Goal: Task Accomplishment & Management: Complete application form

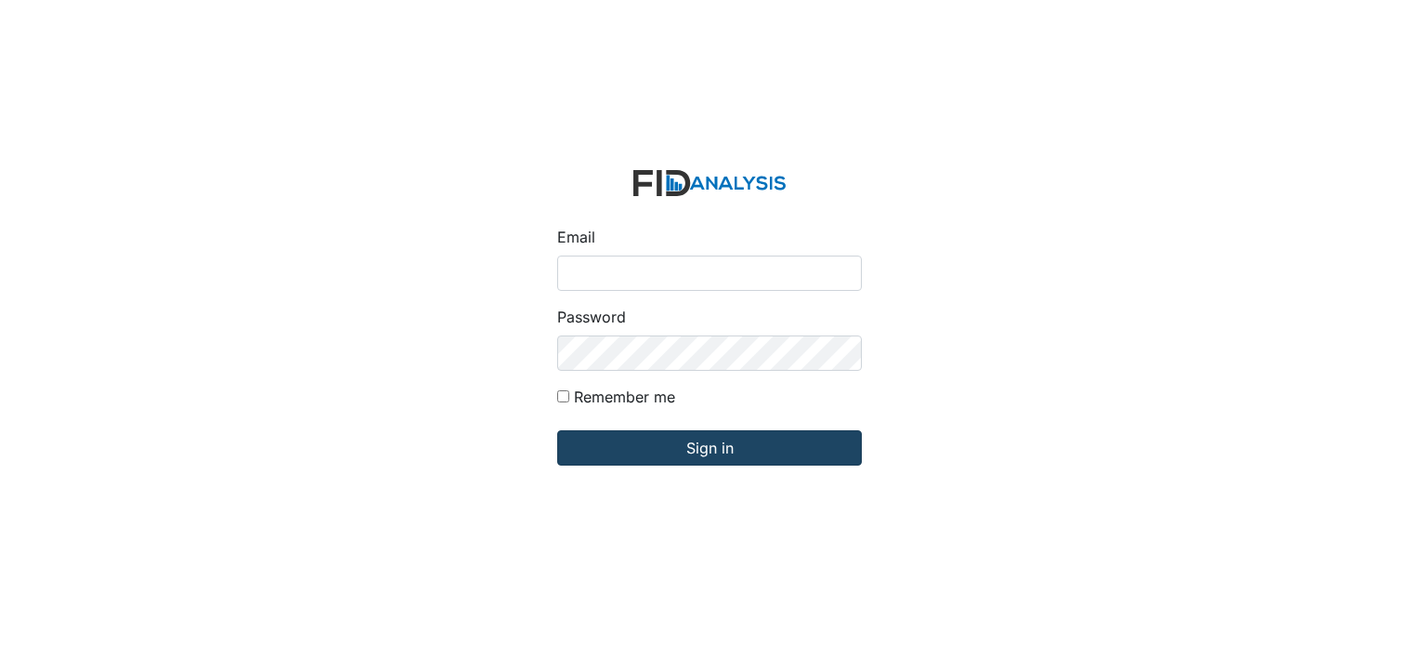
type input "[PERSON_NAME][EMAIL_ADDRESS][DOMAIN_NAME]"
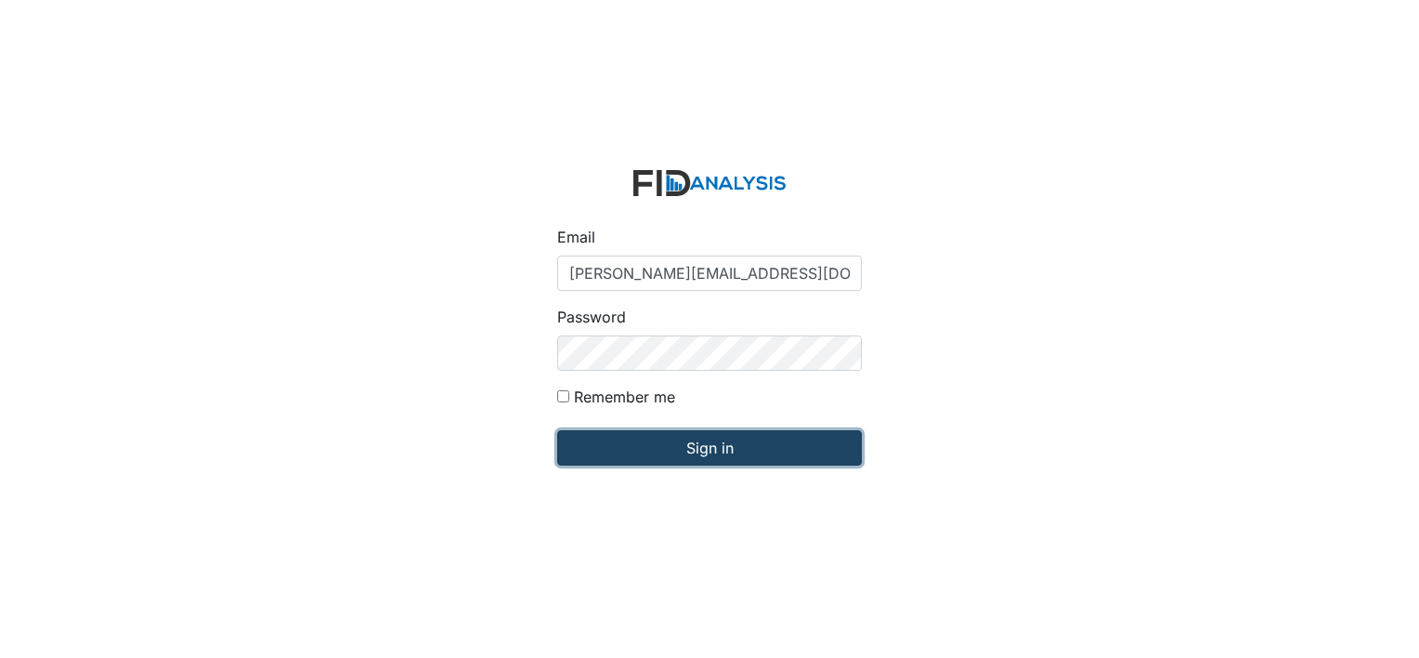
click at [681, 435] on input "Sign in" at bounding box center [709, 447] width 305 height 35
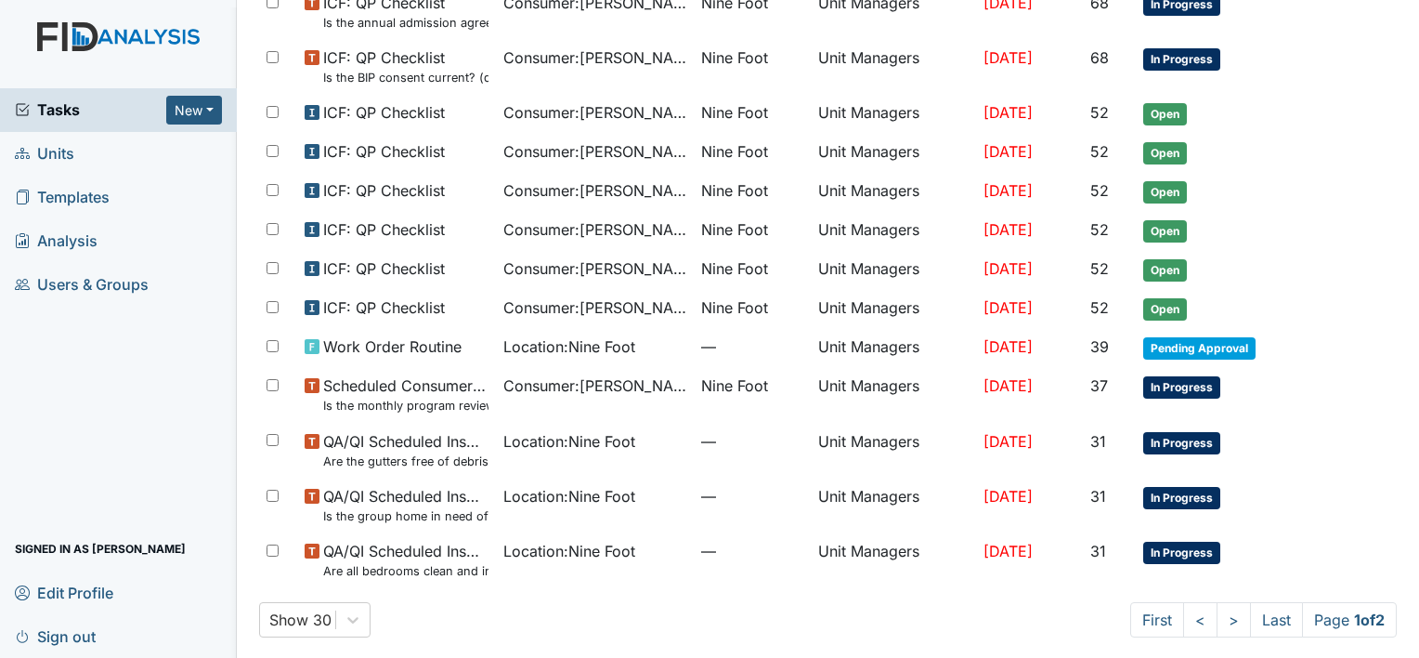
scroll to position [1092, 0]
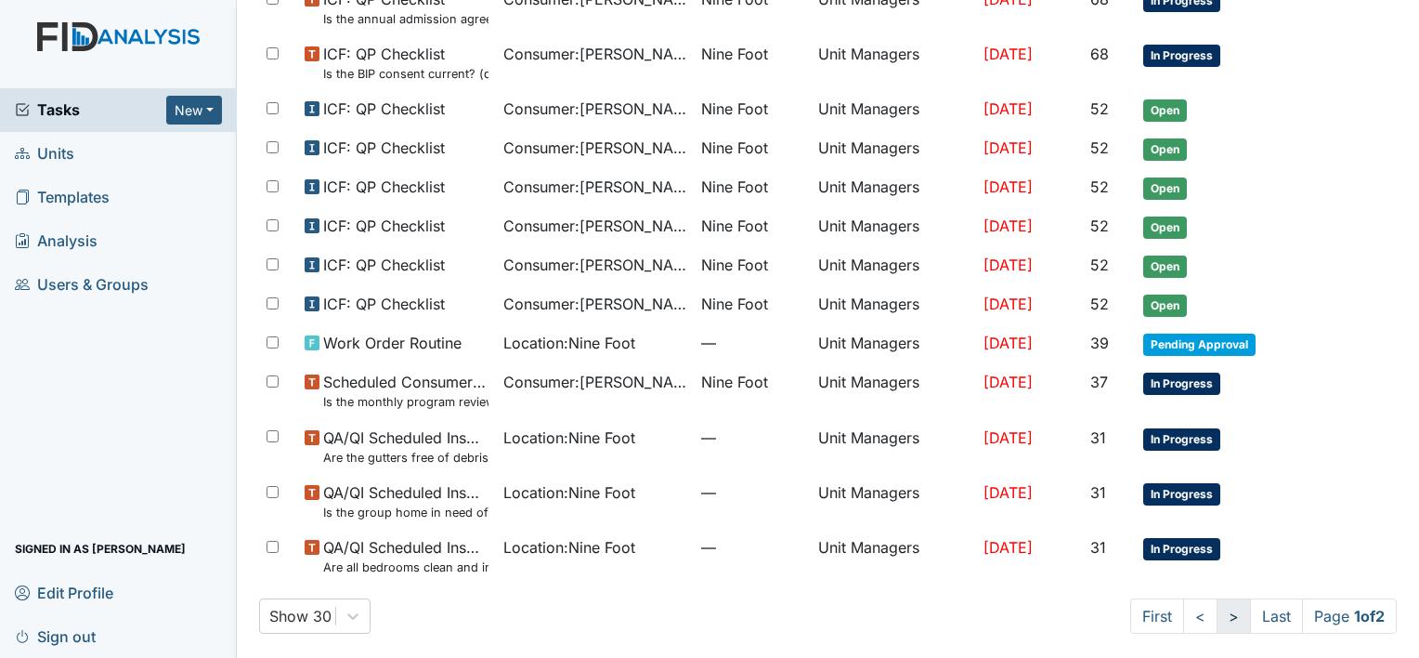
click at [1217, 611] on link ">" at bounding box center [1234, 615] width 34 height 35
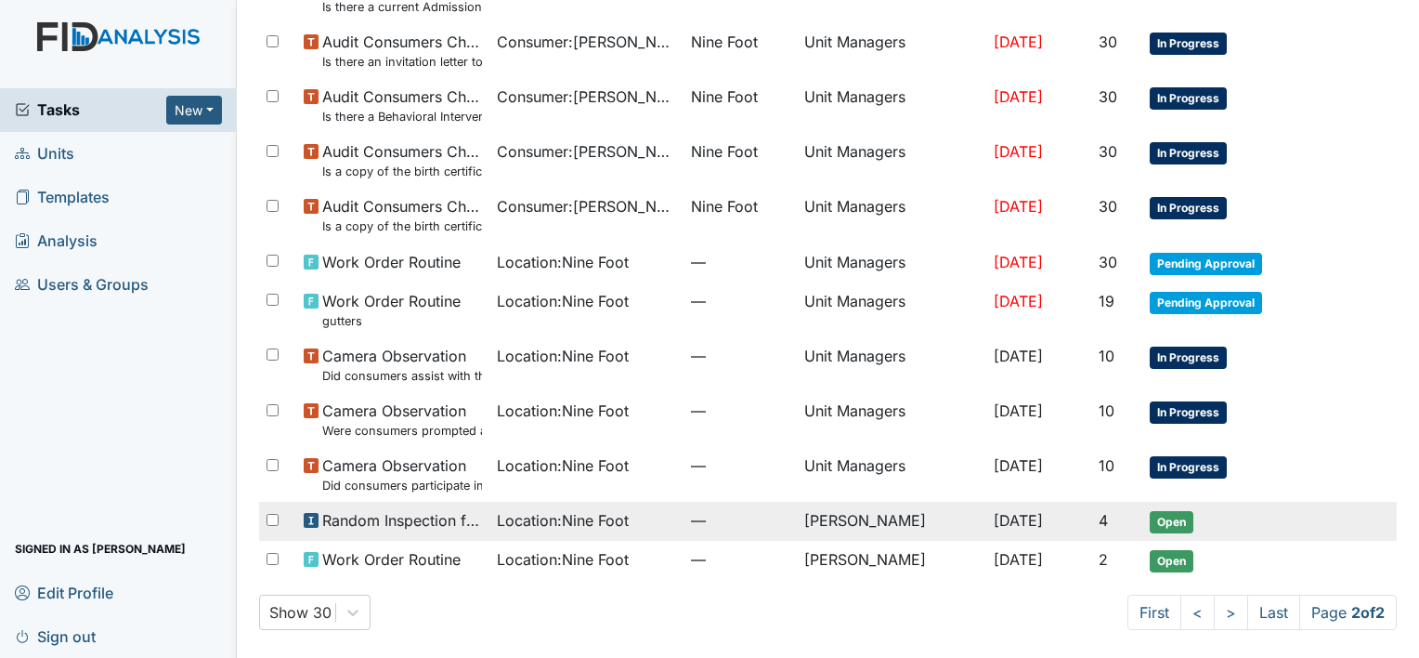
click at [602, 516] on span "Location : Nine Foot" at bounding box center [563, 520] width 132 height 22
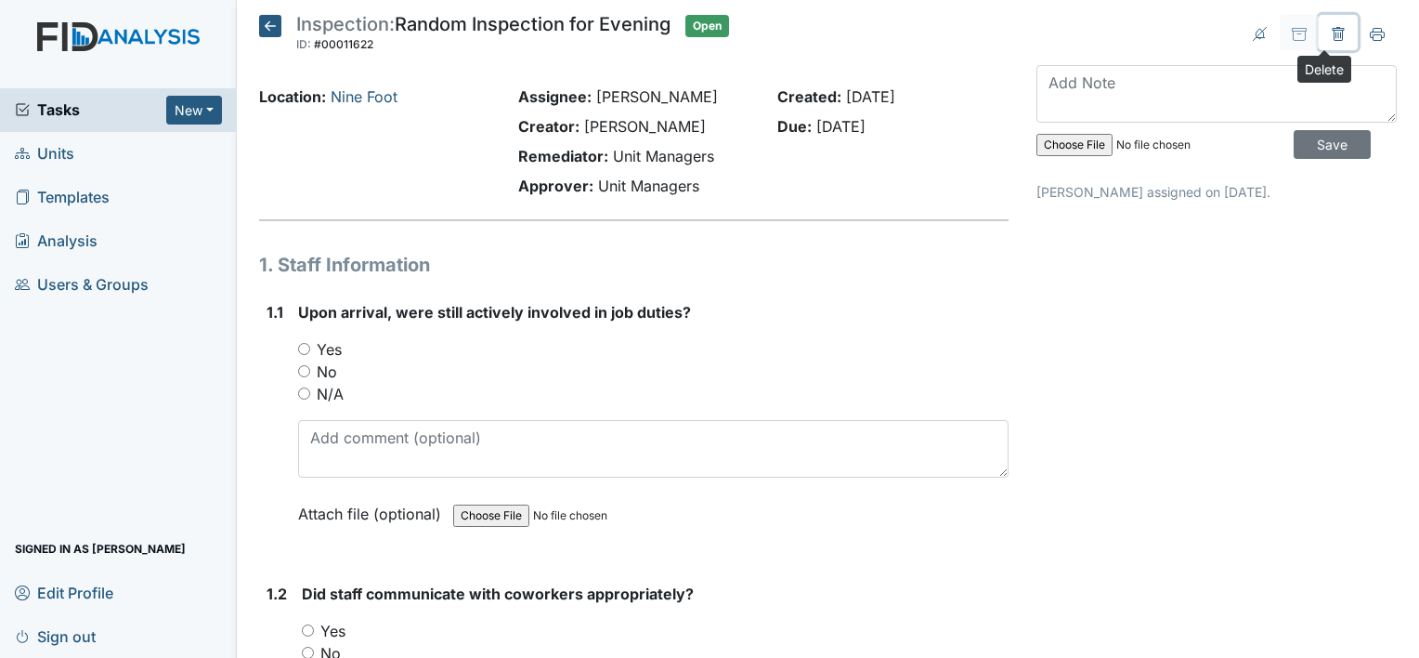
click at [1331, 37] on icon at bounding box center [1338, 34] width 15 height 15
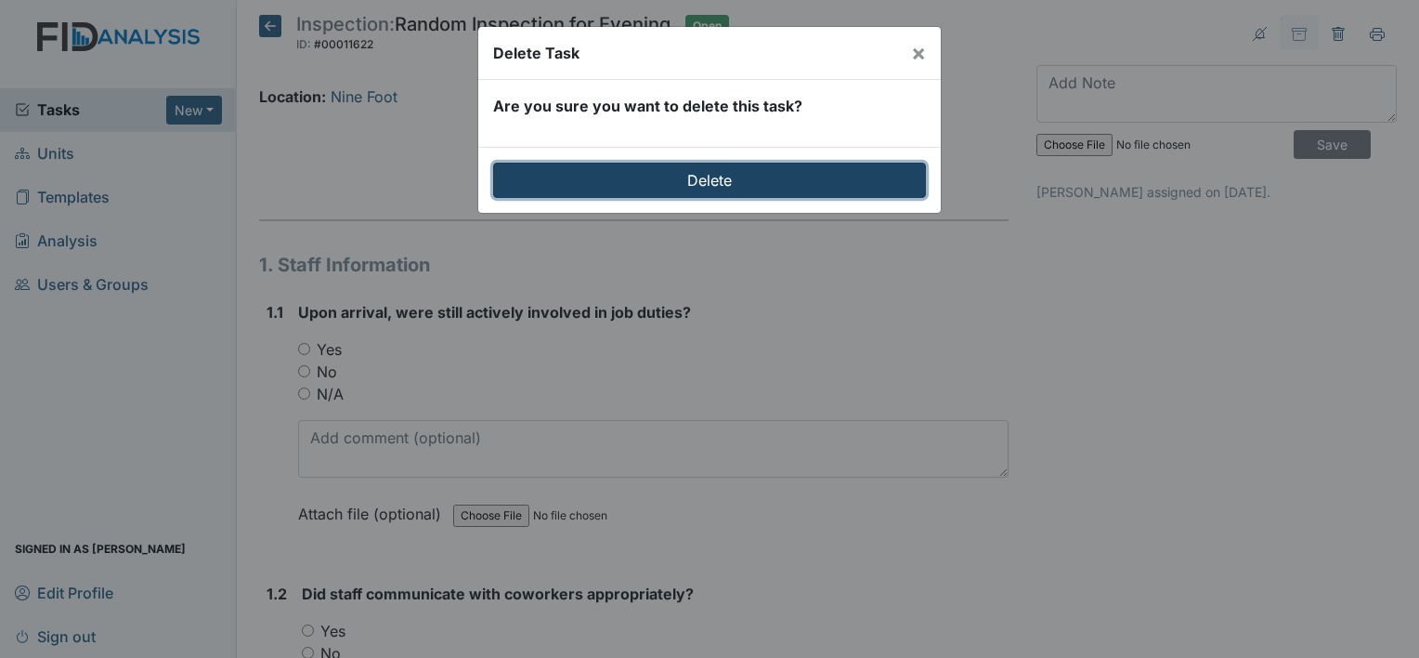
click at [852, 177] on input "Delete" at bounding box center [709, 180] width 433 height 35
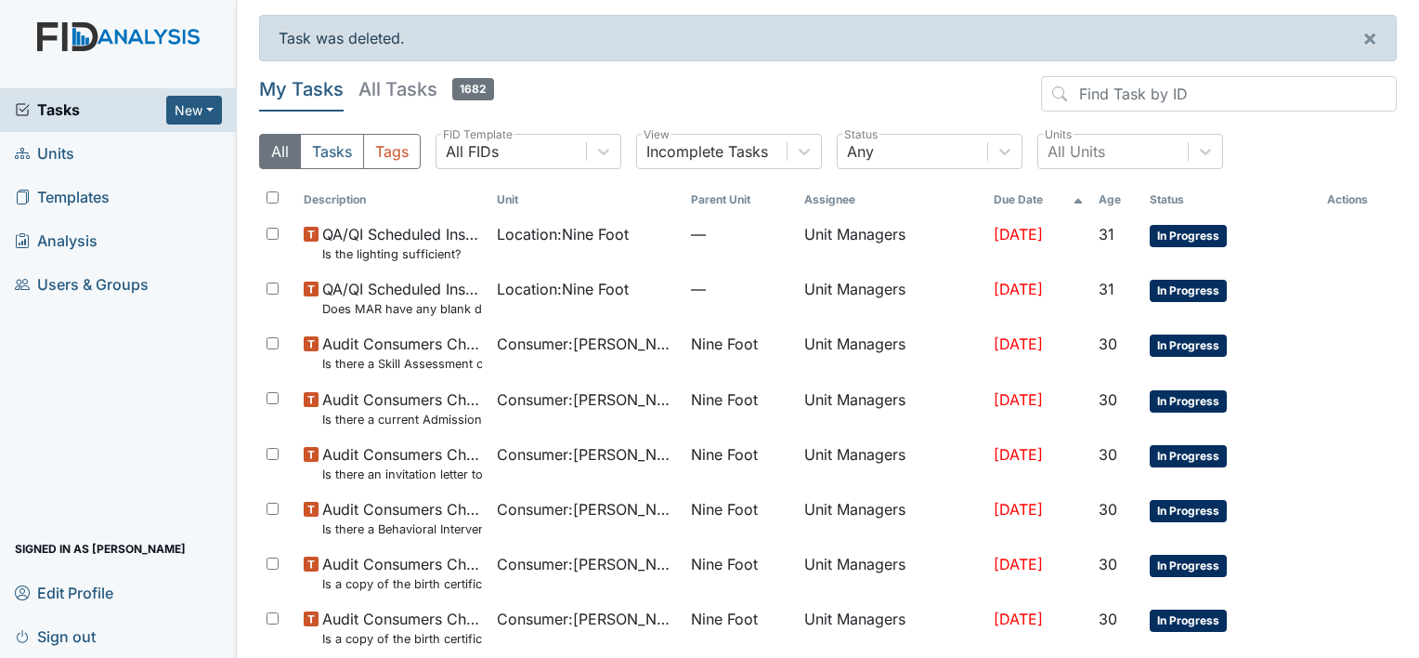
click at [62, 154] on span "Units" at bounding box center [44, 153] width 59 height 29
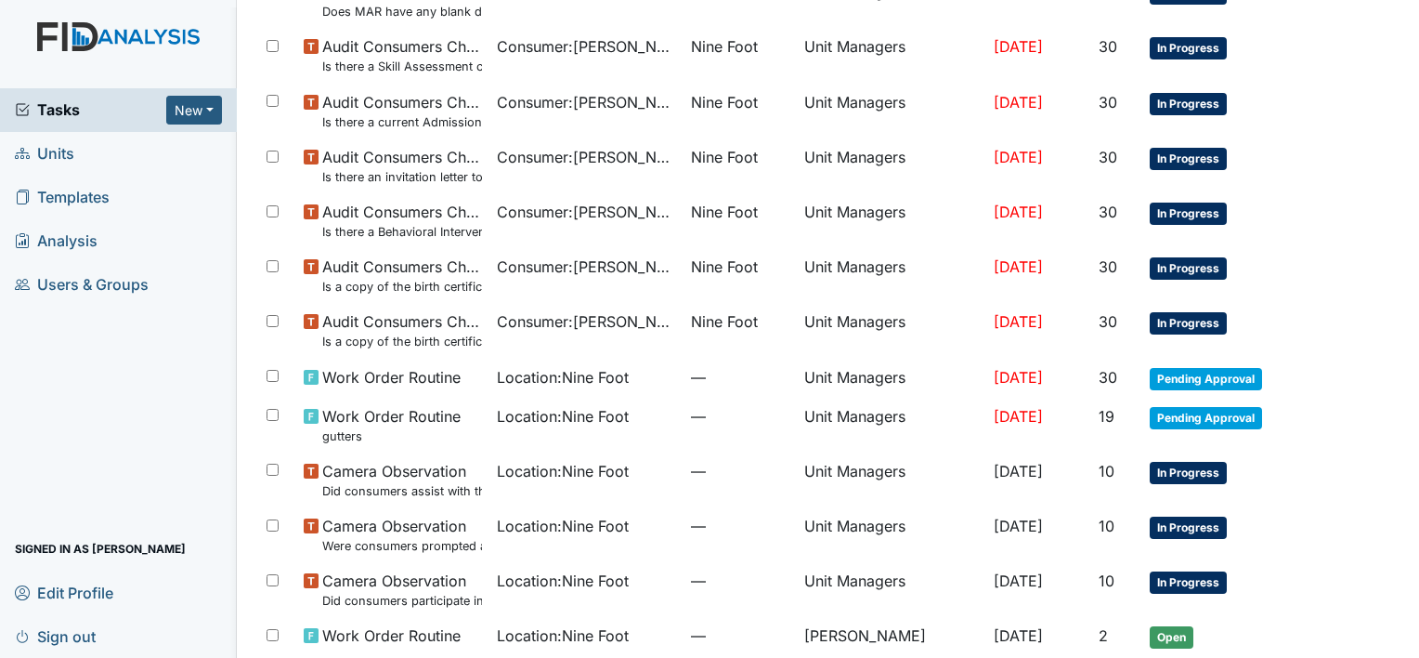
scroll to position [373, 0]
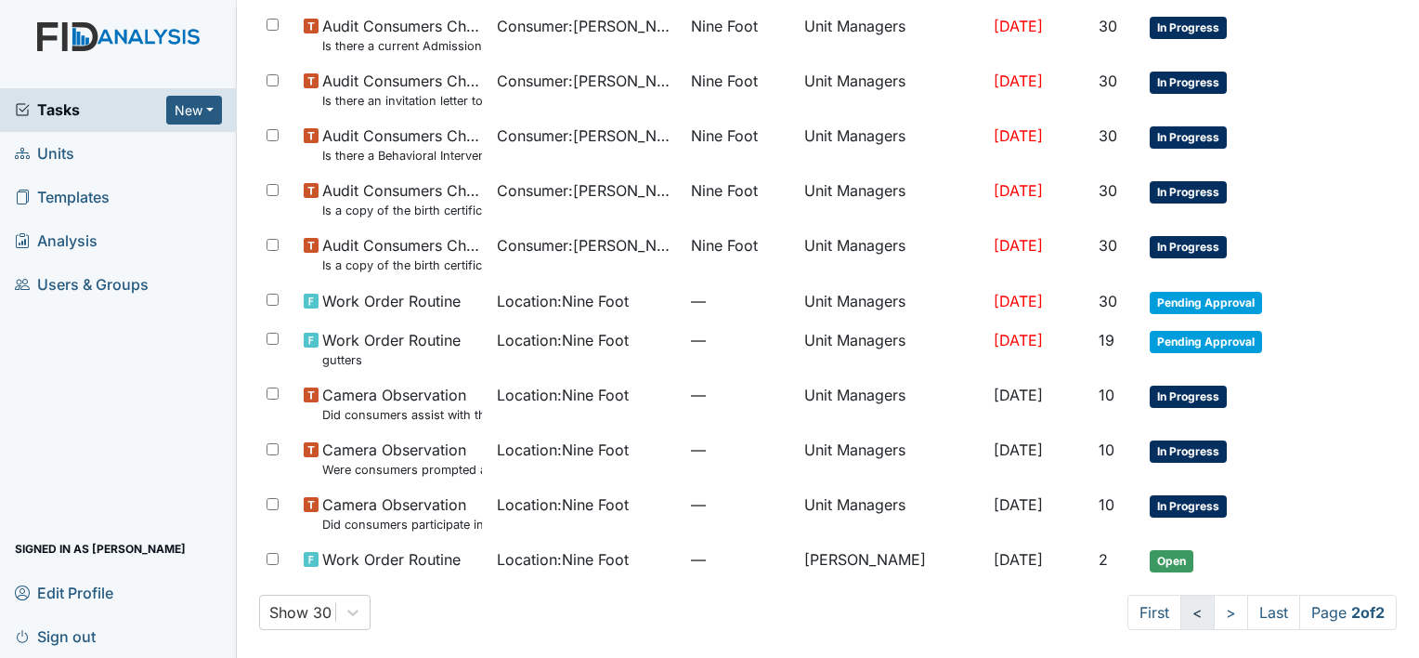
click at [1180, 610] on link "<" at bounding box center [1197, 611] width 34 height 35
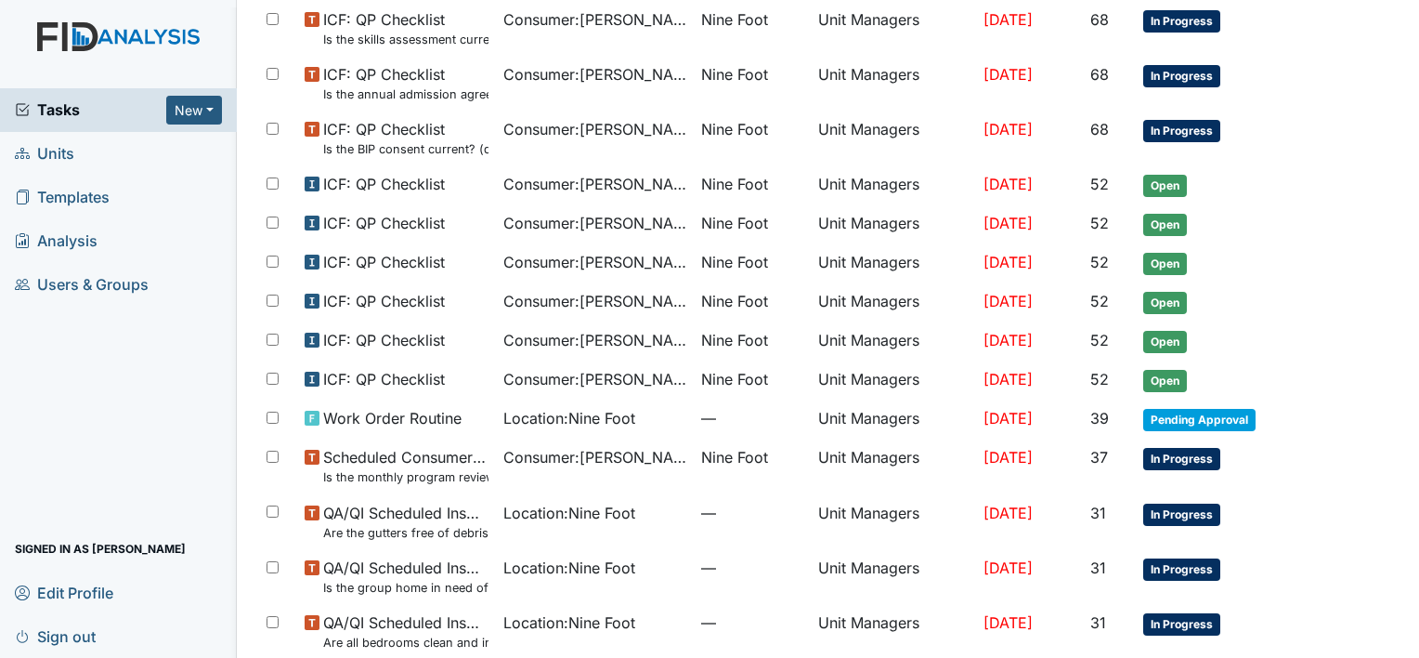
scroll to position [1153, 0]
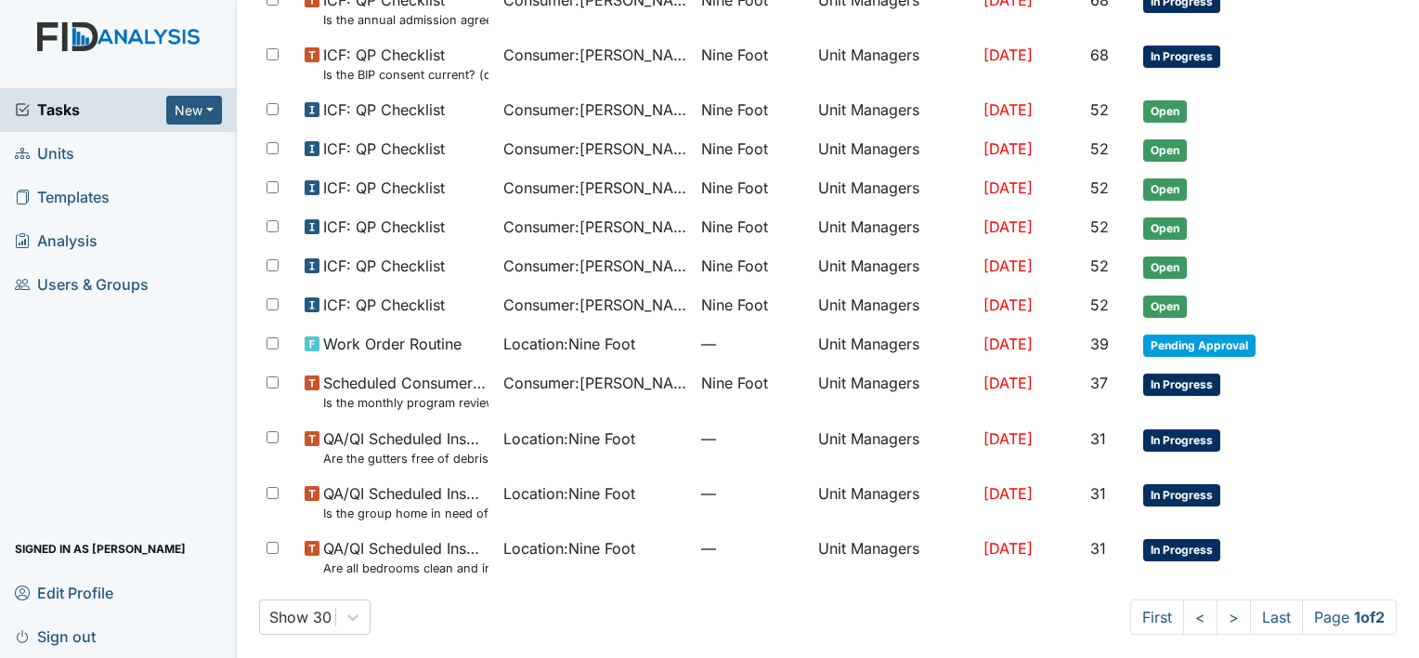
click at [57, 153] on span "Units" at bounding box center [44, 153] width 59 height 29
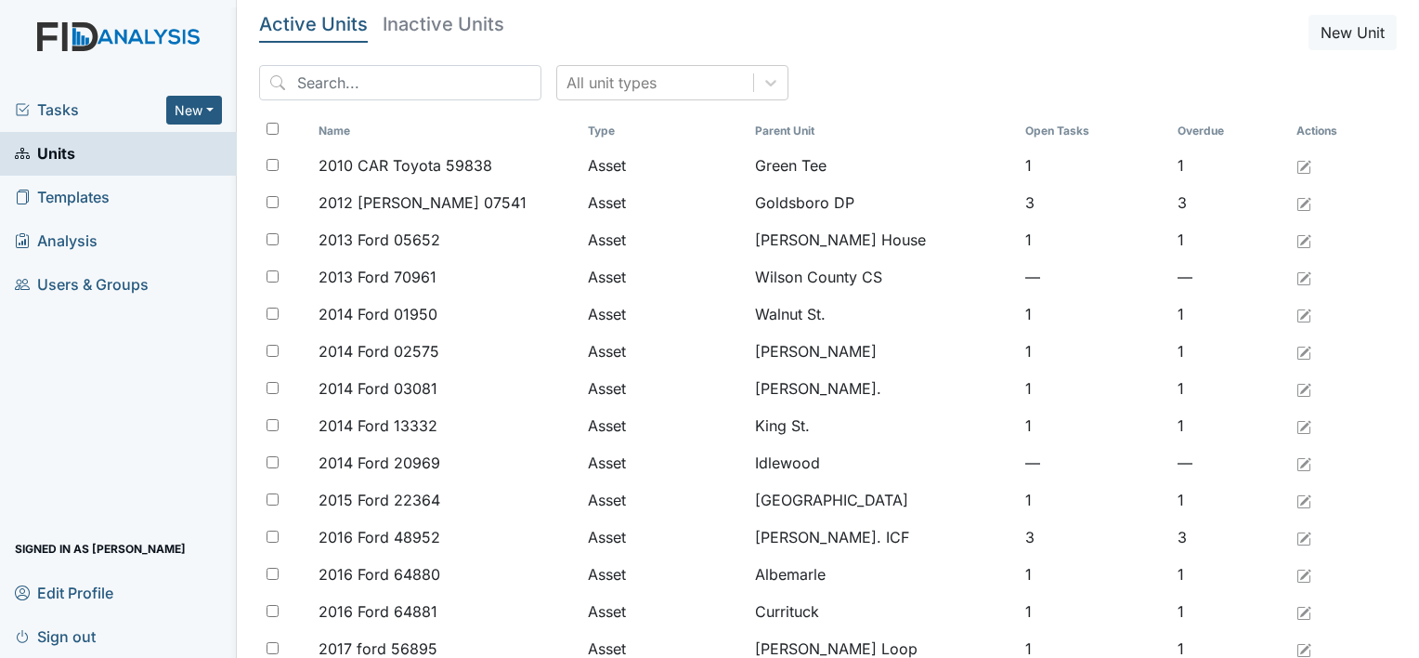
click at [114, 215] on link "Templates" at bounding box center [118, 198] width 237 height 44
click at [308, 85] on input "search" at bounding box center [400, 82] width 282 height 35
click at [122, 151] on link "Units" at bounding box center [118, 154] width 237 height 44
click at [63, 113] on span "Tasks" at bounding box center [90, 109] width 151 height 22
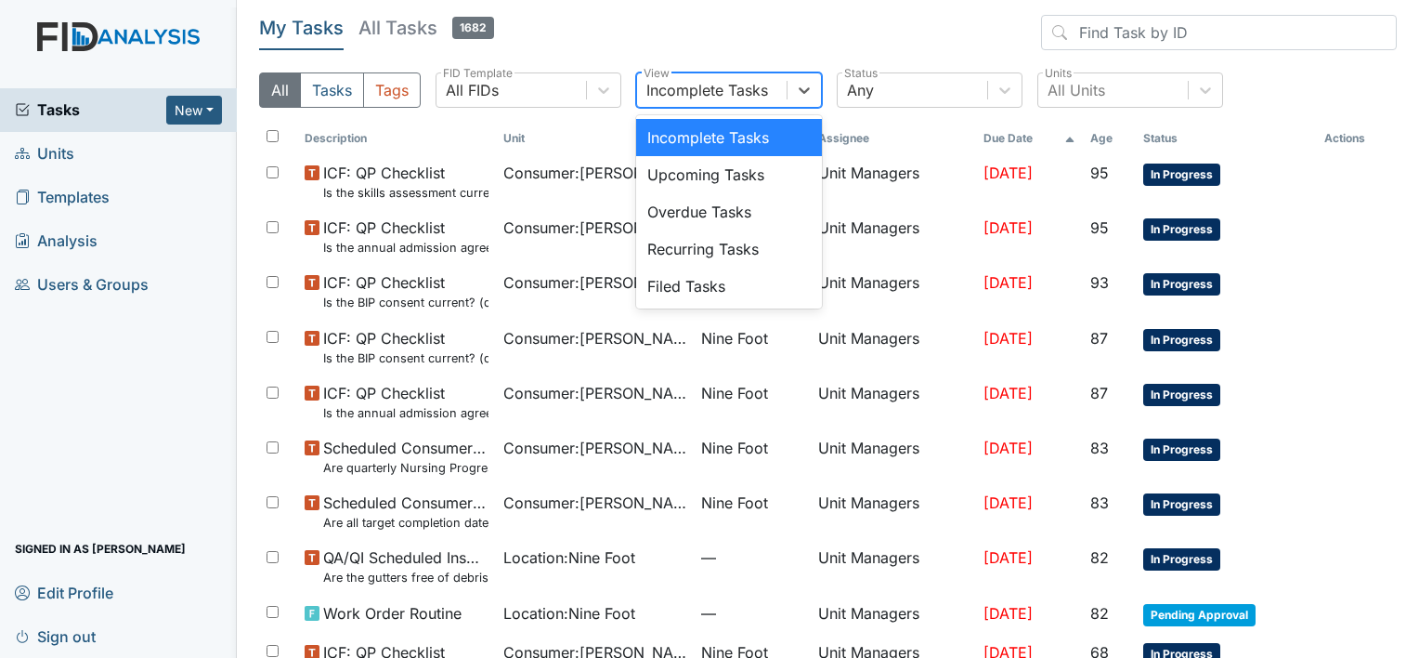
click at [730, 91] on div "Incomplete Tasks" at bounding box center [707, 90] width 122 height 22
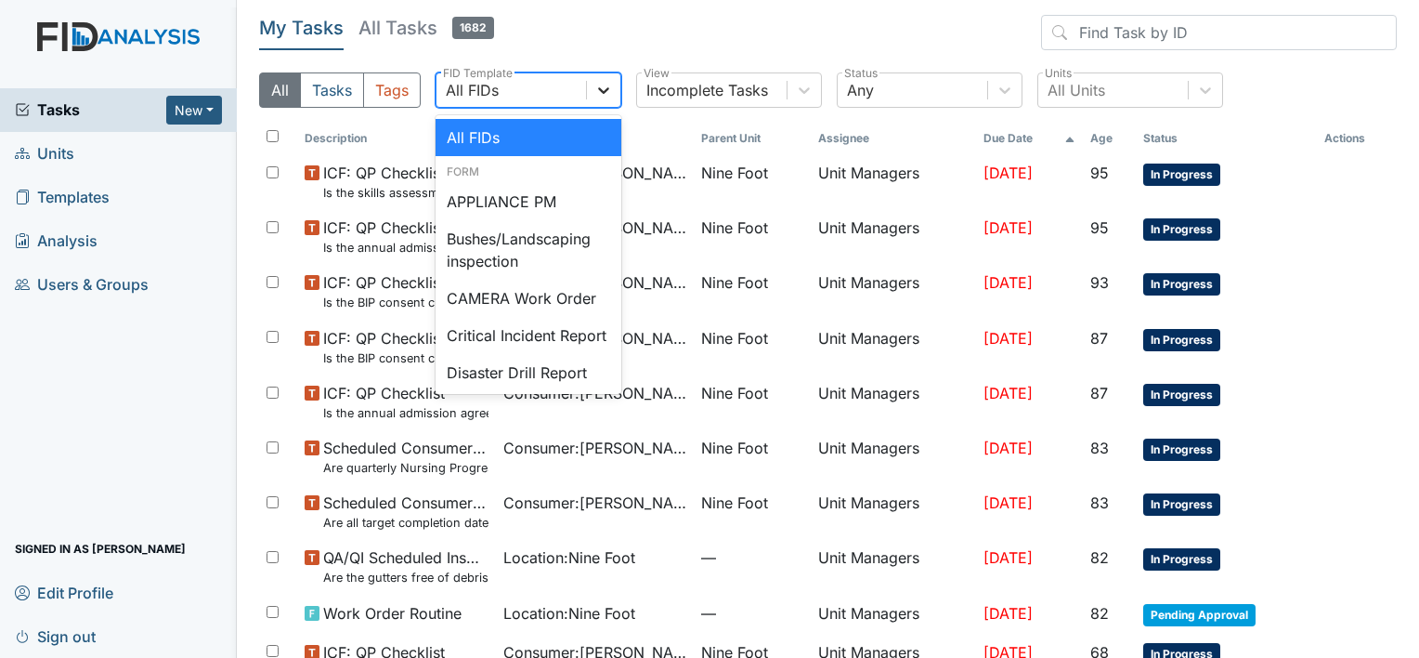
click at [601, 94] on icon at bounding box center [603, 90] width 19 height 19
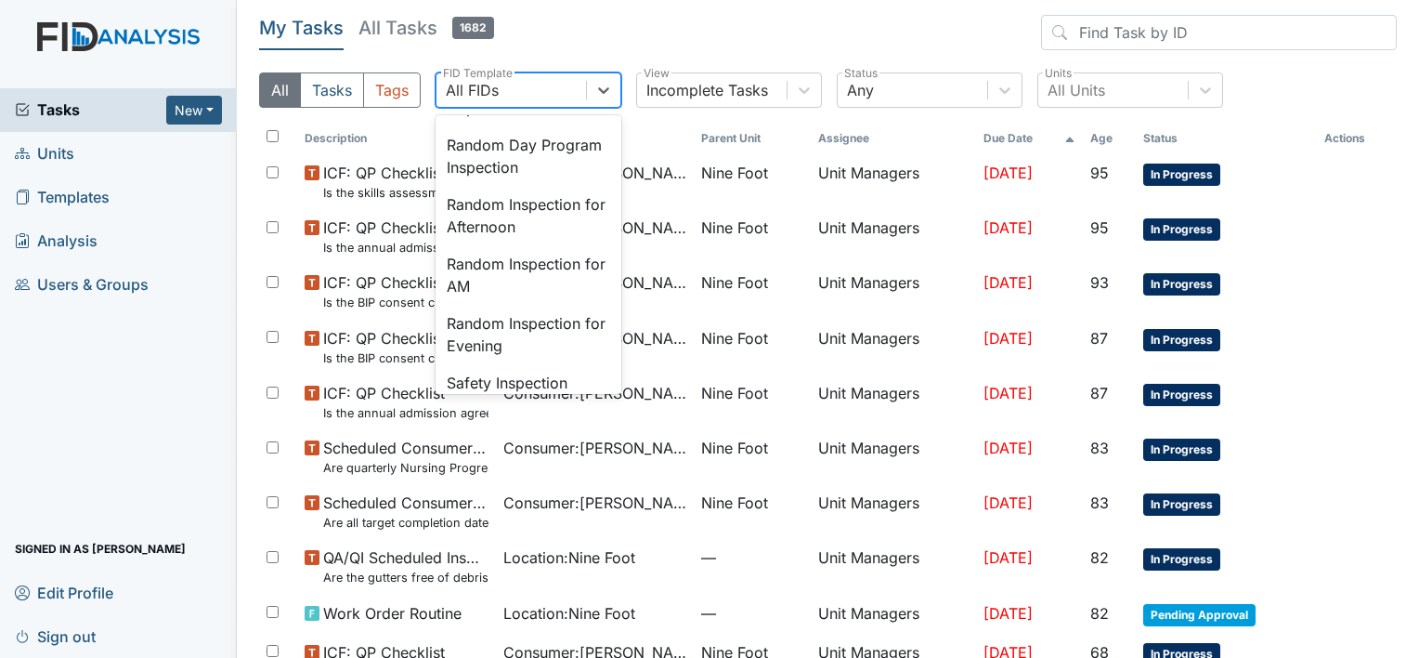
scroll to position [1659, 0]
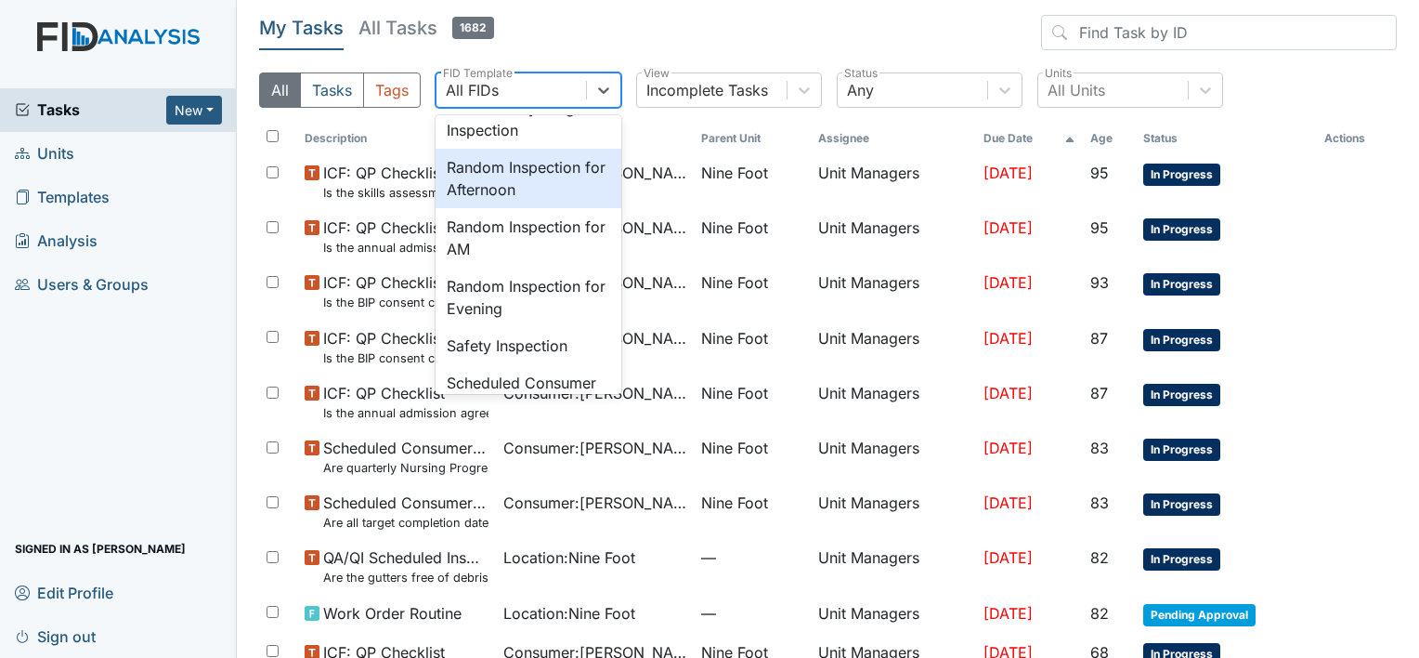
click at [528, 208] on div "Random Inspection for Afternoon" at bounding box center [529, 178] width 186 height 59
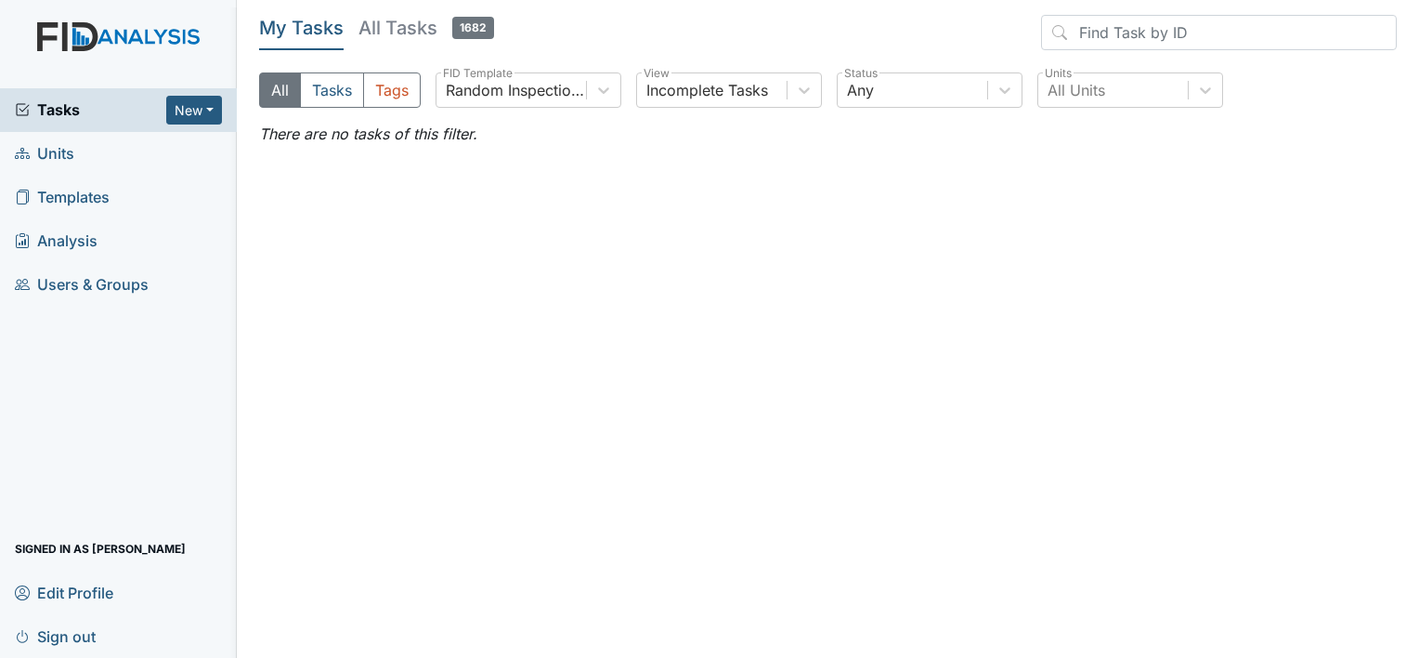
click at [62, 165] on span "Units" at bounding box center [44, 153] width 59 height 29
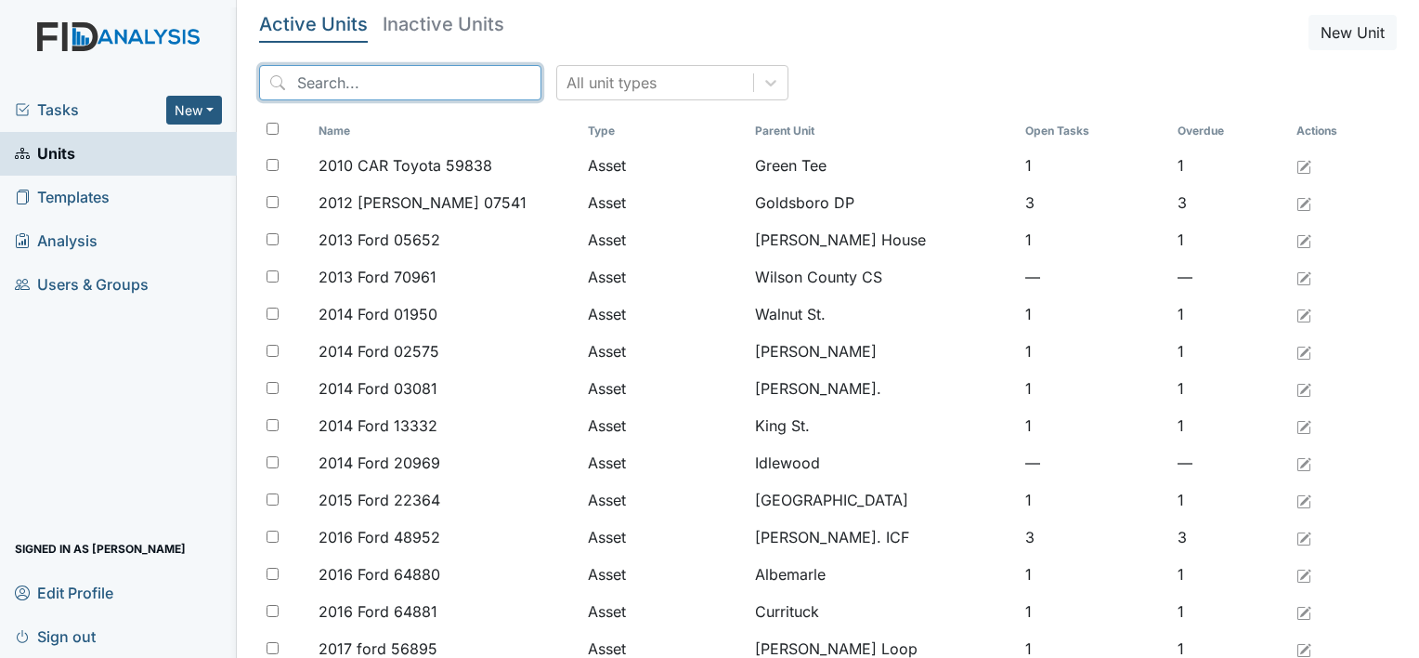
click at [298, 68] on input "search" at bounding box center [400, 82] width 282 height 35
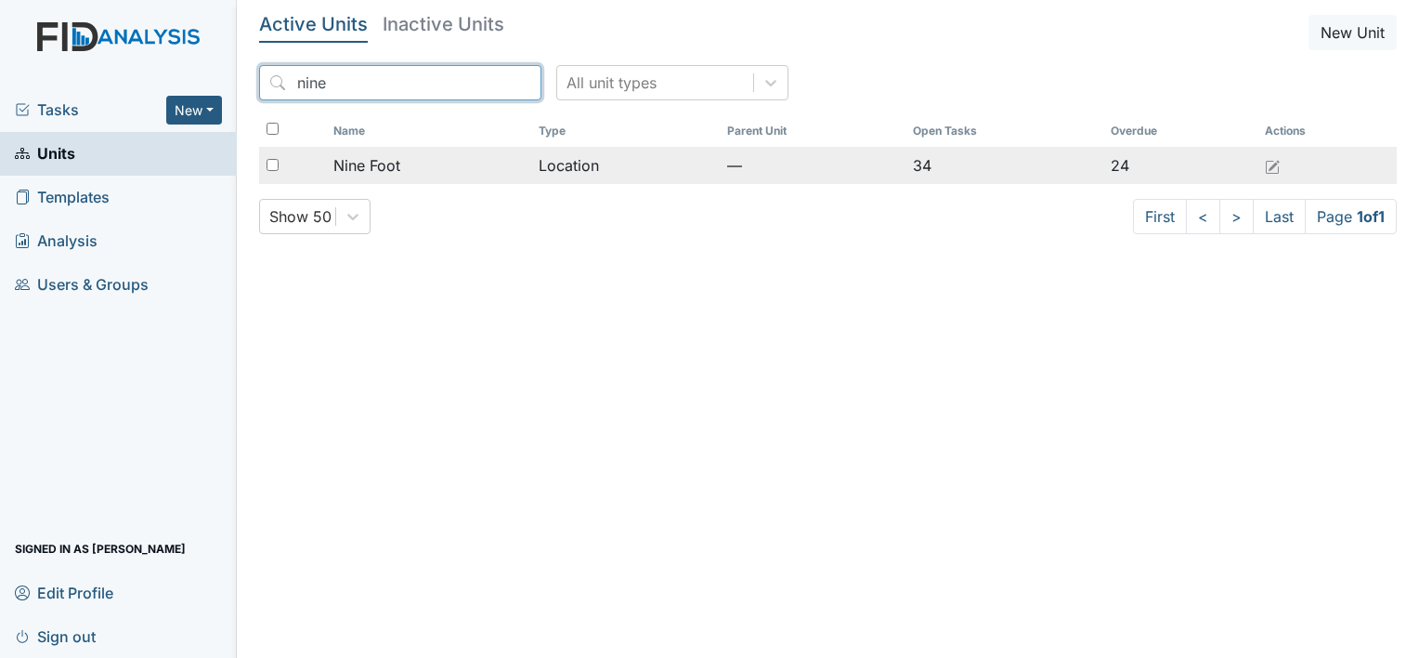
type input "nine"
click at [376, 164] on span "Nine Foot" at bounding box center [366, 165] width 67 height 22
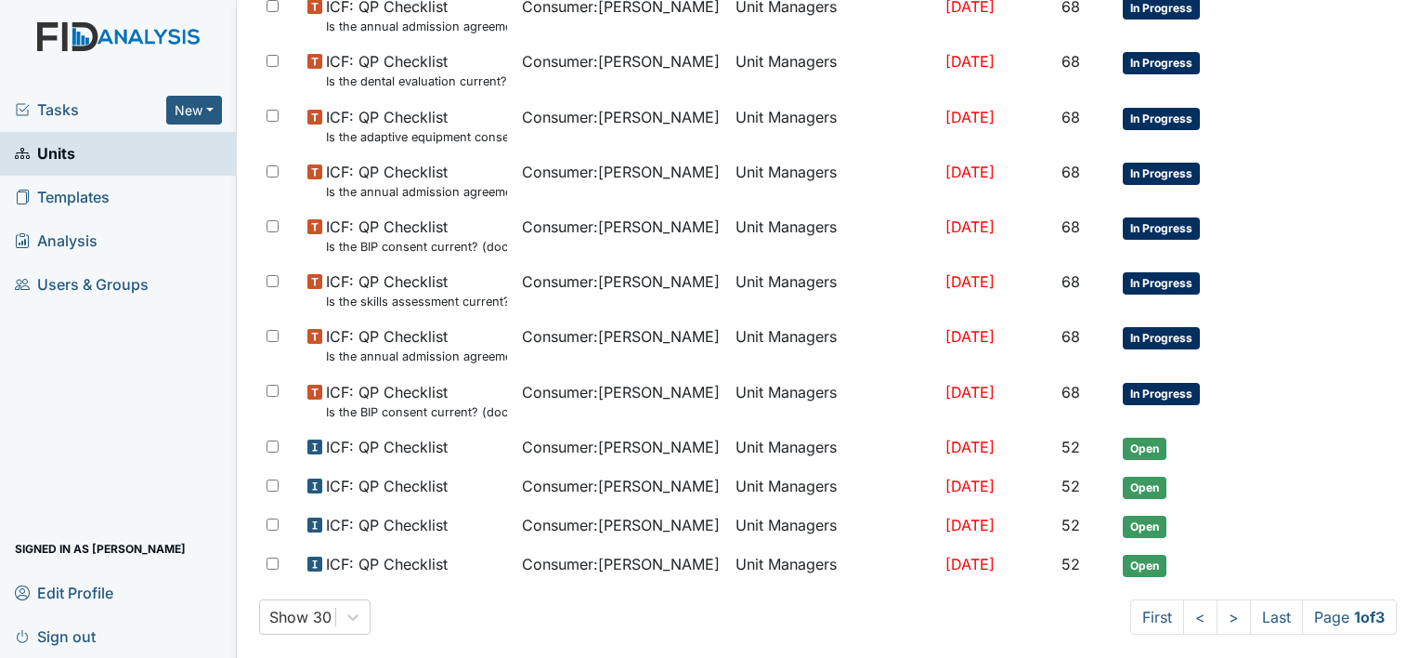
scroll to position [1164, 0]
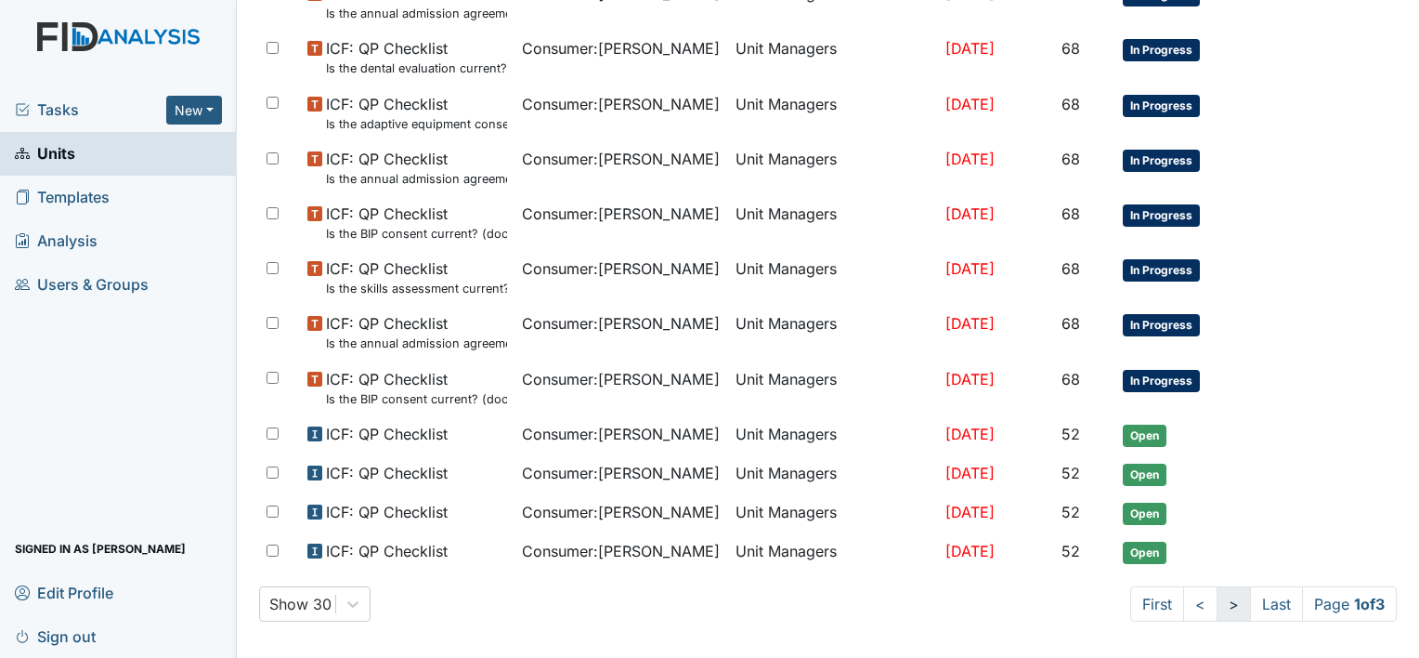
click at [1217, 596] on link ">" at bounding box center [1234, 603] width 34 height 35
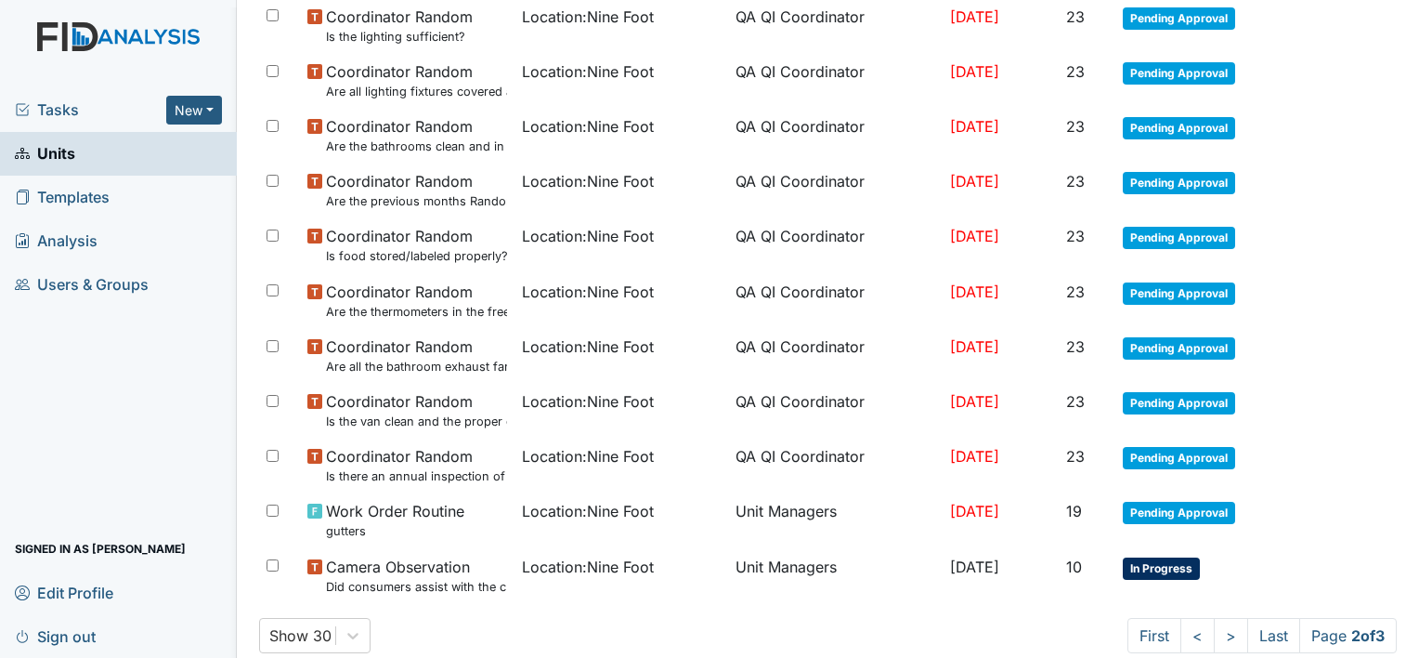
scroll to position [1247, 0]
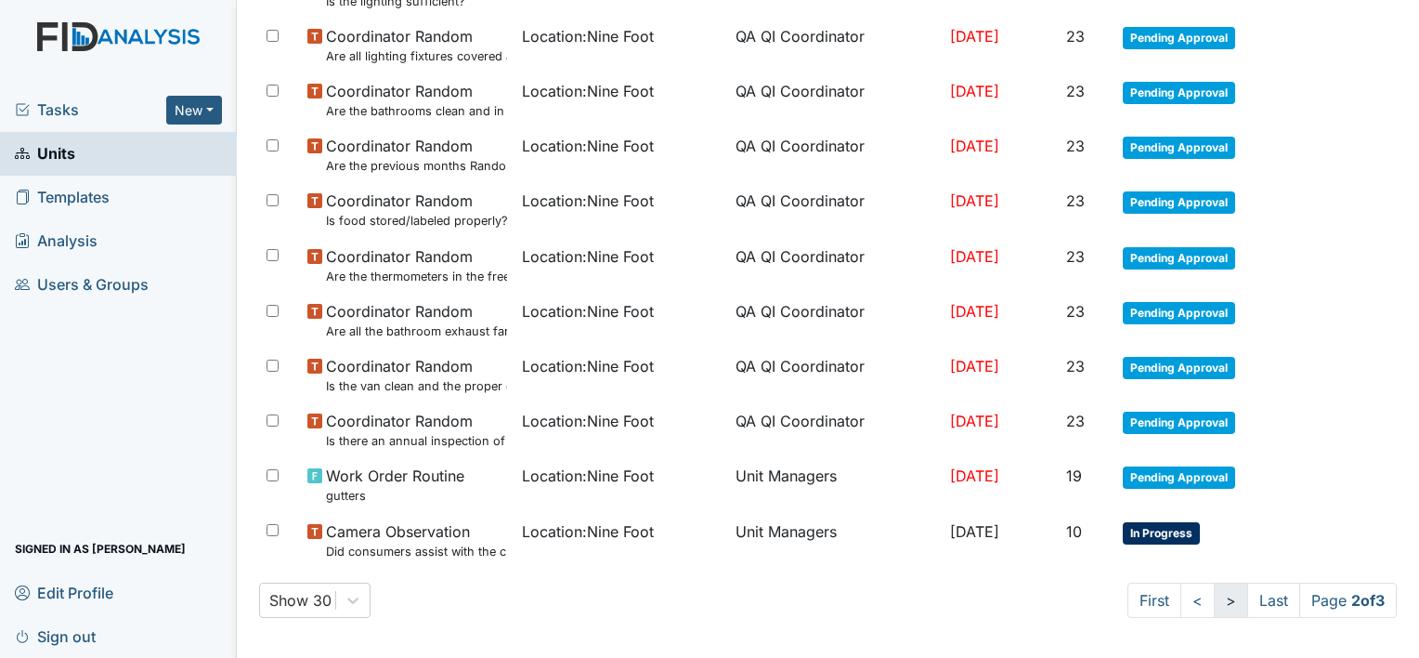
click at [1214, 595] on link ">" at bounding box center [1231, 599] width 34 height 35
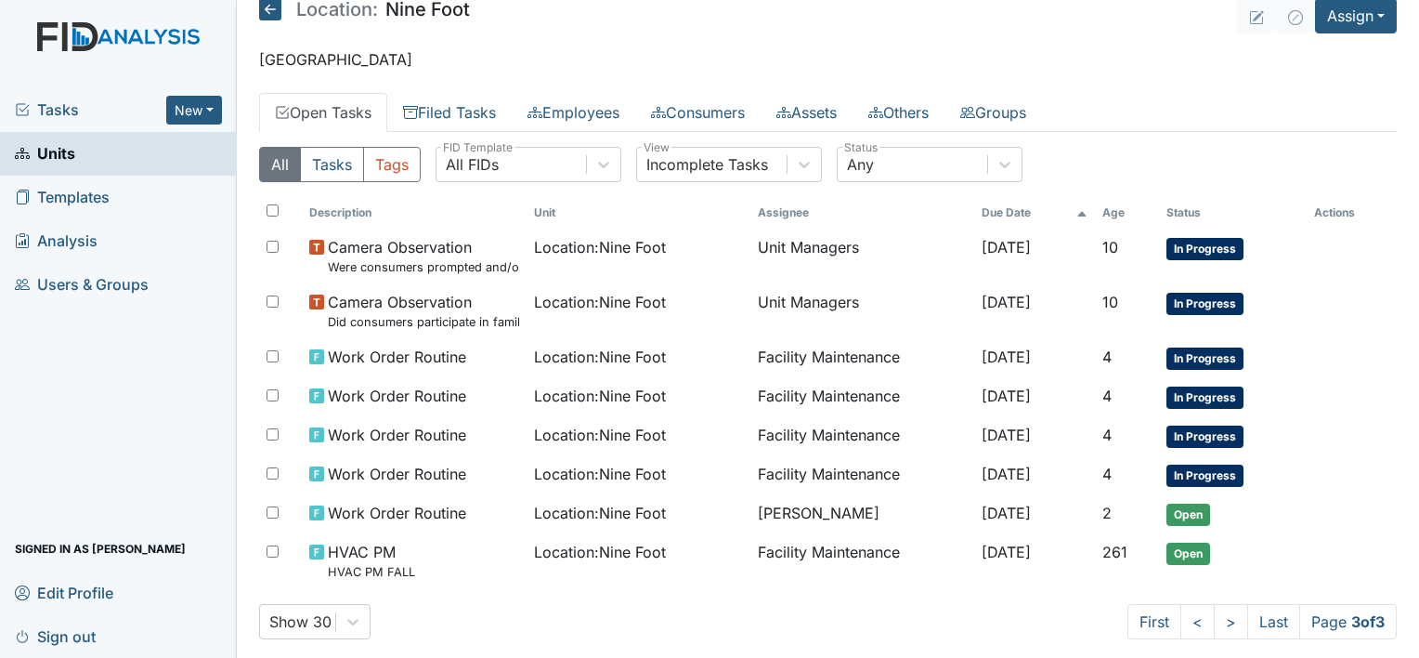
scroll to position [0, 0]
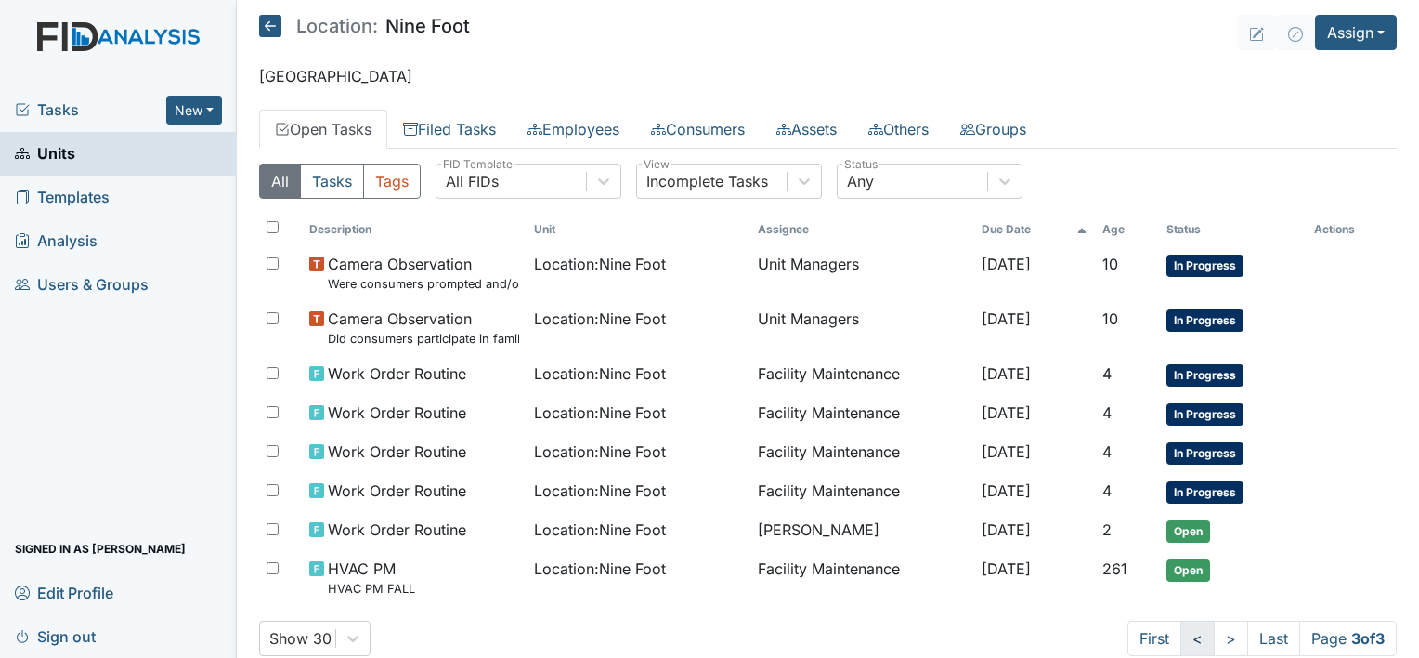
click at [1180, 634] on link "<" at bounding box center [1197, 637] width 34 height 35
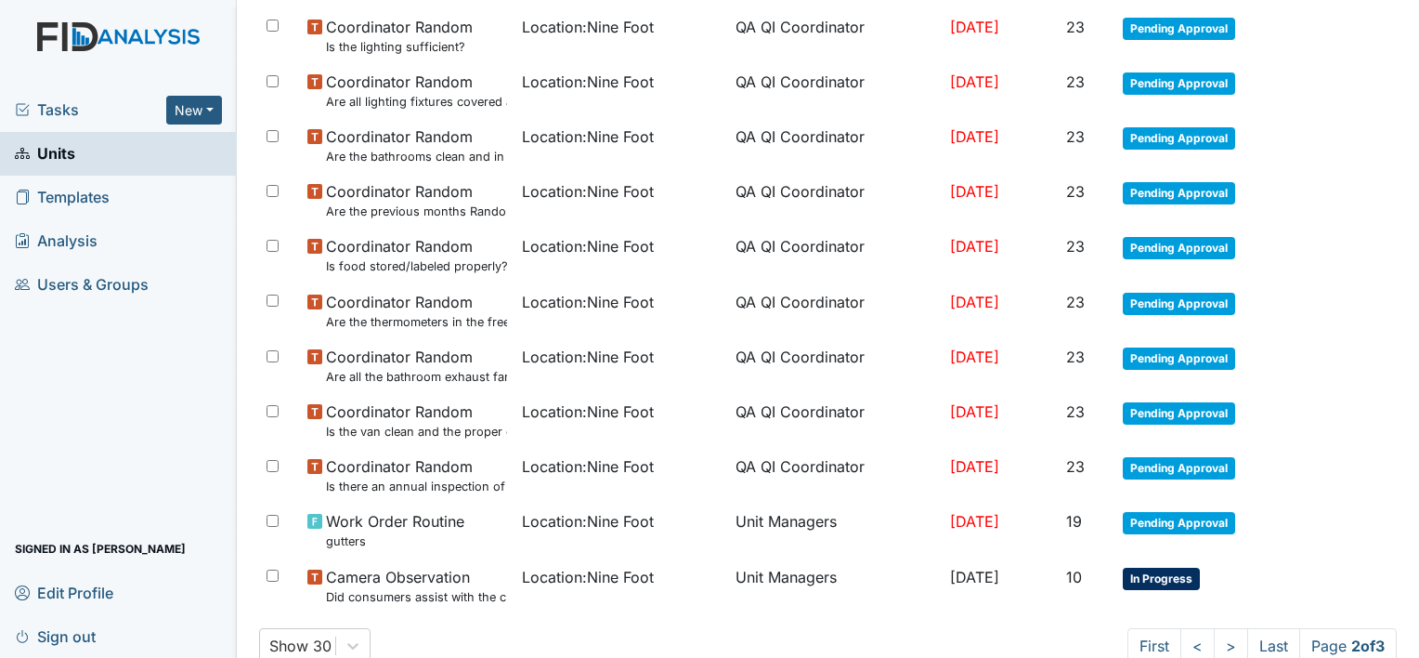
scroll to position [1247, 0]
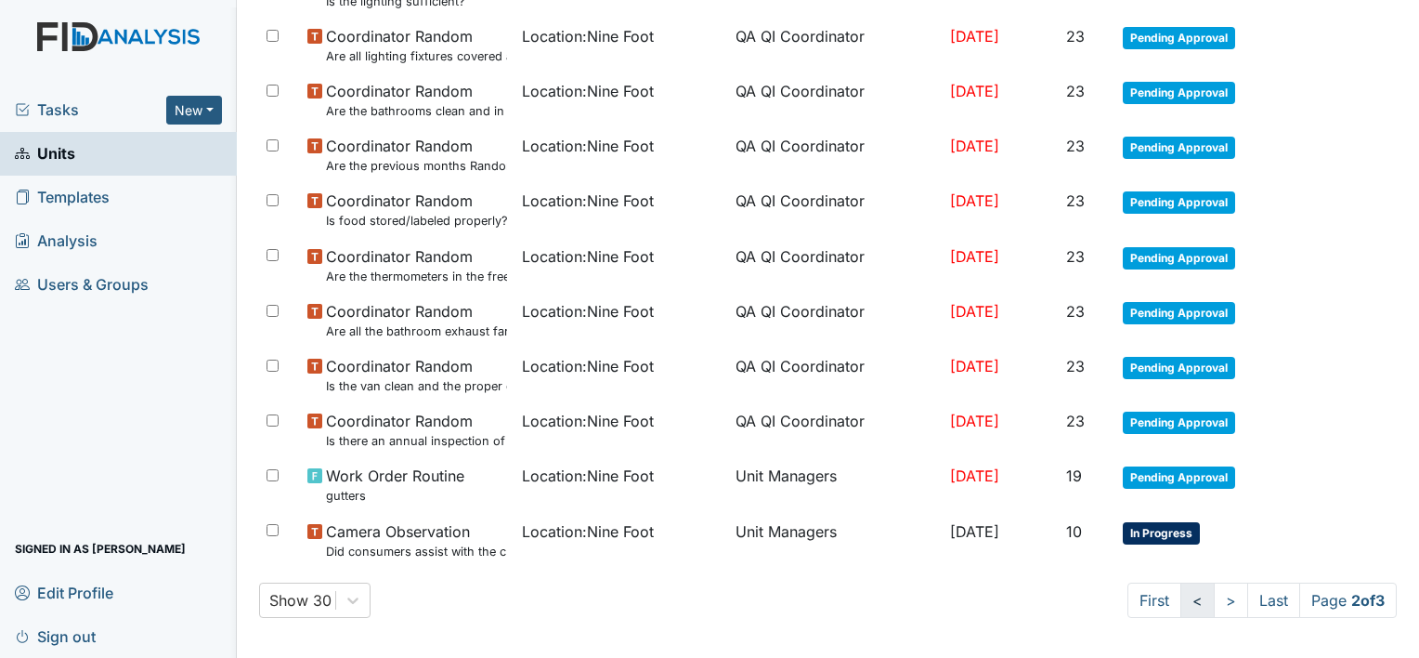
click at [1180, 595] on link "<" at bounding box center [1197, 599] width 34 height 35
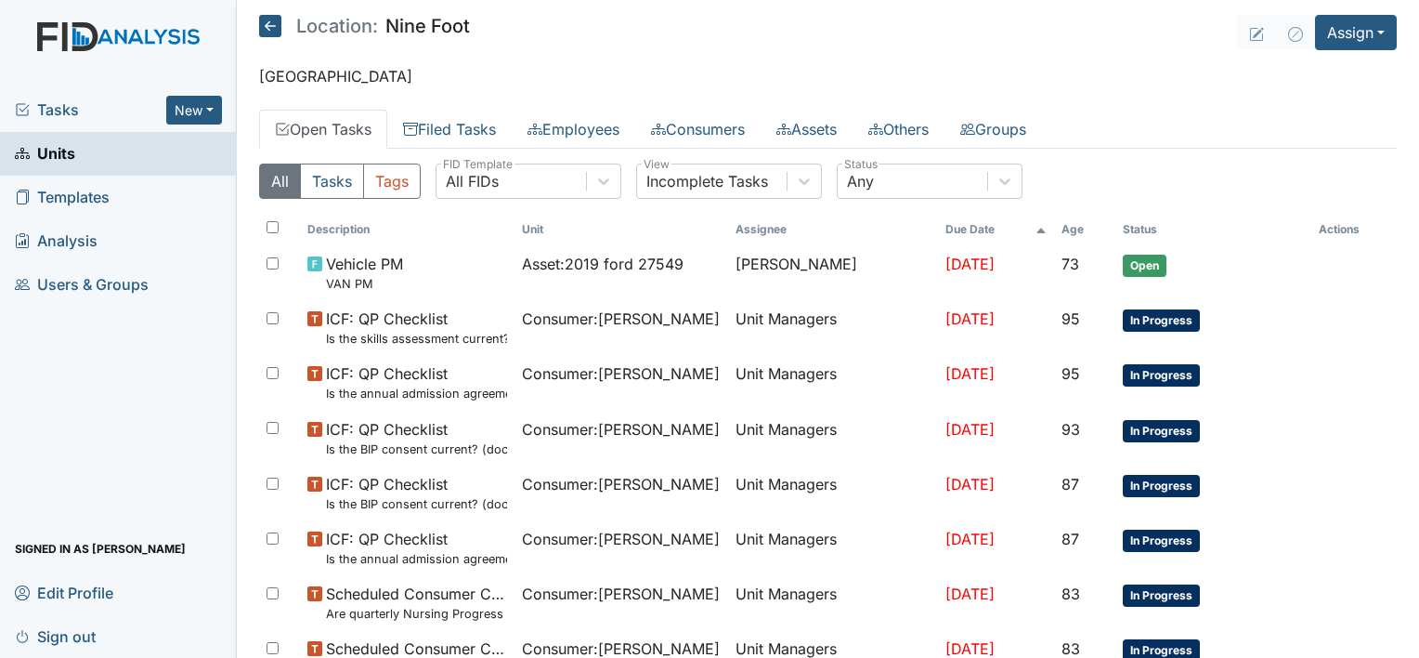
scroll to position [0, 0]
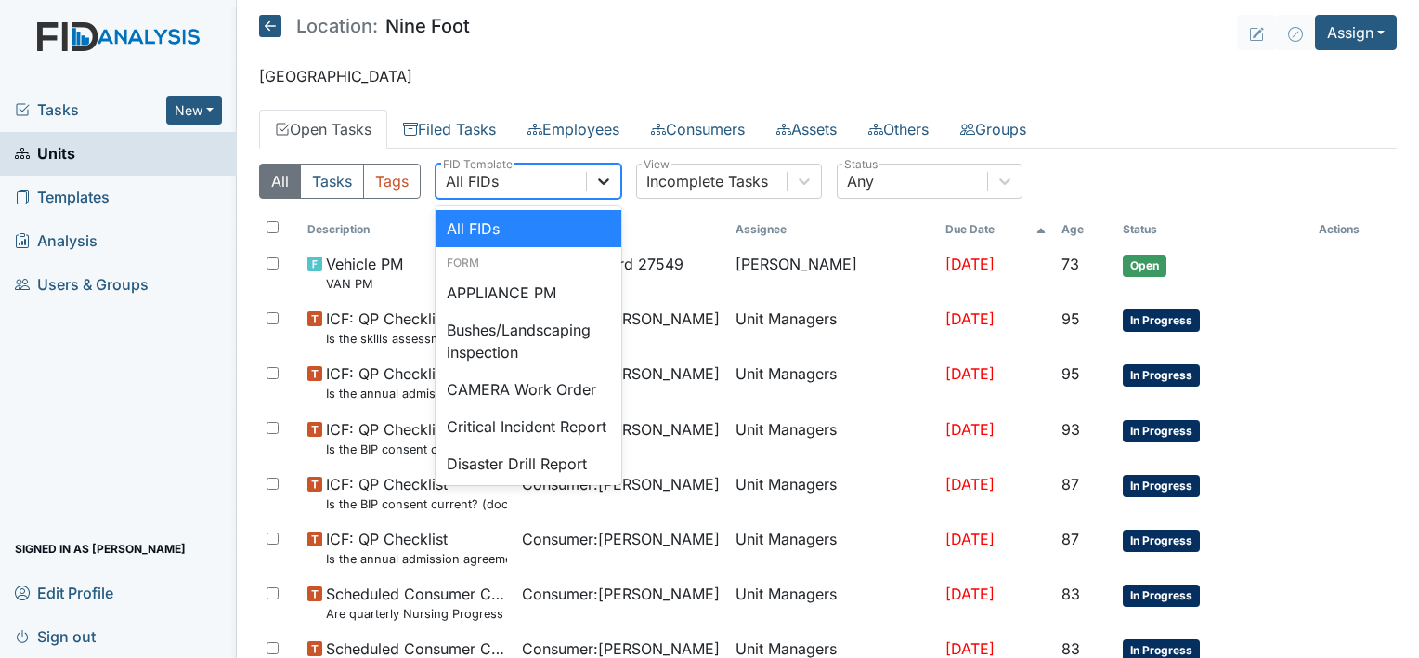
click at [602, 179] on icon at bounding box center [603, 181] width 19 height 19
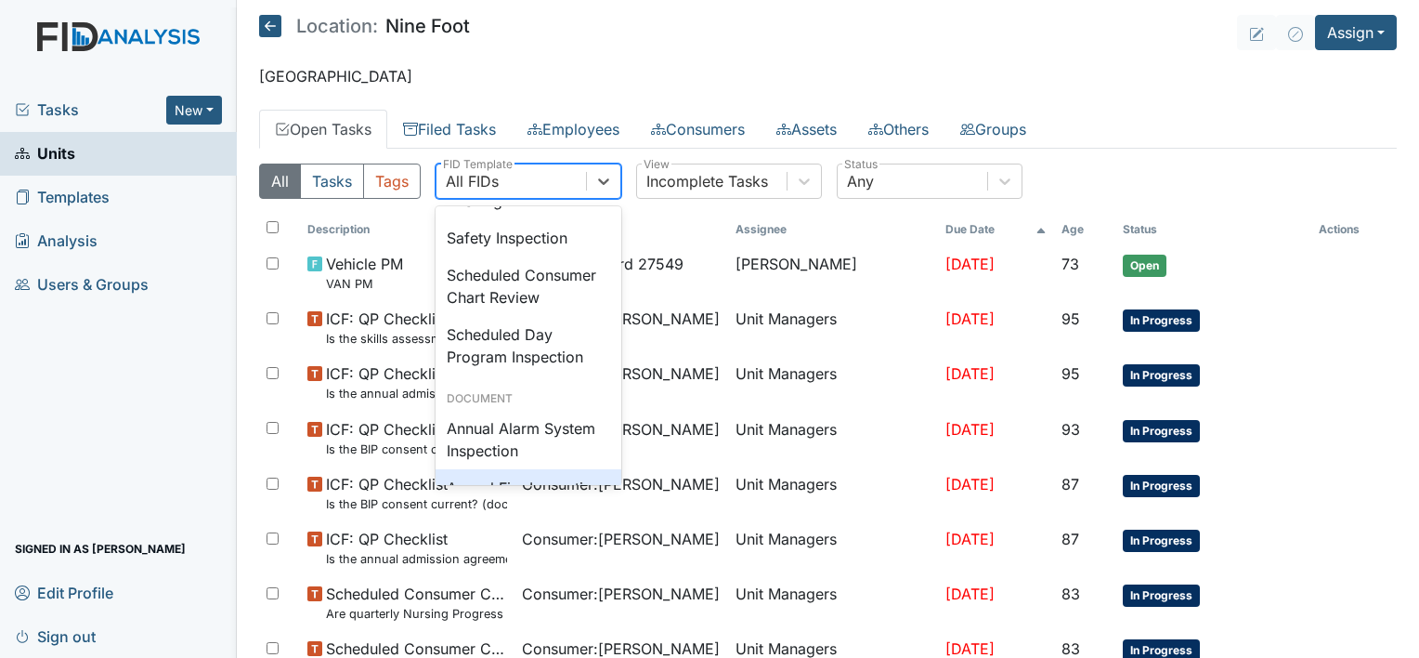
scroll to position [1820, 0]
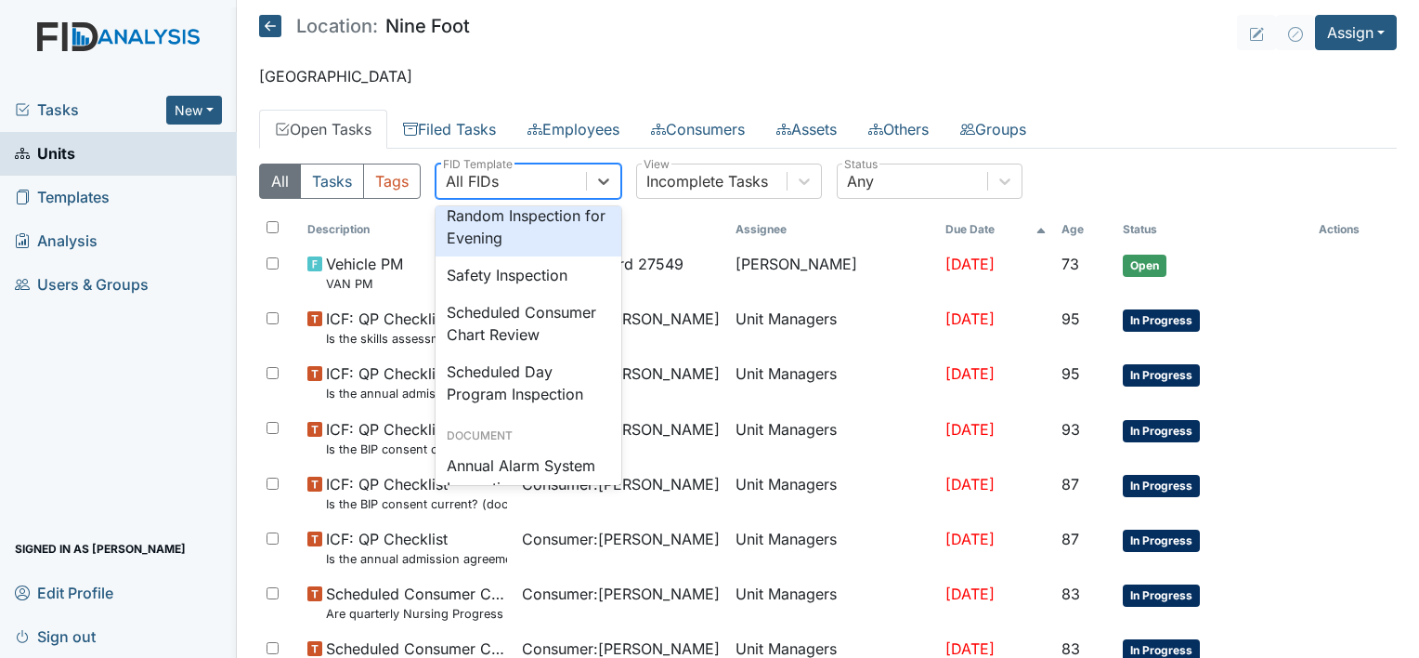
click at [524, 256] on div "Random Inspection for Evening" at bounding box center [529, 226] width 186 height 59
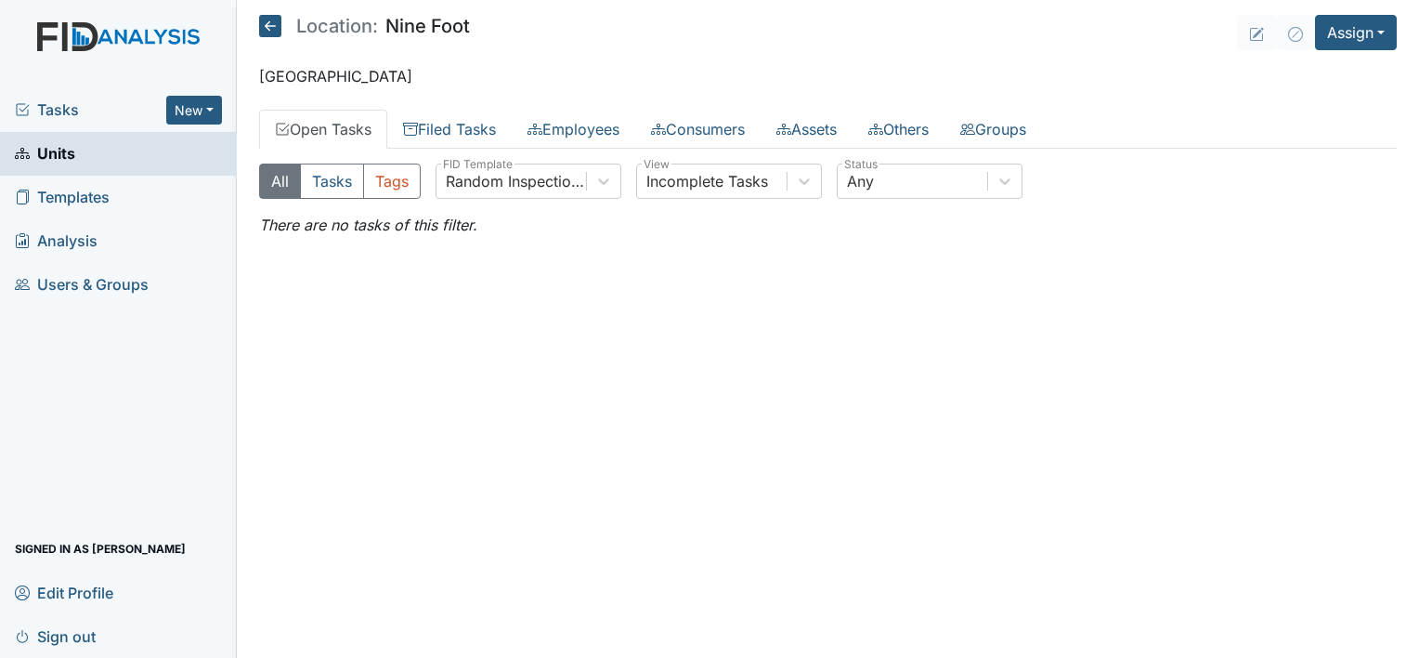
click at [121, 151] on link "Units" at bounding box center [118, 154] width 237 height 44
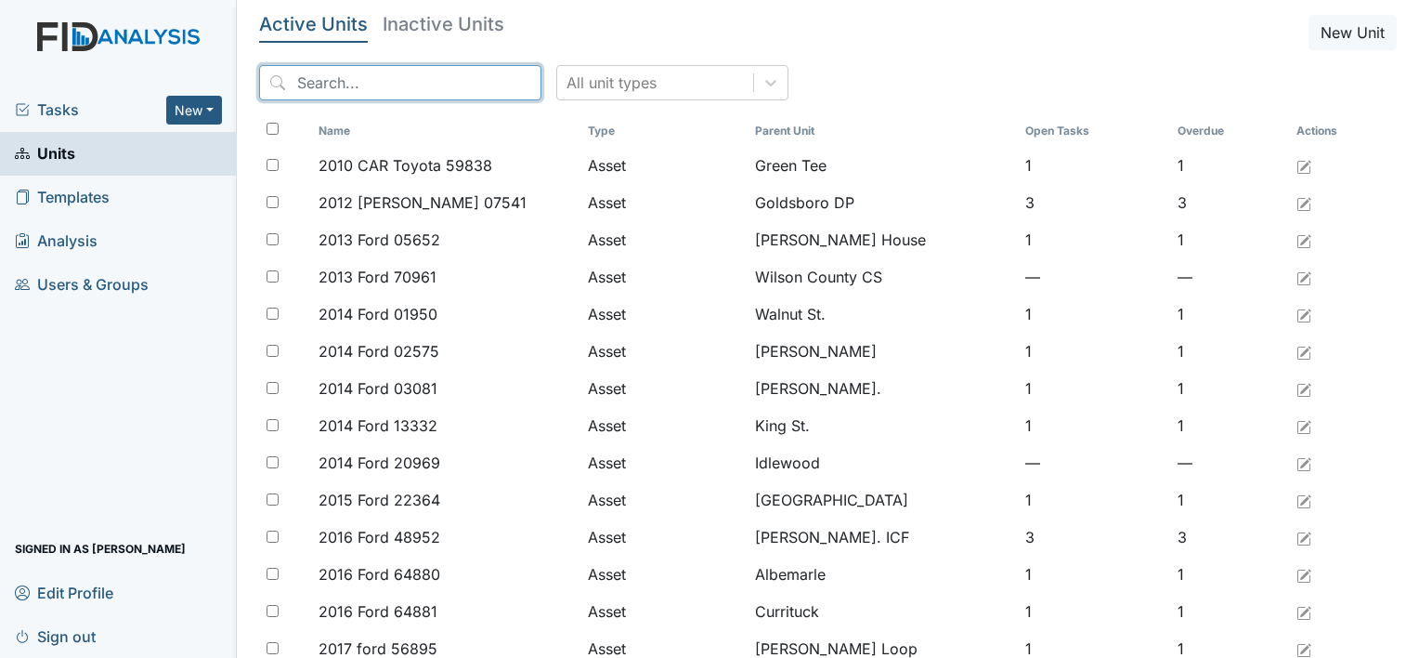
click at [305, 78] on input "search" at bounding box center [400, 82] width 282 height 35
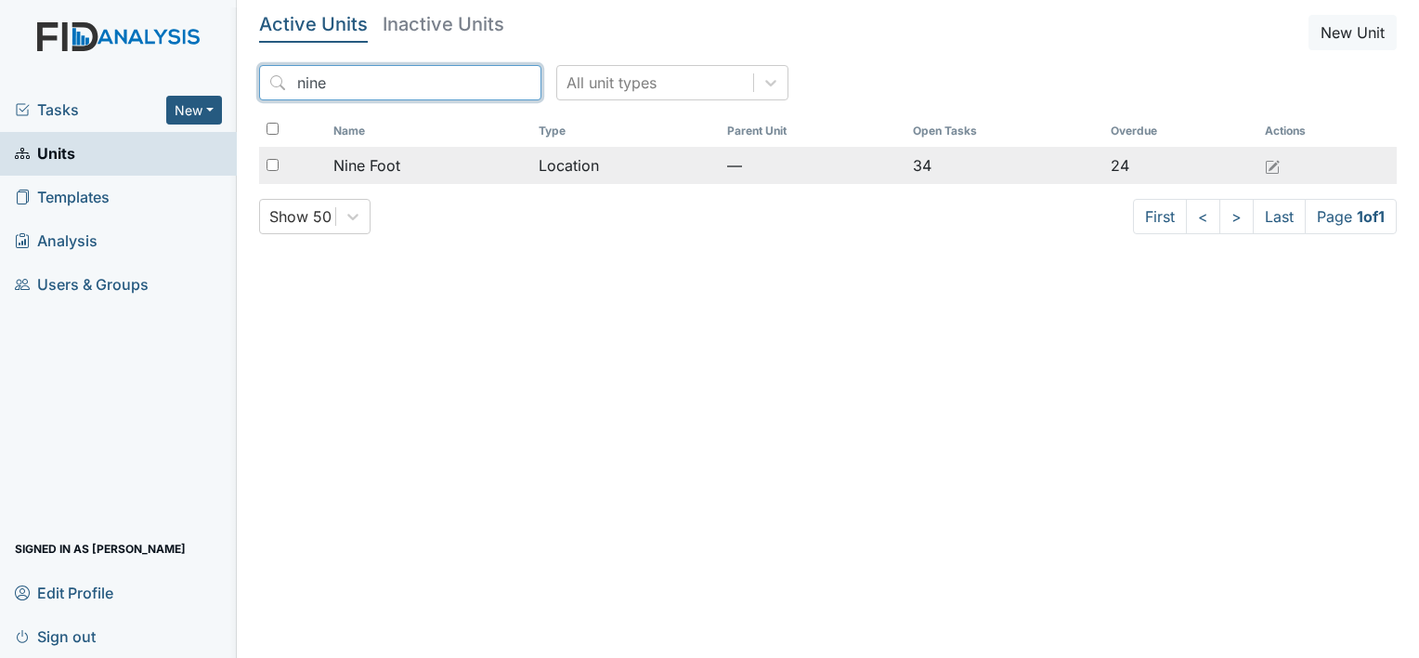
type input "nine"
click at [381, 162] on span "Nine Foot" at bounding box center [366, 165] width 67 height 22
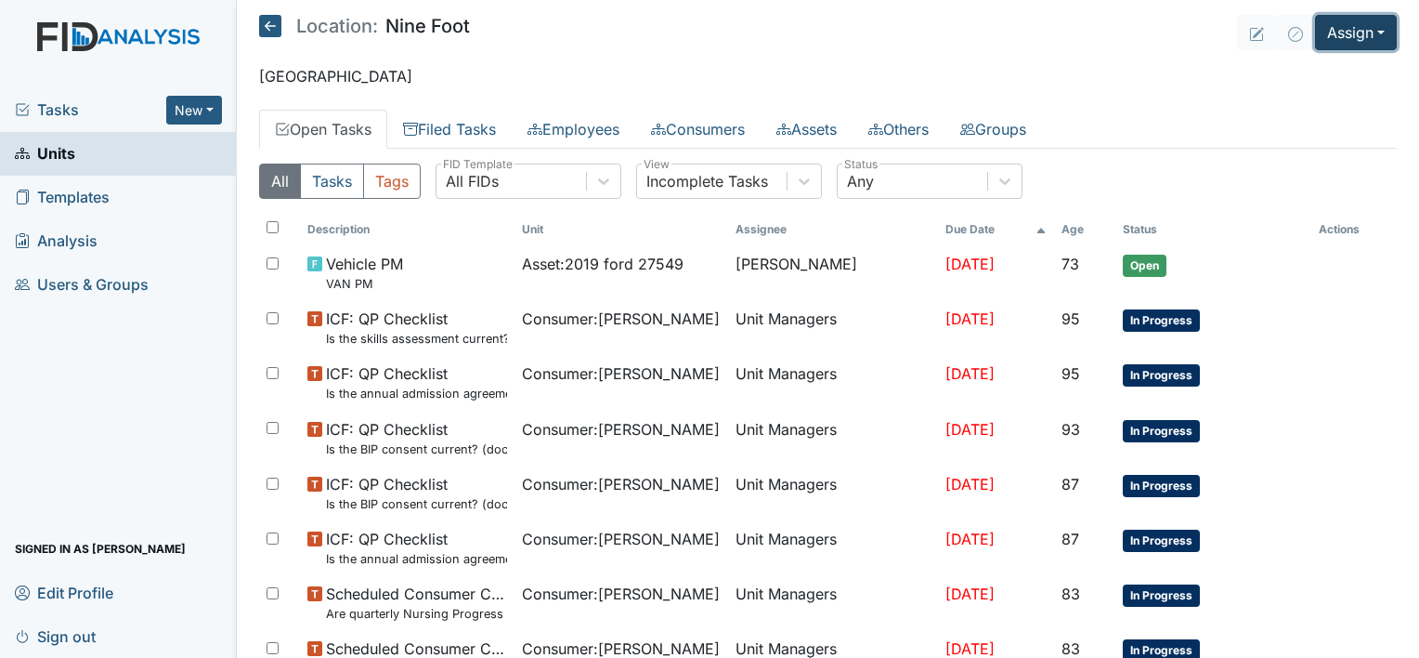
click at [1348, 39] on button "Assign" at bounding box center [1356, 32] width 82 height 35
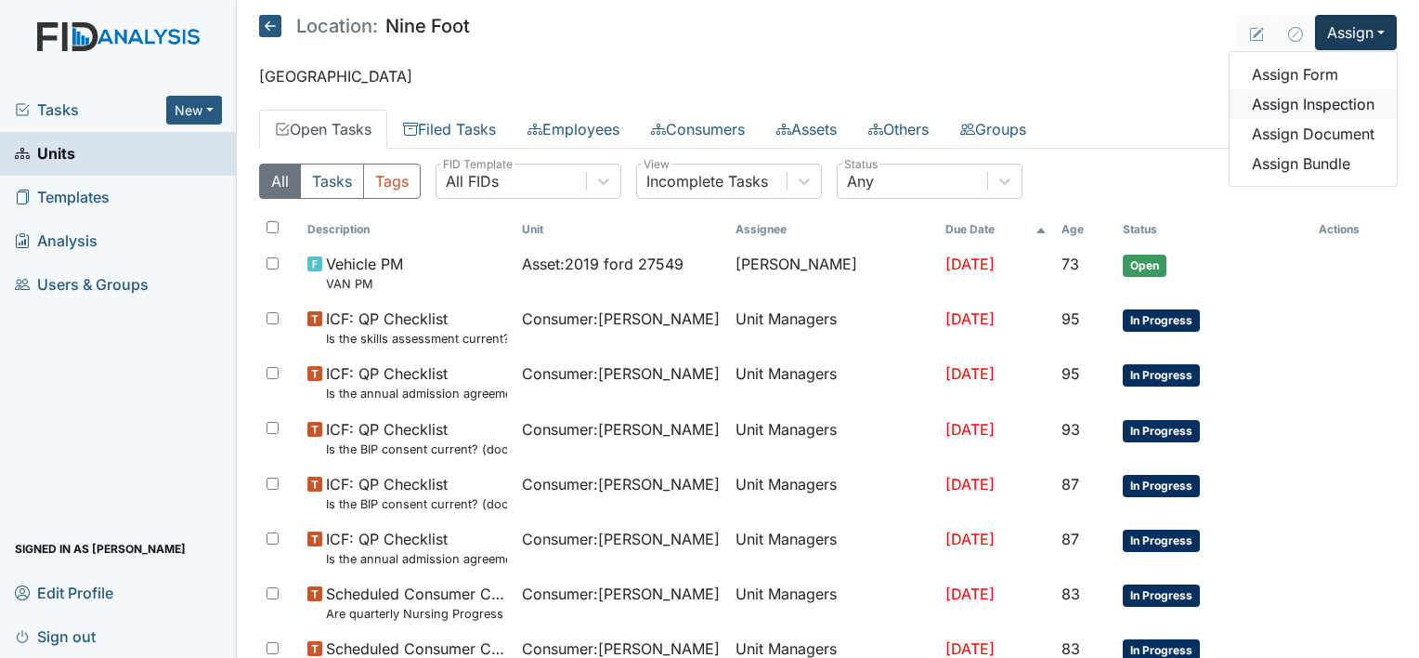
click at [1316, 98] on link "Assign Inspection" at bounding box center [1313, 104] width 167 height 30
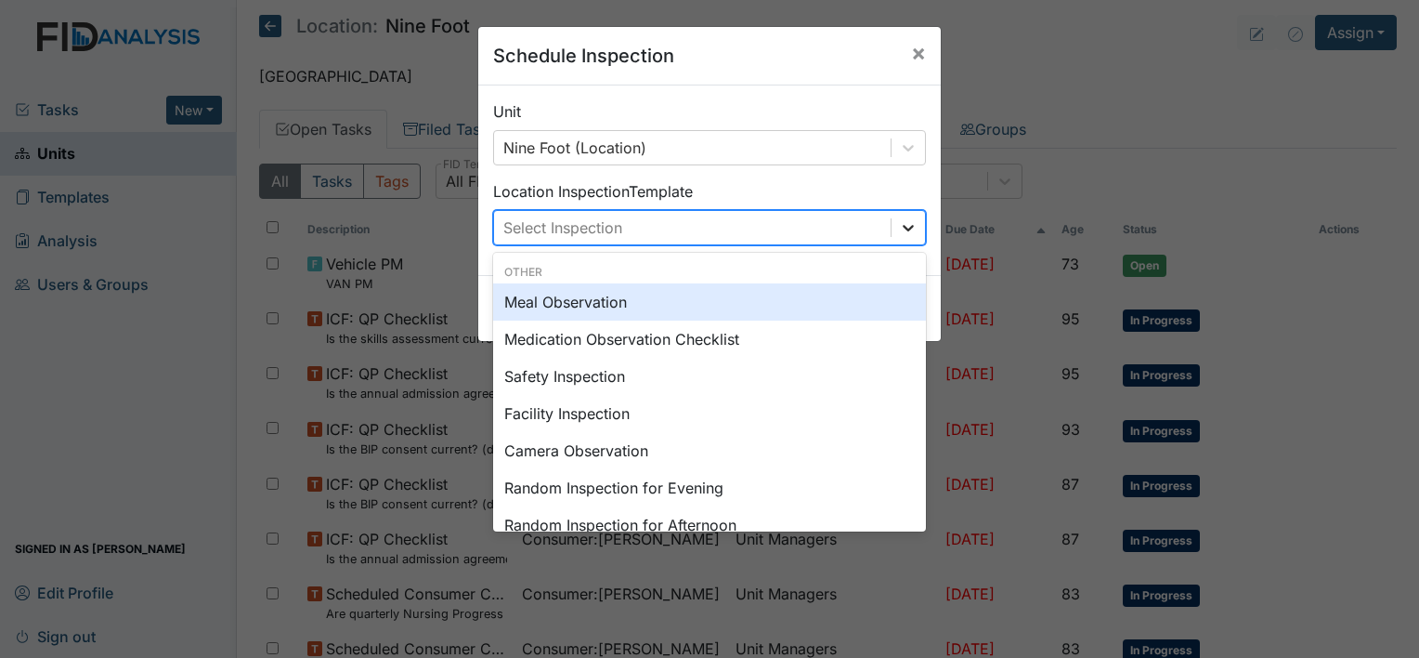
click at [905, 222] on icon at bounding box center [908, 227] width 19 height 19
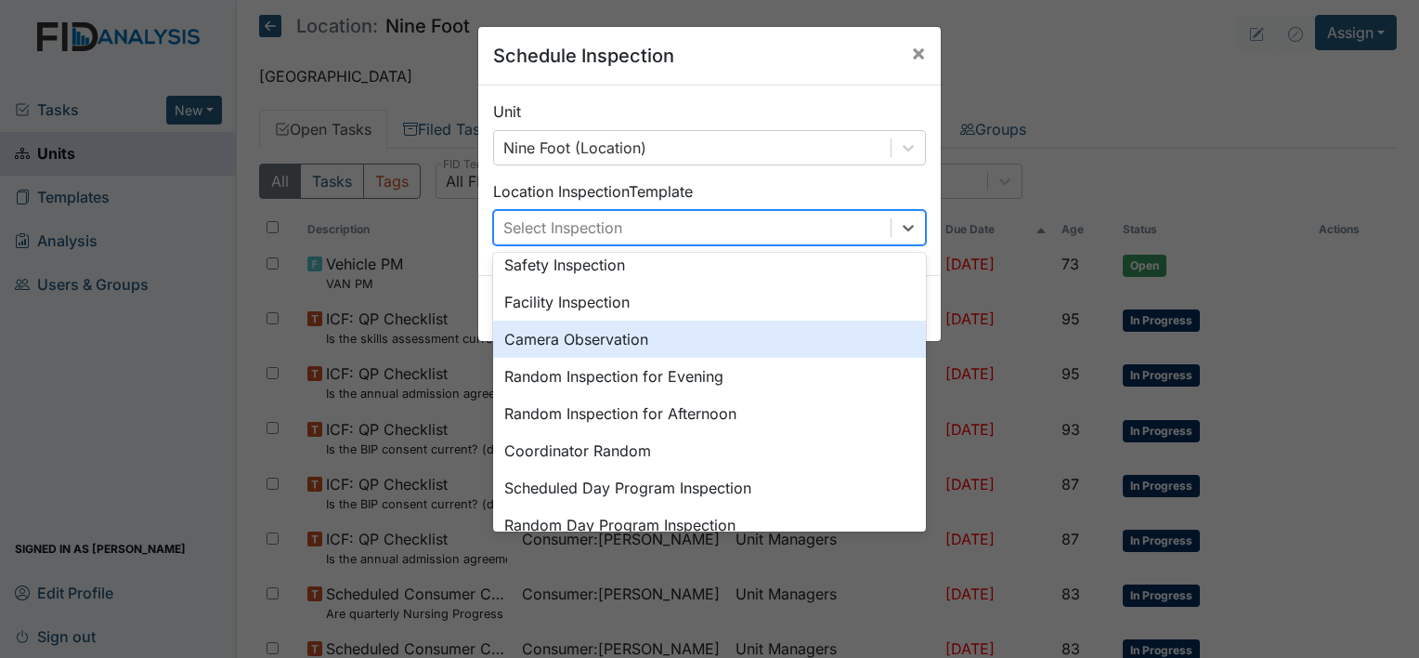
scroll to position [149, 0]
click at [673, 335] on div "Random Inspection for Evening" at bounding box center [709, 338] width 433 height 37
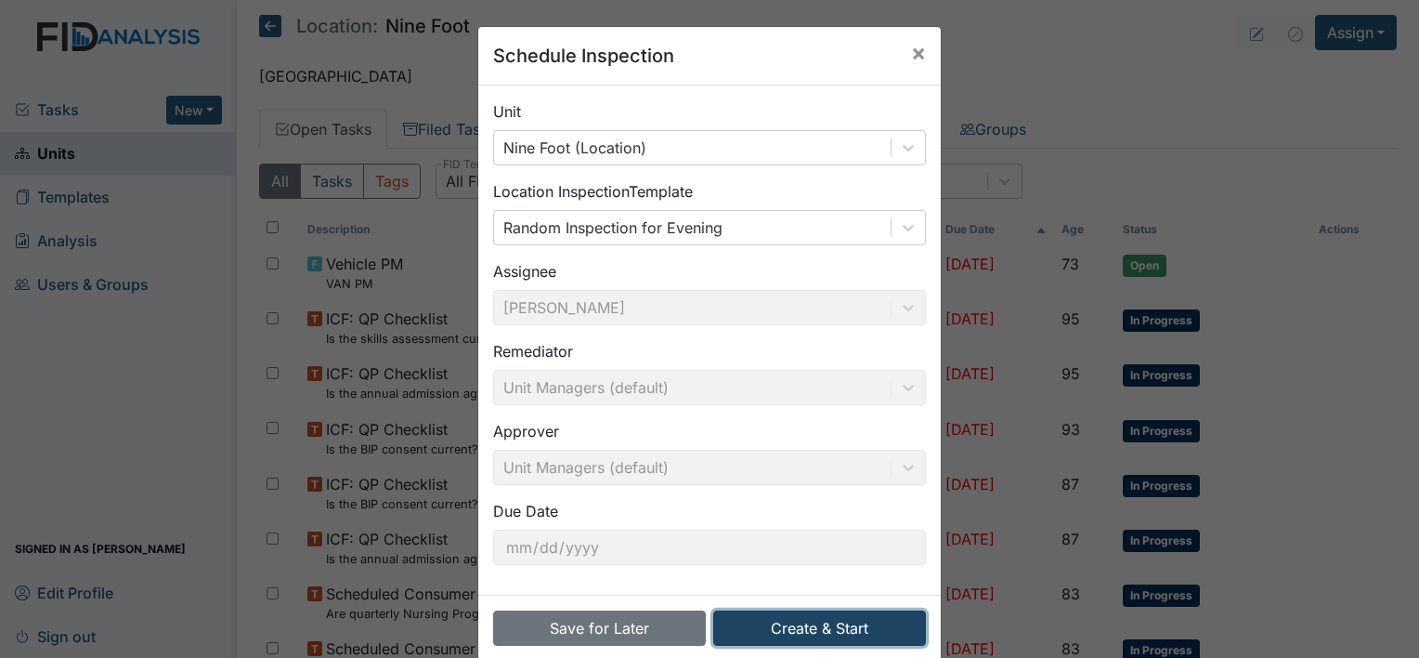
click at [811, 625] on button "Create & Start" at bounding box center [819, 627] width 213 height 35
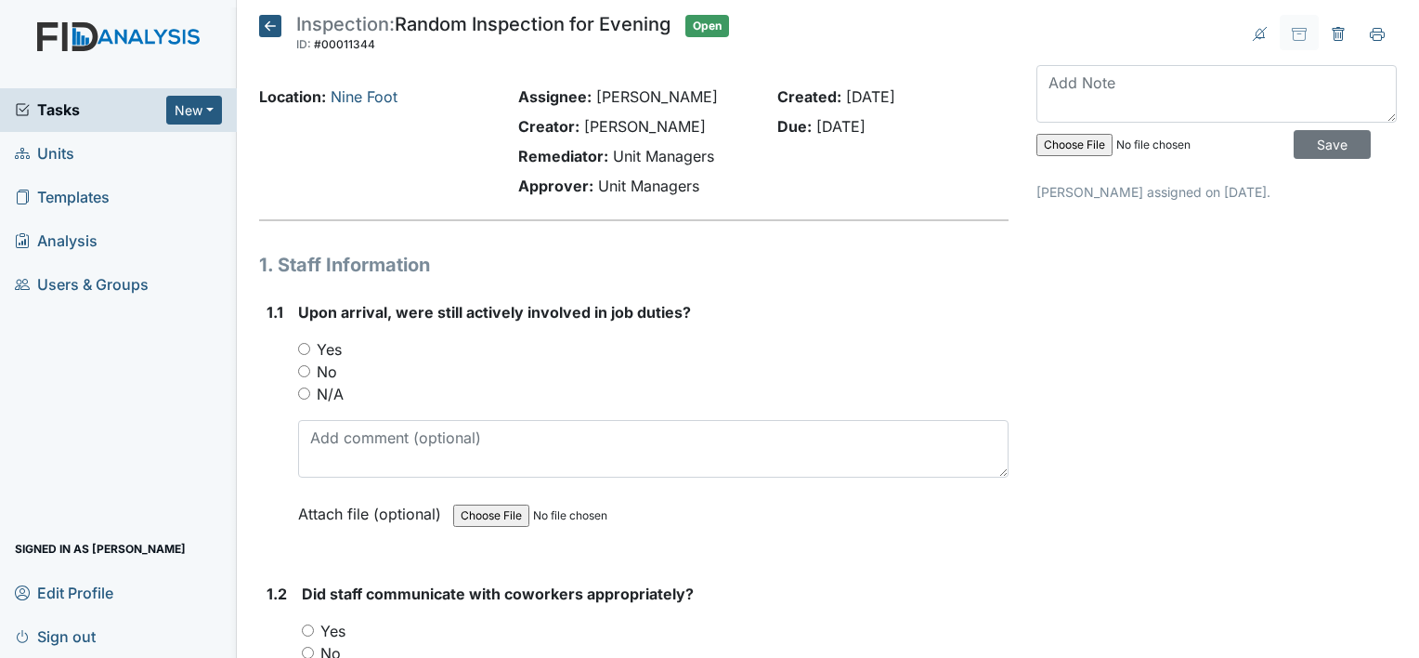
click at [59, 156] on span "Units" at bounding box center [44, 153] width 59 height 29
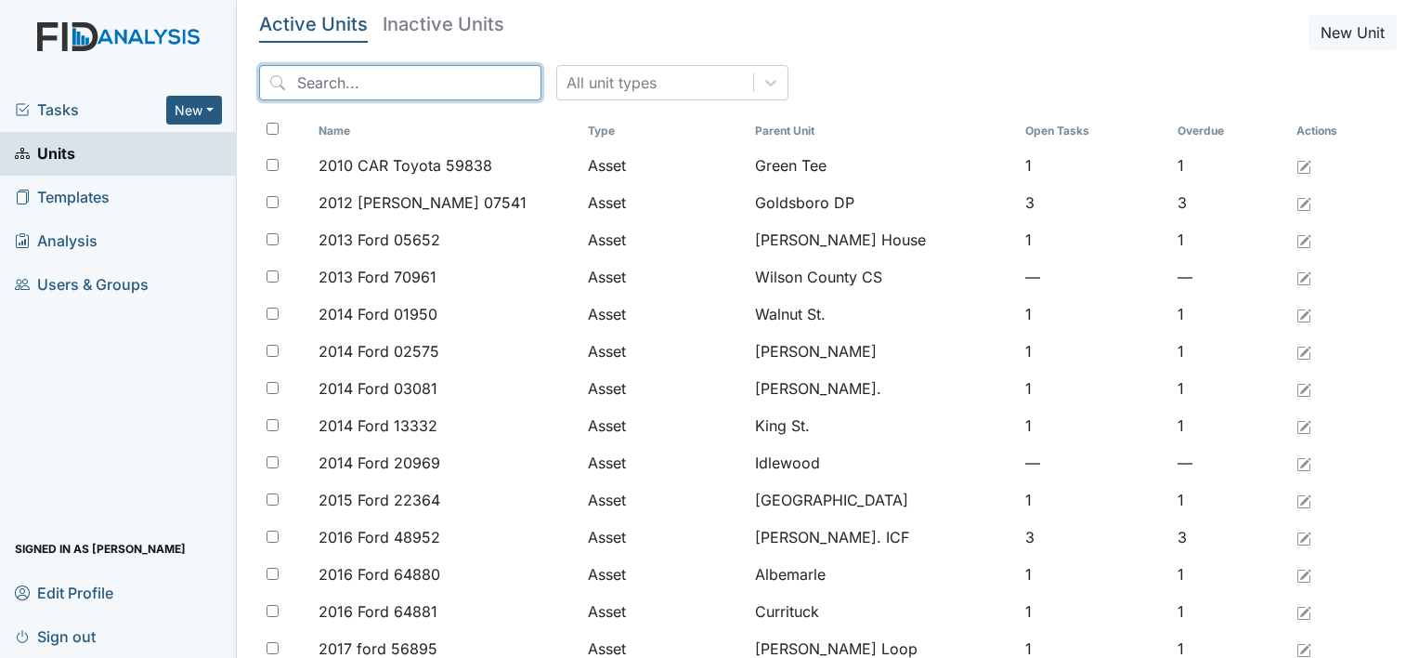
click at [315, 84] on input "search" at bounding box center [400, 82] width 282 height 35
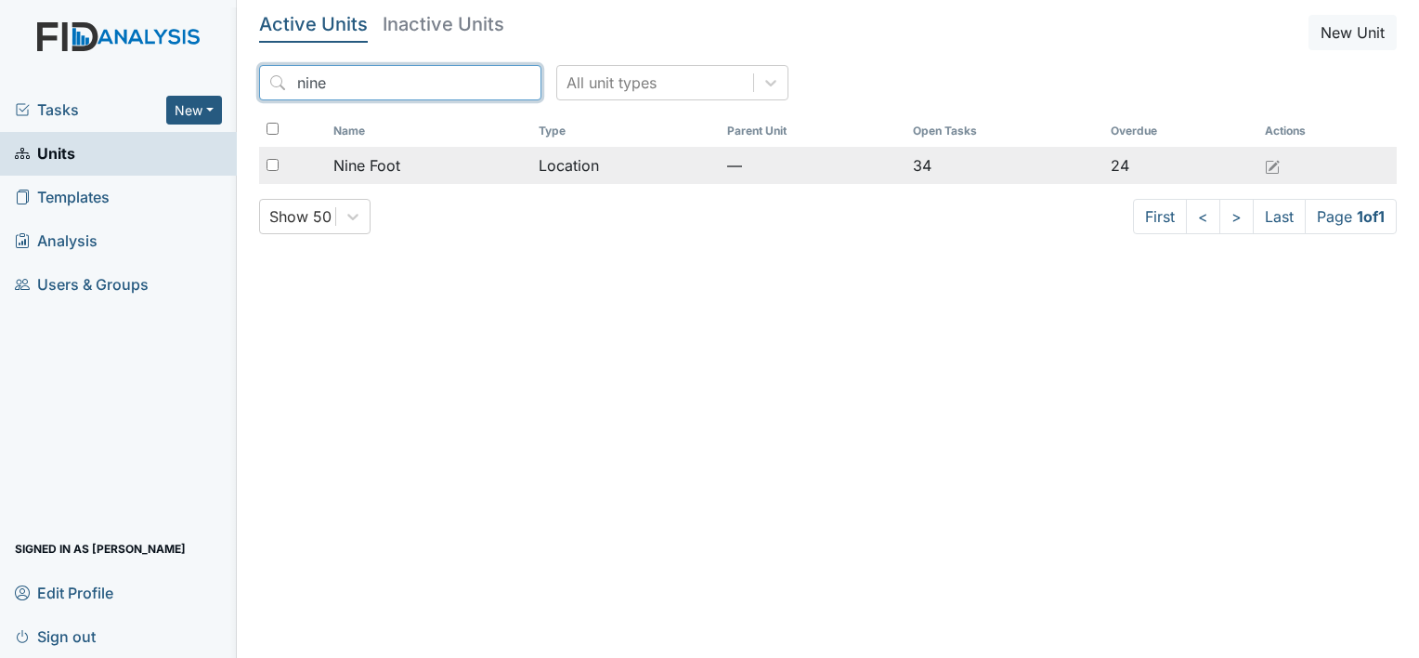
type input "nine"
click at [379, 163] on span "Nine Foot" at bounding box center [366, 165] width 67 height 22
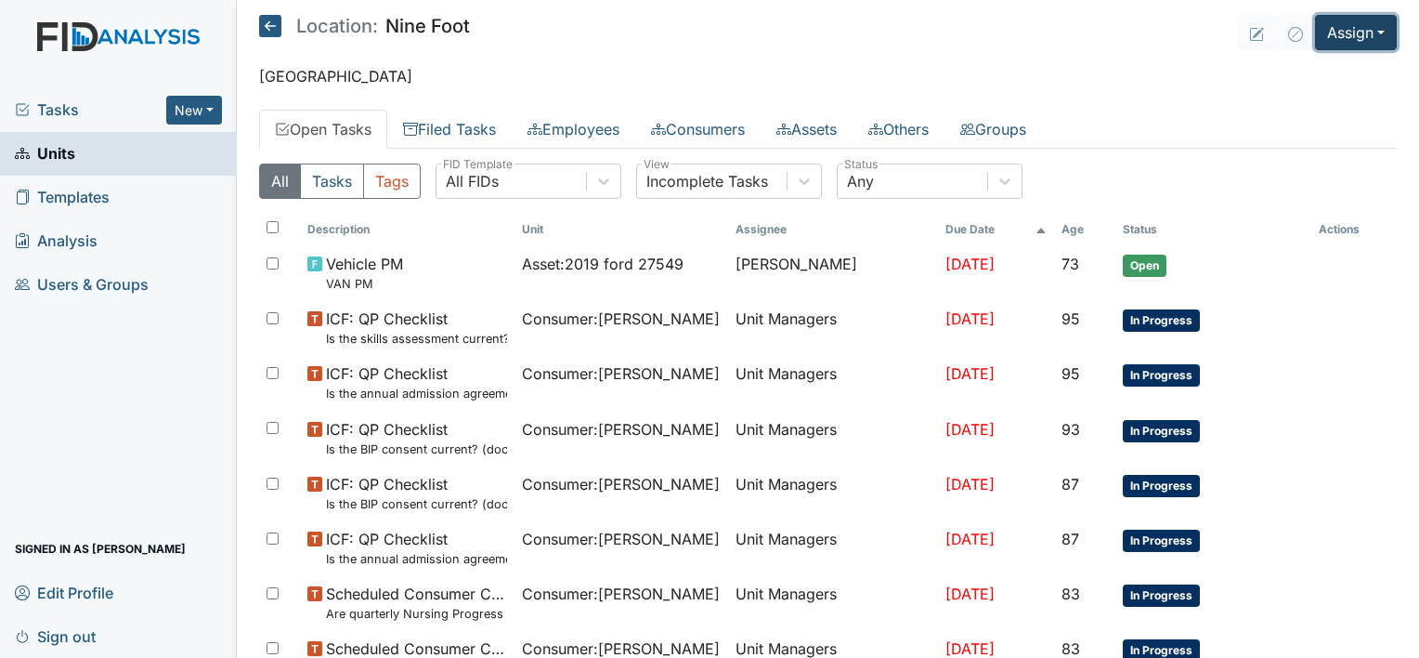
click at [1332, 40] on button "Assign" at bounding box center [1356, 32] width 82 height 35
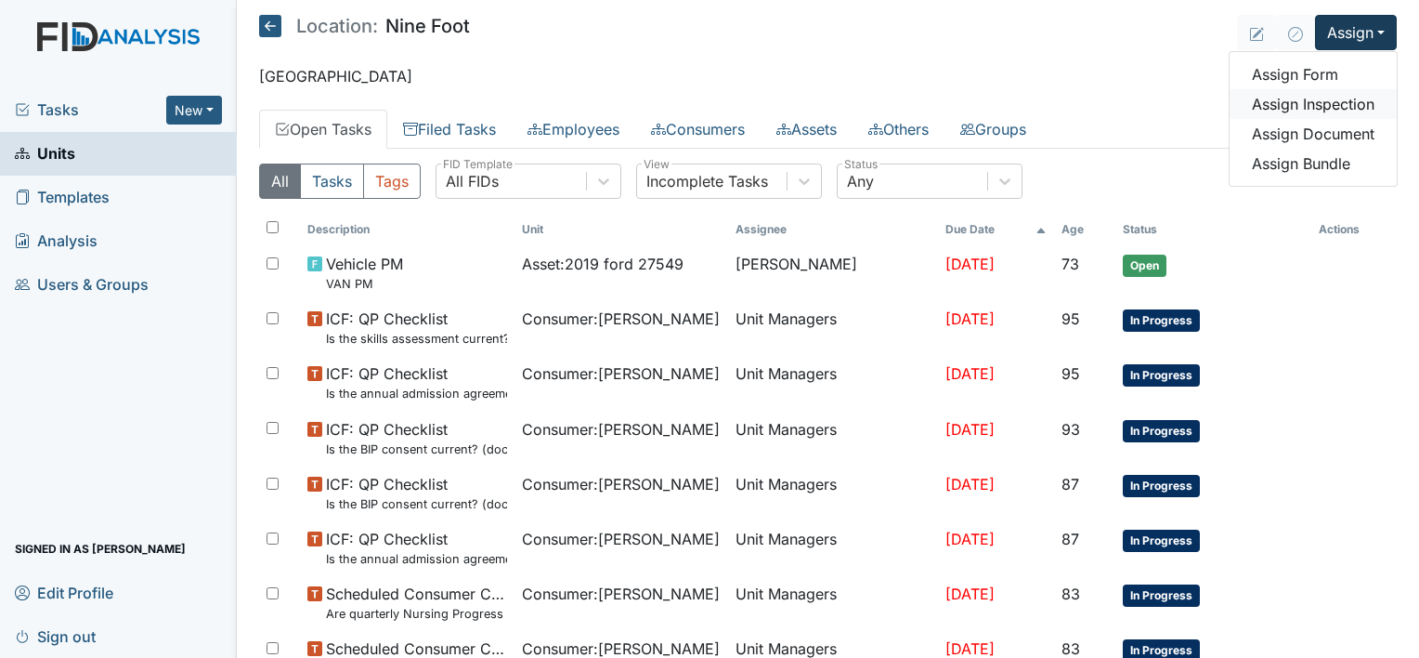
click at [1327, 104] on link "Assign Inspection" at bounding box center [1313, 104] width 167 height 30
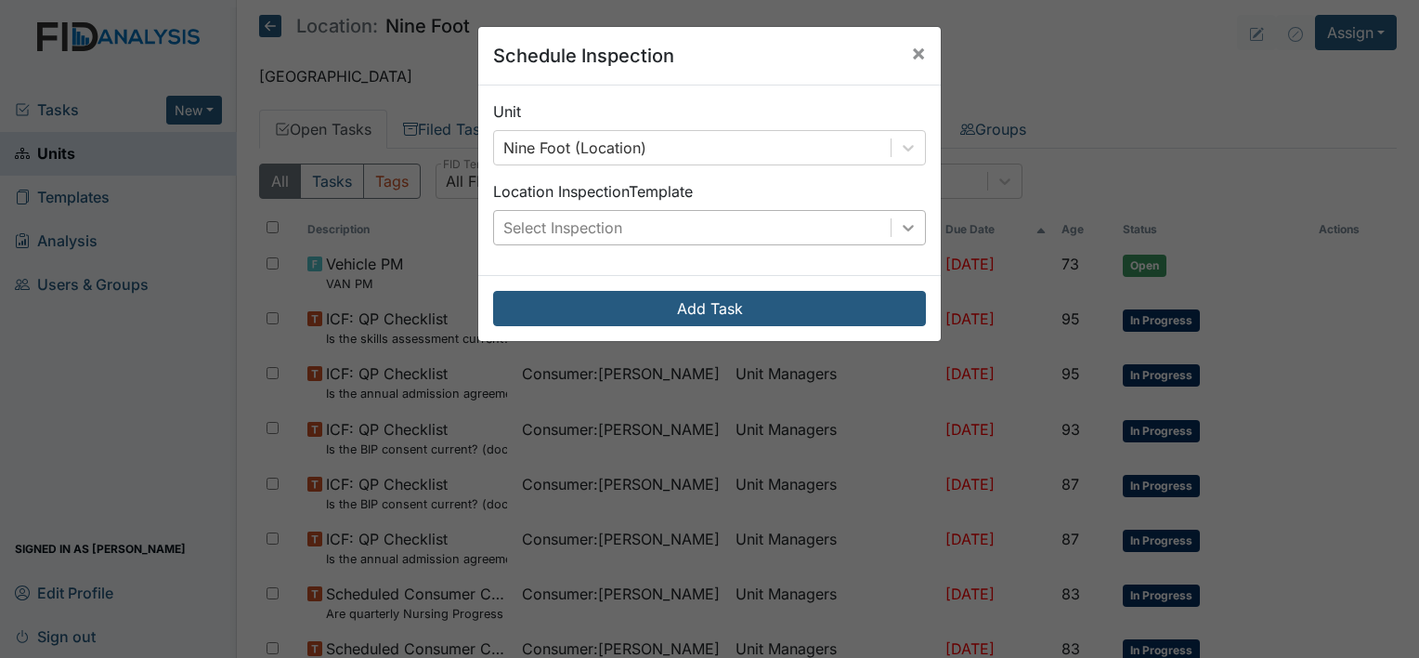
click at [903, 226] on icon at bounding box center [908, 228] width 11 height 7
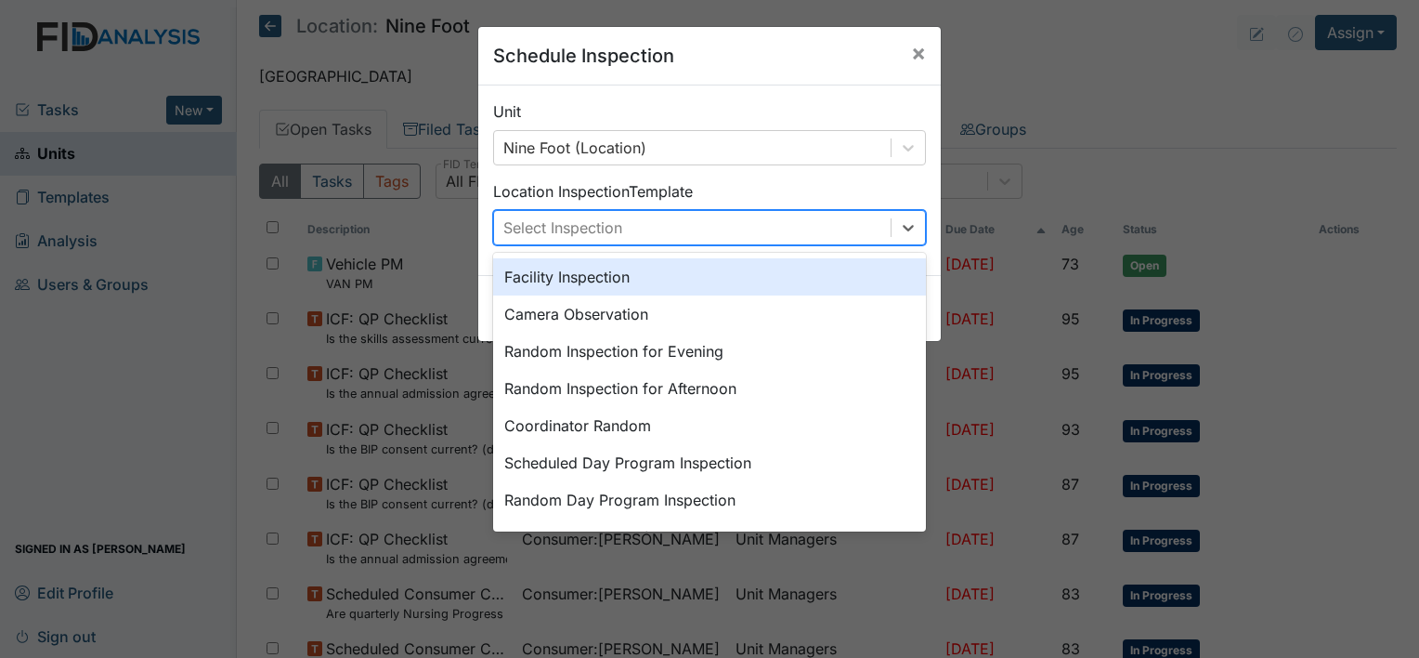
scroll to position [149, 0]
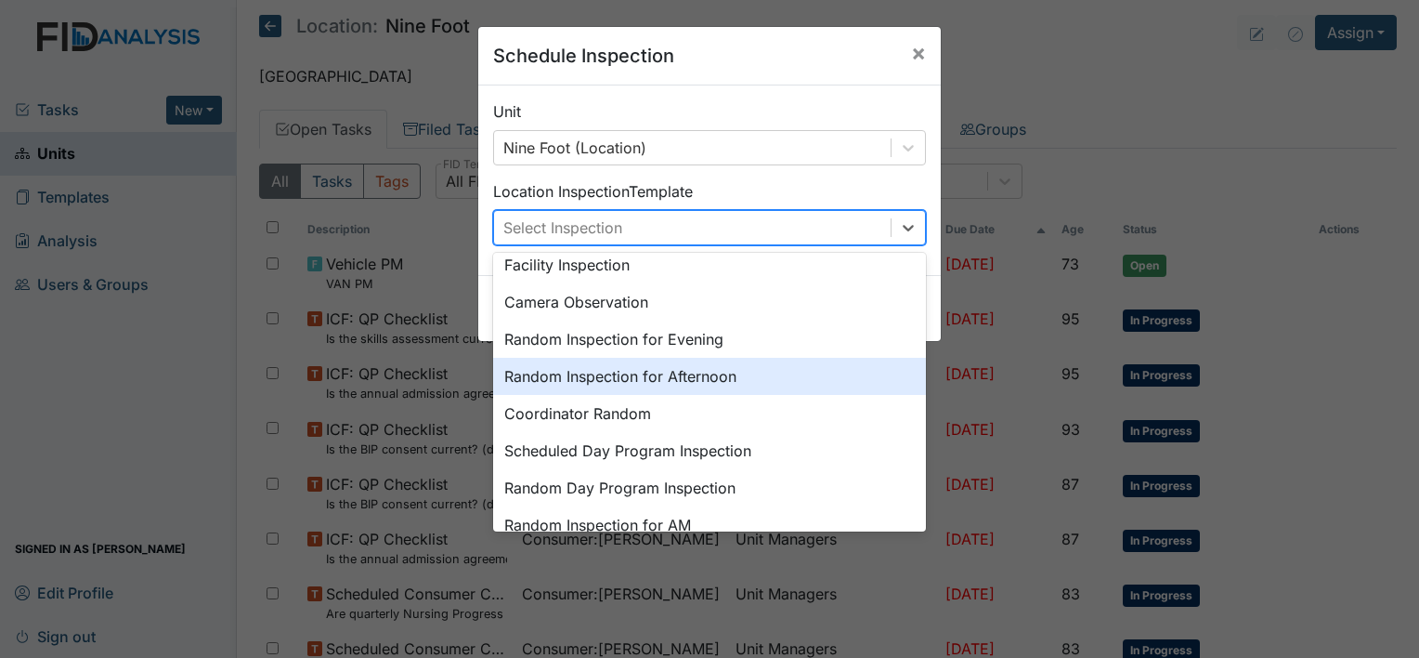
click at [650, 379] on div "Random Inspection for Afternoon" at bounding box center [709, 376] width 433 height 37
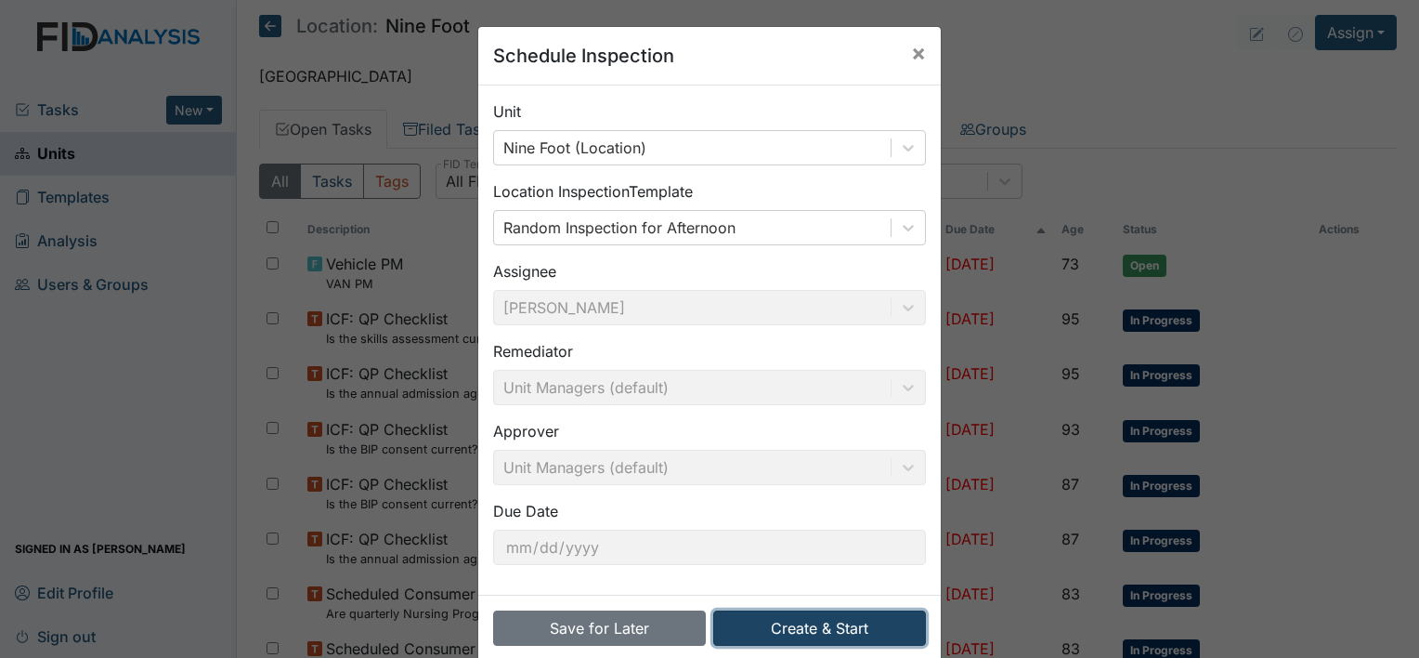
click at [847, 625] on button "Create & Start" at bounding box center [819, 627] width 213 height 35
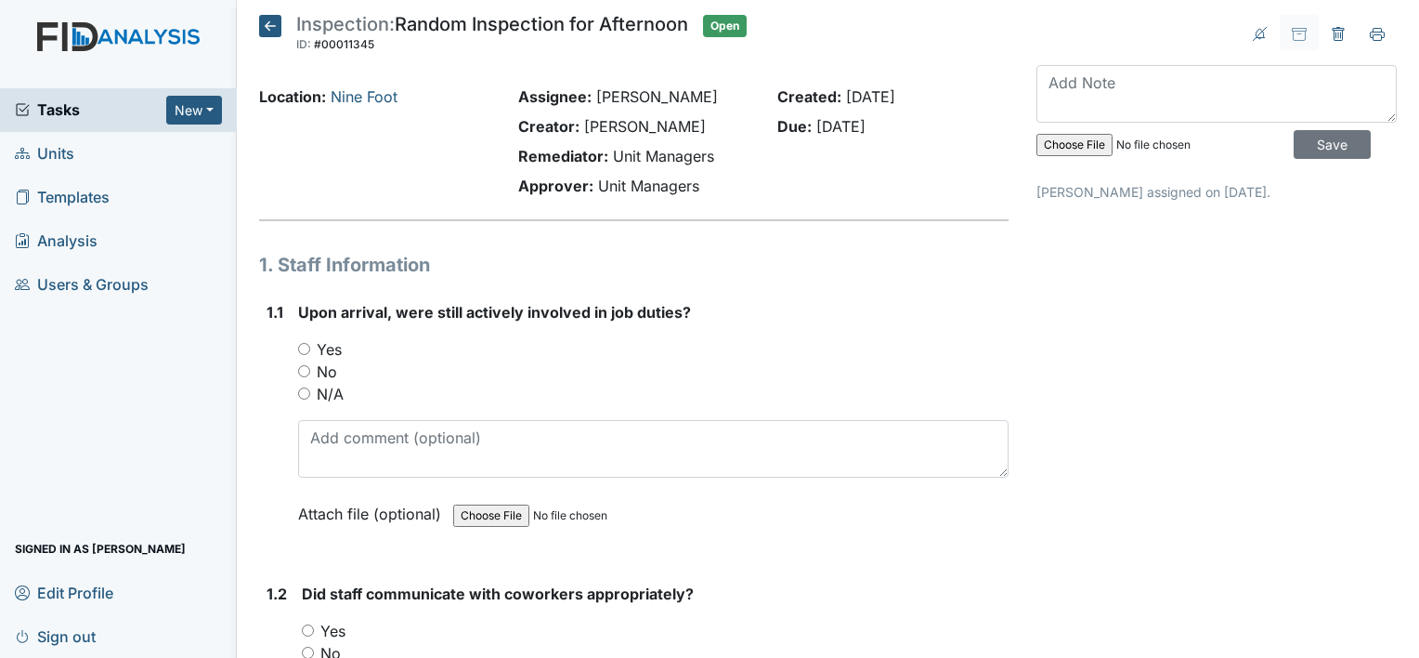
click at [305, 347] on input "Yes" at bounding box center [304, 349] width 12 height 12
radio input "true"
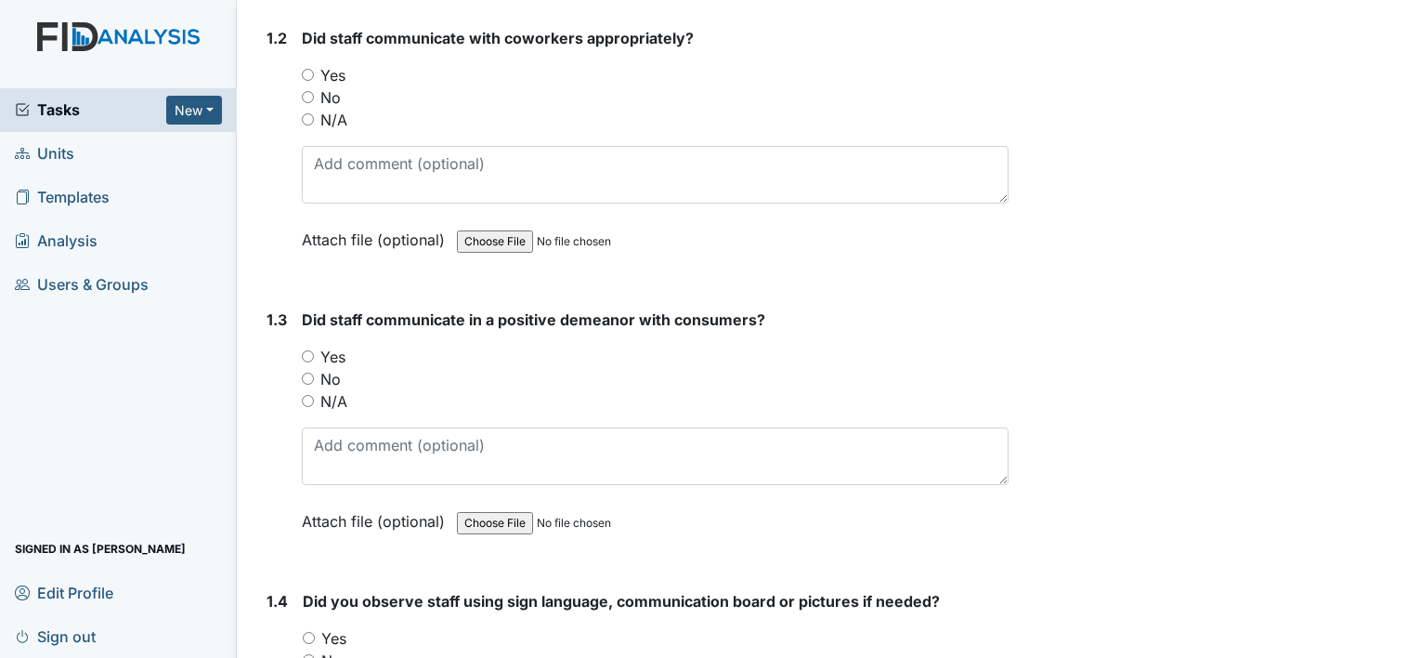
scroll to position [545, 0]
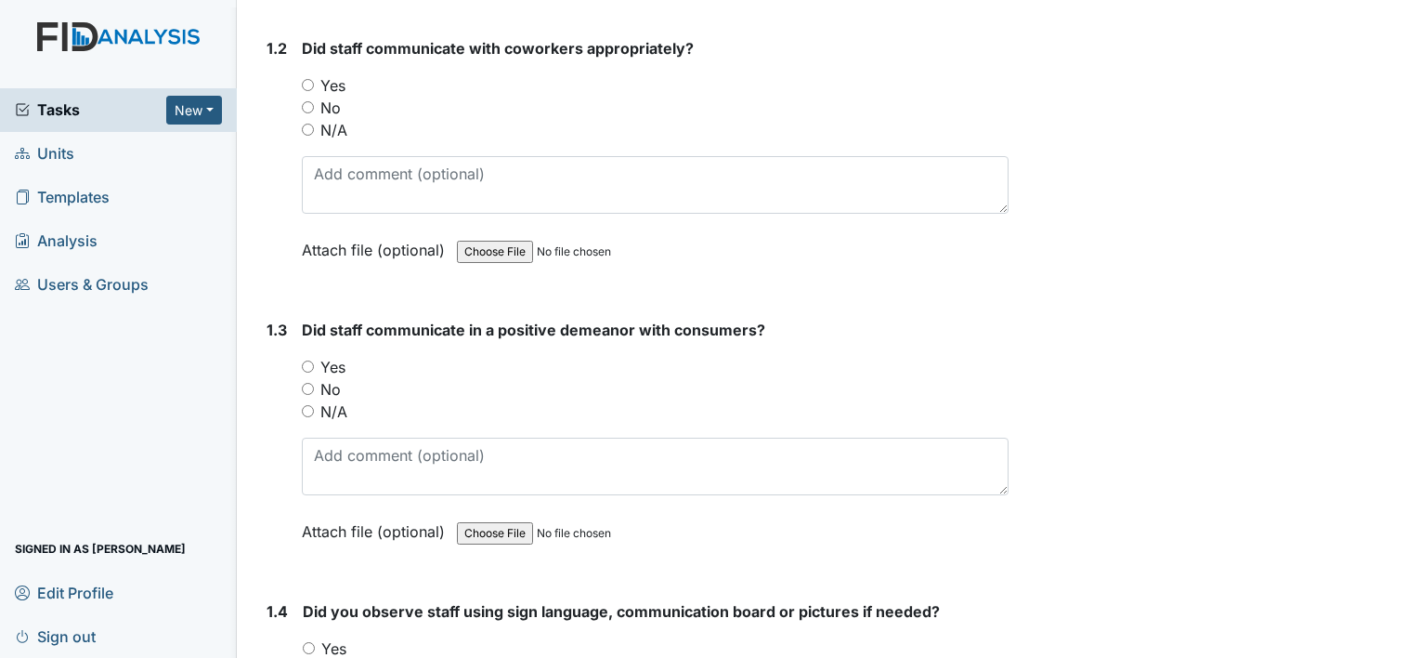
click at [306, 83] on input "Yes" at bounding box center [308, 85] width 12 height 12
radio input "true"
click at [305, 362] on input "Yes" at bounding box center [308, 366] width 12 height 12
radio input "true"
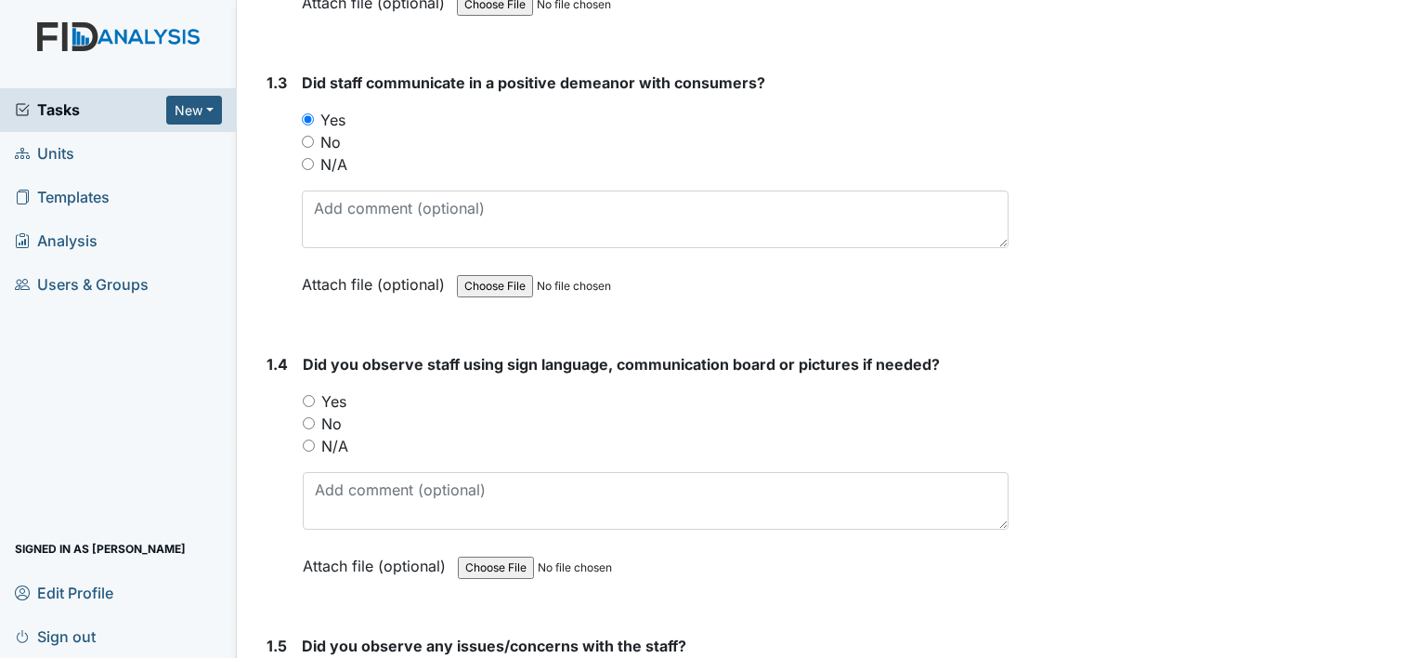
scroll to position [829, 0]
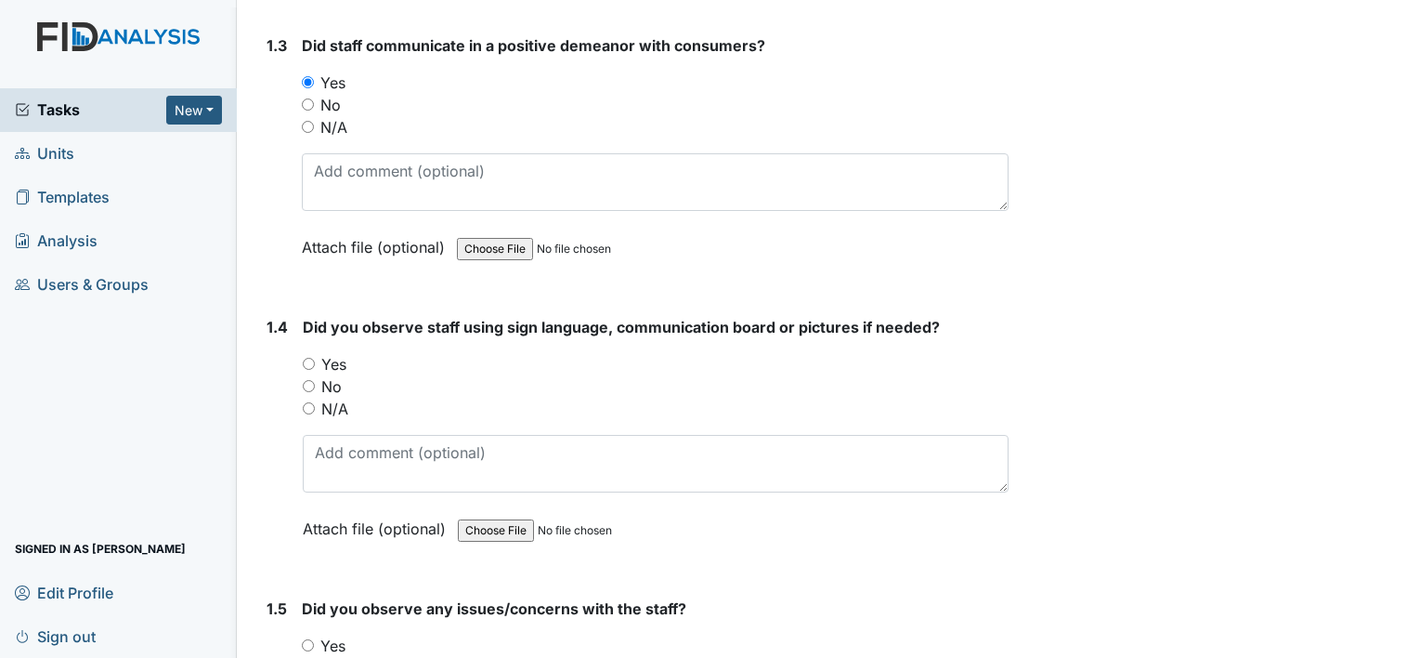
click at [308, 381] on input "No" at bounding box center [309, 386] width 12 height 12
radio input "true"
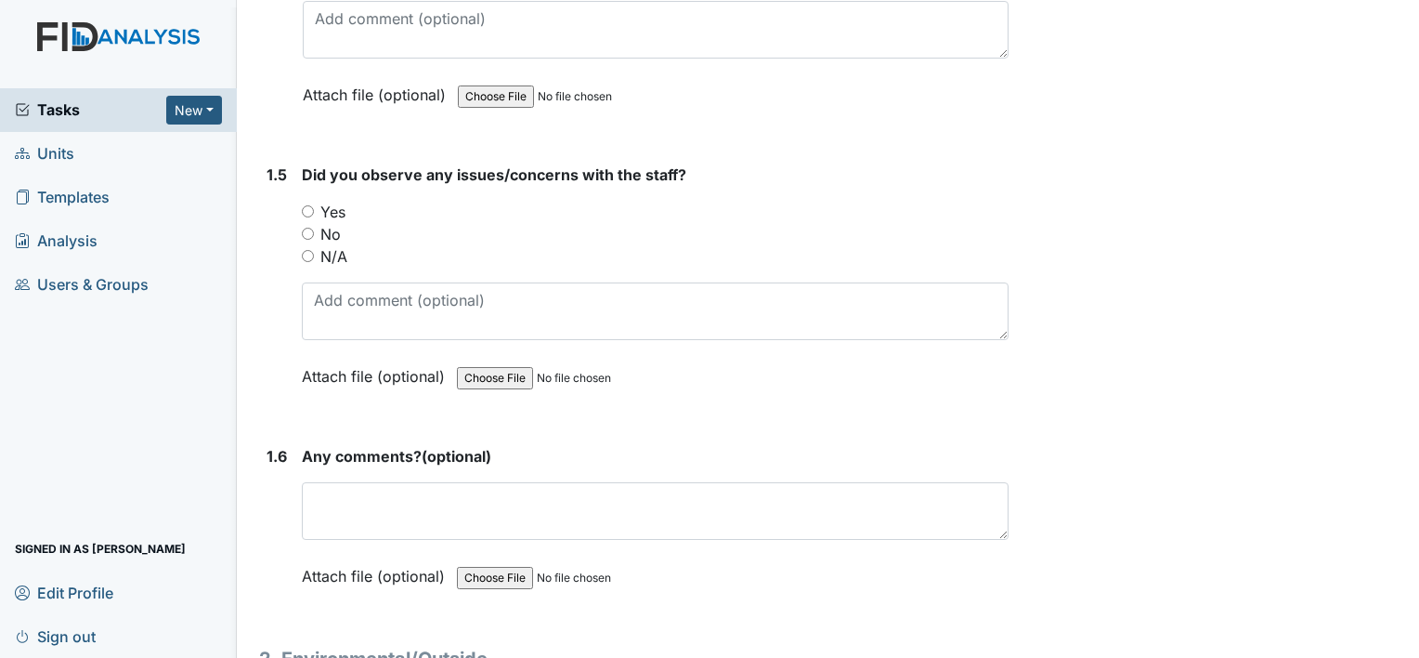
scroll to position [1300, 0]
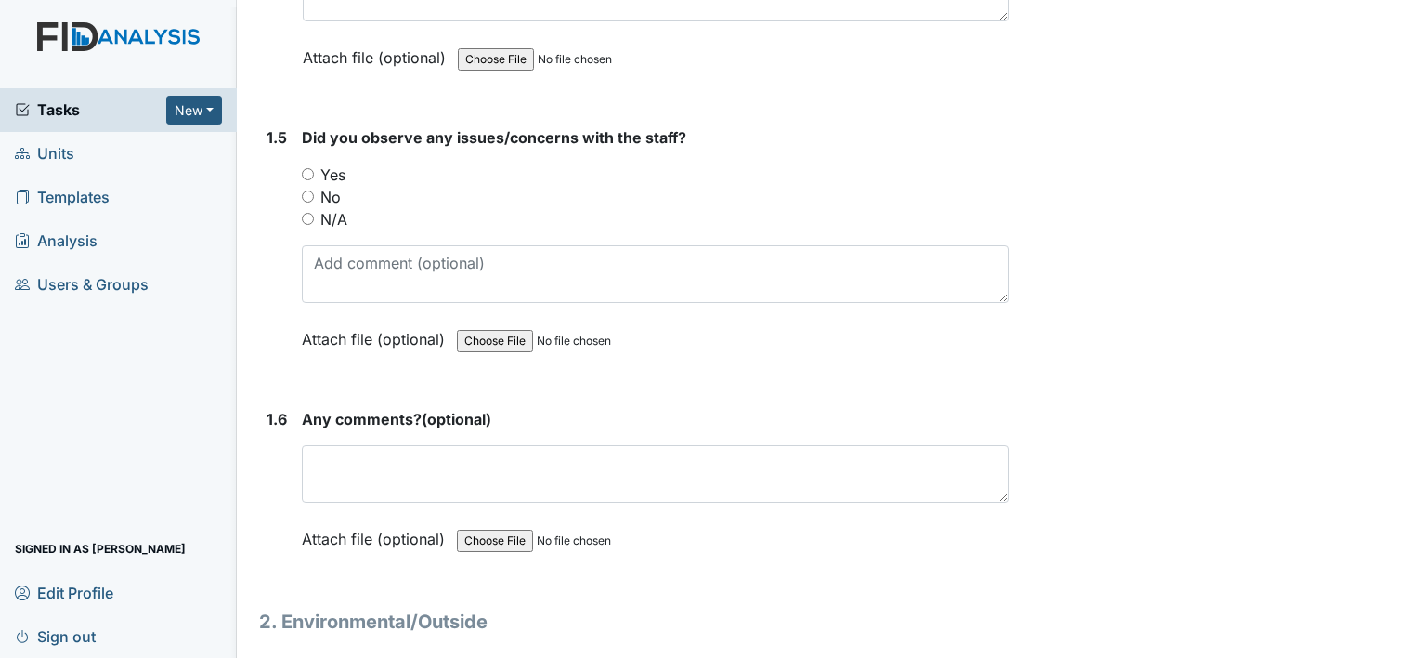
click at [312, 190] on input "No" at bounding box center [308, 196] width 12 height 12
radio input "true"
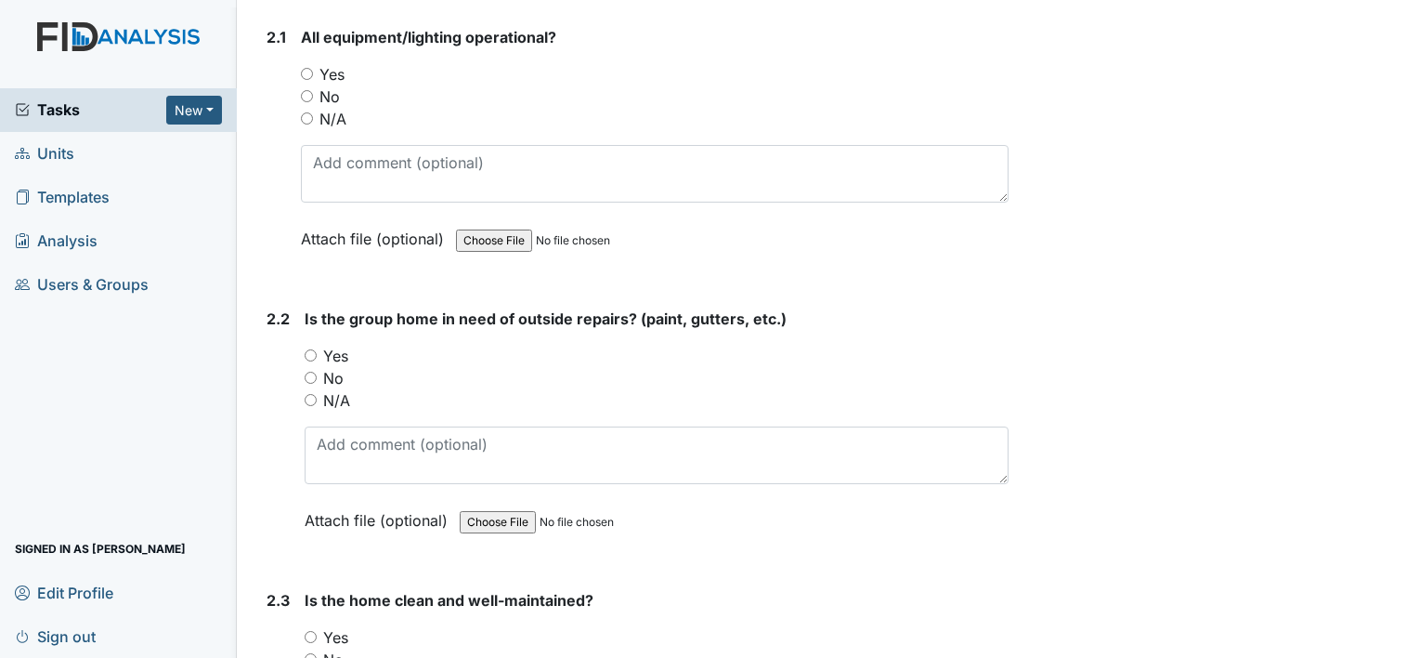
scroll to position [1957, 0]
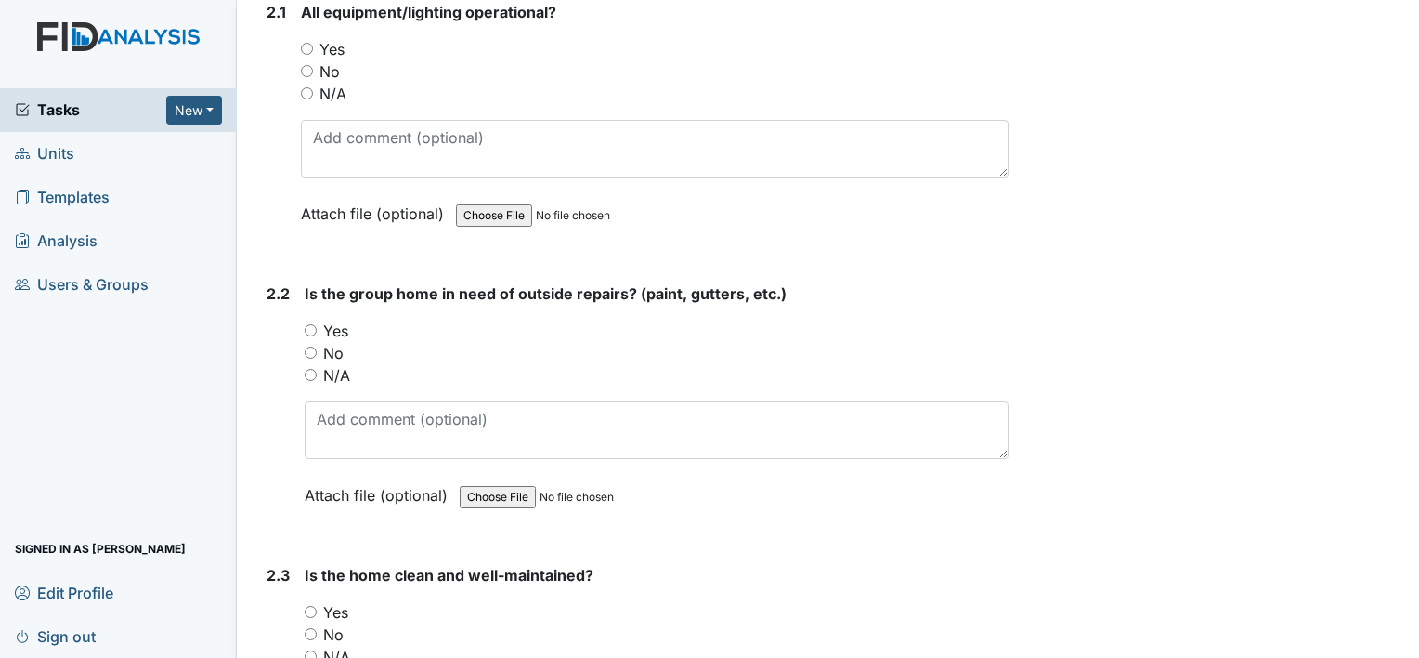
click at [306, 43] on input "Yes" at bounding box center [307, 49] width 12 height 12
radio input "true"
click at [312, 346] on input "No" at bounding box center [311, 352] width 12 height 12
radio input "true"
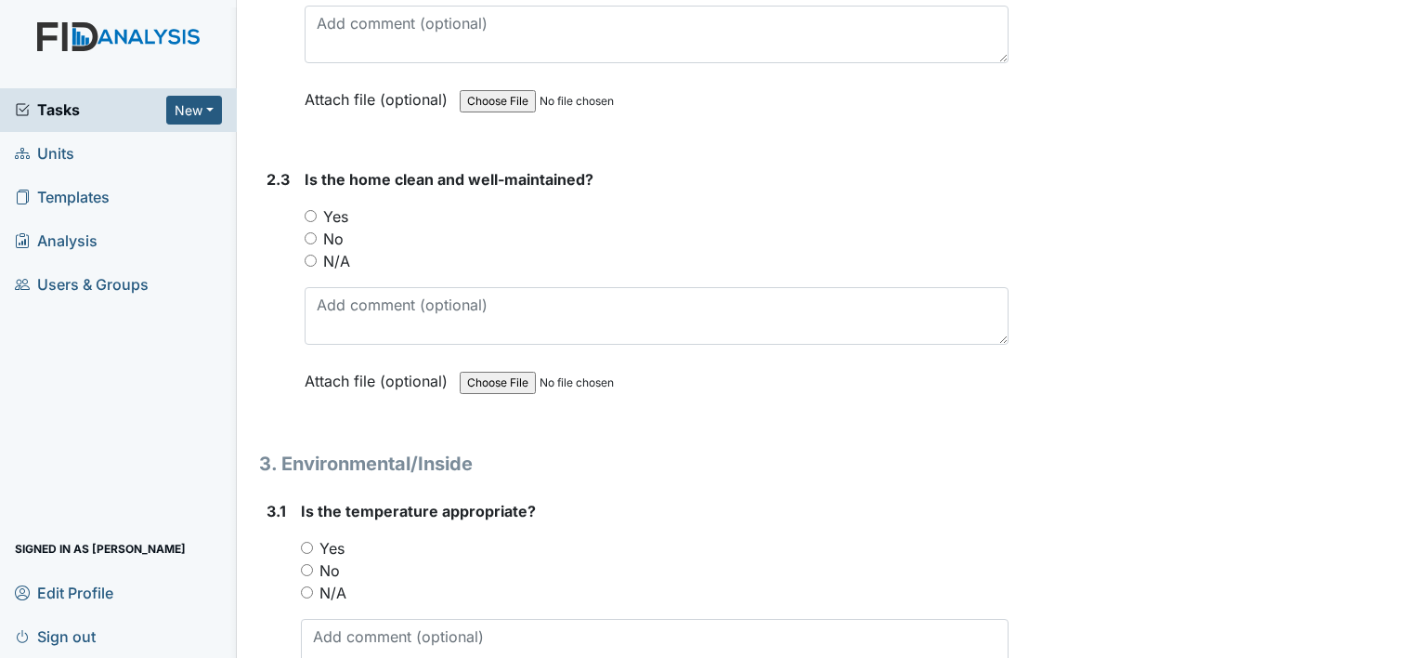
scroll to position [2390, 0]
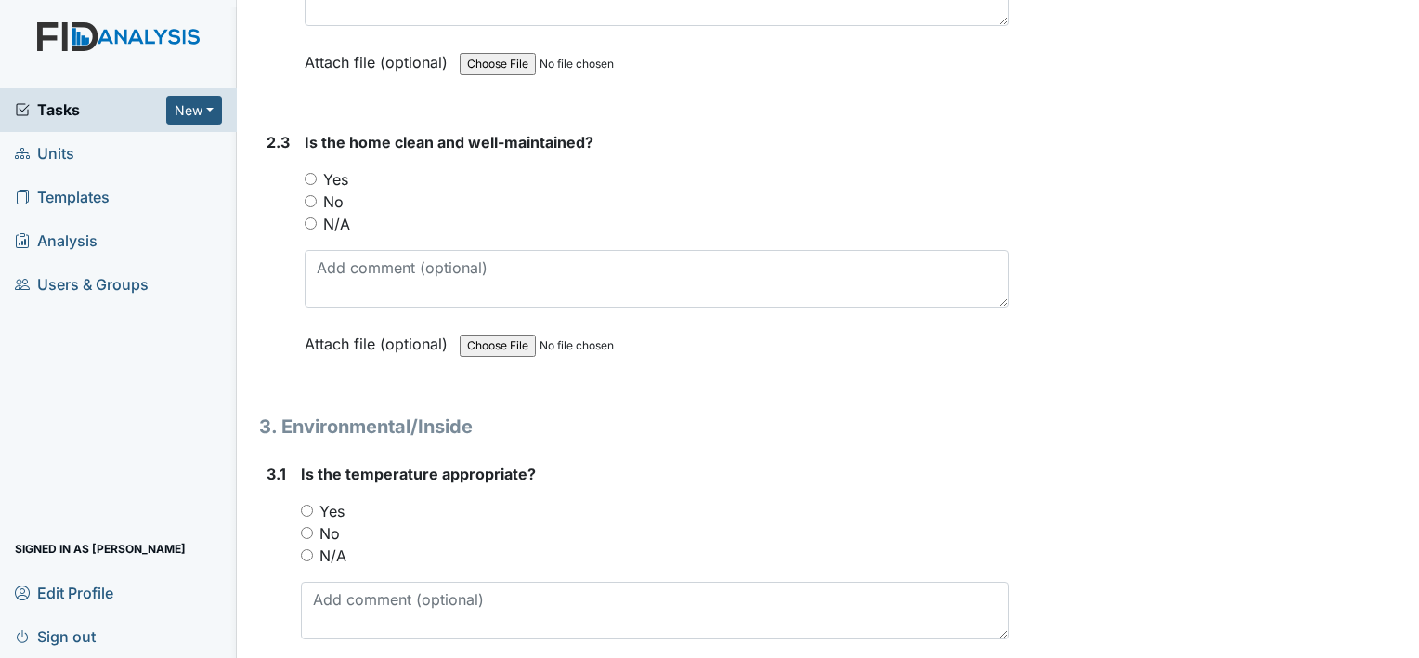
click at [308, 173] on input "Yes" at bounding box center [311, 179] width 12 height 12
radio input "true"
click at [305, 504] on input "Yes" at bounding box center [307, 510] width 12 height 12
radio input "true"
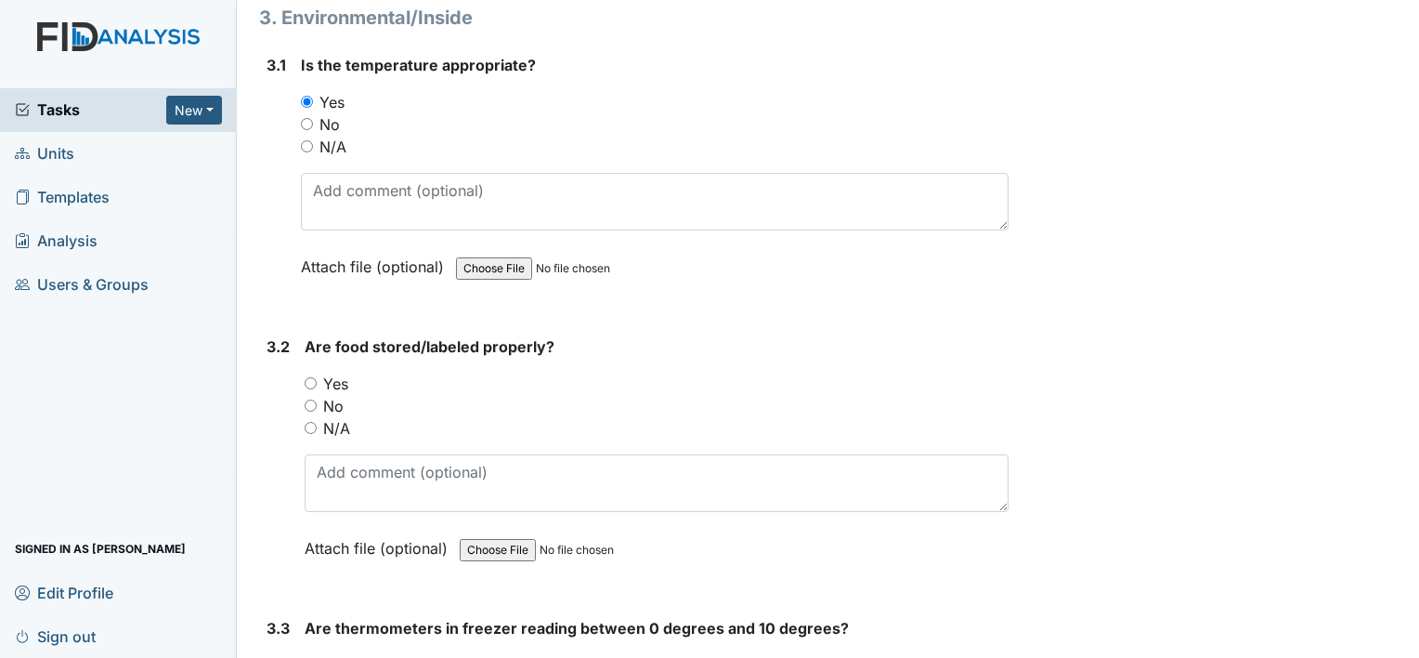
scroll to position [2835, 0]
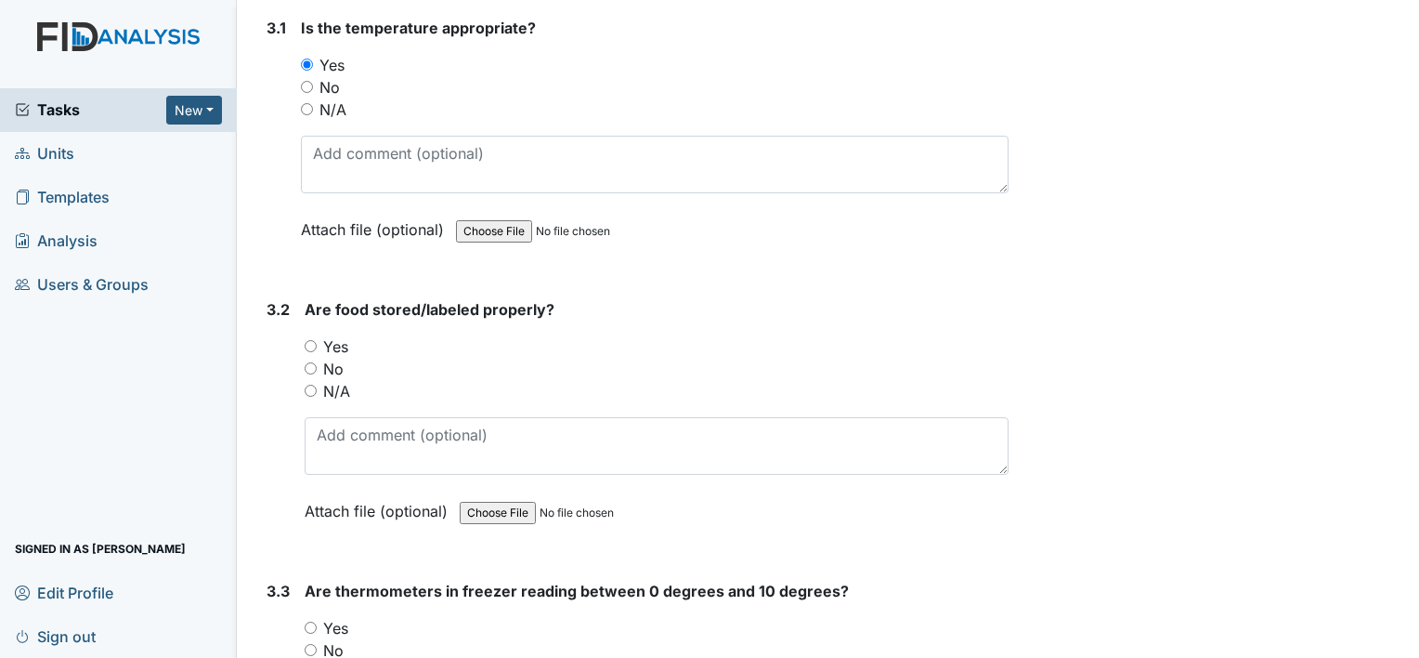
click at [312, 362] on input "No" at bounding box center [311, 368] width 12 height 12
radio input "true"
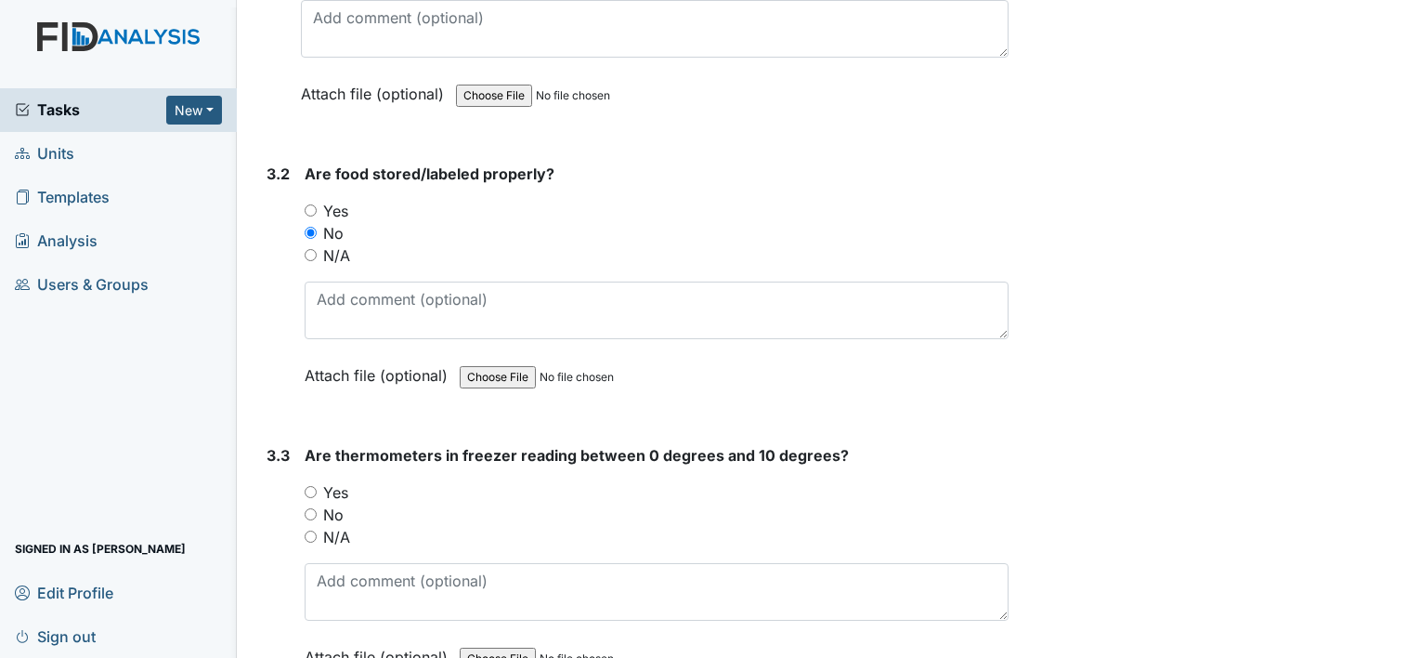
scroll to position [2984, 0]
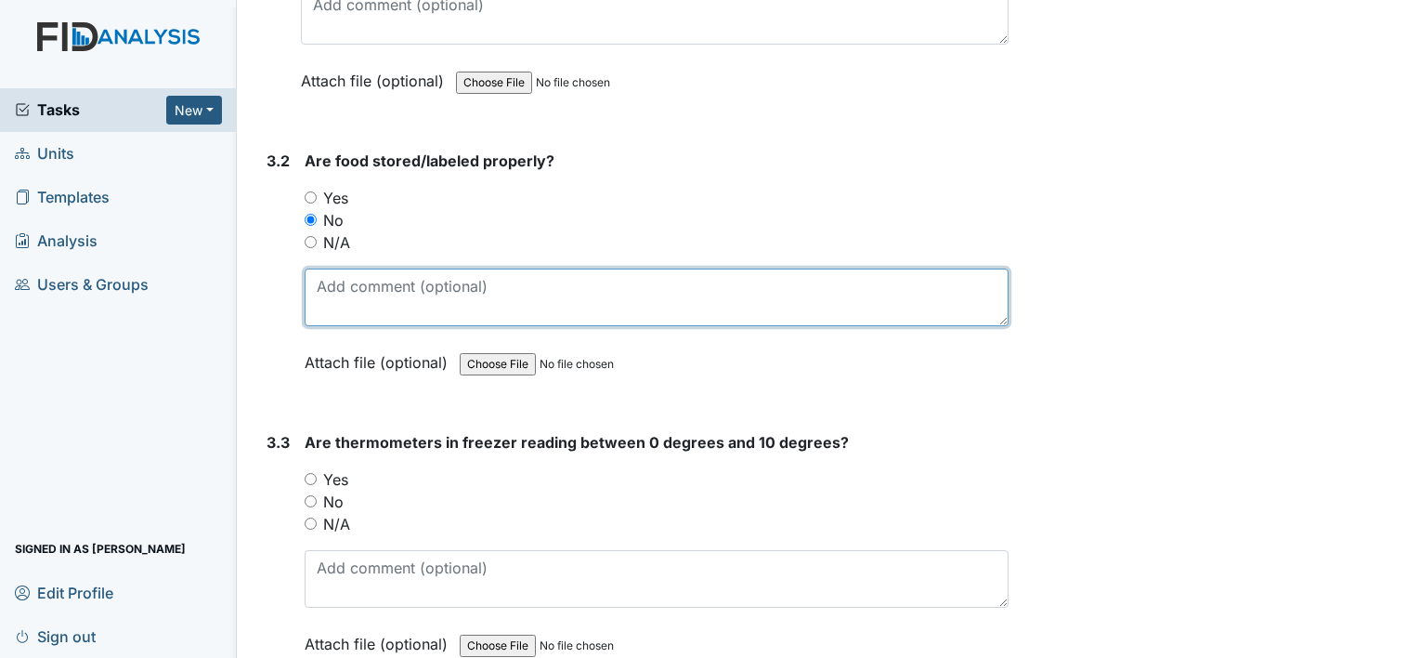
click at [325, 285] on textarea at bounding box center [657, 297] width 704 height 58
type textarea "Grape juice-no label water no label"
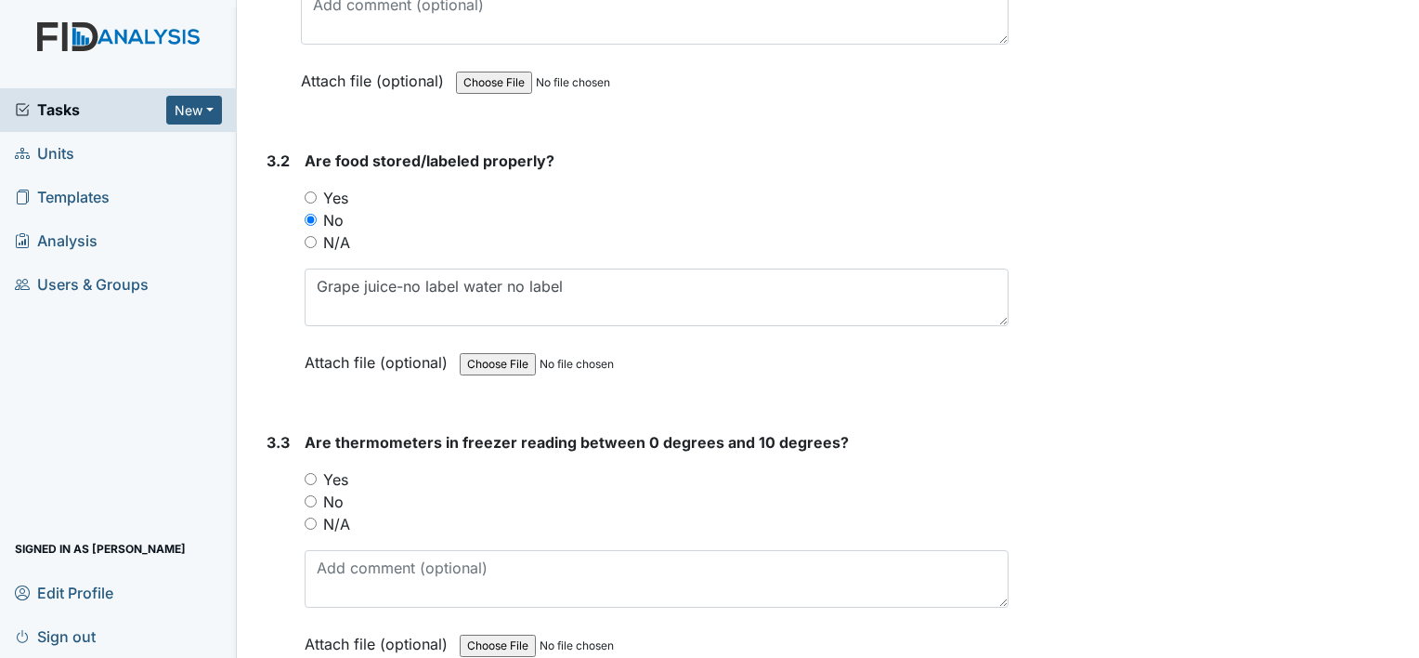
click at [306, 473] on input "Yes" at bounding box center [311, 479] width 12 height 12
radio input "true"
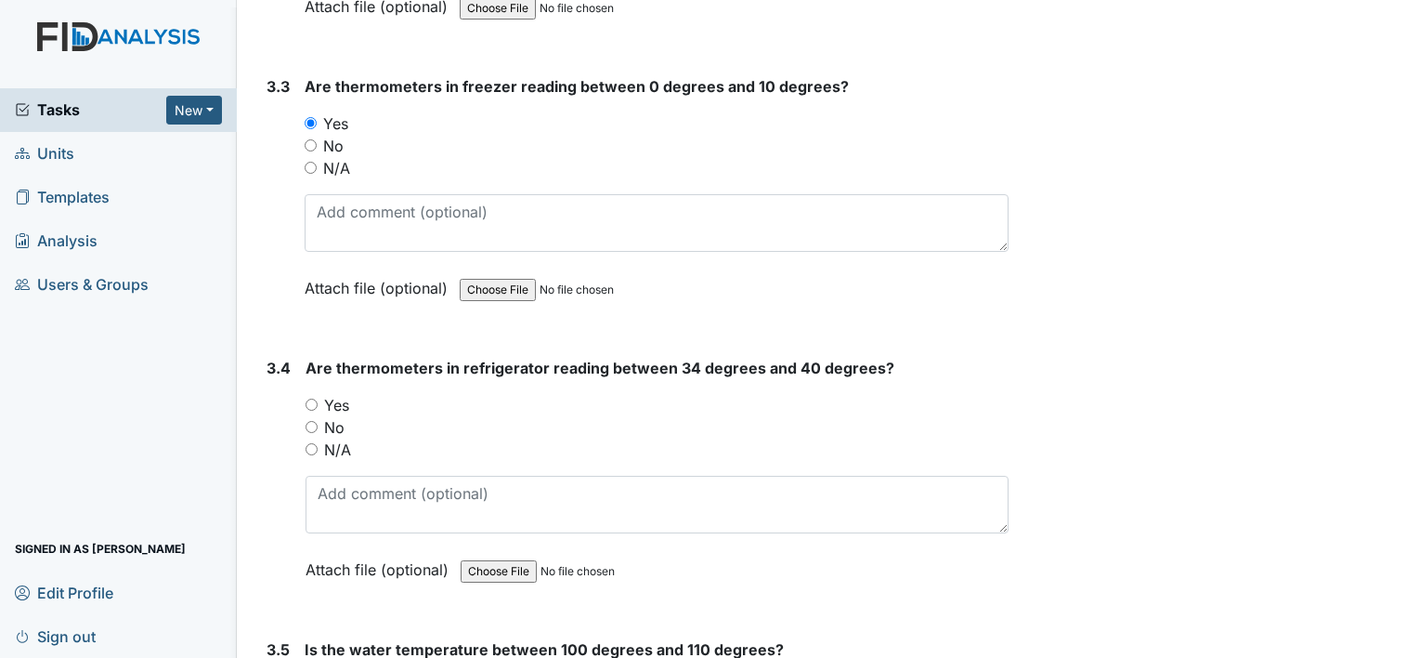
scroll to position [3355, 0]
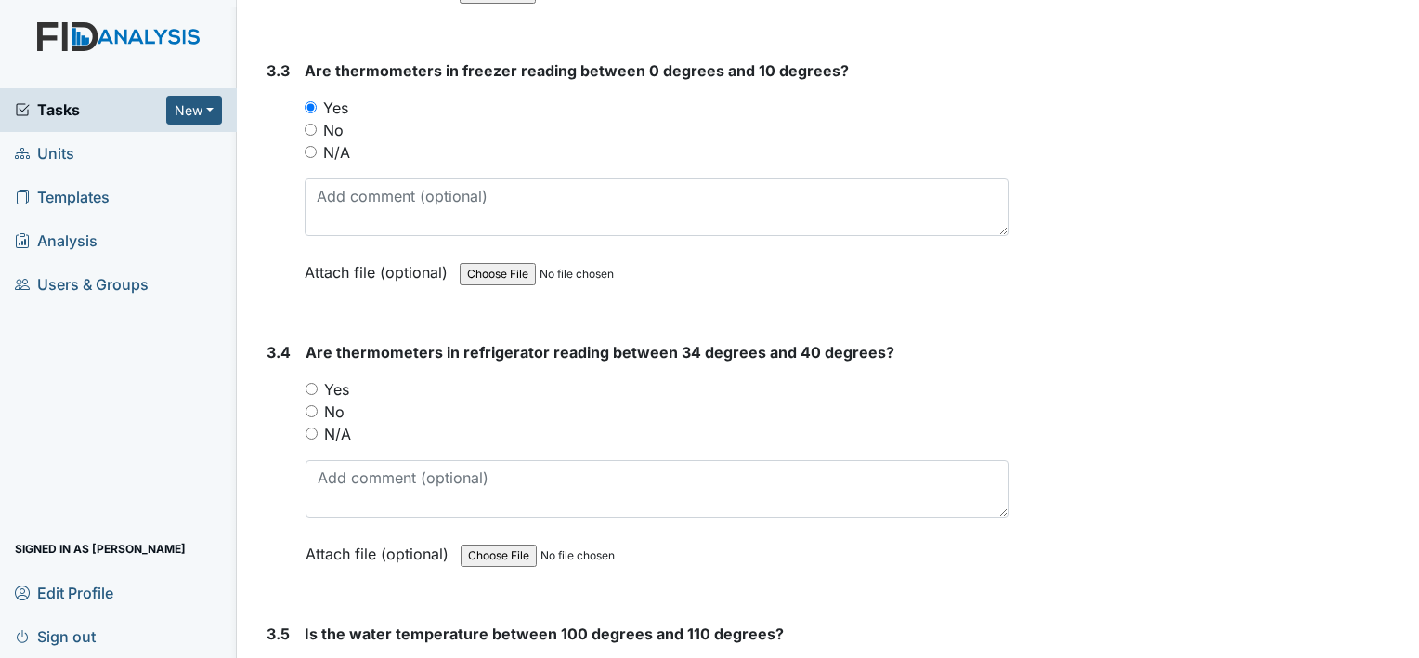
click at [308, 405] on input "No" at bounding box center [312, 411] width 12 height 12
radio input "true"
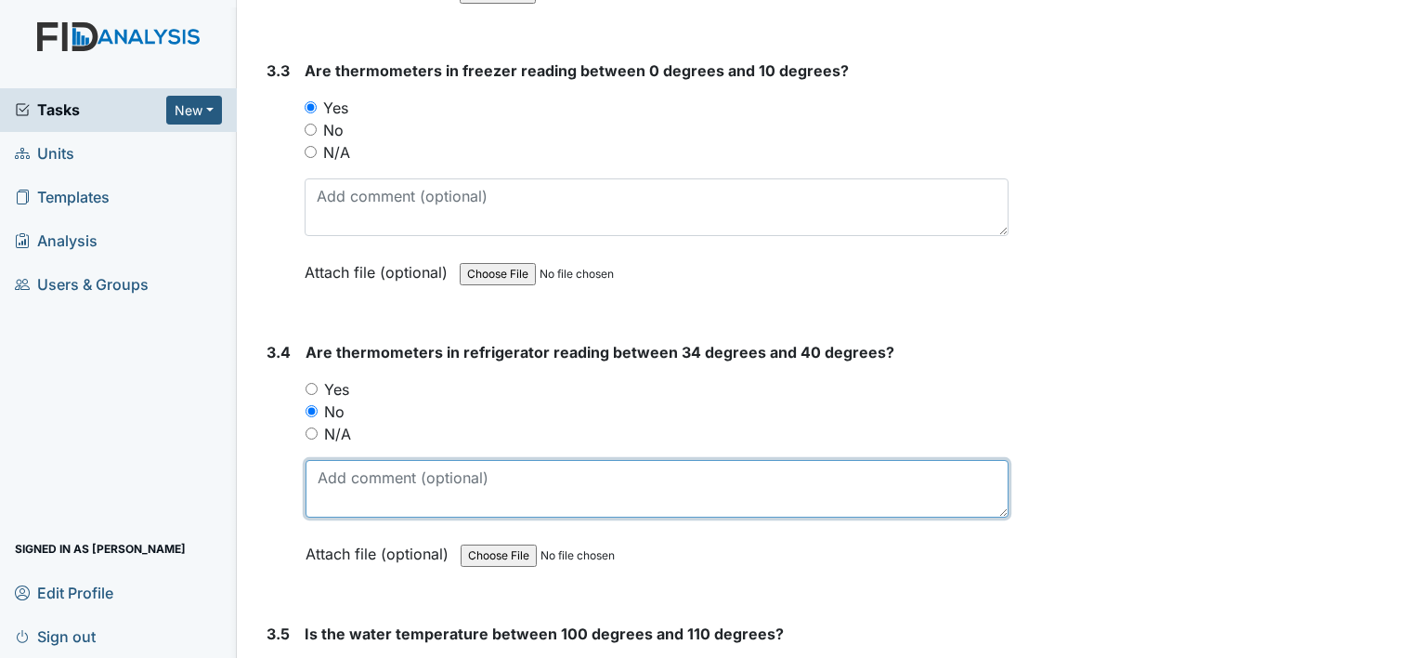
click at [331, 476] on textarea at bounding box center [657, 489] width 703 height 58
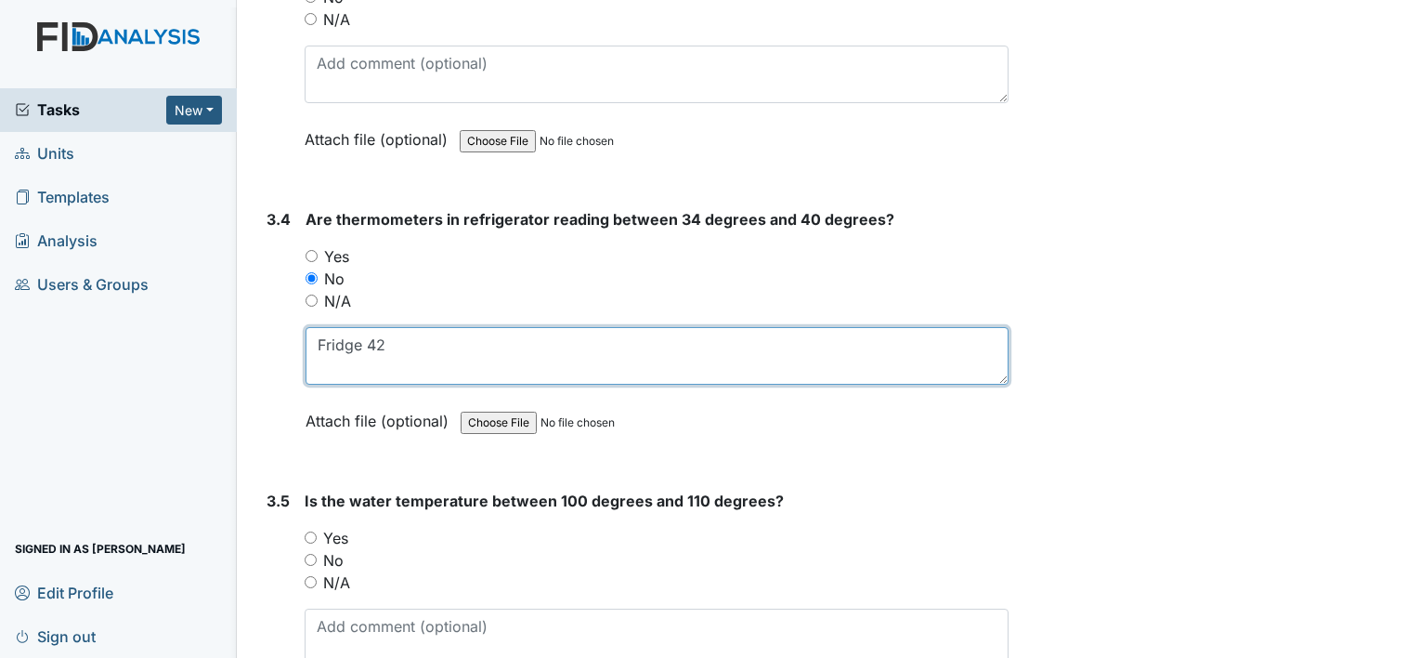
scroll to position [3504, 0]
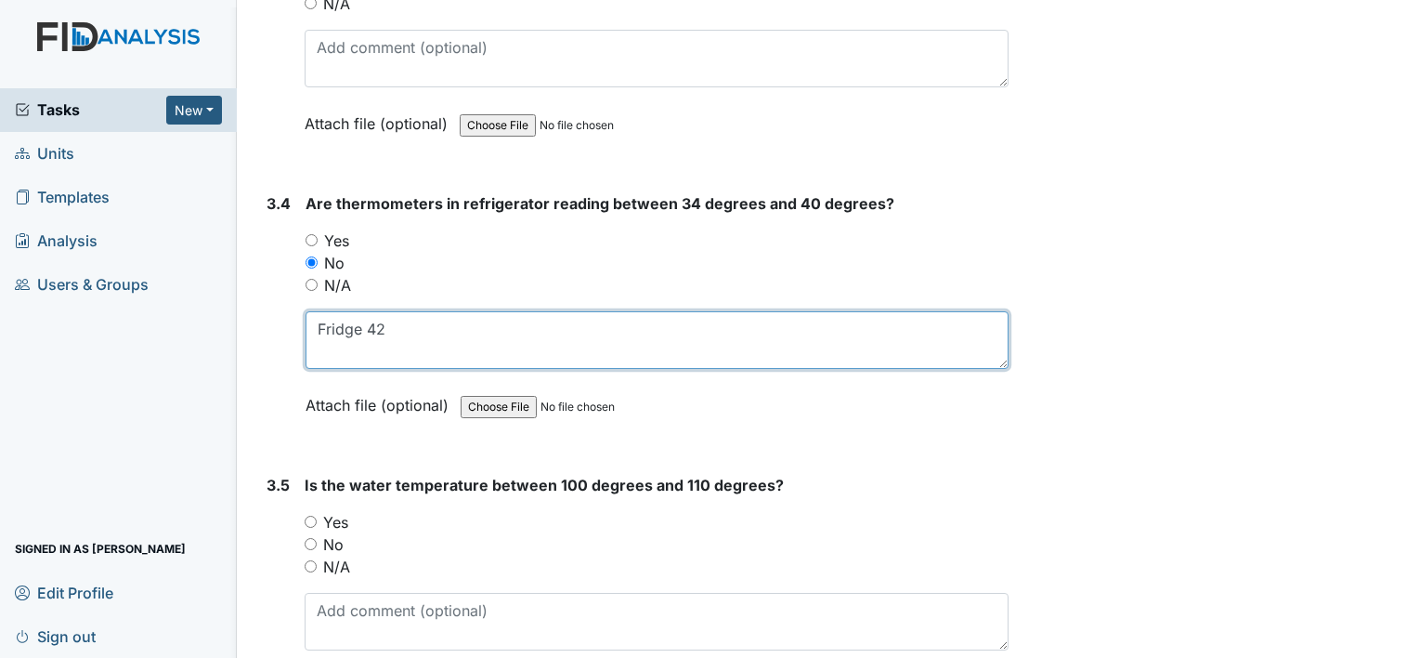
type textarea "Fridge 42"
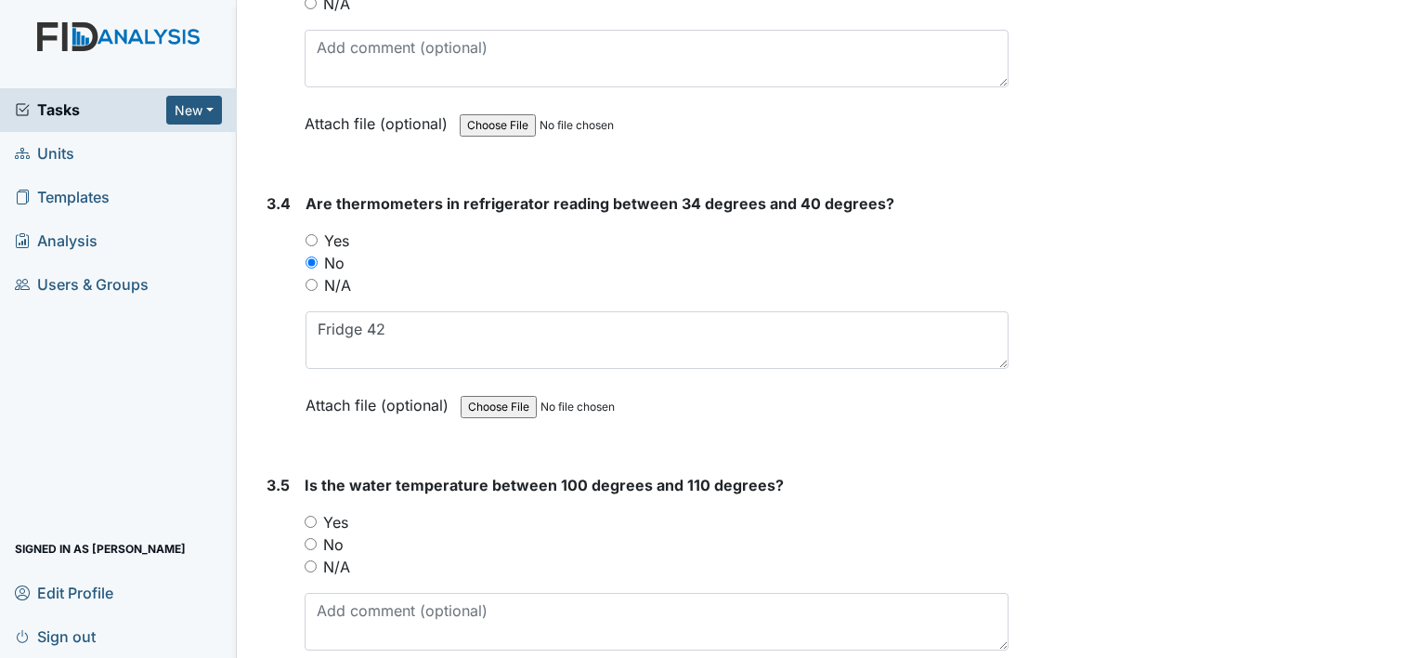
click at [312, 515] on input "Yes" at bounding box center [311, 521] width 12 height 12
radio input "true"
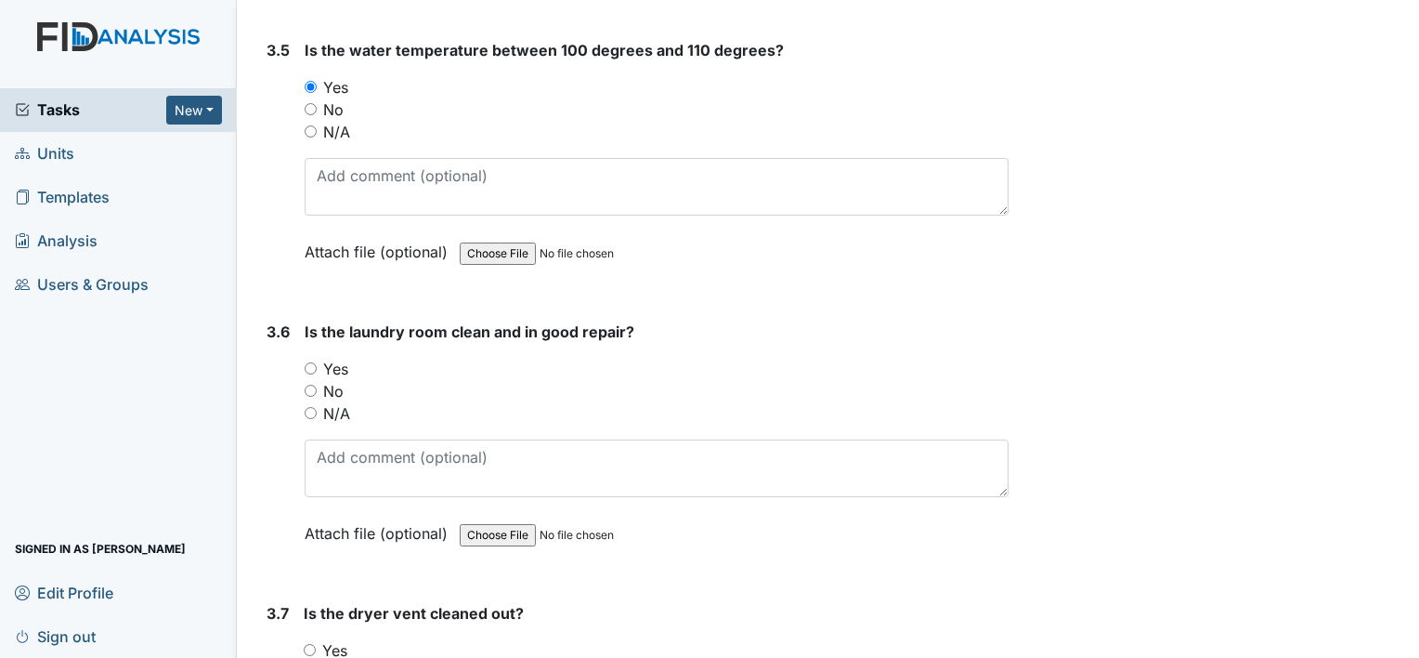
scroll to position [3949, 0]
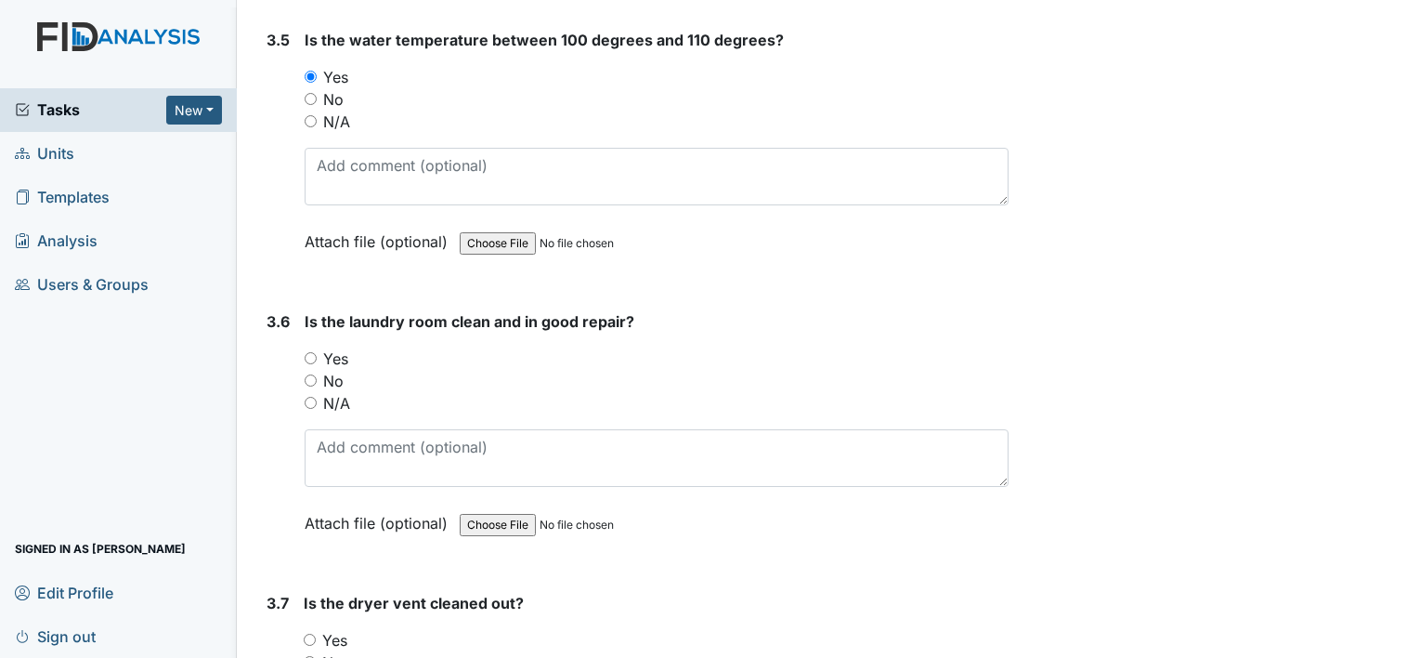
click at [309, 352] on input "Yes" at bounding box center [311, 358] width 12 height 12
radio input "true"
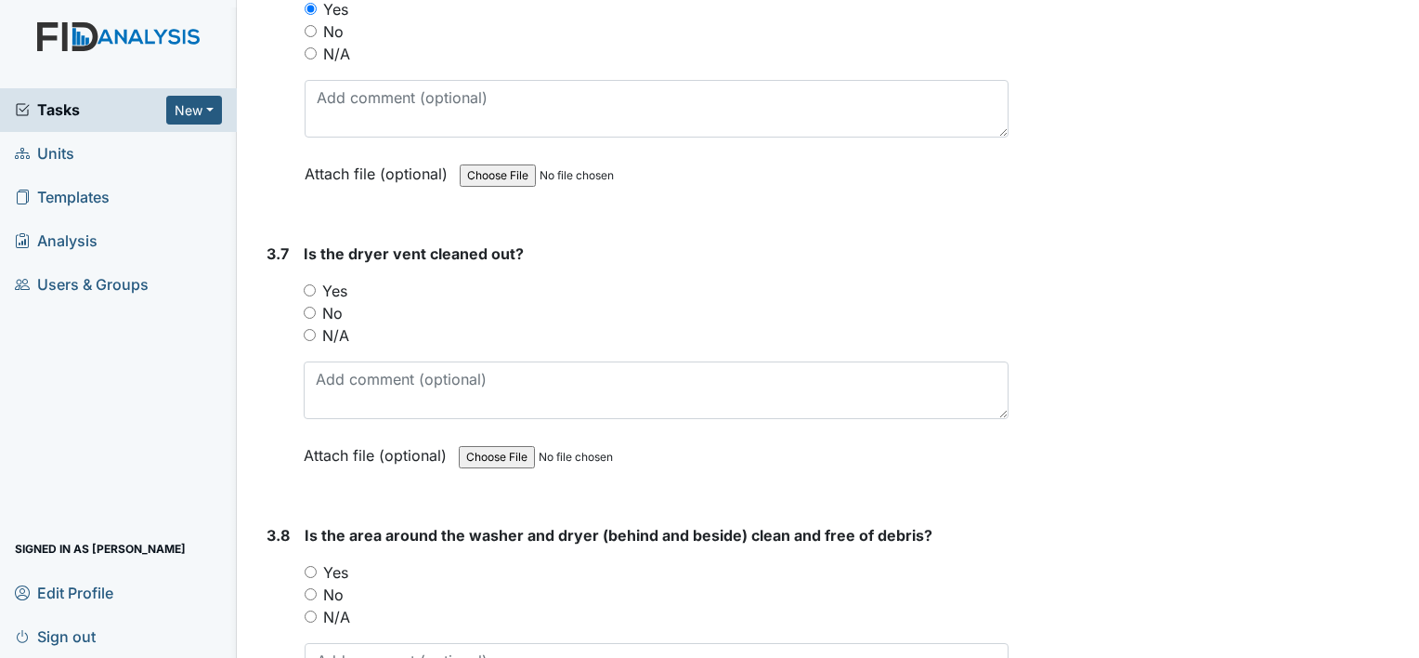
scroll to position [4308, 0]
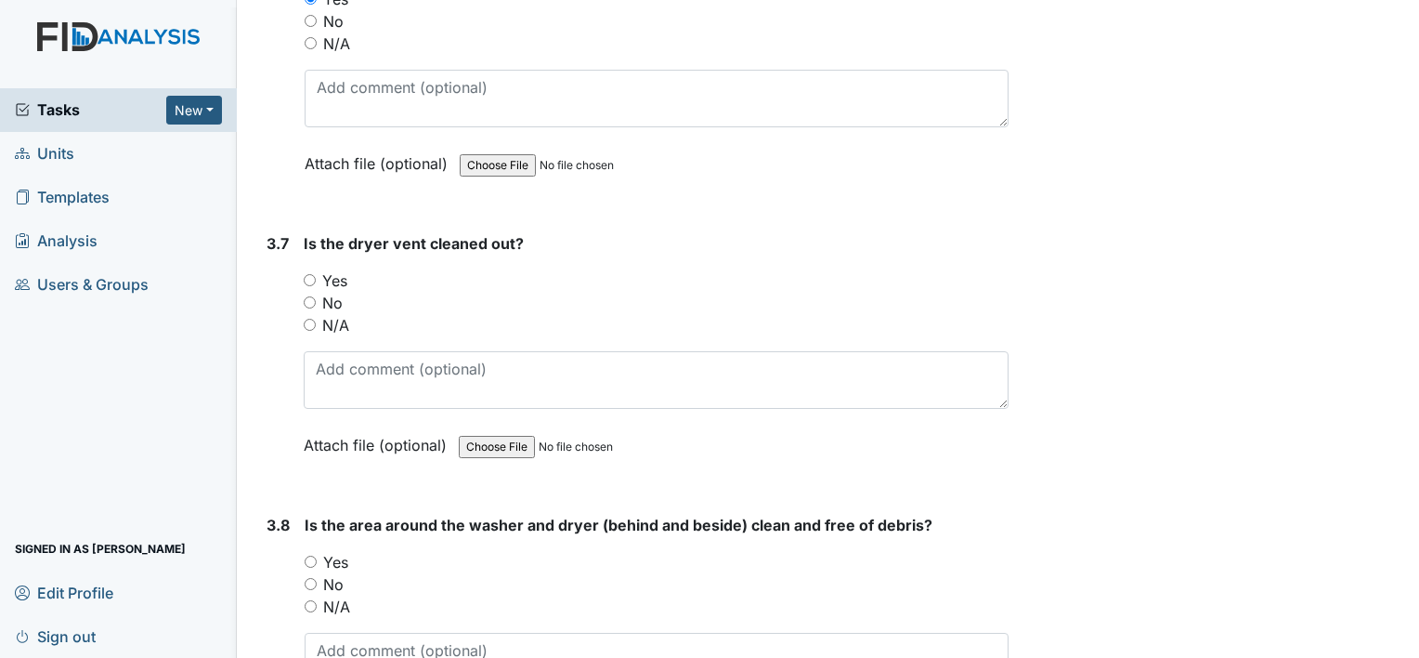
click at [310, 274] on input "Yes" at bounding box center [310, 280] width 12 height 12
radio input "true"
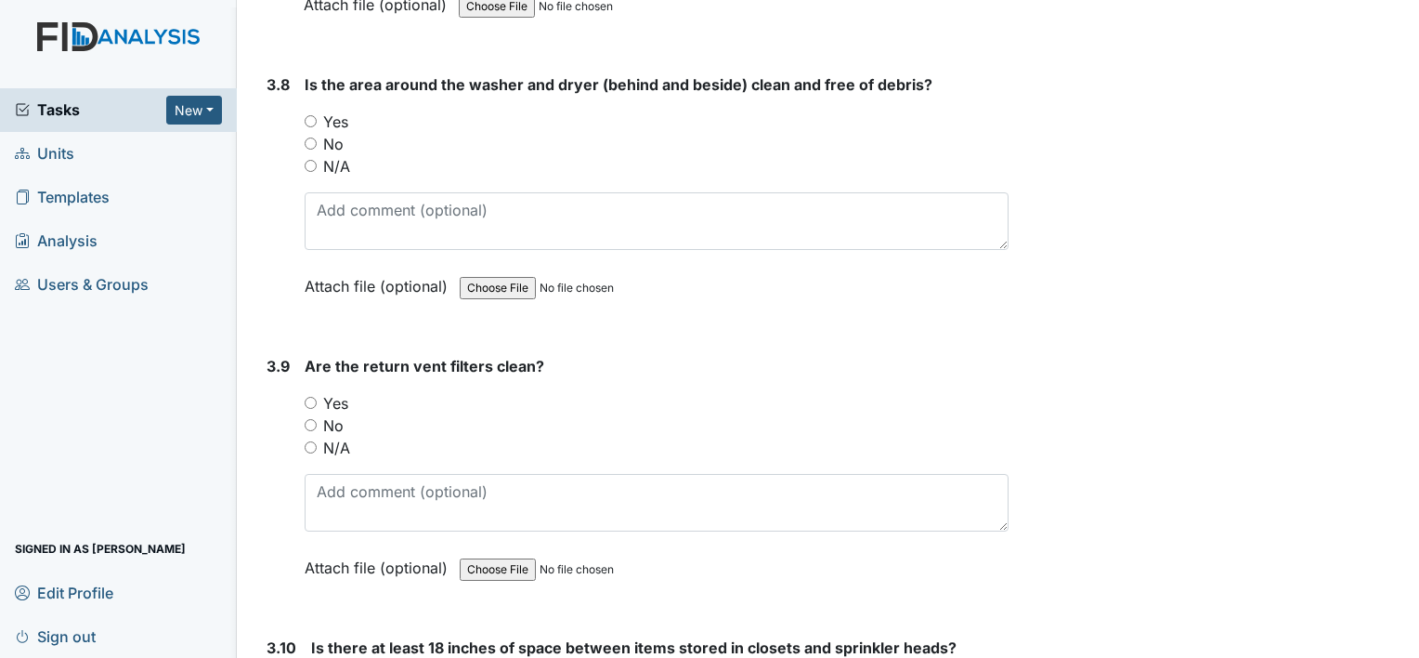
scroll to position [4766, 0]
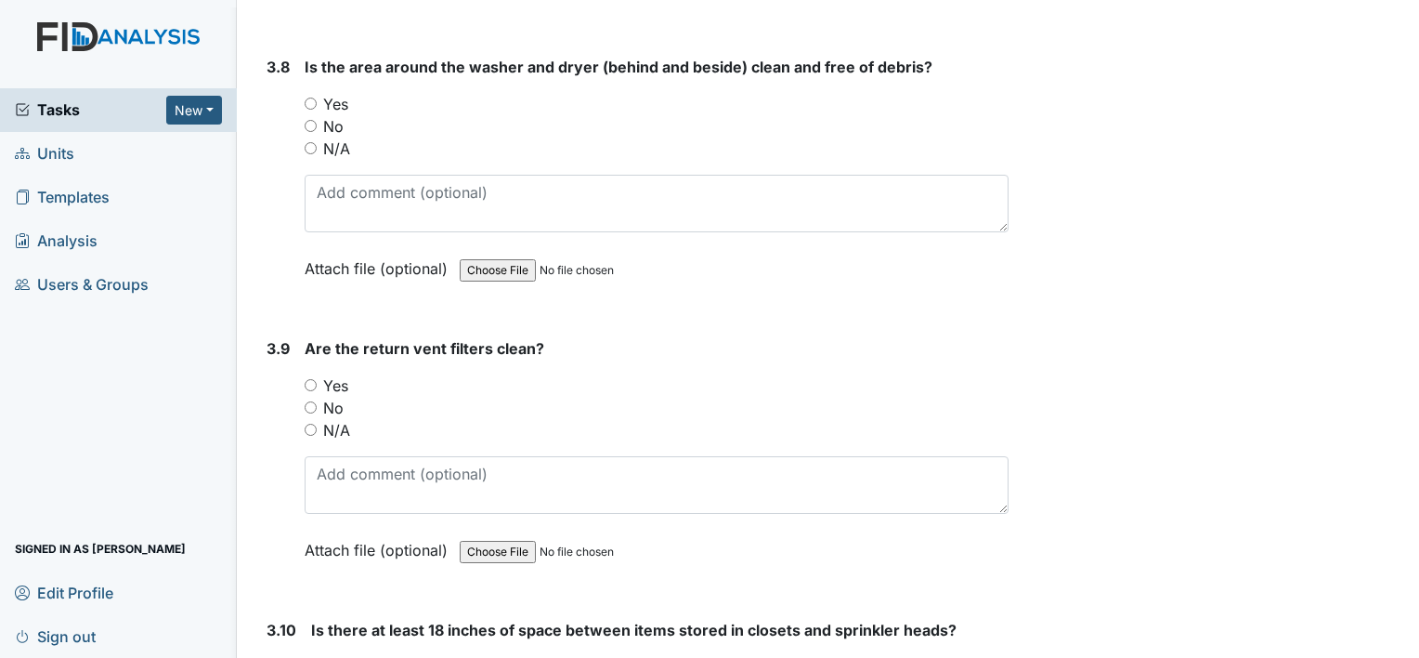
click at [307, 98] on input "Yes" at bounding box center [311, 104] width 12 height 12
radio input "true"
click at [311, 379] on input "Yes" at bounding box center [311, 385] width 12 height 12
radio input "true"
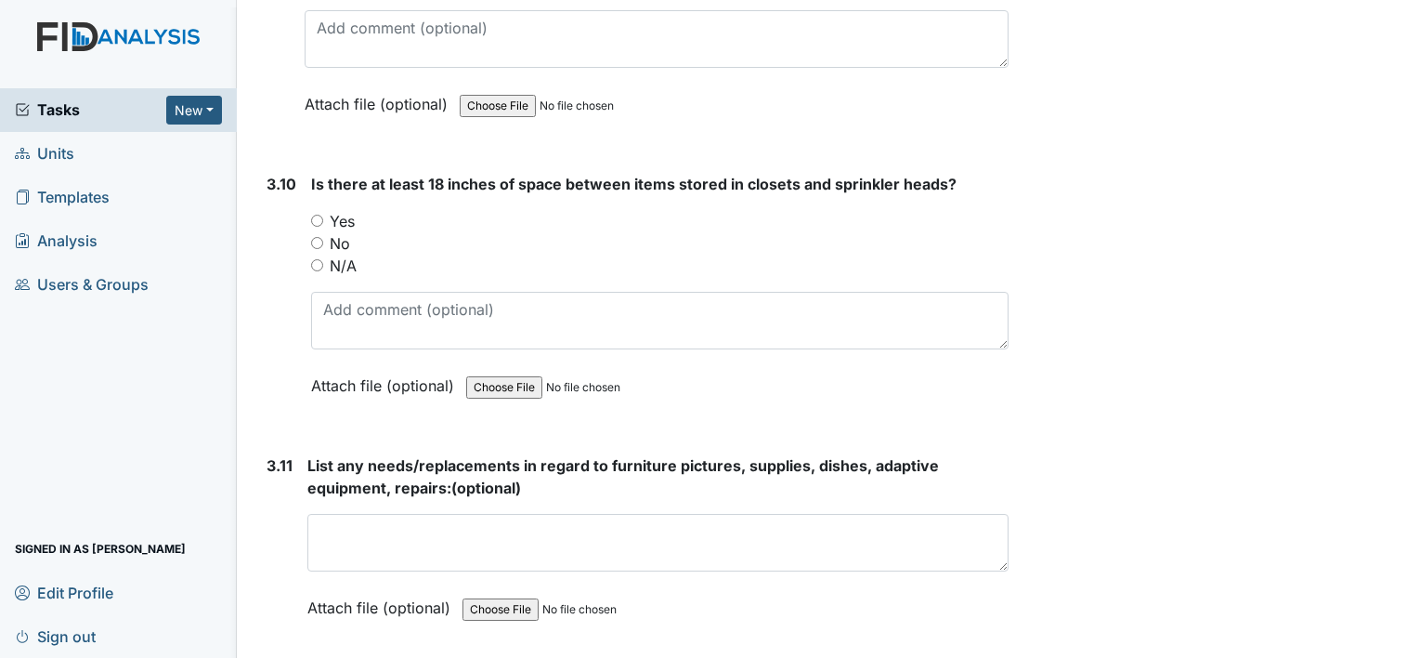
scroll to position [5249, 0]
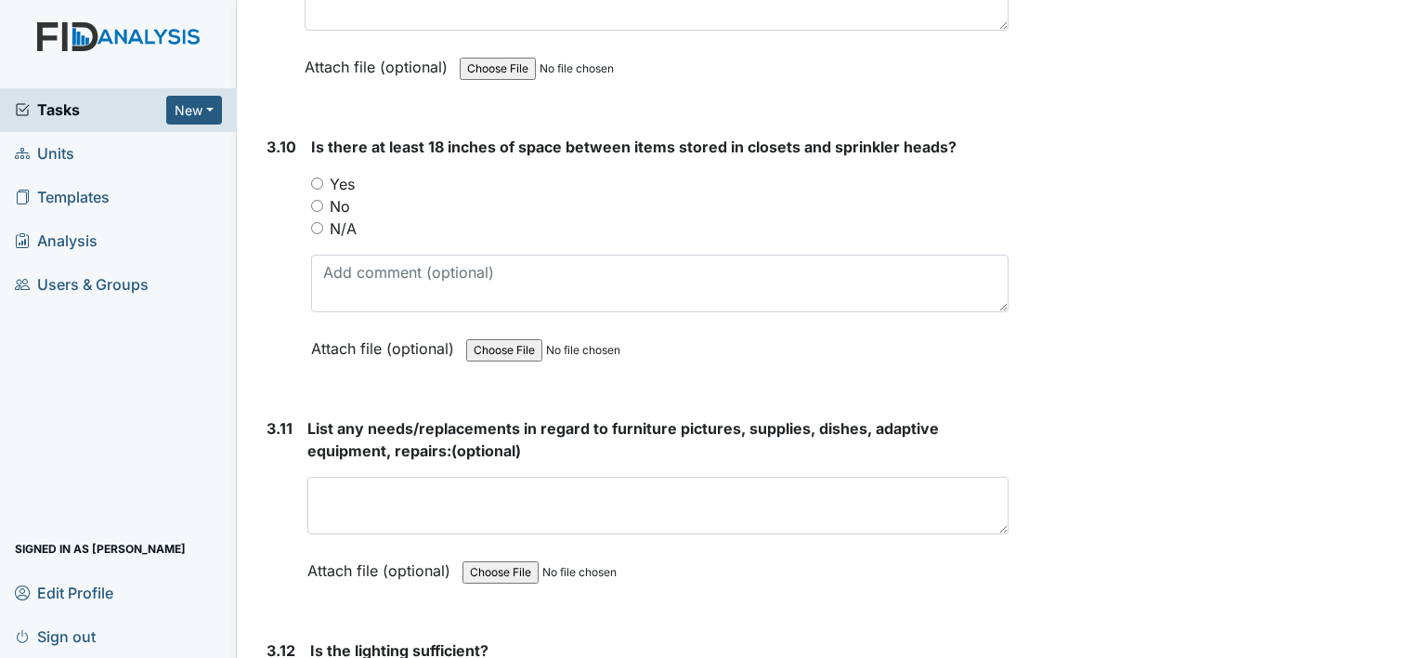
click at [316, 200] on input "No" at bounding box center [317, 206] width 12 height 12
radio input "true"
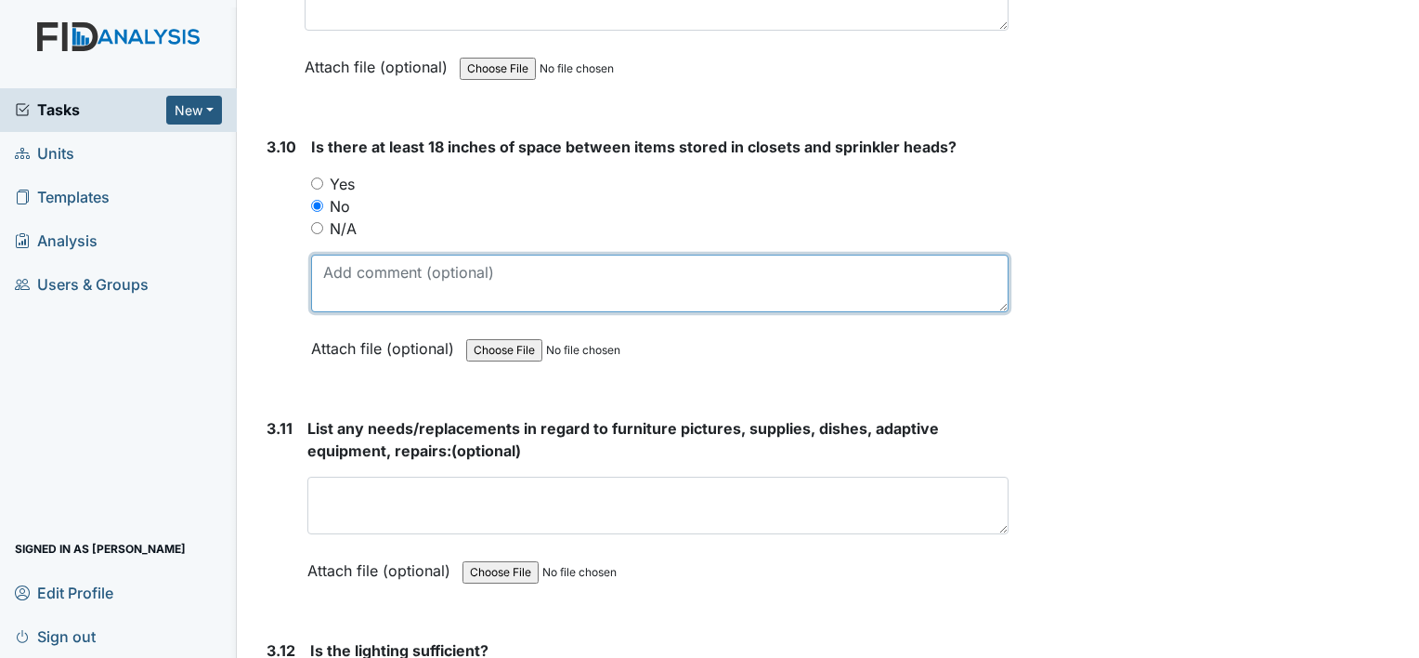
click at [323, 260] on textarea at bounding box center [659, 283] width 697 height 58
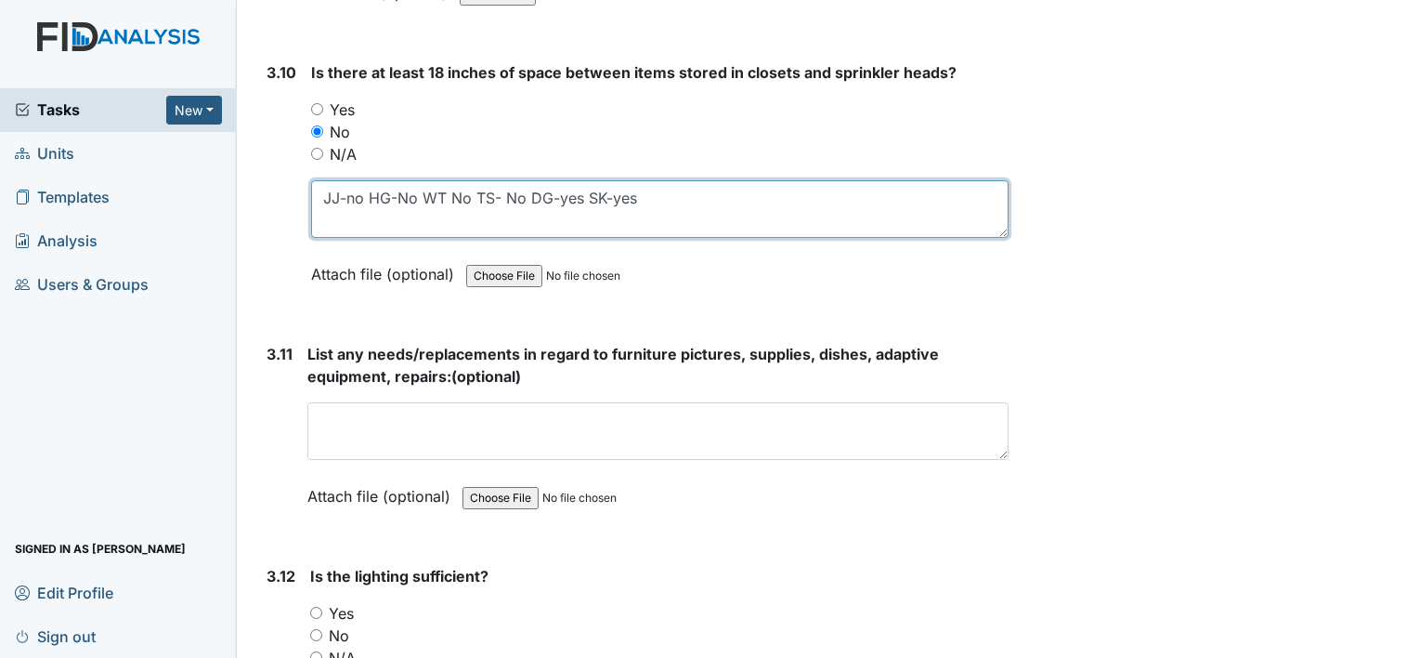
scroll to position [5411, 0]
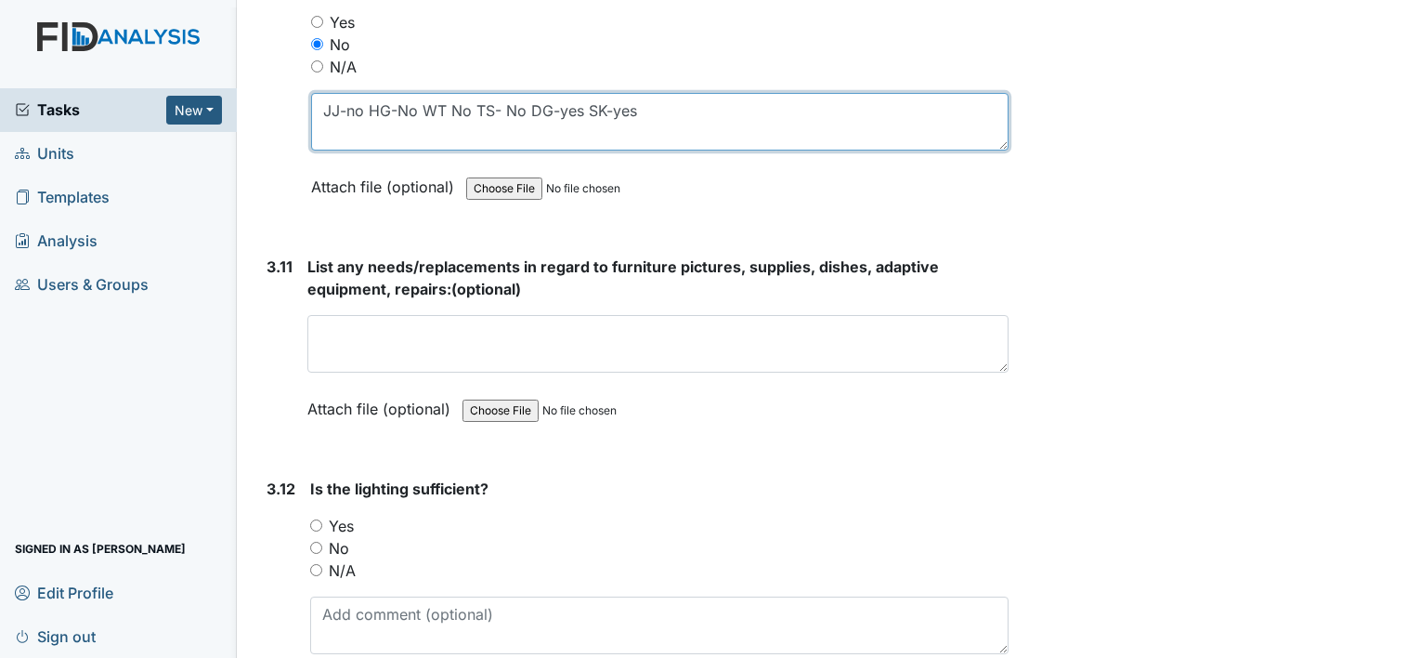
type textarea "JJ-no HG-No WT No TS- No DG-yes SK-yes"
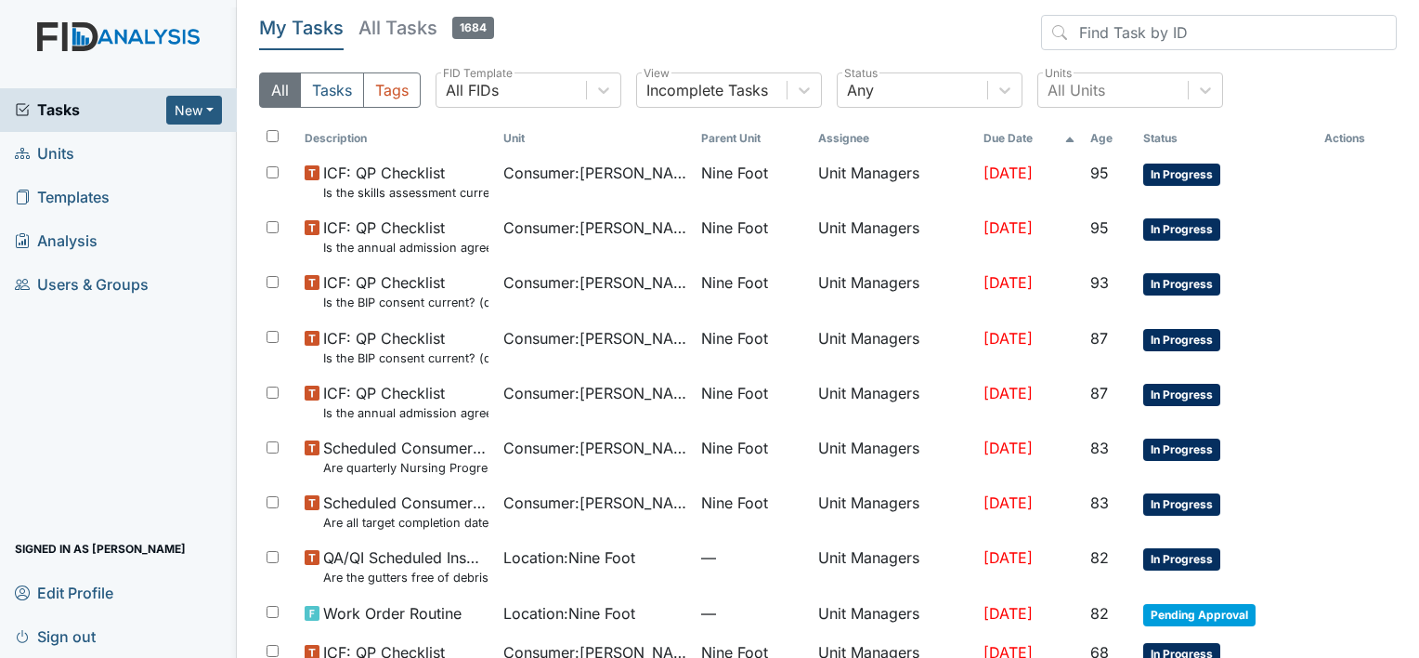
click at [63, 152] on span "Units" at bounding box center [44, 153] width 59 height 29
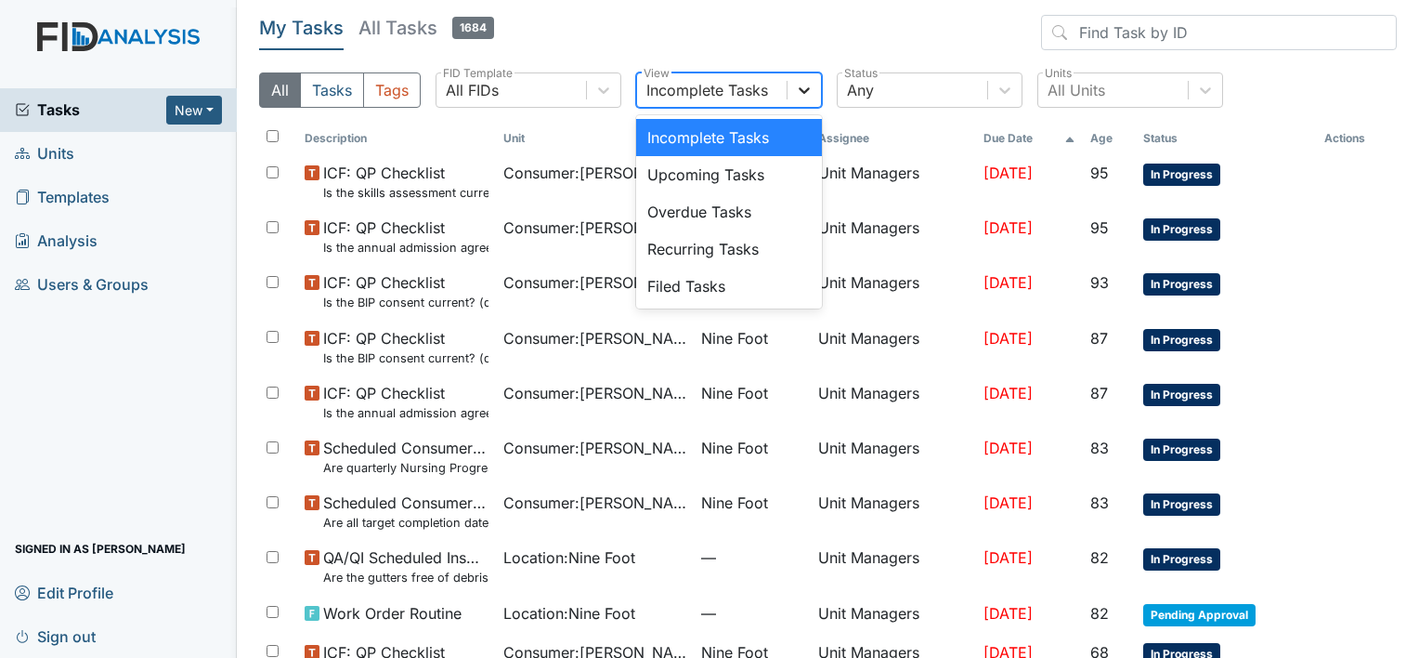
click at [801, 93] on icon at bounding box center [804, 90] width 19 height 19
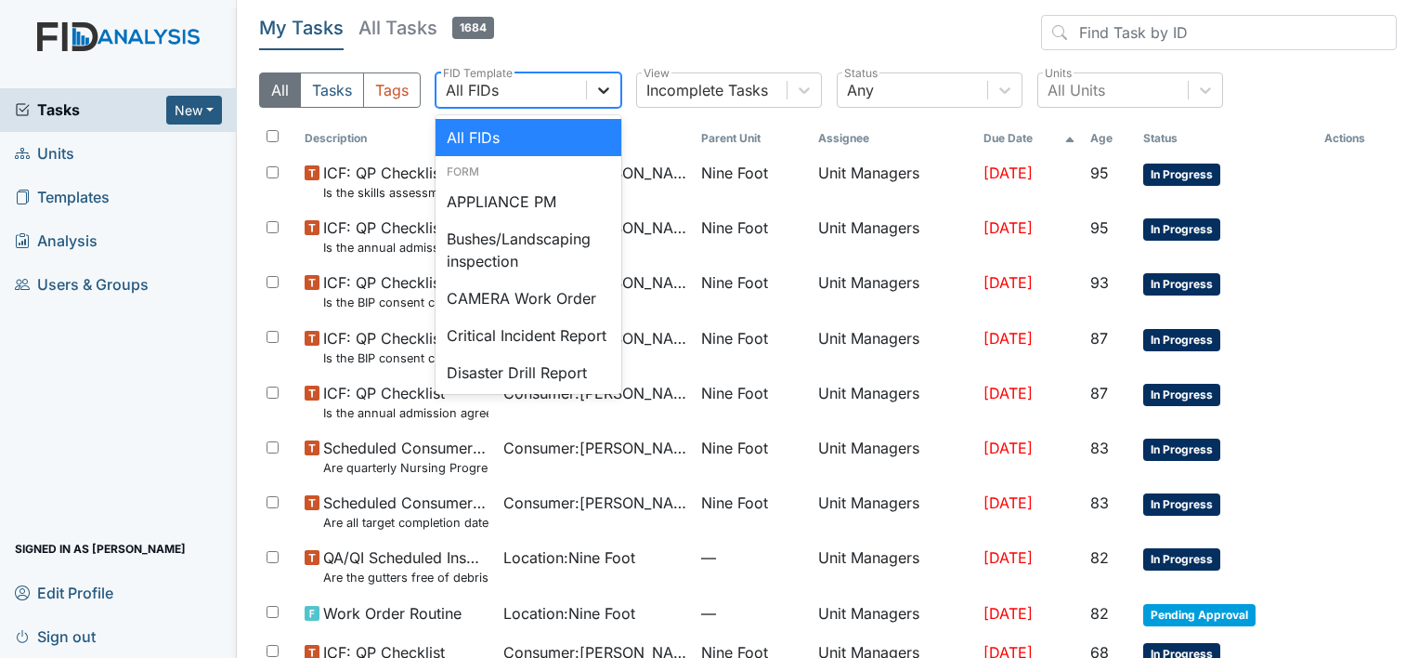
click at [601, 85] on icon at bounding box center [603, 90] width 19 height 19
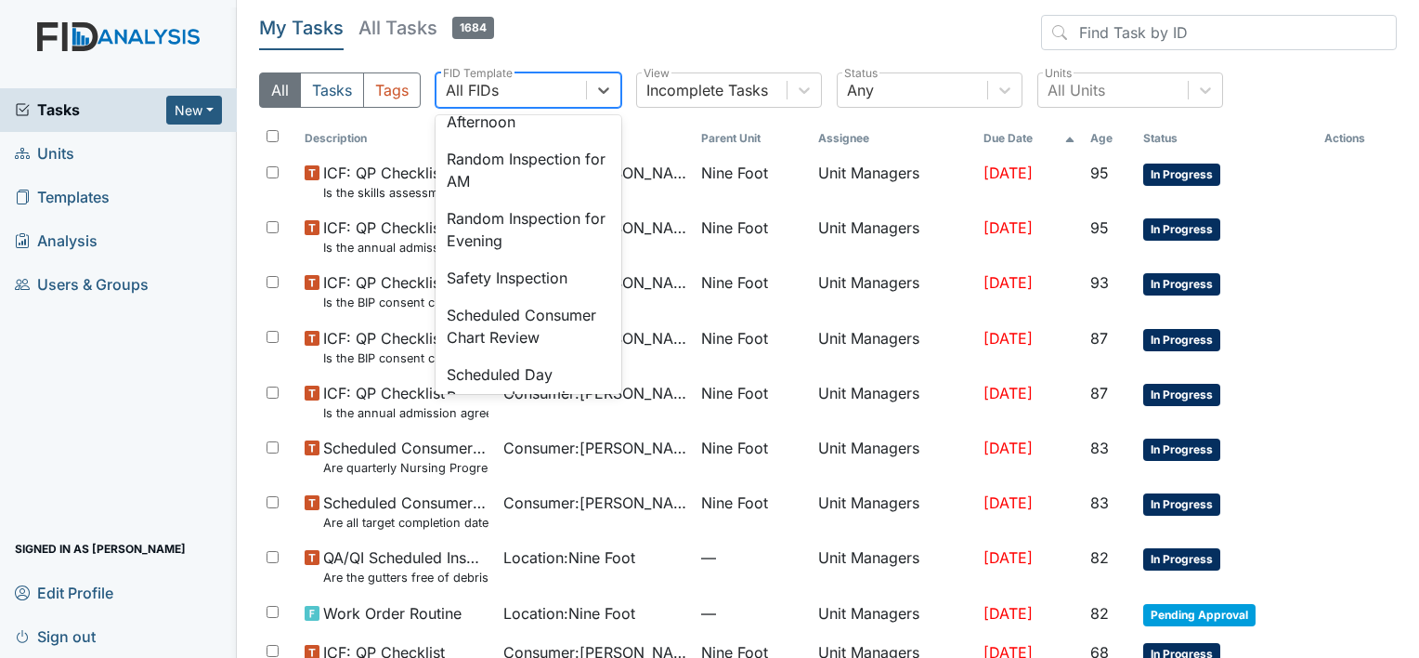
scroll to position [1733, 0]
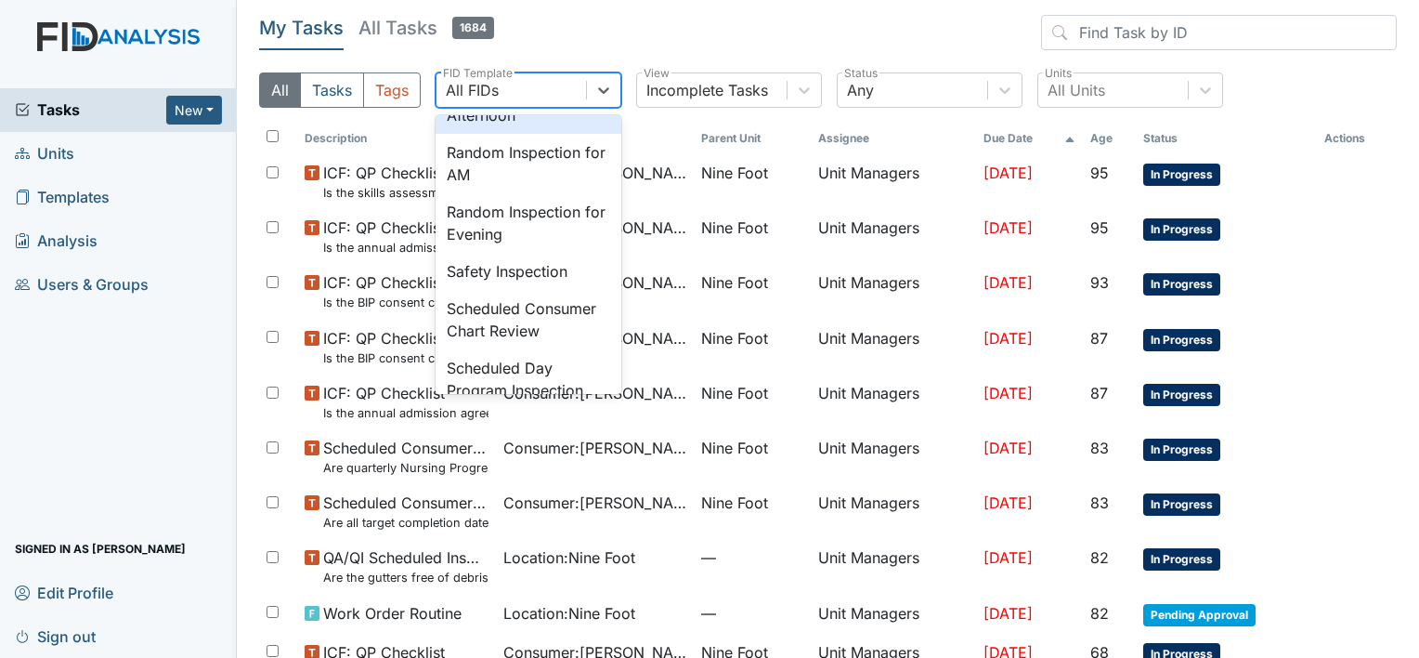
click at [511, 134] on div "Random Inspection for Afternoon" at bounding box center [529, 103] width 186 height 59
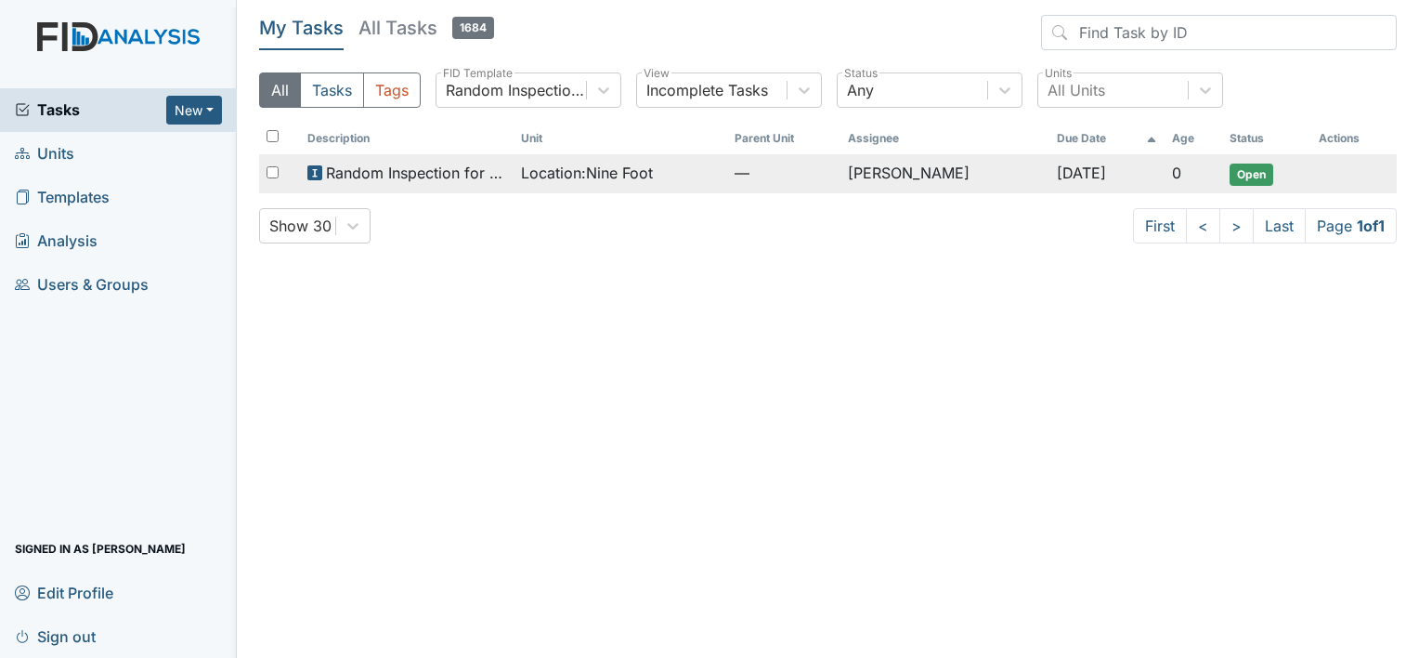
click at [525, 170] on span "Location : Nine Foot" at bounding box center [587, 173] width 132 height 22
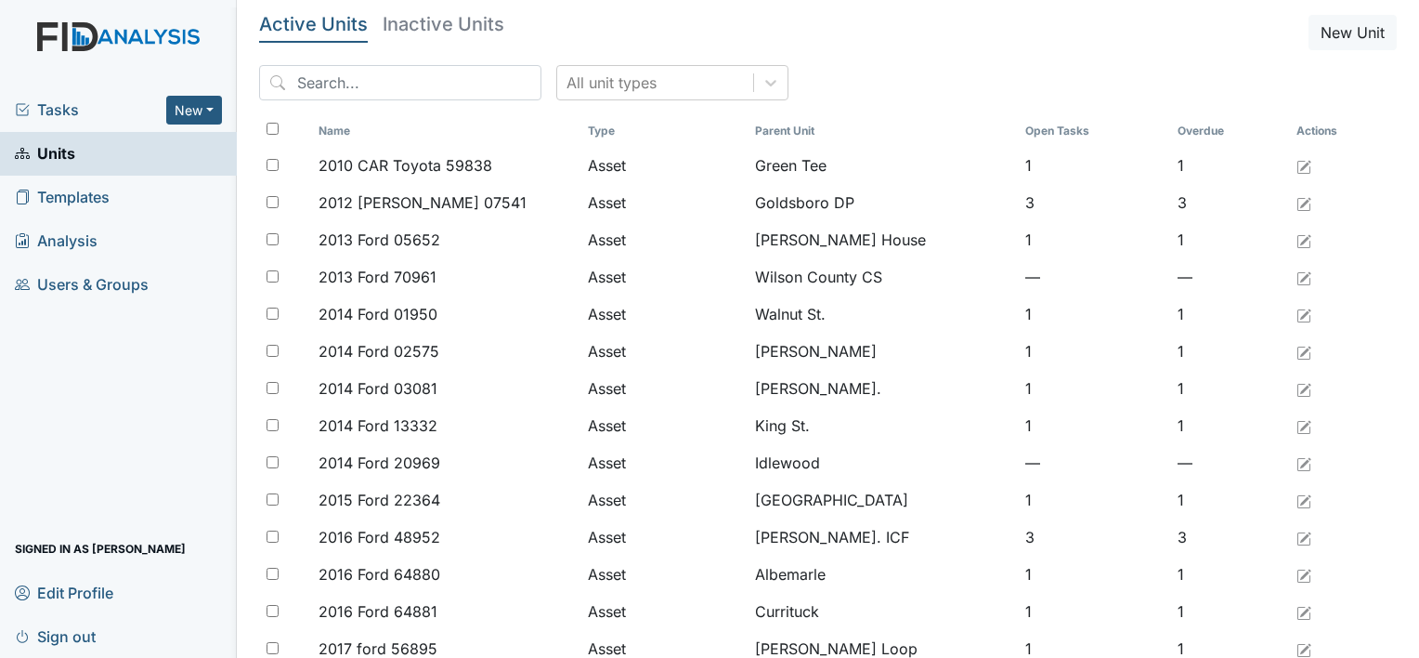
click at [172, 221] on link "Analysis" at bounding box center [118, 241] width 237 height 44
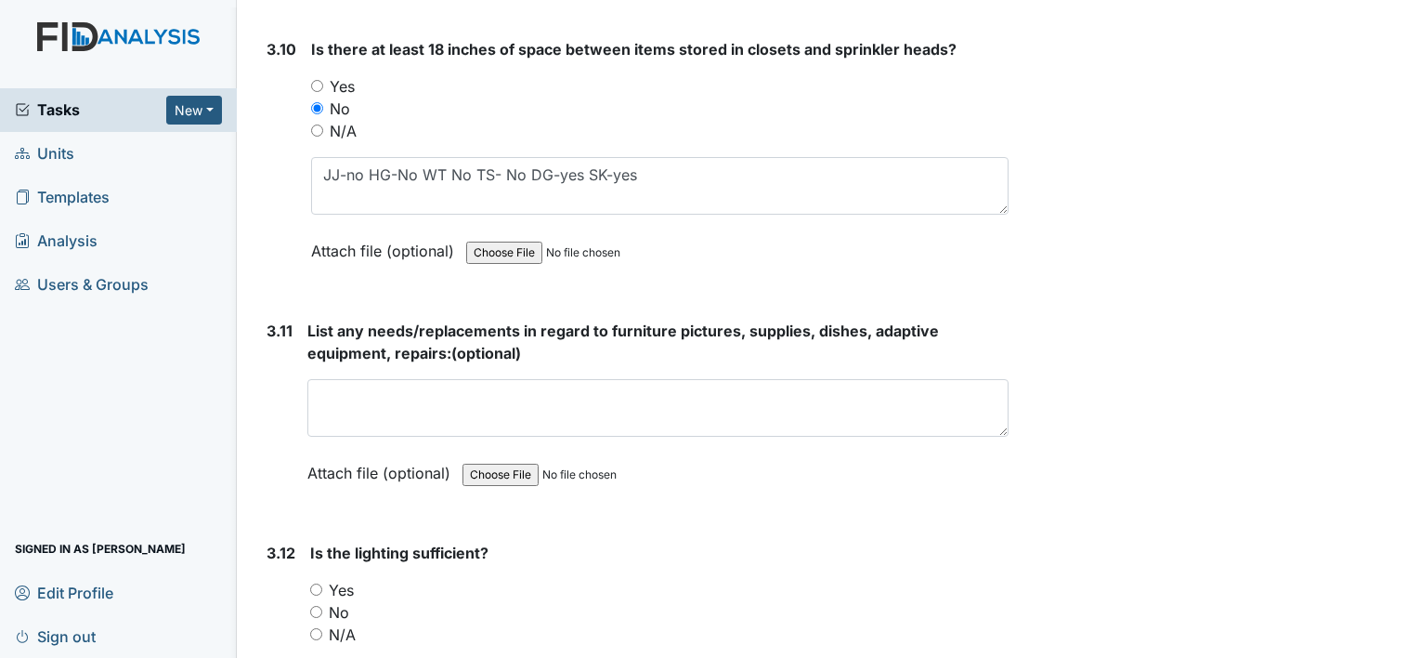
scroll to position [5409, 0]
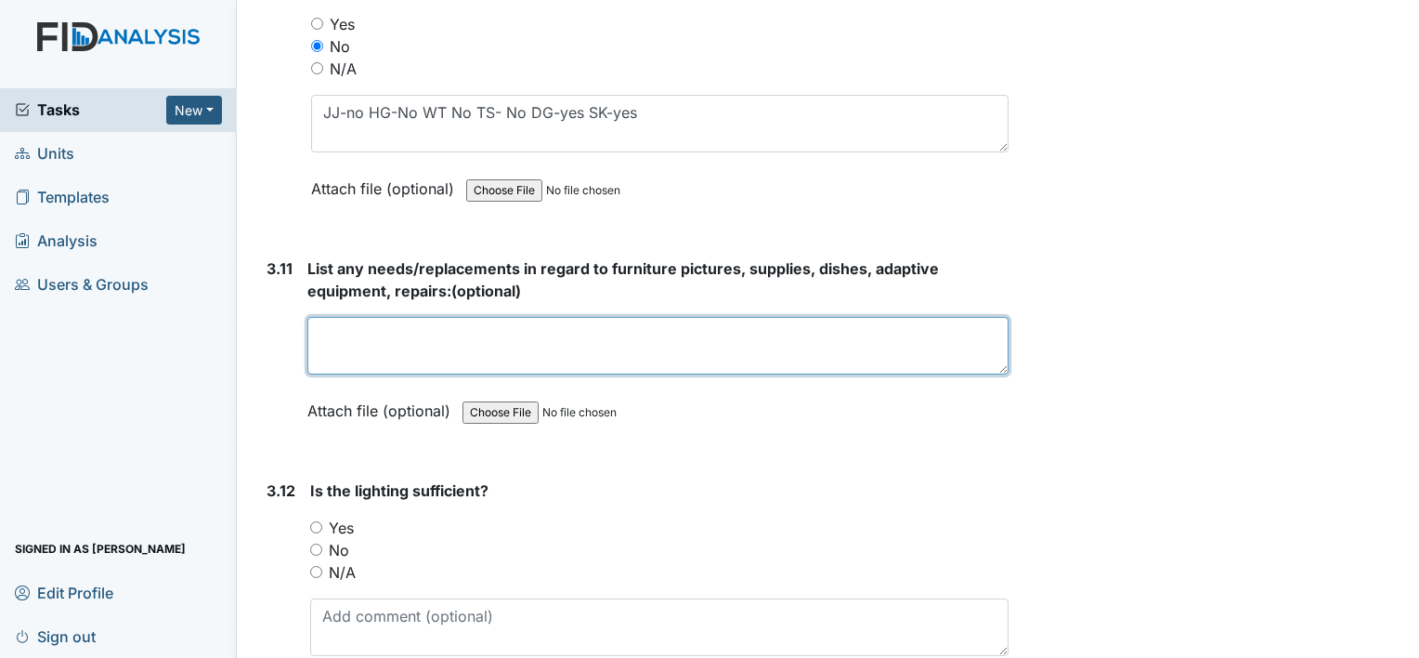
click at [334, 317] on textarea at bounding box center [657, 346] width 701 height 58
type textarea "N"
type textarea "Knobs on dressers in Walter room Tina room need plastic containers in kitchen"
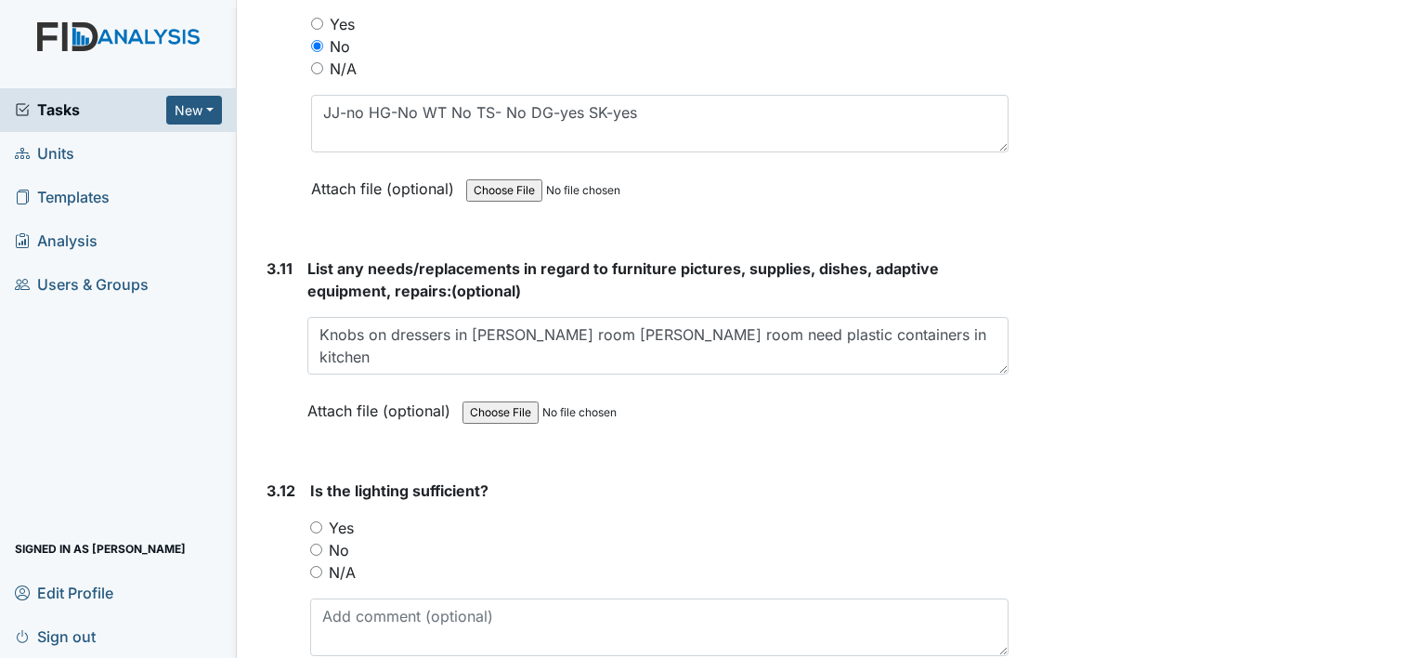
click at [316, 521] on input "Yes" at bounding box center [316, 527] width 12 height 12
radio input "true"
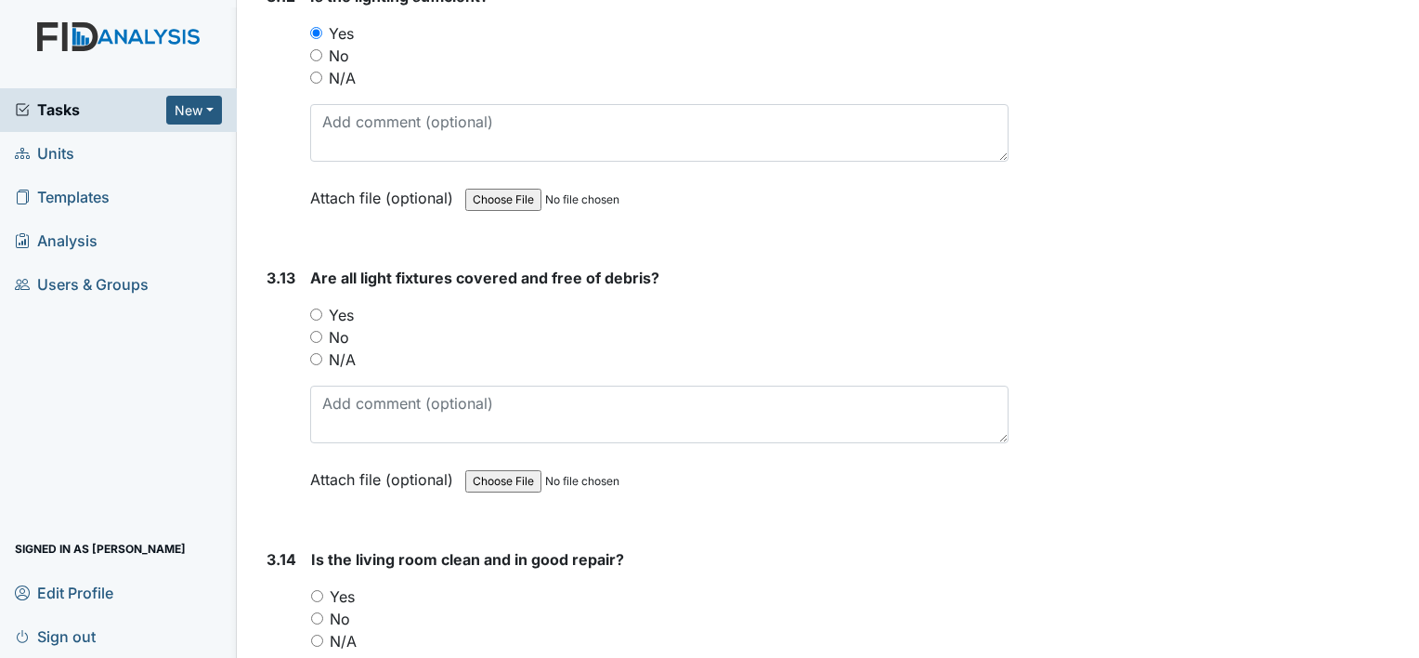
scroll to position [5904, 0]
click at [317, 307] on input "Yes" at bounding box center [316, 313] width 12 height 12
radio input "true"
click at [319, 589] on input "Yes" at bounding box center [317, 595] width 12 height 12
radio input "true"
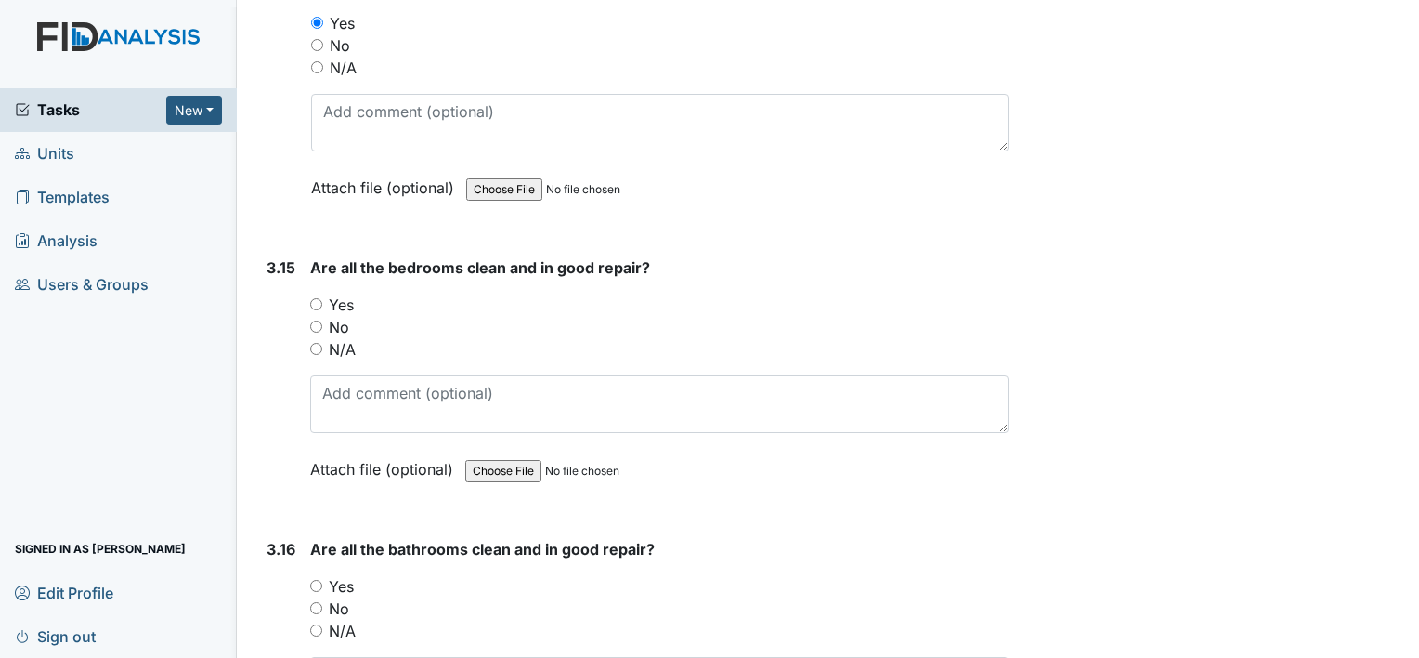
scroll to position [6486, 0]
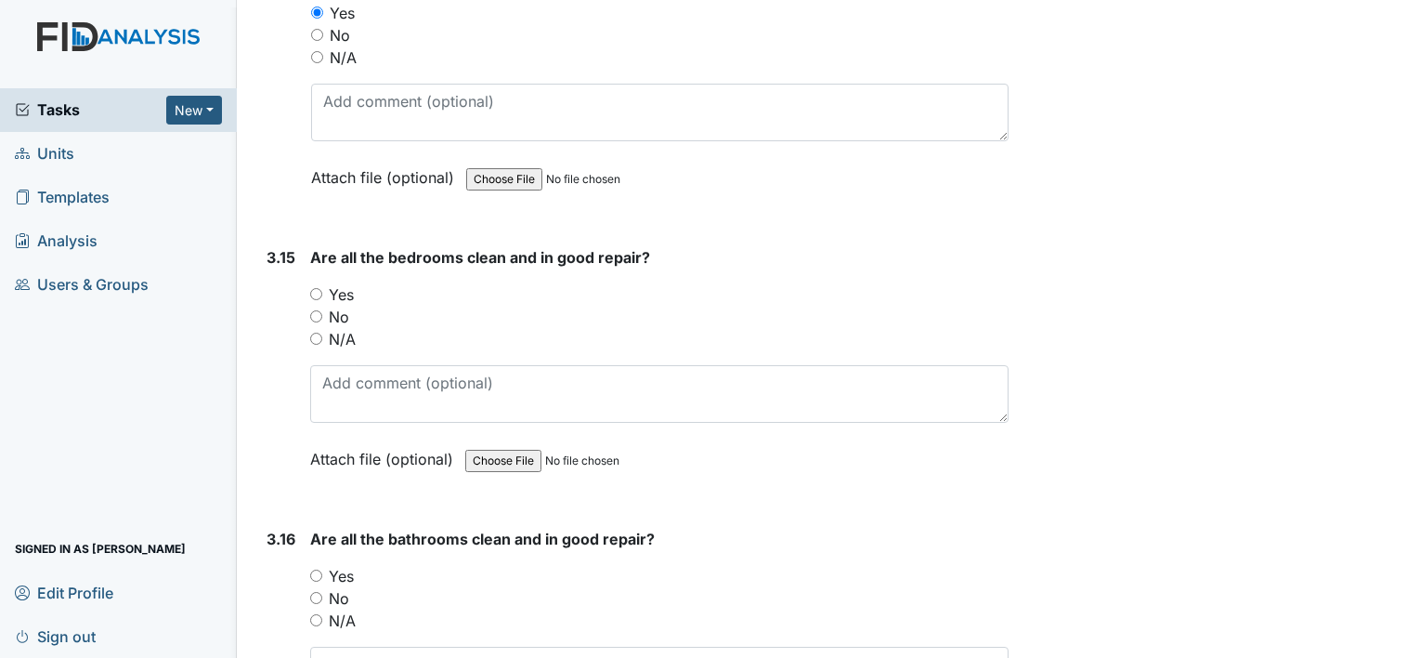
click at [315, 310] on input "No" at bounding box center [316, 316] width 12 height 12
radio input "true"
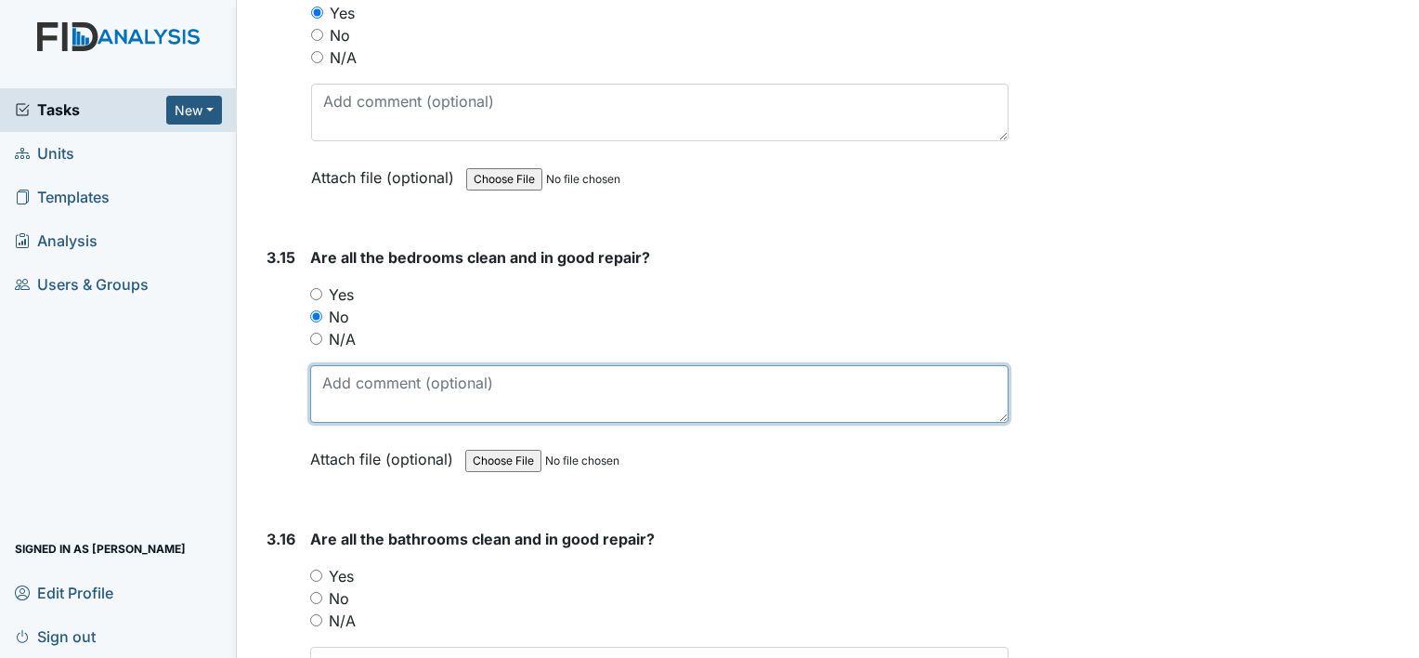
click at [326, 365] on textarea at bounding box center [659, 394] width 698 height 58
drag, startPoint x: 326, startPoint y: 364, endPoint x: 338, endPoint y: 637, distance: 273.3
type textarea "Holes in WT room HG floor SK wall needs painting"
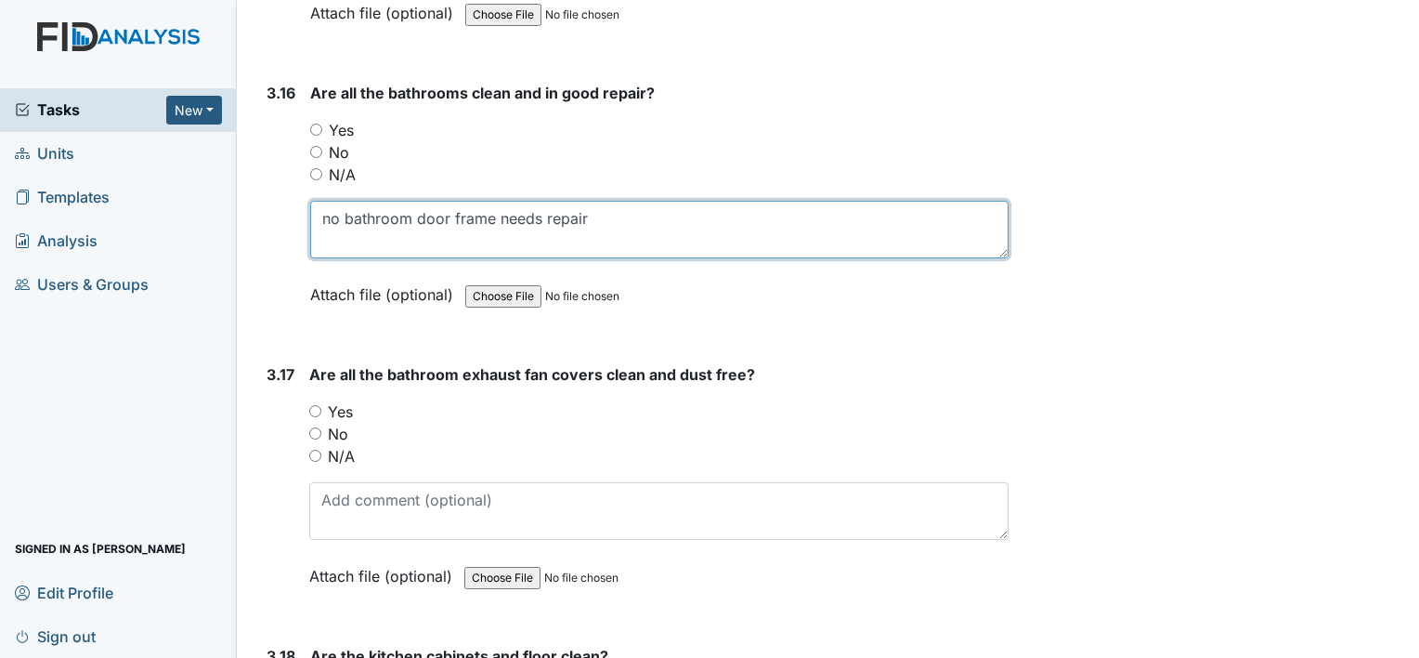
scroll to position [6944, 0]
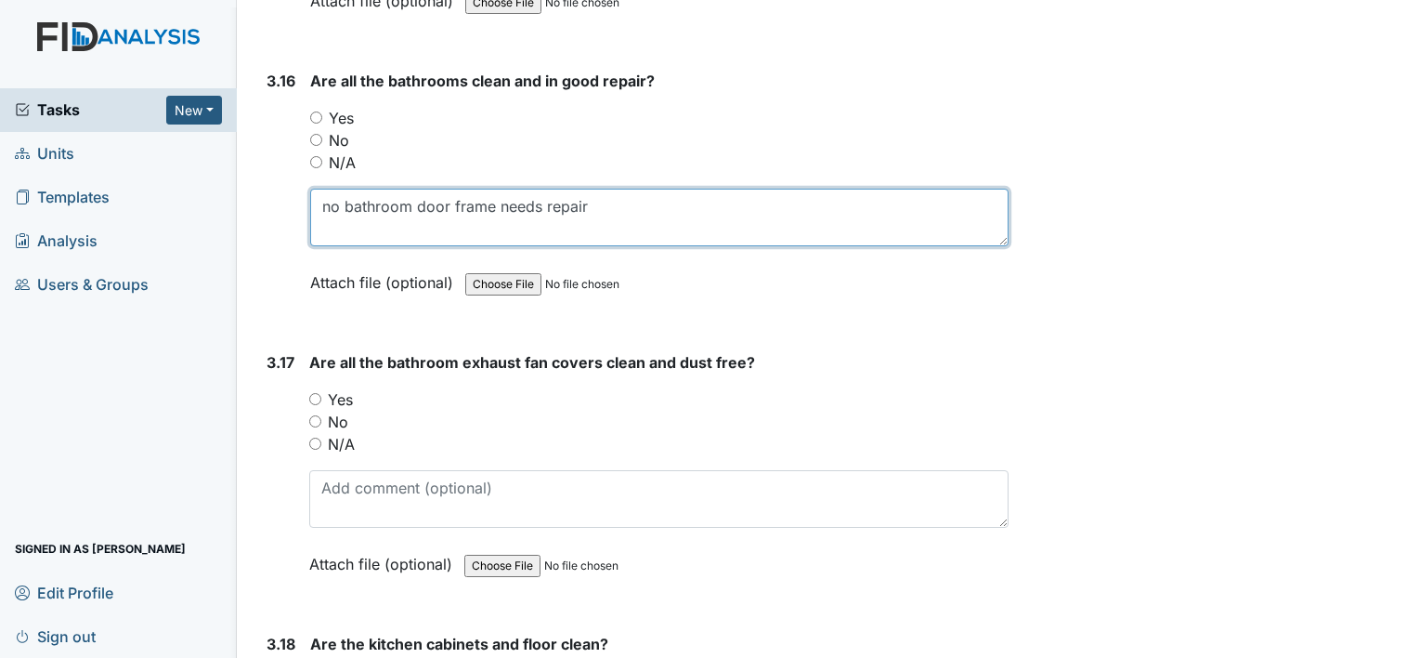
type textarea "no bathroom door frame needs repair"
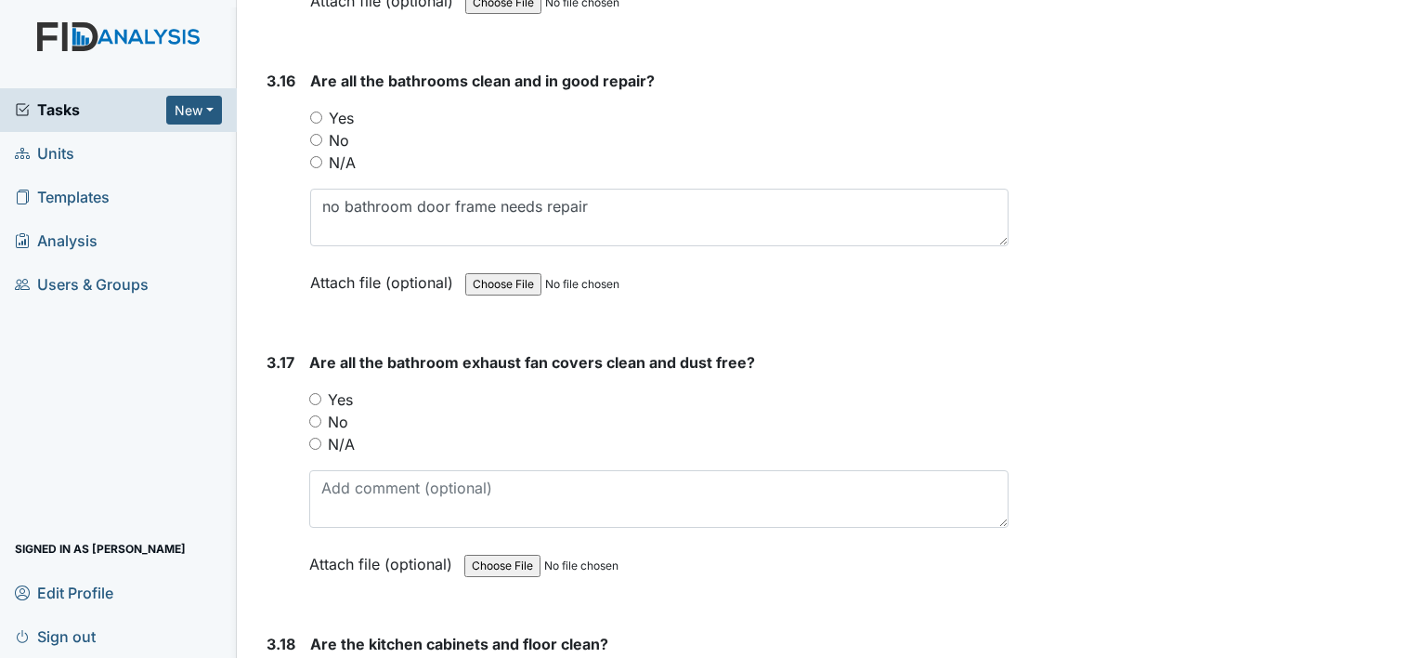
click at [311, 393] on input "Yes" at bounding box center [315, 399] width 12 height 12
radio input "true"
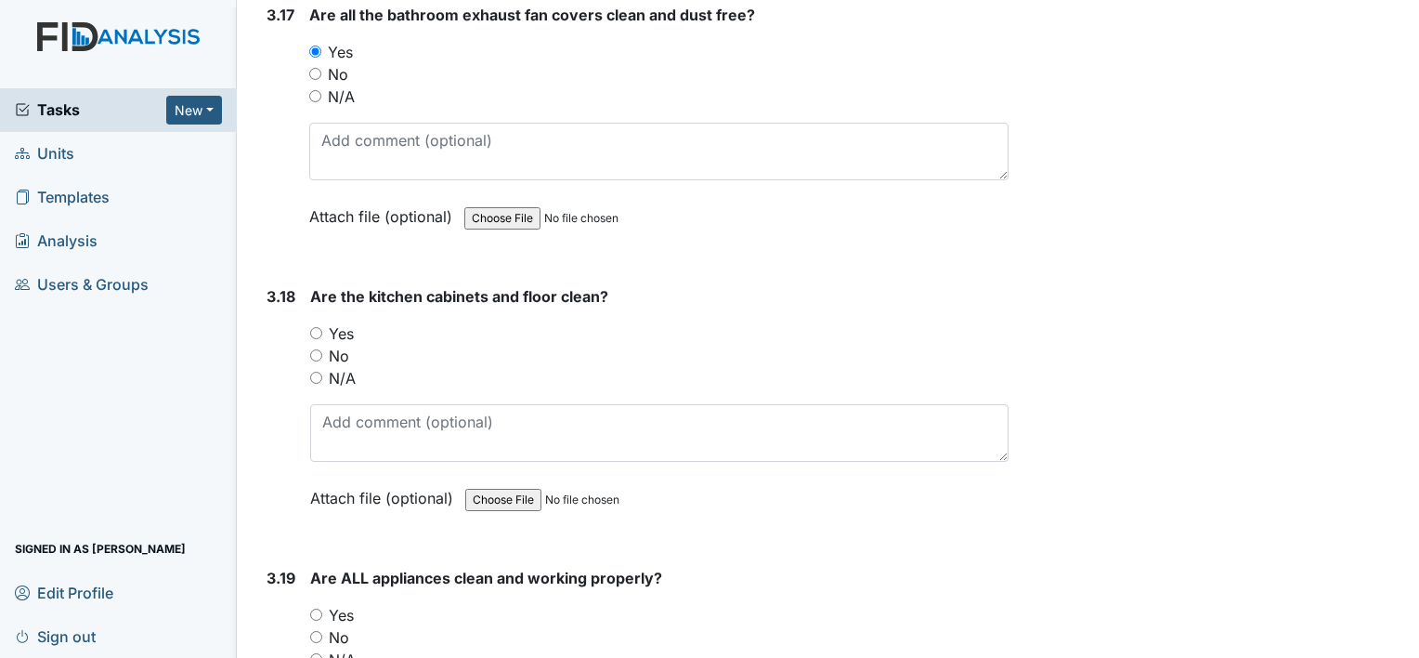
scroll to position [7328, 0]
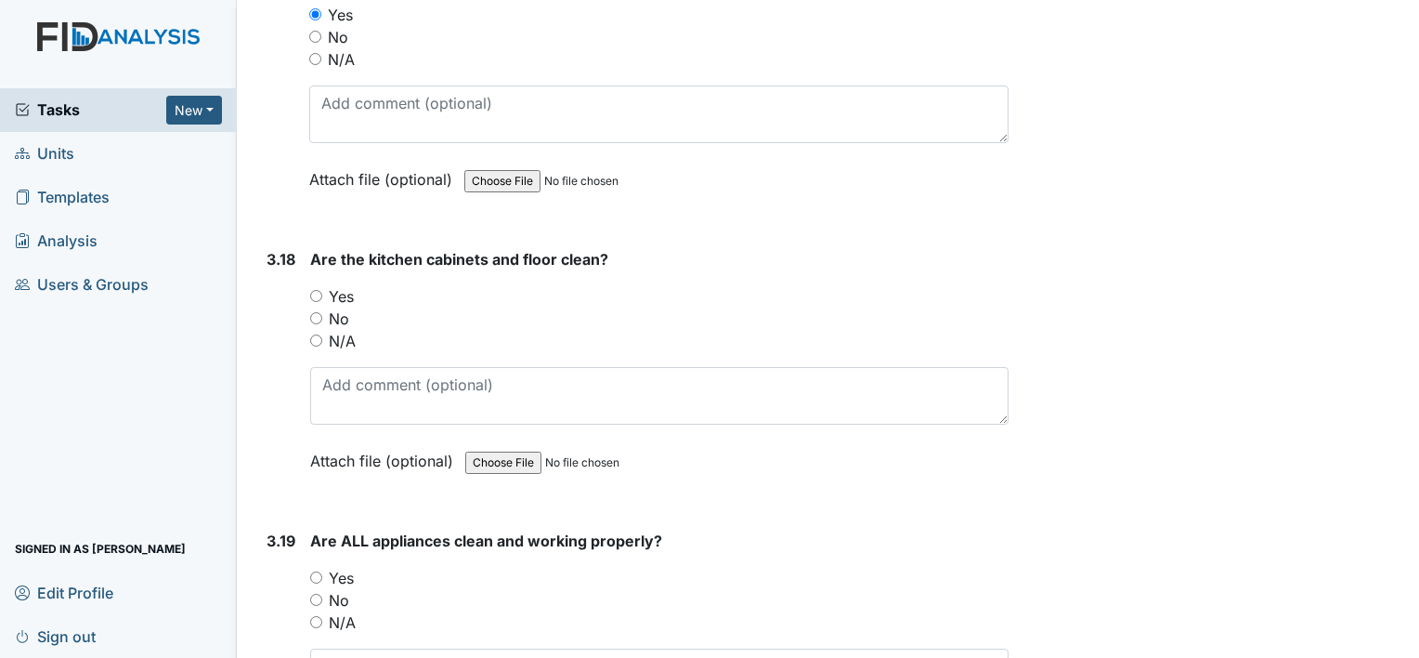
click at [311, 290] on input "Yes" at bounding box center [316, 296] width 12 height 12
radio input "true"
click at [316, 571] on input "Yes" at bounding box center [316, 577] width 12 height 12
radio input "true"
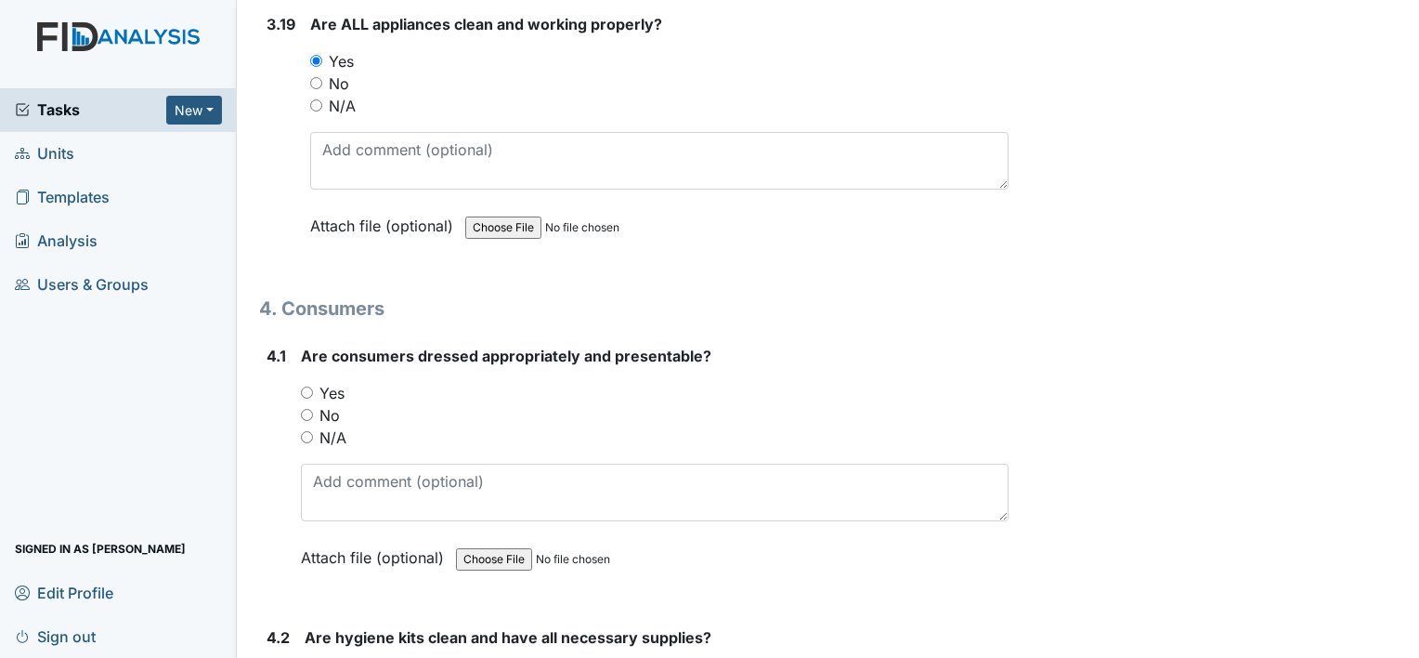
scroll to position [7873, 0]
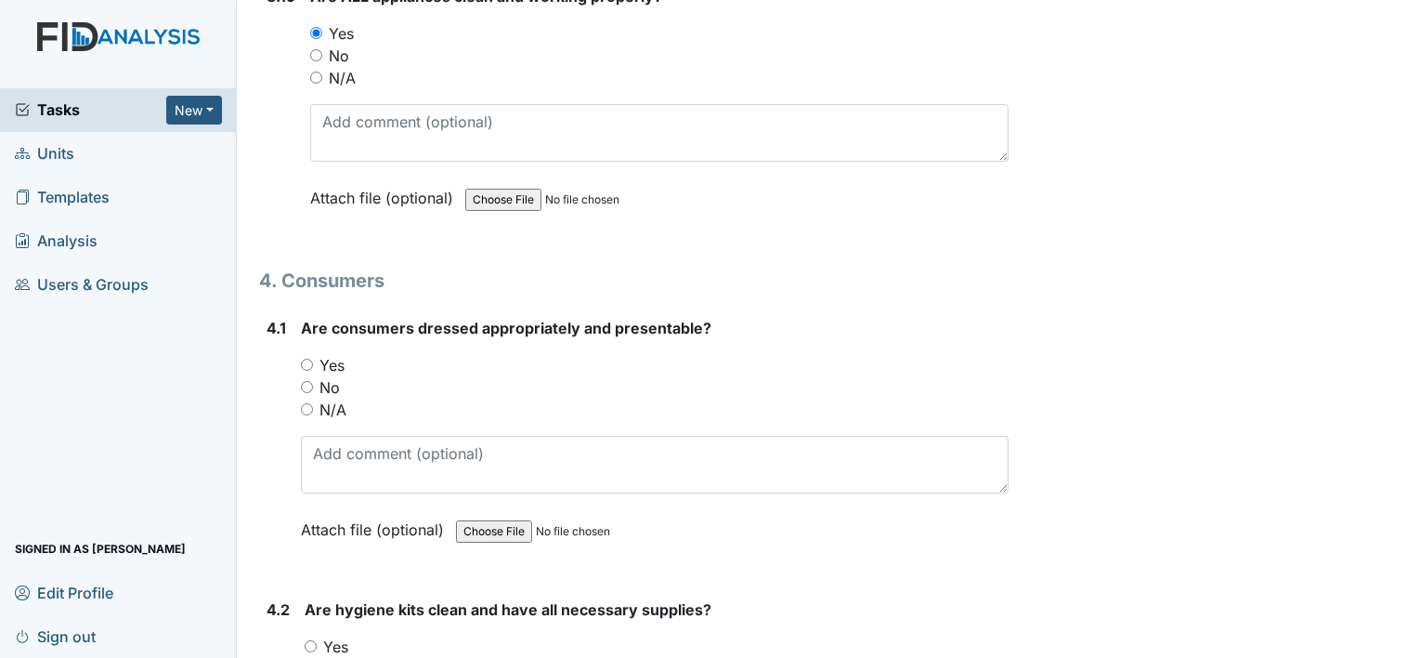
click at [308, 358] on input "Yes" at bounding box center [307, 364] width 12 height 12
radio input "true"
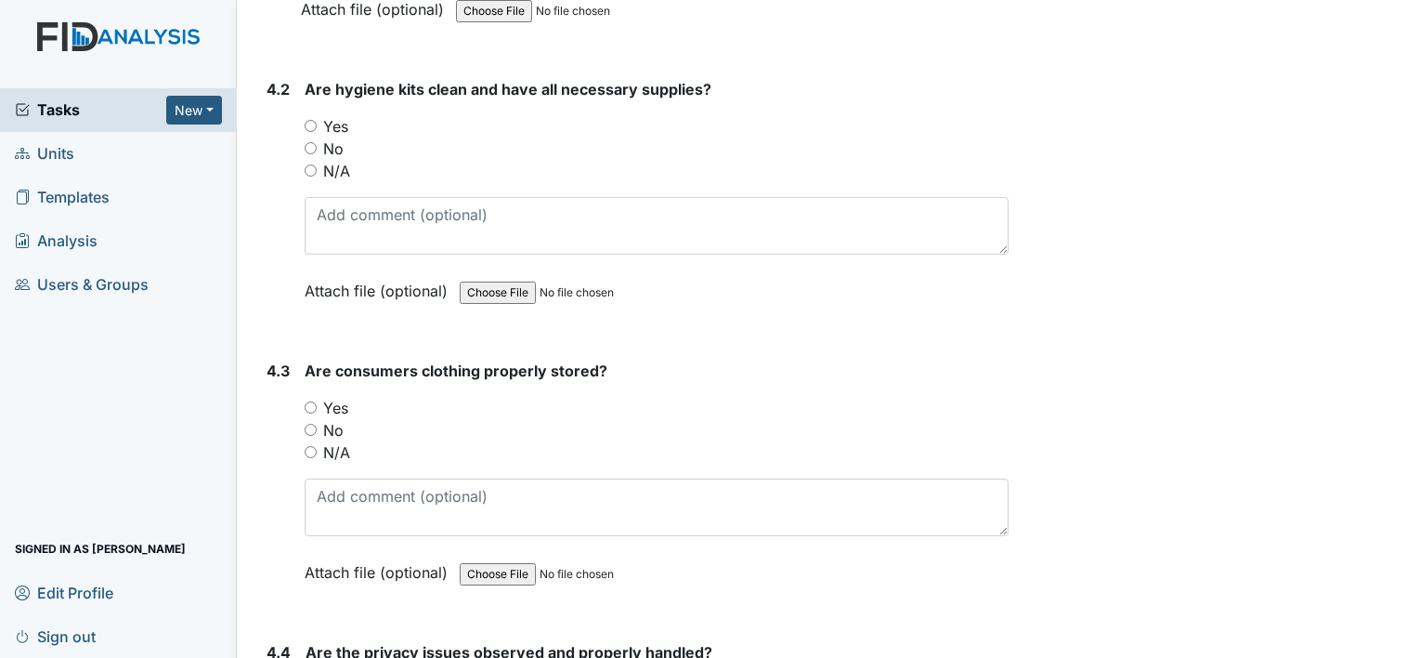
scroll to position [8430, 0]
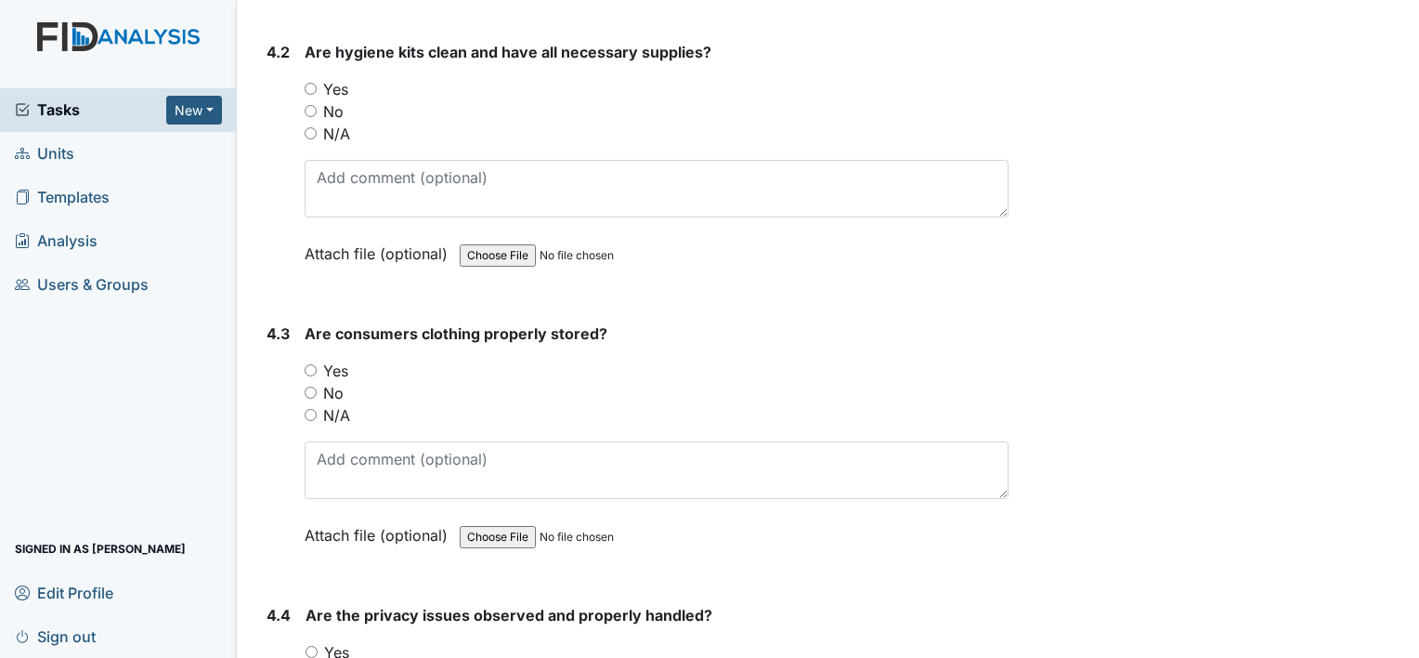
click at [312, 83] on input "Yes" at bounding box center [311, 89] width 12 height 12
radio input "true"
click at [312, 364] on input "Yes" at bounding box center [311, 370] width 12 height 12
radio input "true"
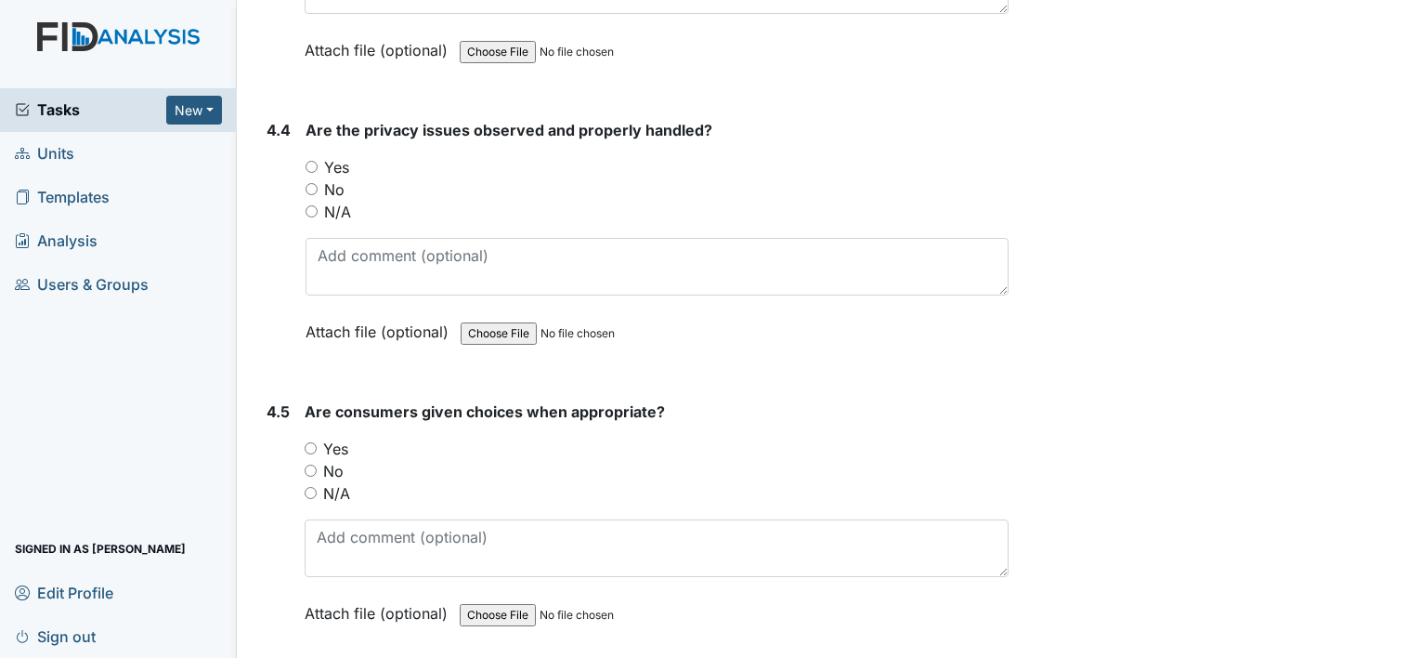
scroll to position [8938, 0]
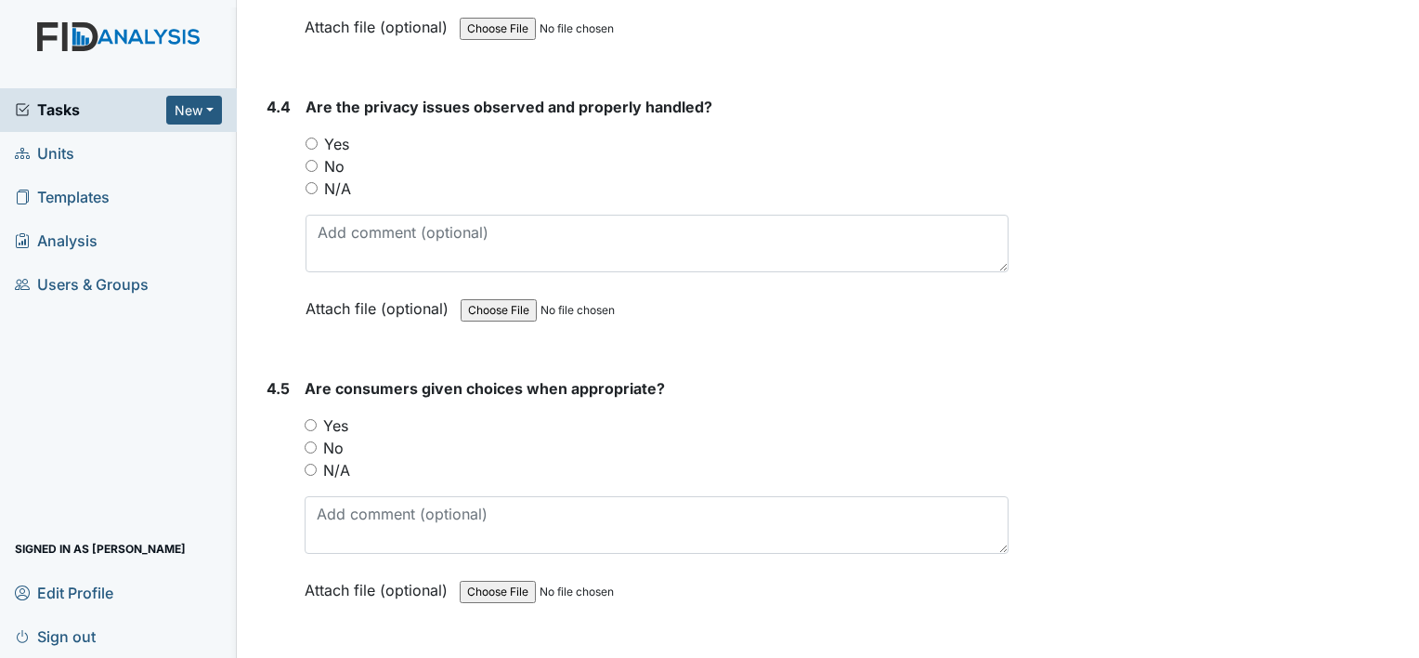
click at [309, 137] on input "Yes" at bounding box center [312, 143] width 12 height 12
radio input "true"
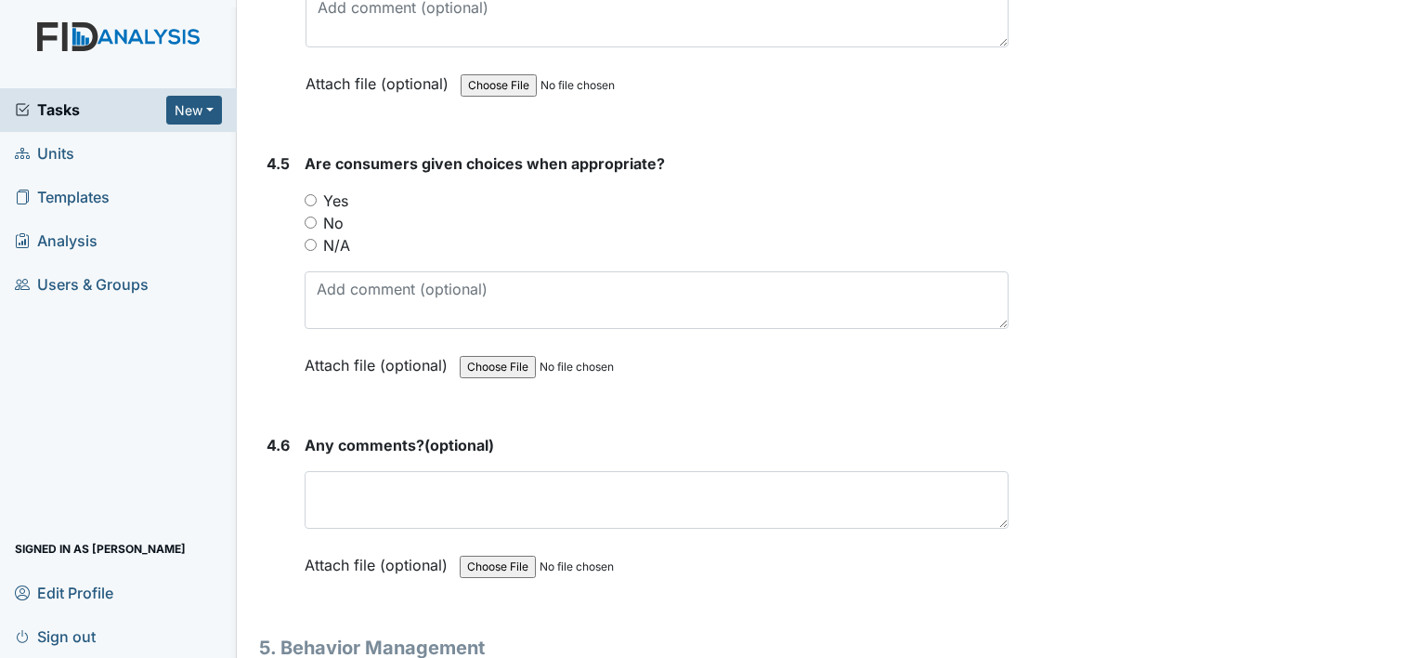
scroll to position [9161, 0]
click at [312, 196] on input "Yes" at bounding box center [311, 202] width 12 height 12
radio input "true"
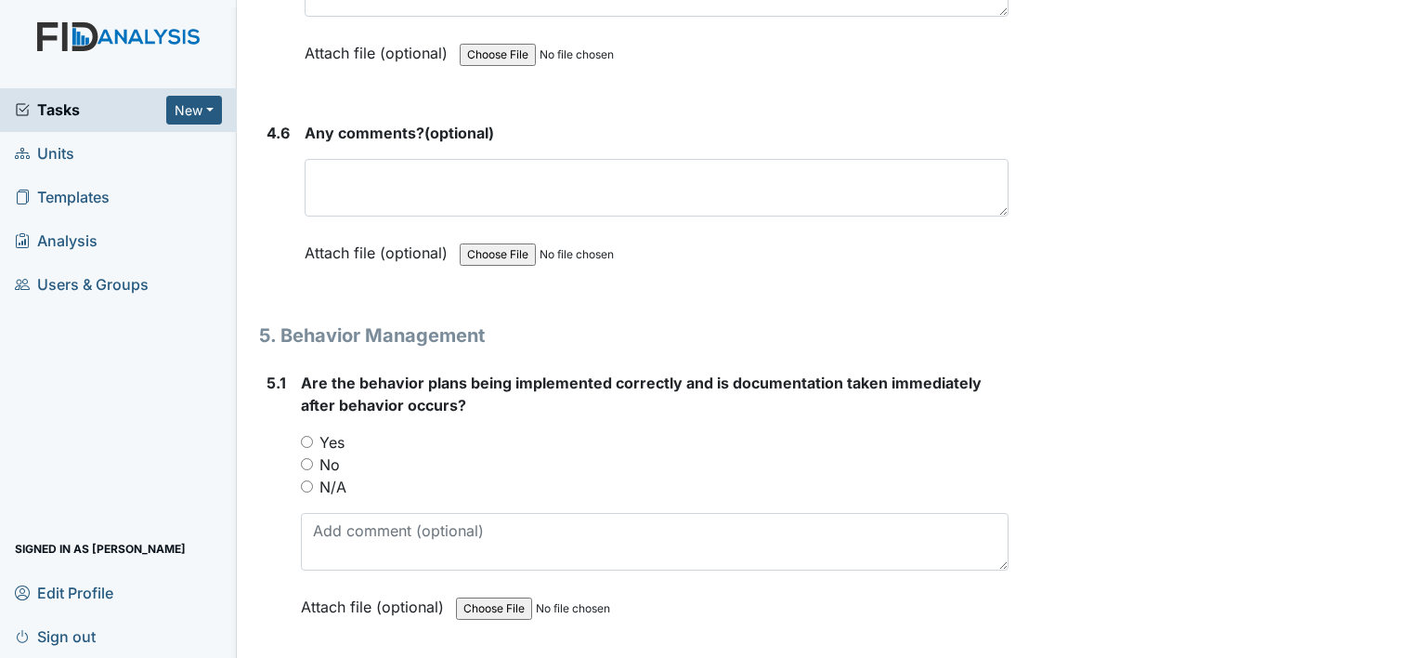
scroll to position [9482, 0]
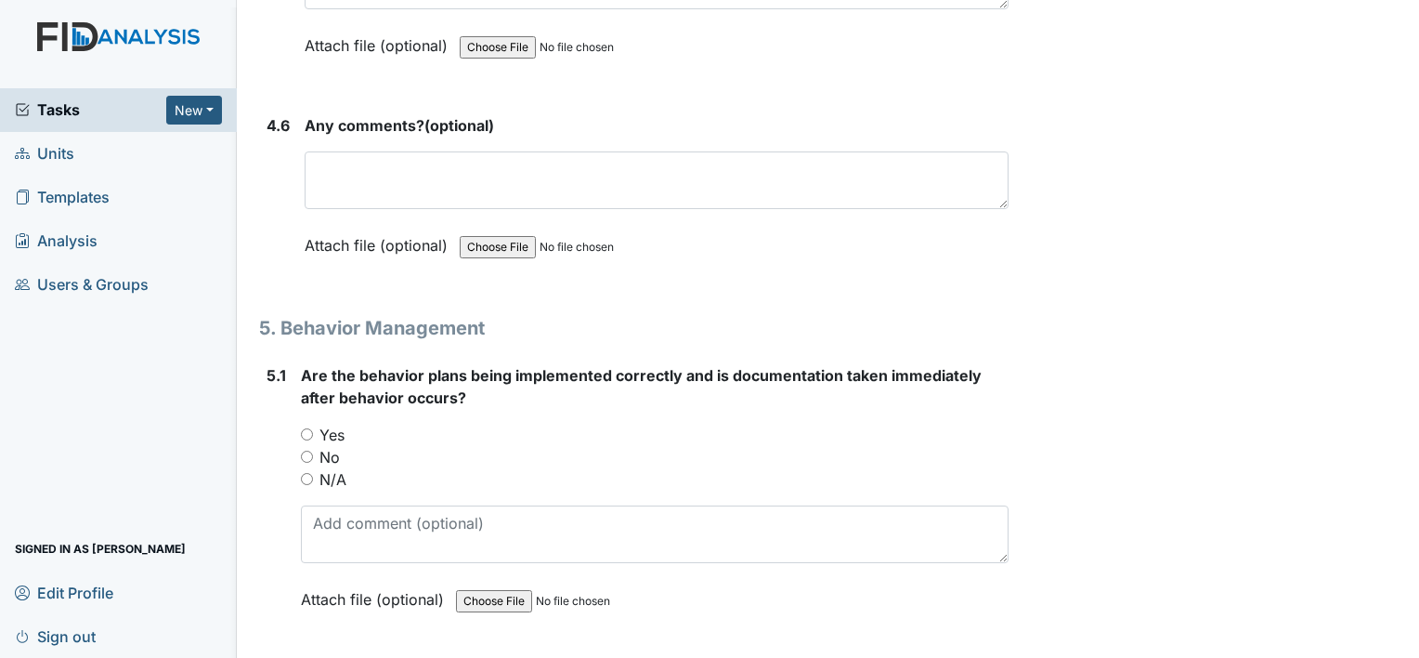
click at [305, 450] on input "No" at bounding box center [307, 456] width 12 height 12
radio input "true"
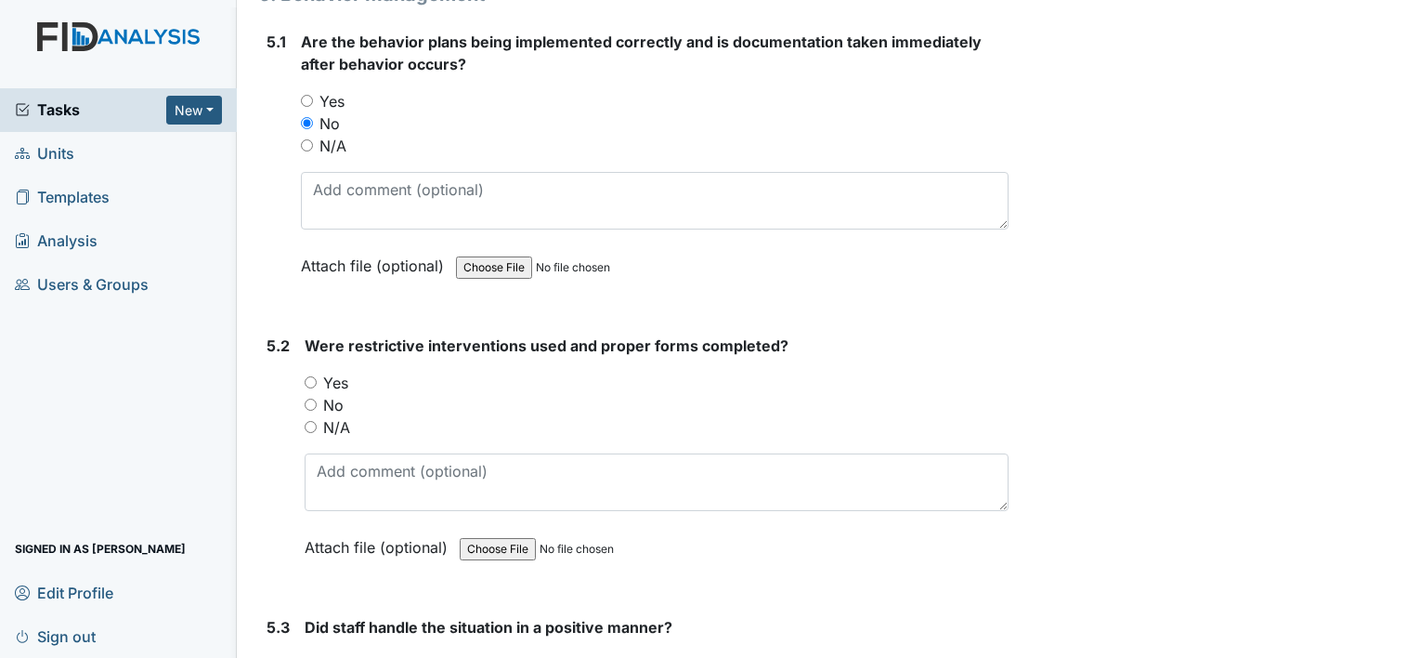
scroll to position [9828, 0]
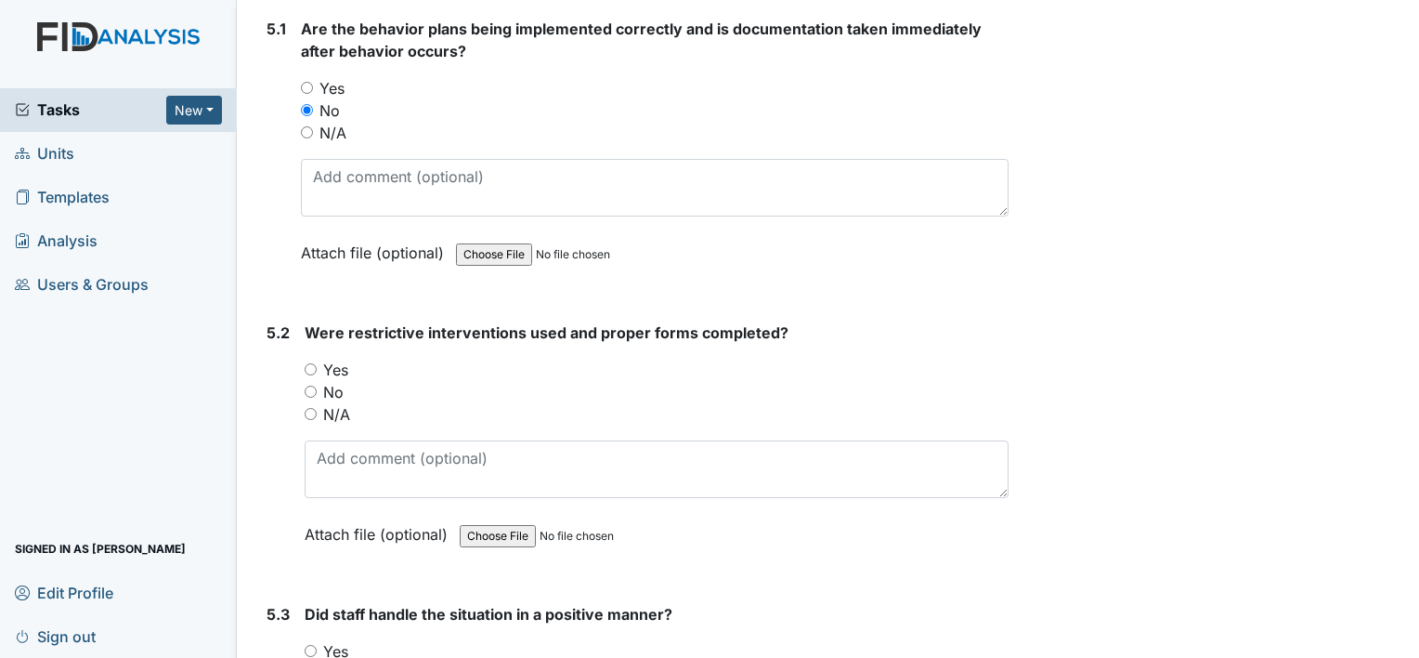
click at [309, 385] on input "No" at bounding box center [311, 391] width 12 height 12
radio input "true"
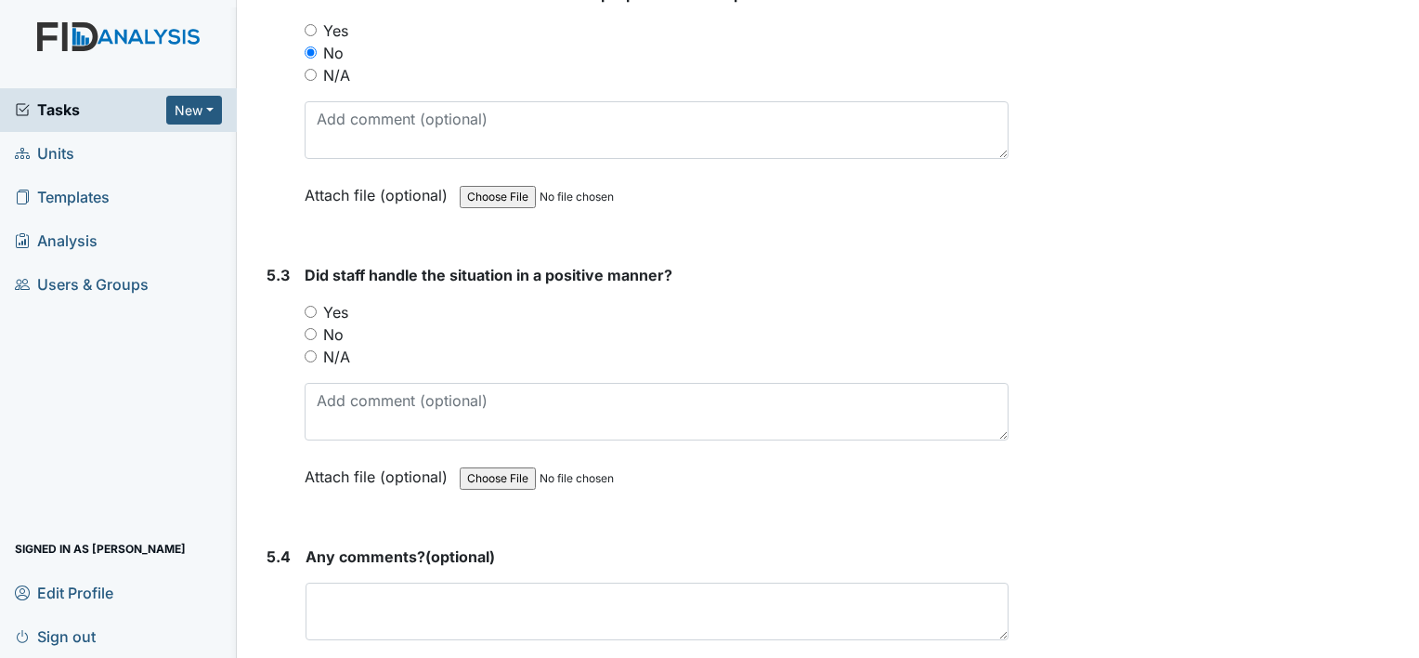
scroll to position [10175, 0]
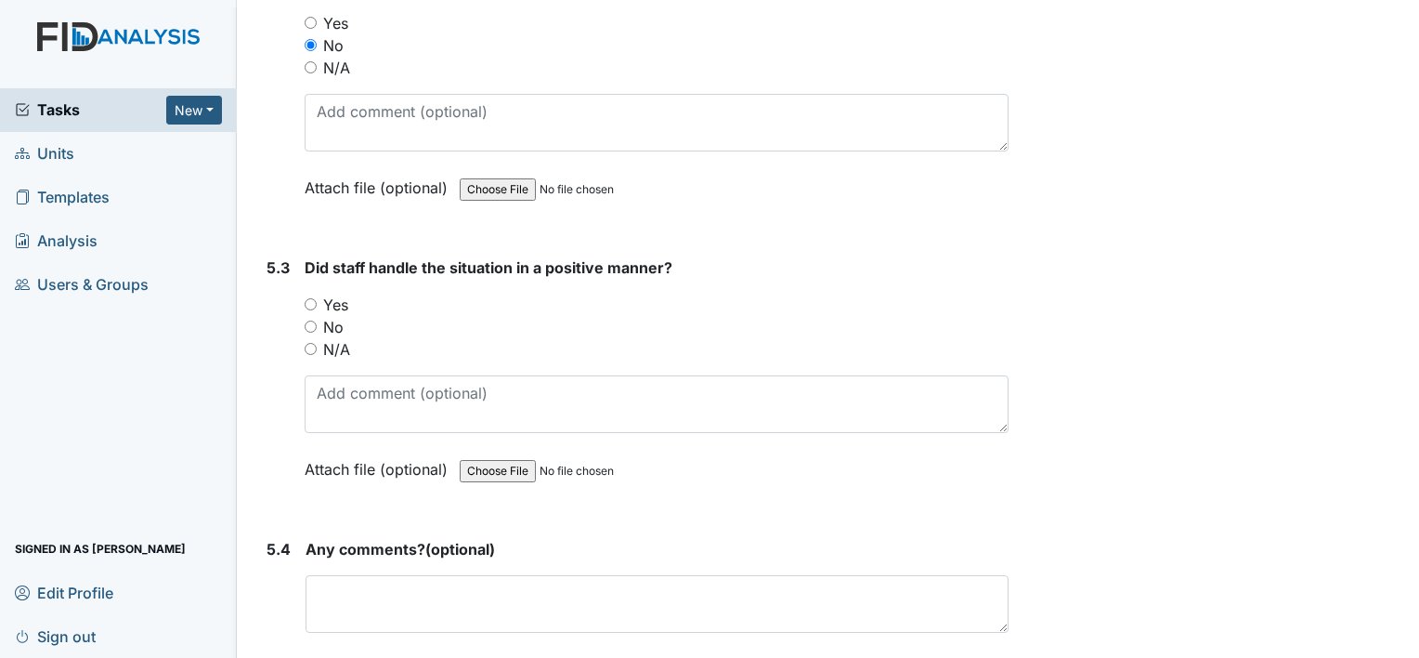
click at [308, 343] on input "N/A" at bounding box center [311, 349] width 12 height 12
radio input "true"
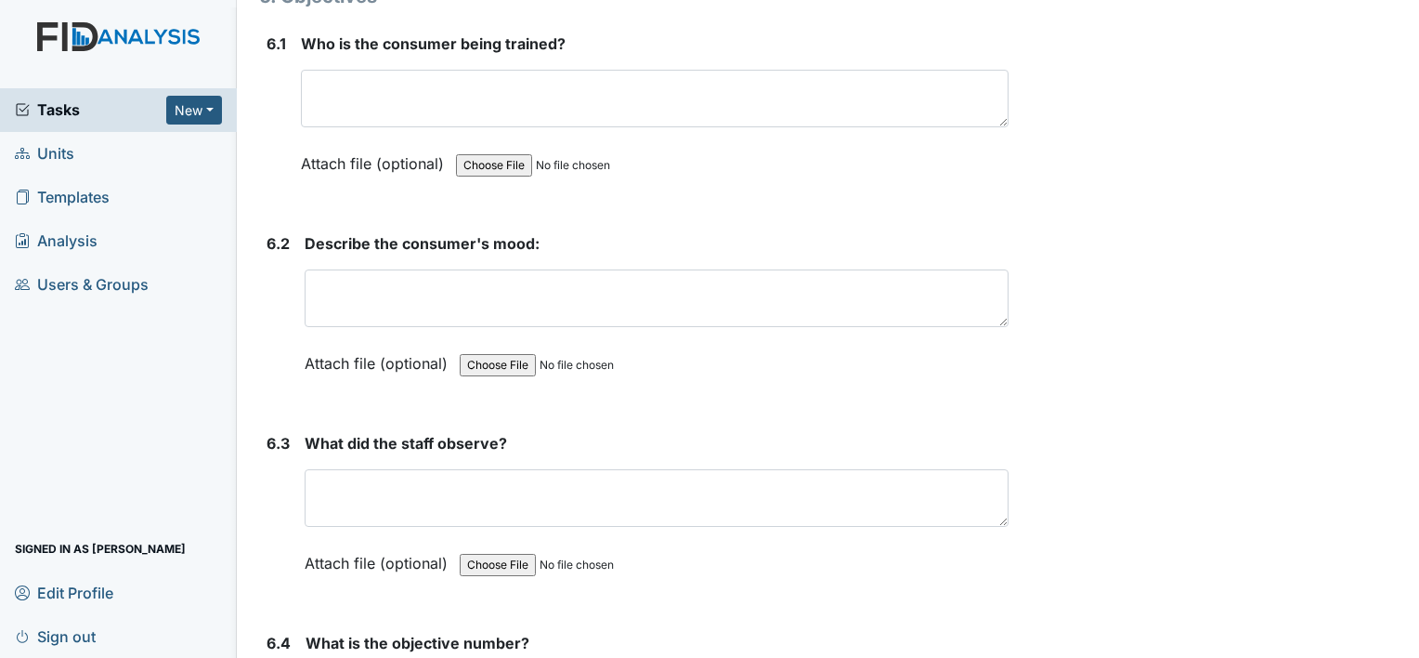
scroll to position [10893, 0]
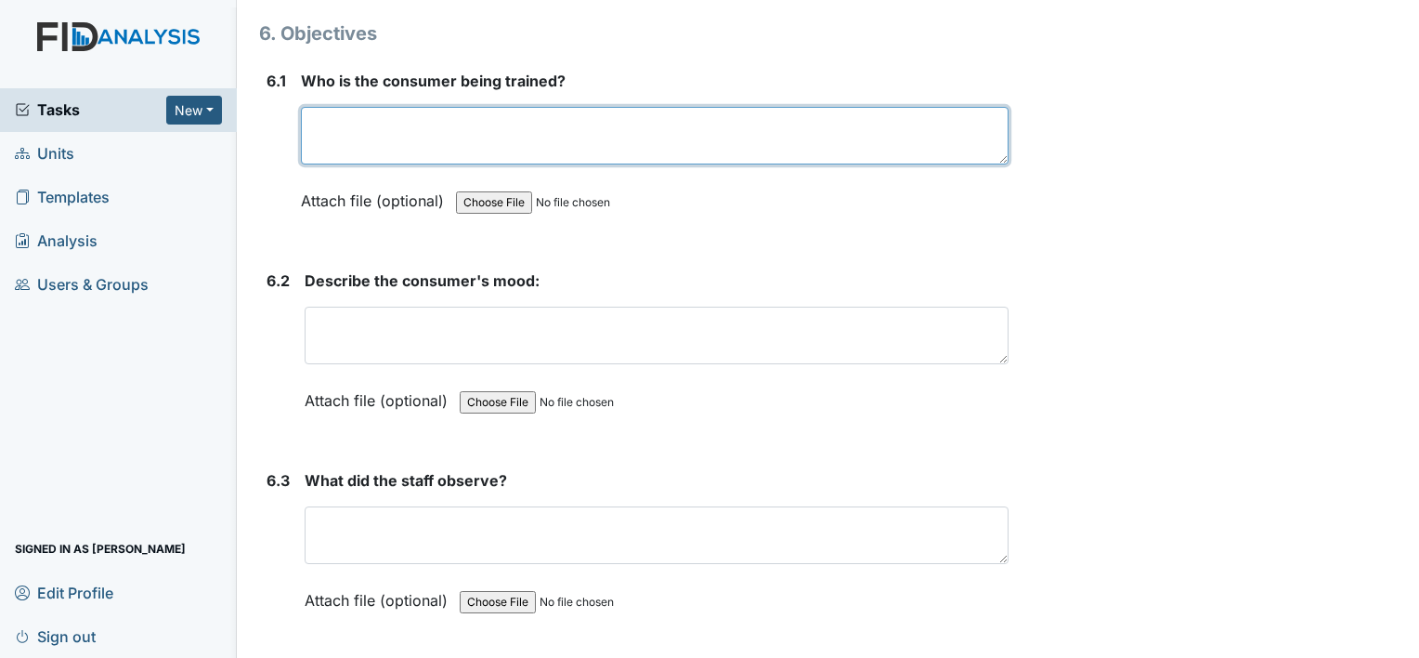
click at [339, 107] on textarea at bounding box center [655, 136] width 708 height 58
type textarea "Shawn K- laps"
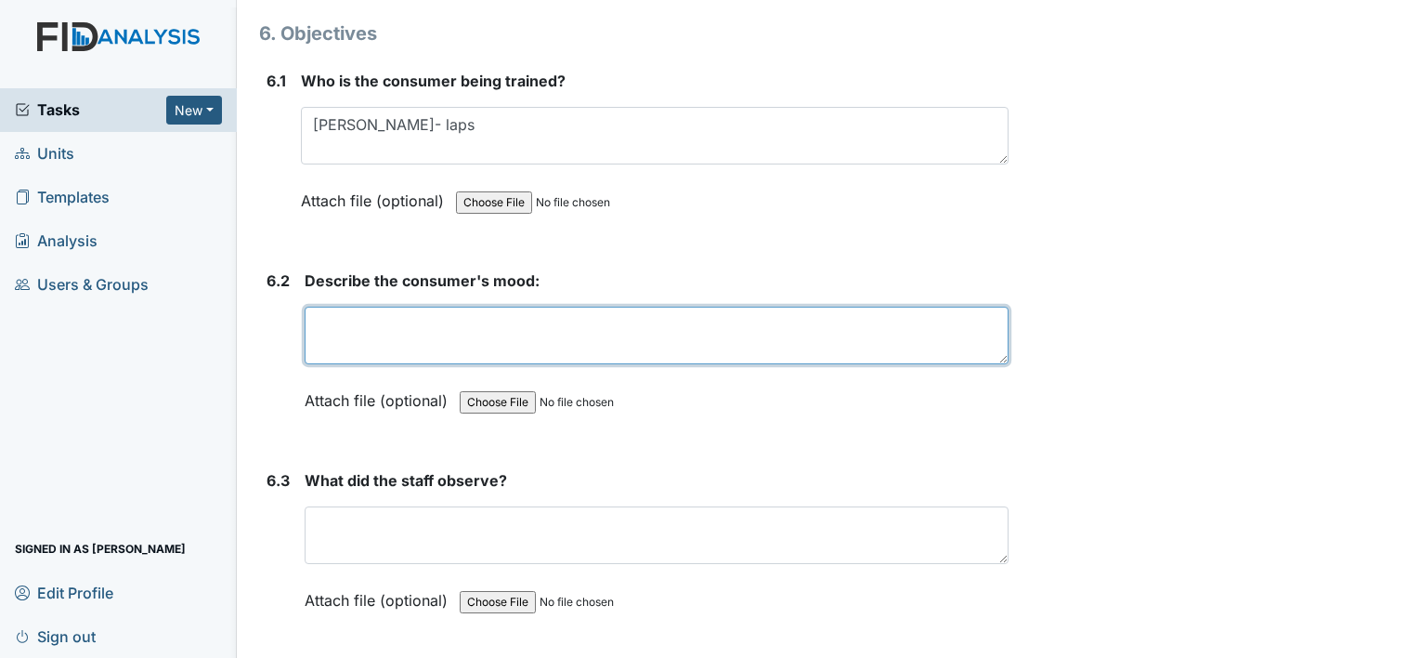
click at [317, 306] on textarea at bounding box center [657, 335] width 704 height 58
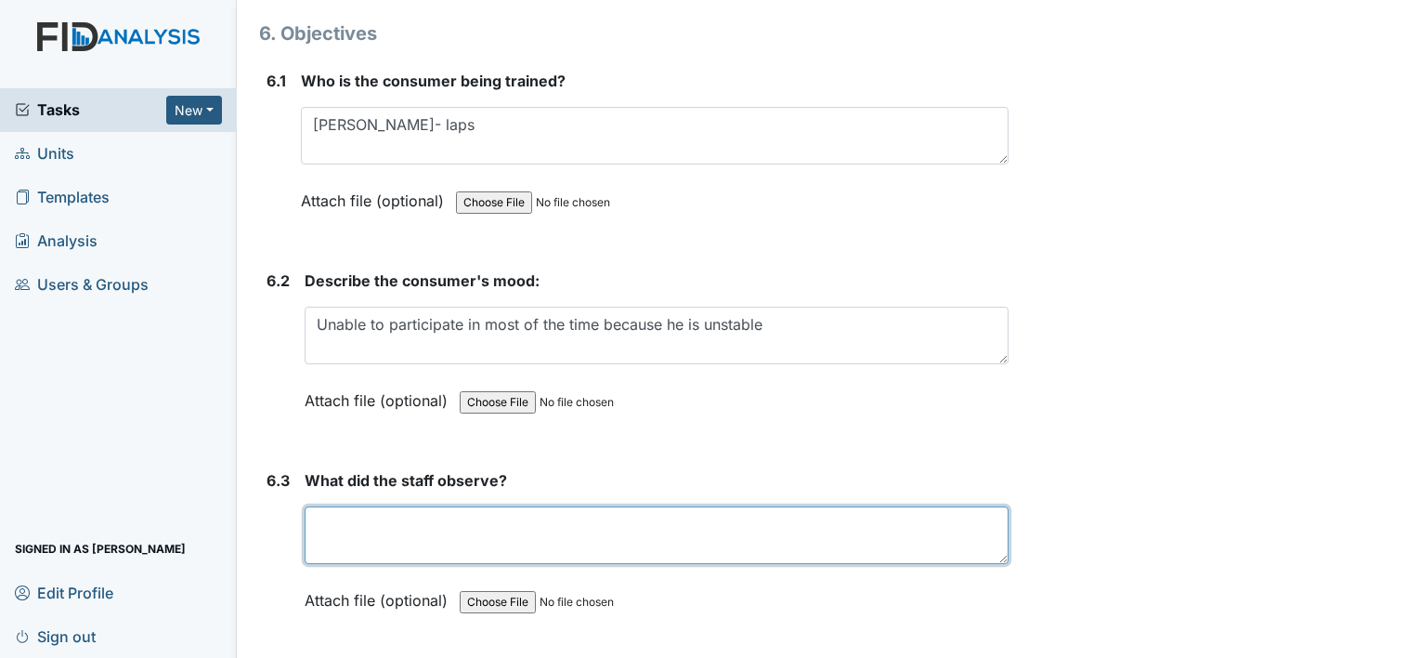
click at [366, 506] on textarea at bounding box center [657, 535] width 704 height 58
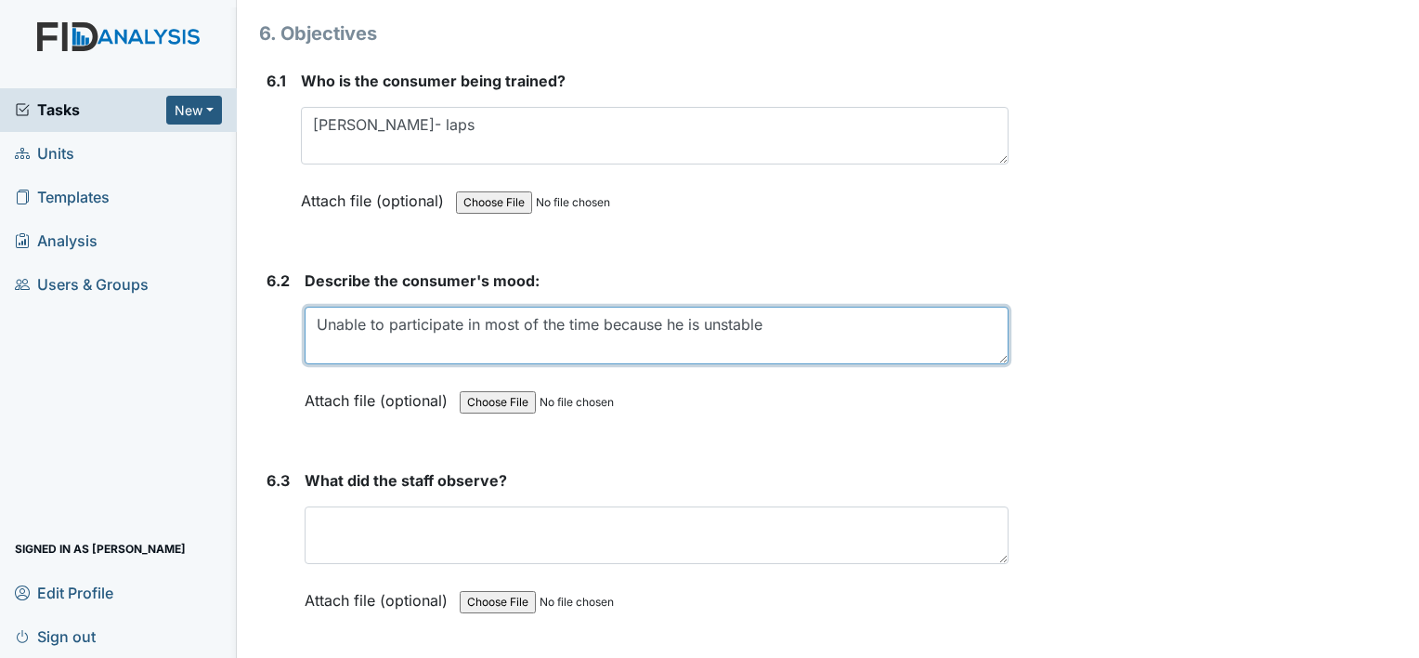
click at [775, 306] on textarea "Unable to participate in most of the time because he is unstable" at bounding box center [657, 335] width 704 height 58
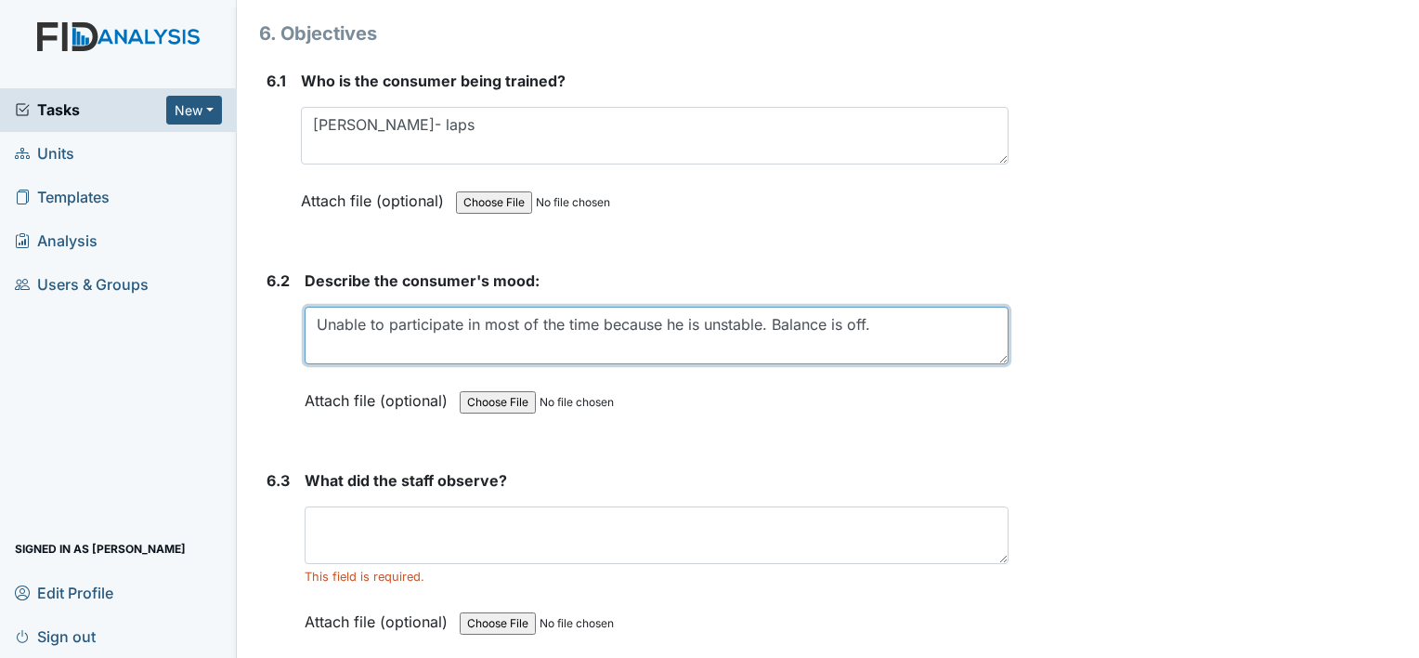
type textarea "Unable to participate in most of the time because he is unstable. Balance is of…"
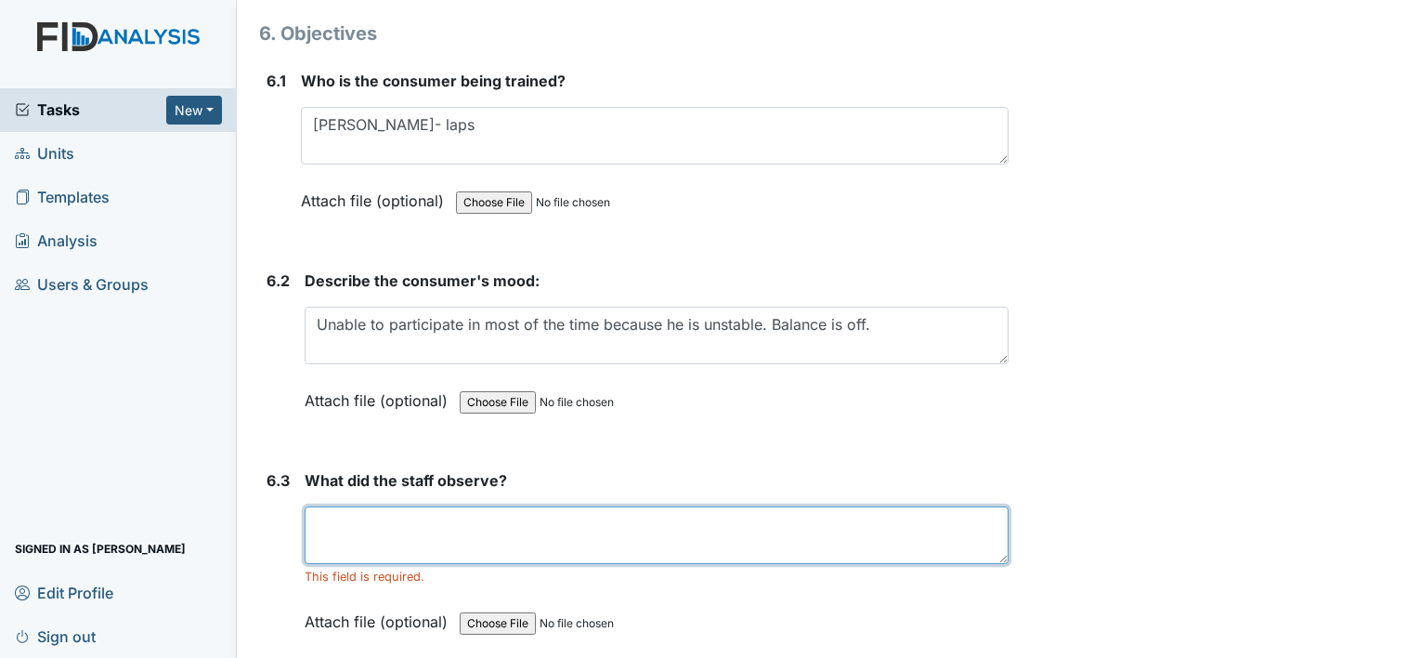
click at [332, 506] on textarea at bounding box center [657, 535] width 704 height 58
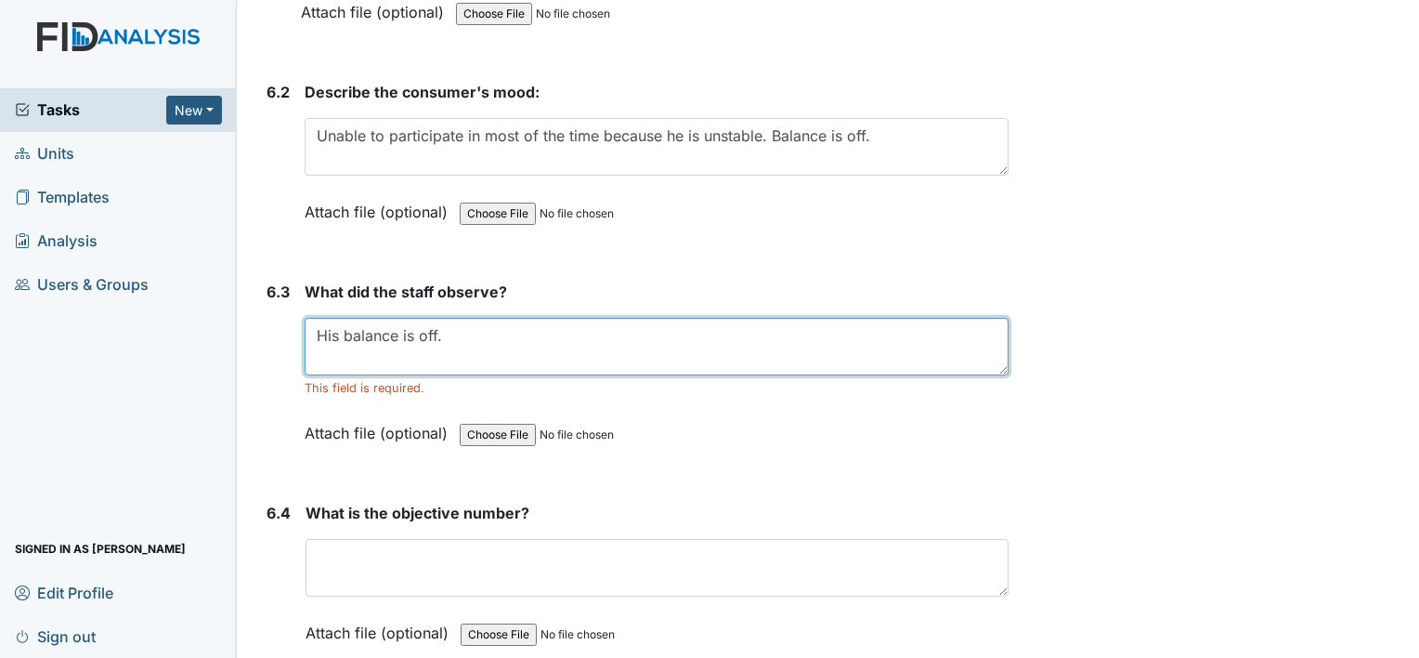
scroll to position [11103, 0]
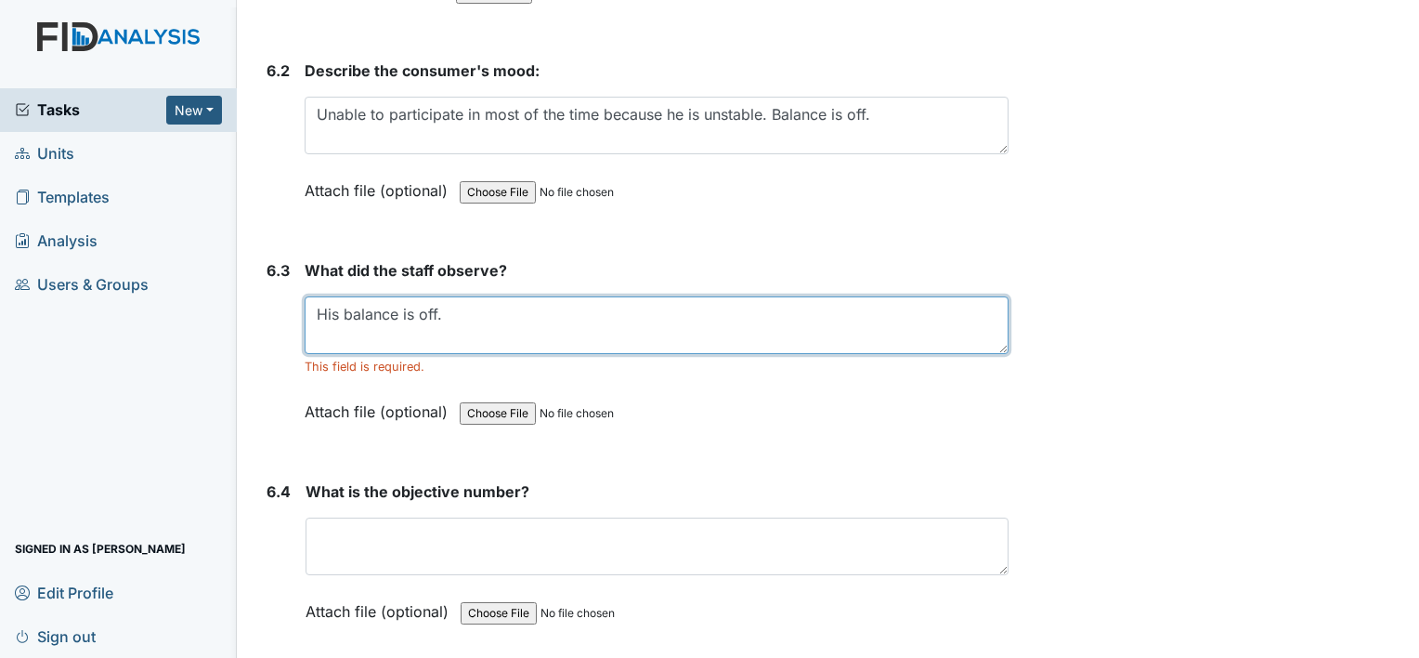
type textarea "His balance is off."
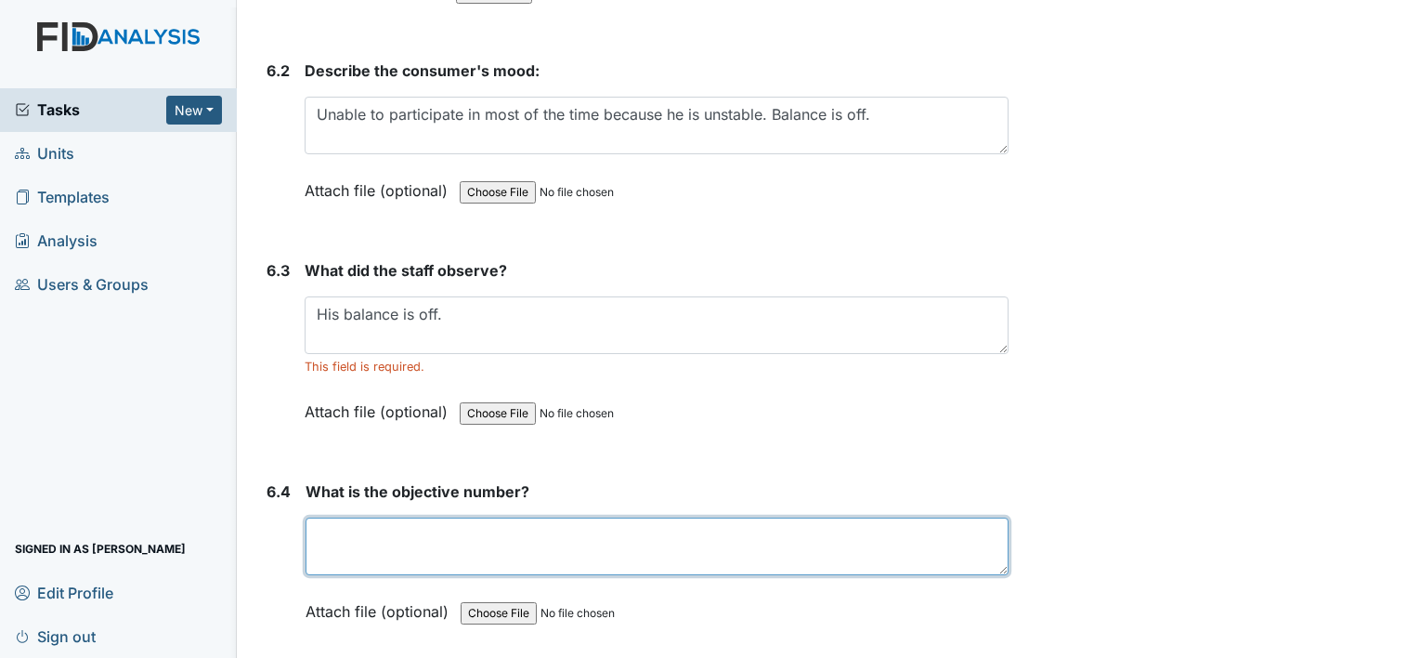
click at [349, 517] on textarea at bounding box center [657, 546] width 703 height 58
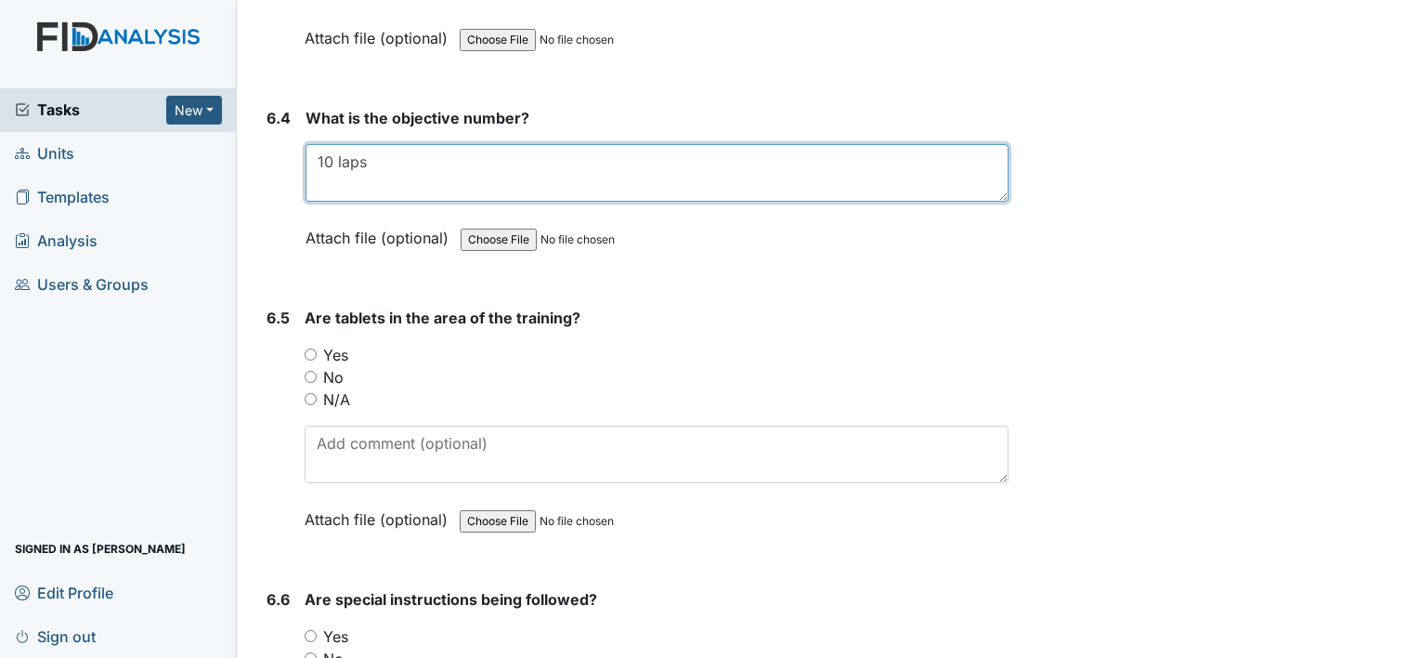
scroll to position [11487, 0]
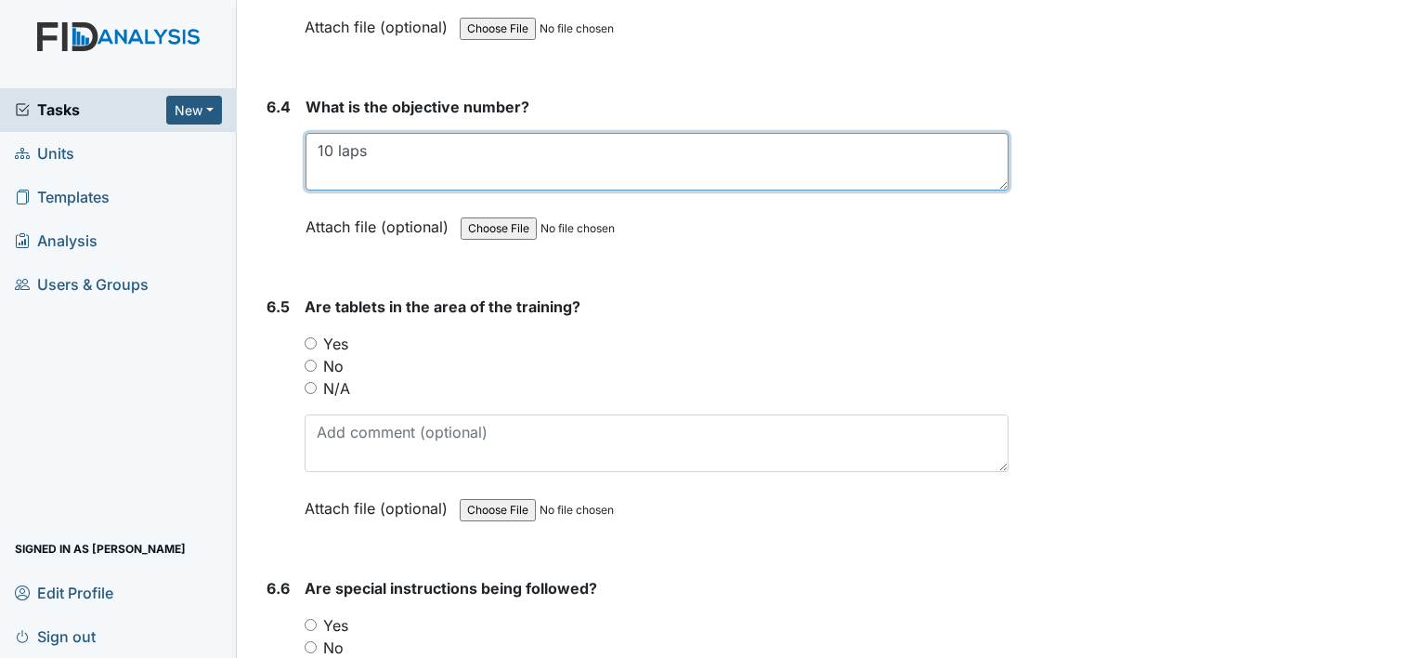
type textarea "10 laps"
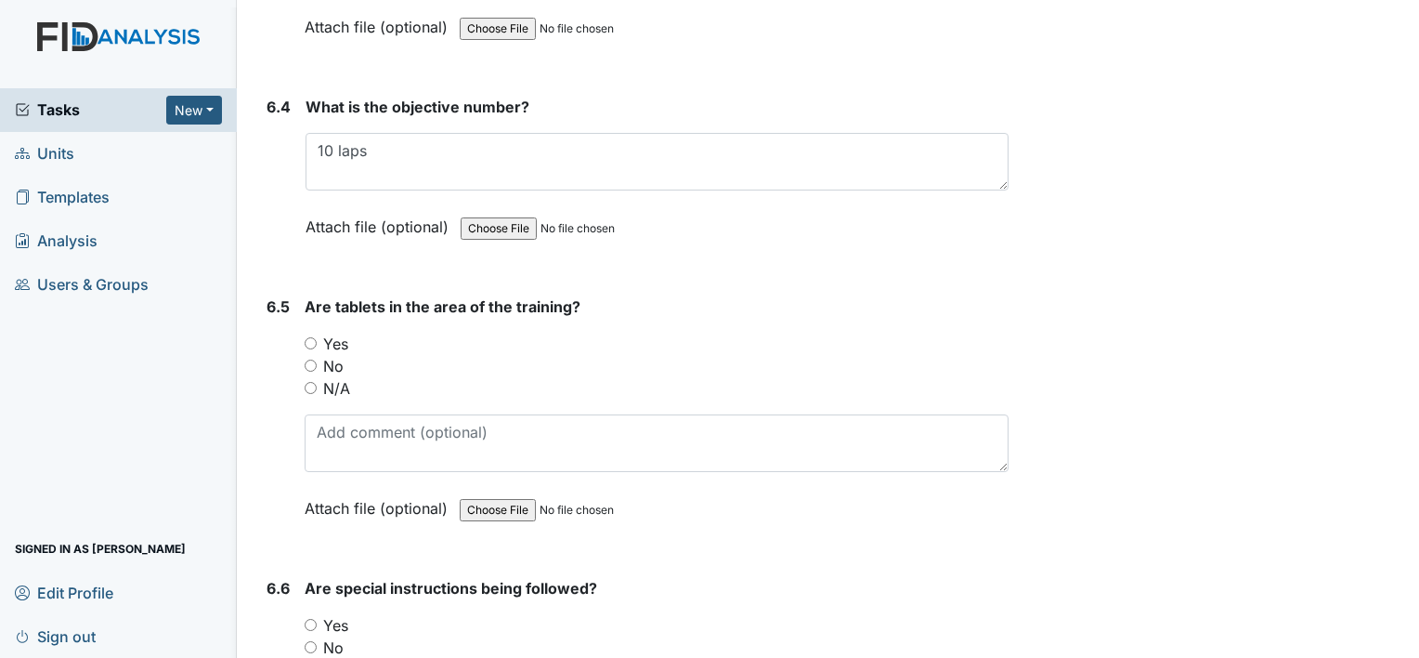
click at [313, 337] on input "Yes" at bounding box center [311, 343] width 12 height 12
radio input "true"
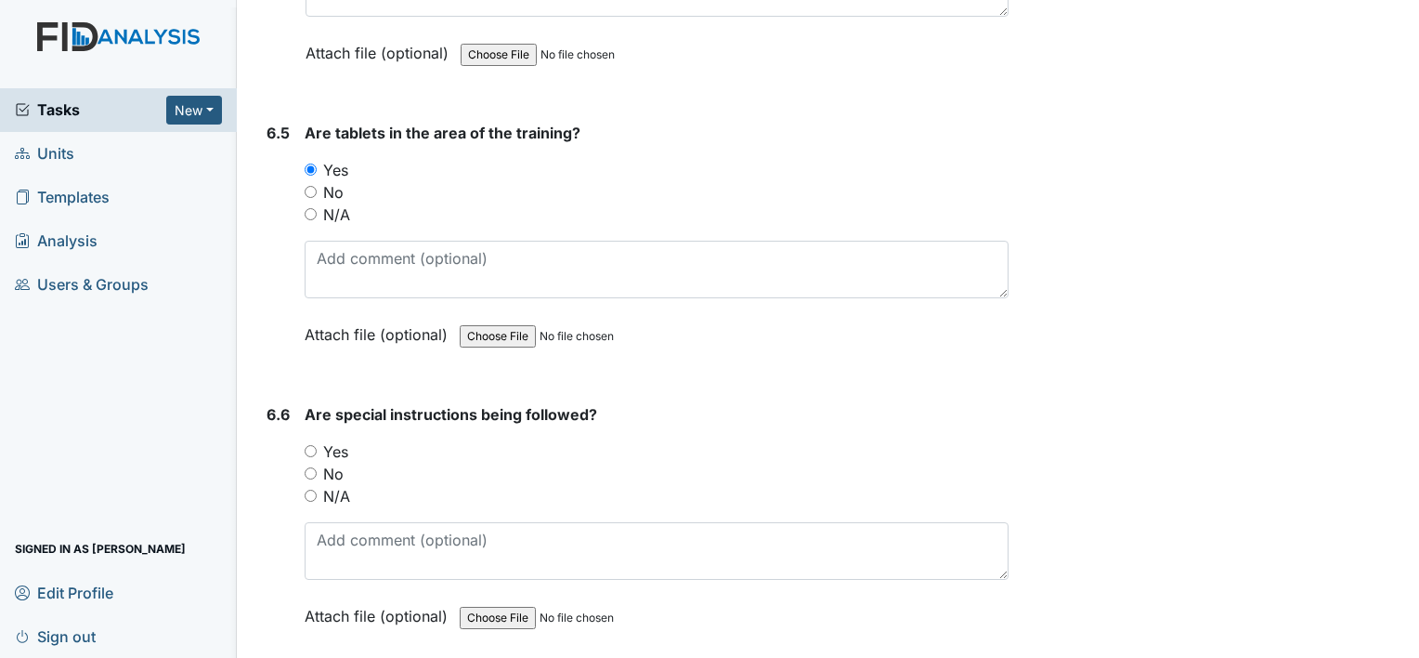
scroll to position [11698, 0]
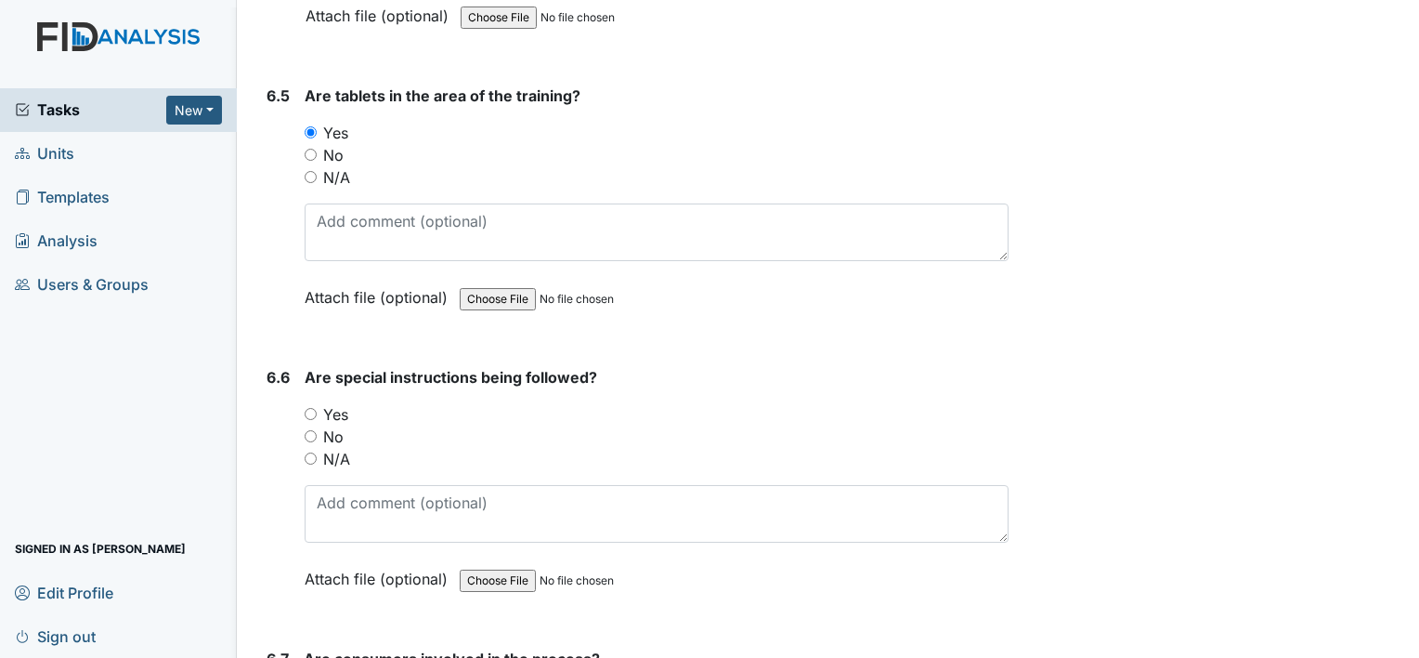
click at [306, 408] on input "Yes" at bounding box center [311, 414] width 12 height 12
radio input "true"
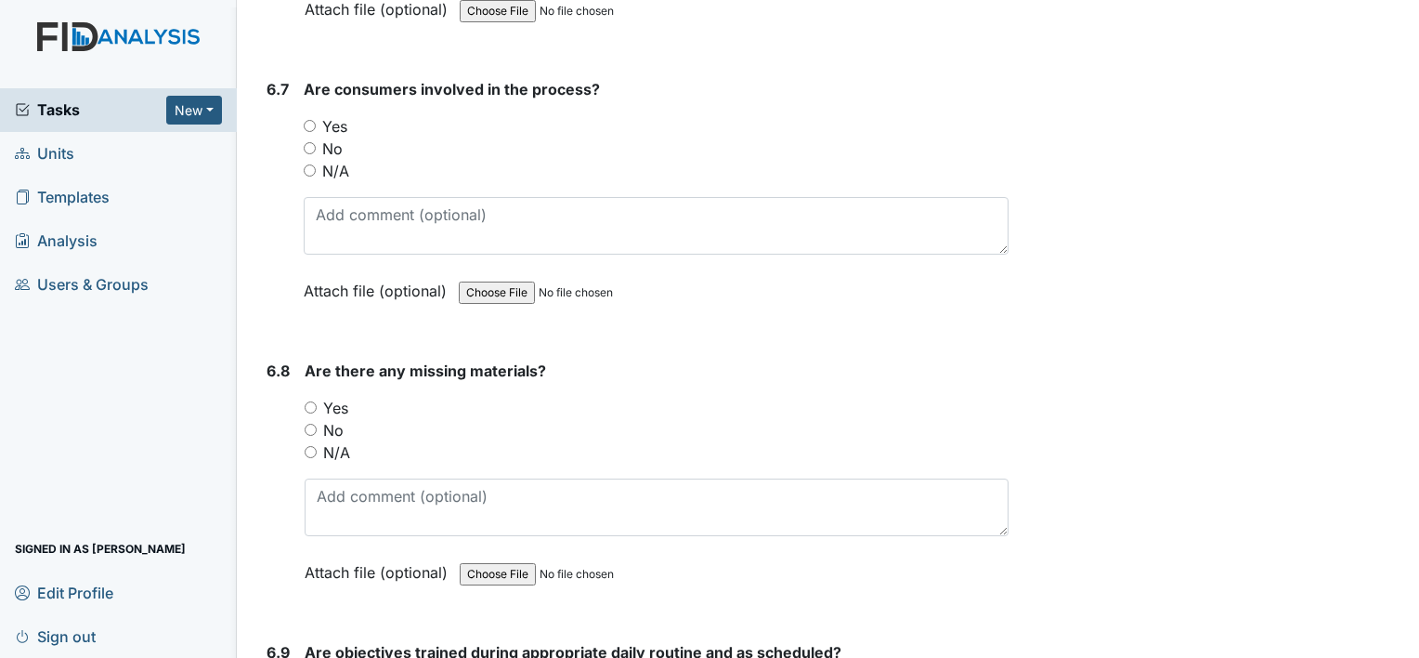
click at [311, 120] on input "Yes" at bounding box center [310, 126] width 12 height 12
radio input "true"
click at [310, 423] on input "No" at bounding box center [311, 429] width 12 height 12
radio input "true"
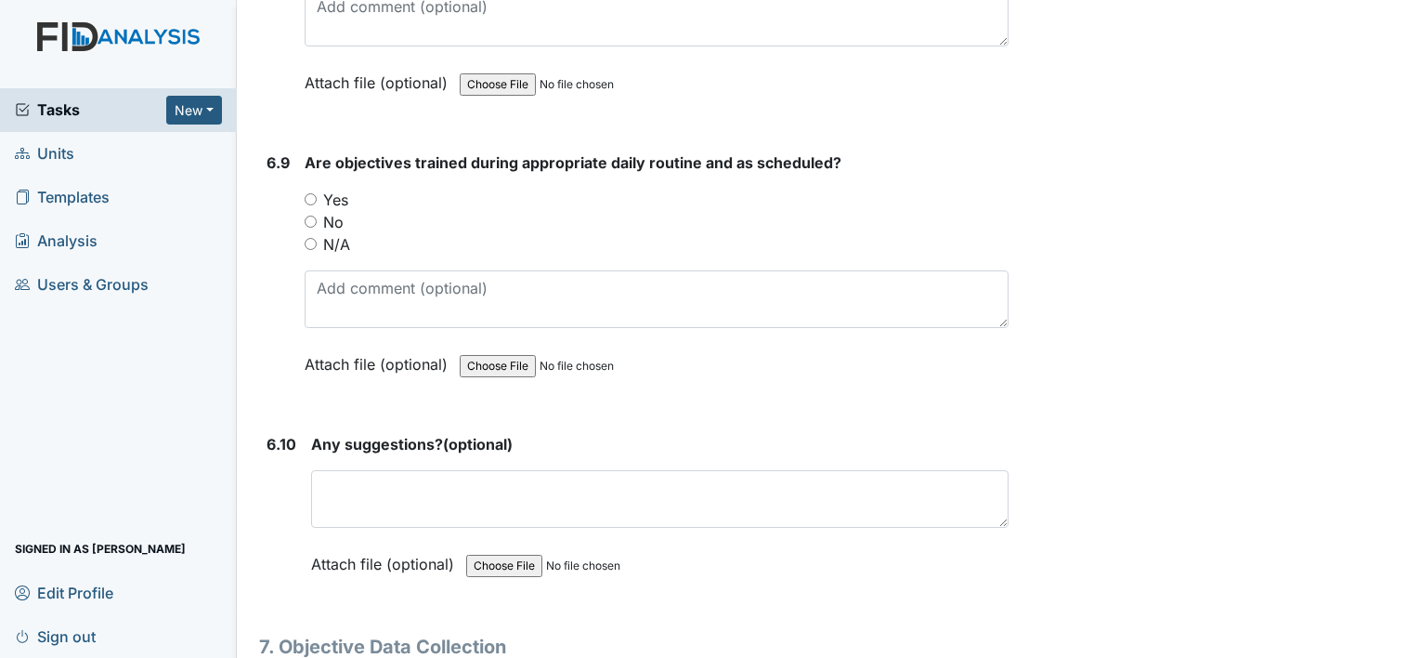
scroll to position [12762, 0]
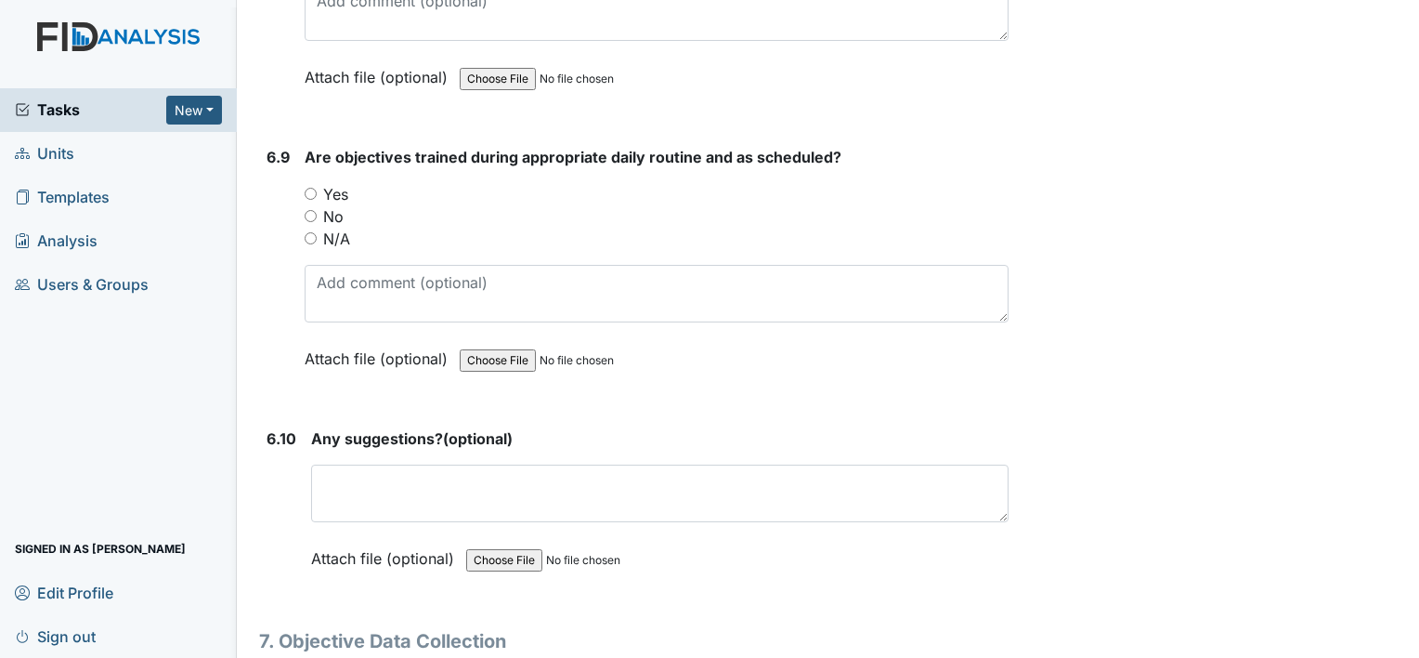
click at [312, 188] on input "Yes" at bounding box center [311, 194] width 12 height 12
radio input "true"
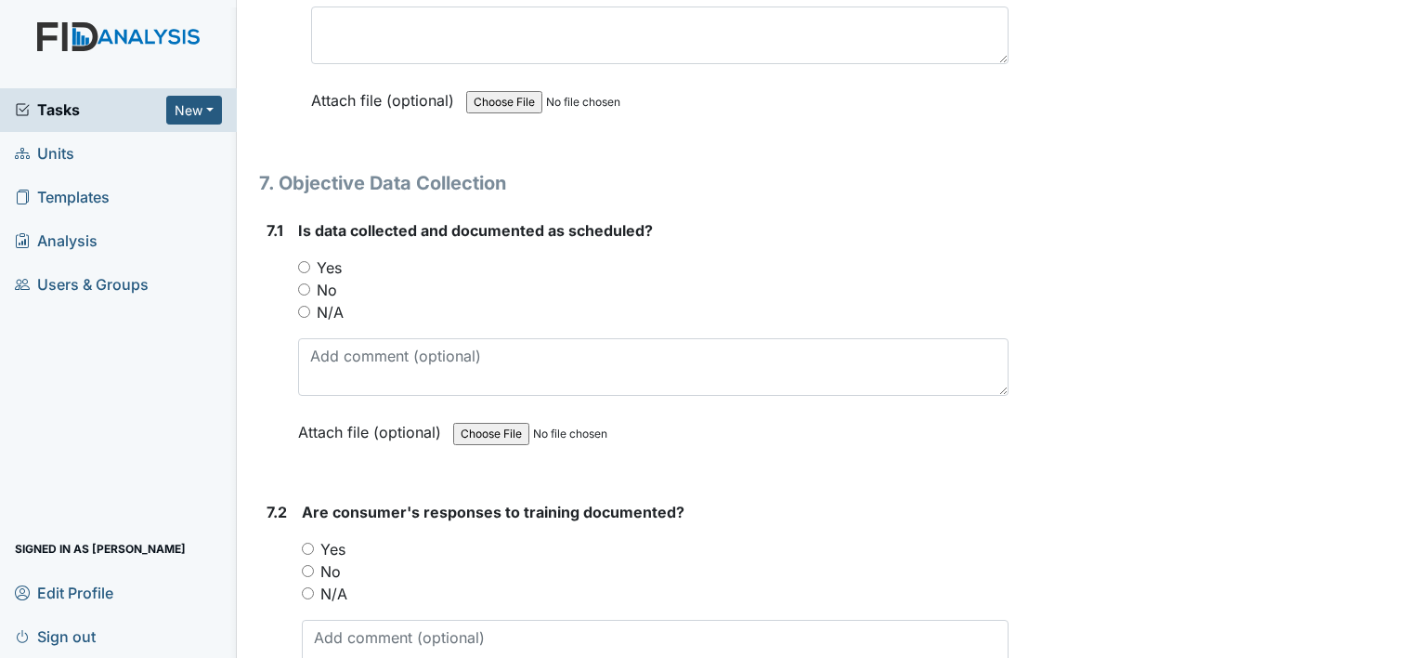
scroll to position [13257, 0]
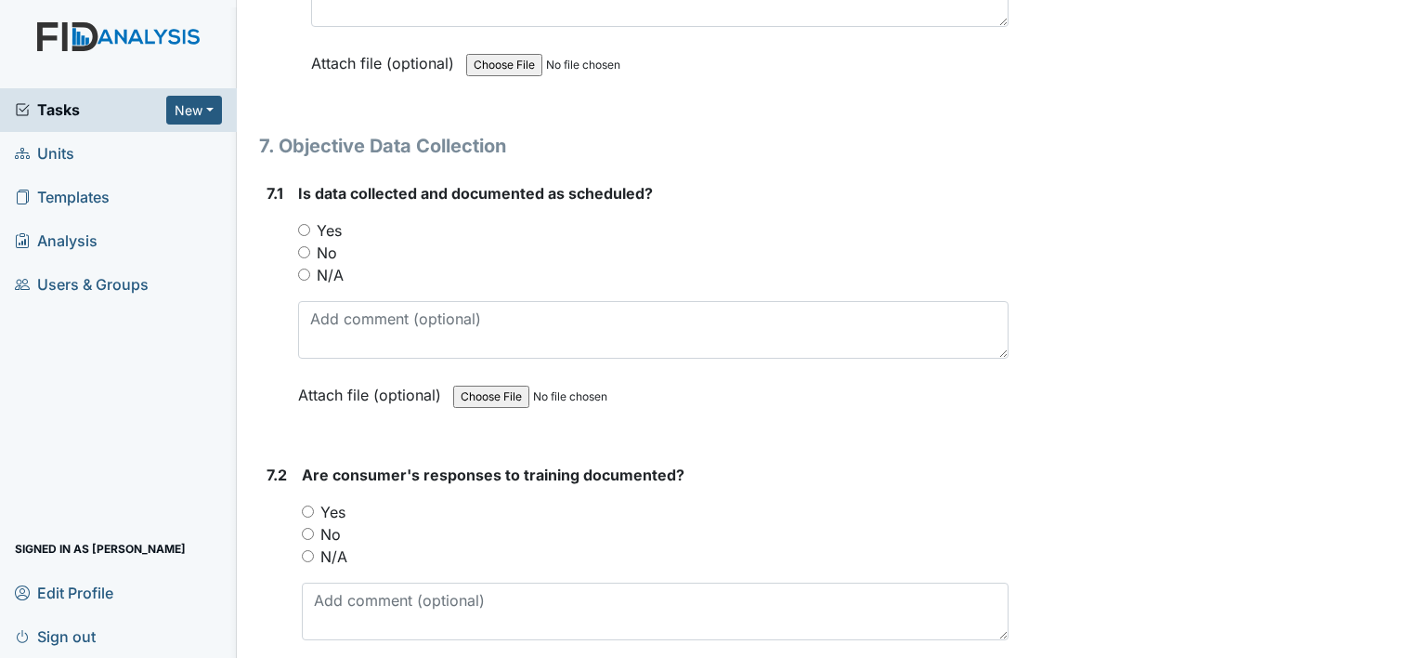
click at [306, 246] on input "No" at bounding box center [304, 252] width 12 height 12
radio input "true"
click at [308, 505] on input "Yes" at bounding box center [308, 511] width 12 height 12
radio input "true"
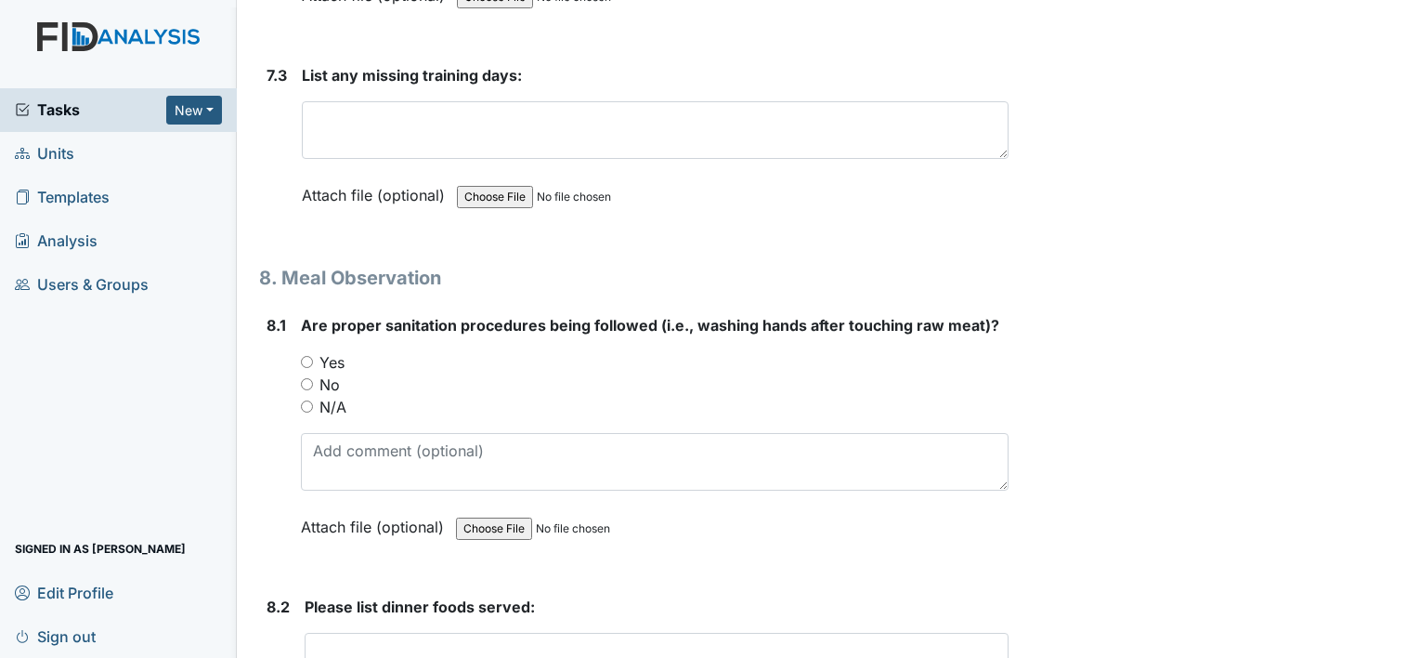
scroll to position [13950, 0]
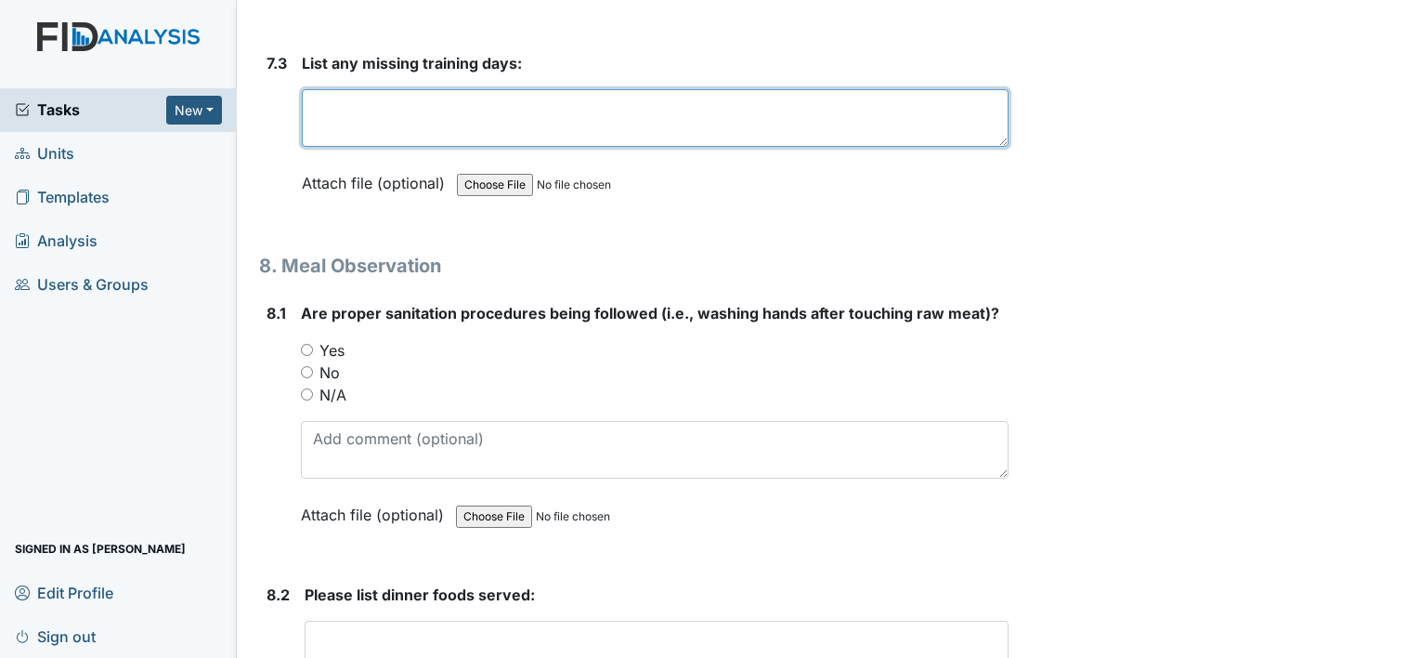
click at [317, 89] on textarea at bounding box center [655, 118] width 707 height 58
type textarea "9"
click at [423, 89] on textarea "8-23-25 9-6-259-2025" at bounding box center [655, 118] width 707 height 58
click at [493, 89] on textarea "8-23-25 9-6-25 9-2025" at bounding box center [655, 118] width 707 height 58
click at [461, 89] on textarea "8-23-25 9-6-25 9-2025 -" at bounding box center [655, 118] width 707 height 58
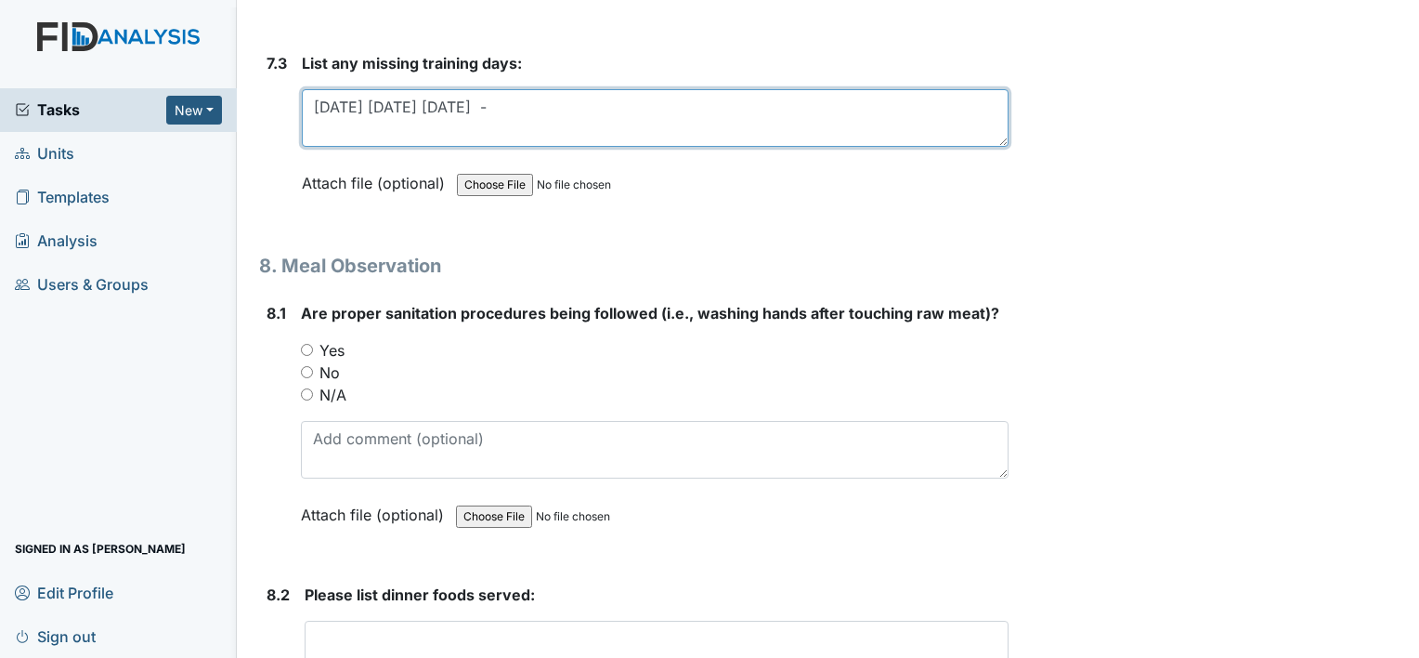
click at [500, 89] on textarea "8-23-25 9-6-25 9-20-25 -" at bounding box center [655, 118] width 707 height 58
type textarea "8-23-25 9-6-25 9-20-25 9-8-25 8-29-25"
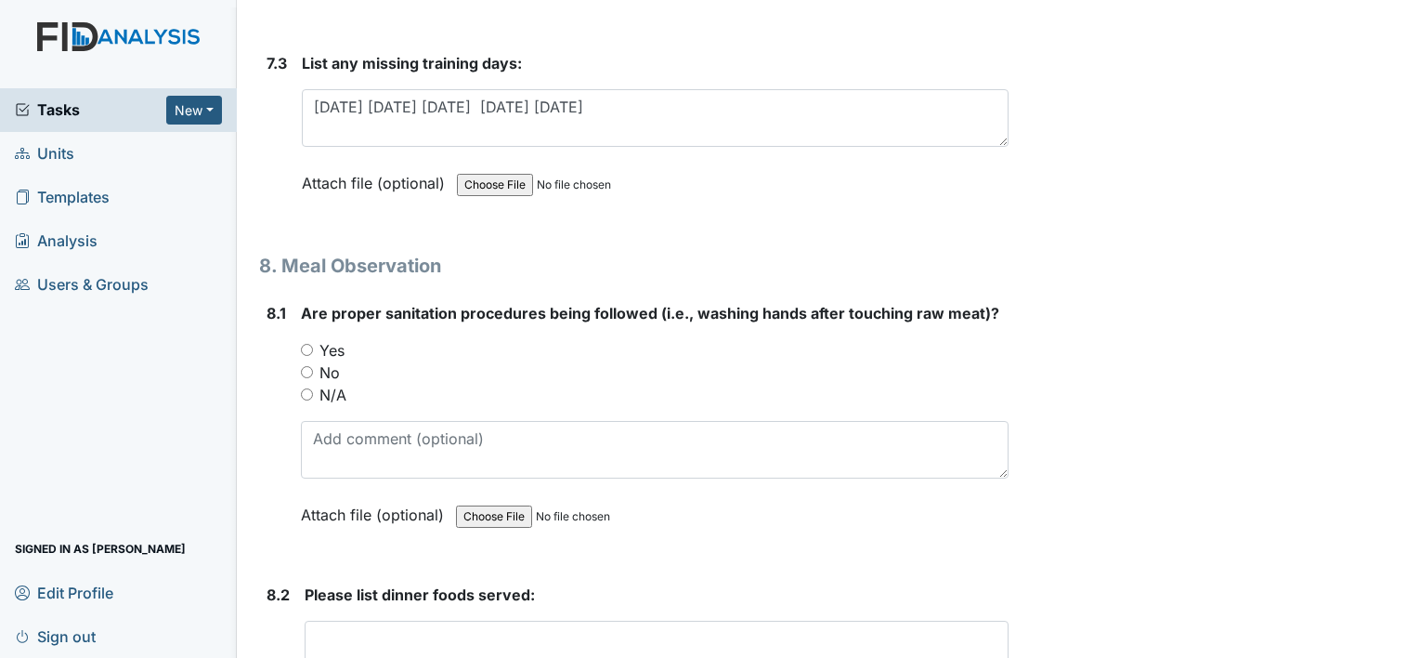
click at [306, 344] on input "Yes" at bounding box center [307, 350] width 12 height 12
radio input "true"
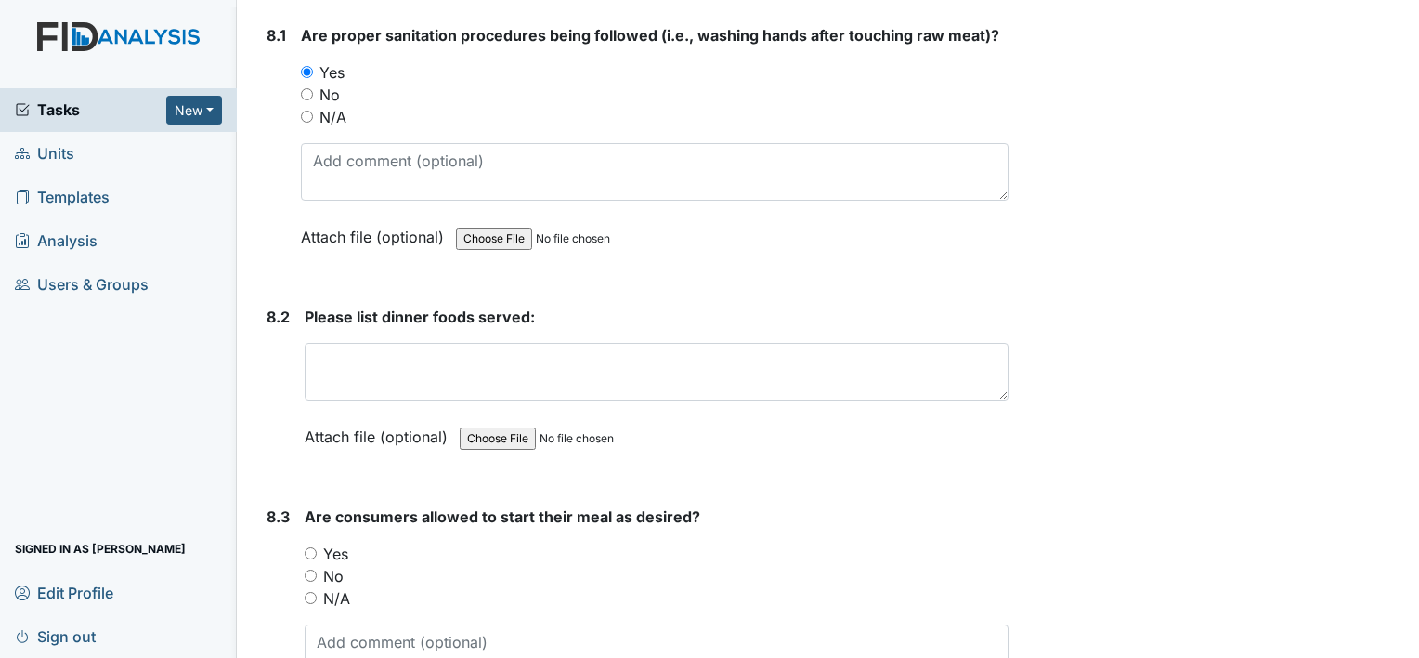
scroll to position [14235, 0]
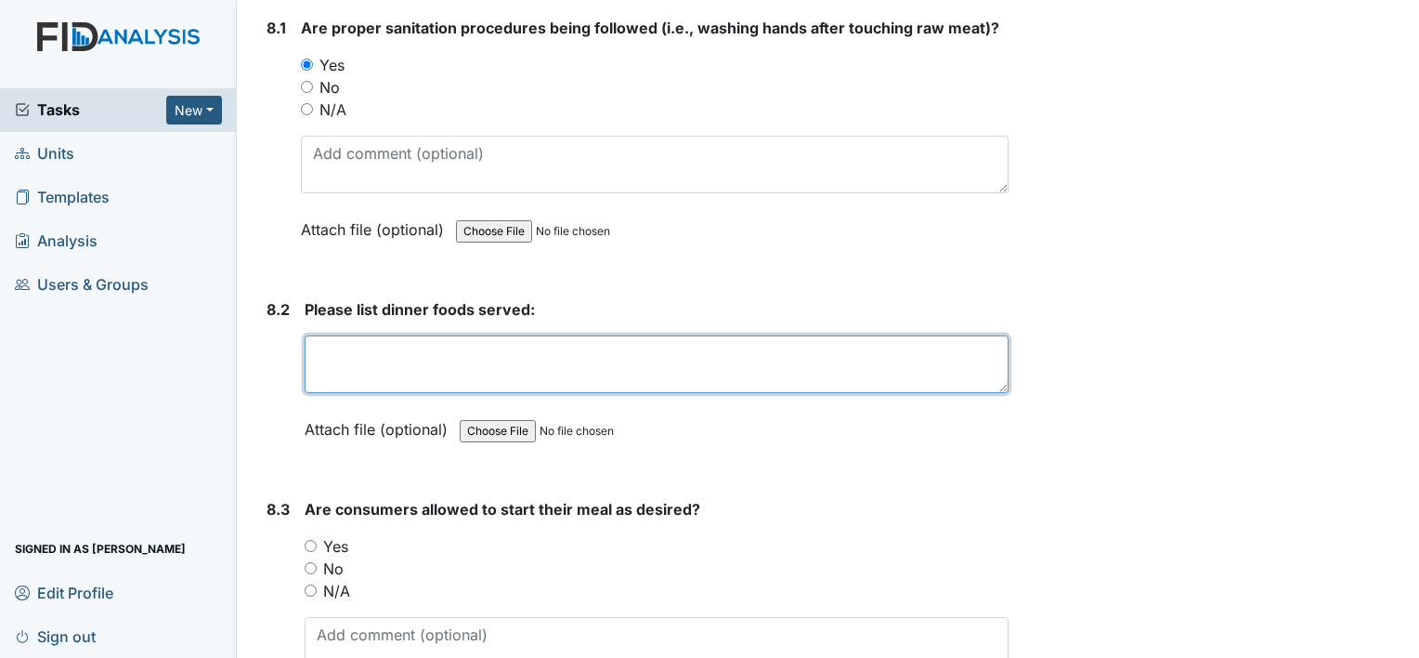
click at [315, 335] on textarea at bounding box center [657, 364] width 704 height 58
type textarea "Chili salad pudding crackers milk water diet Pepsi"
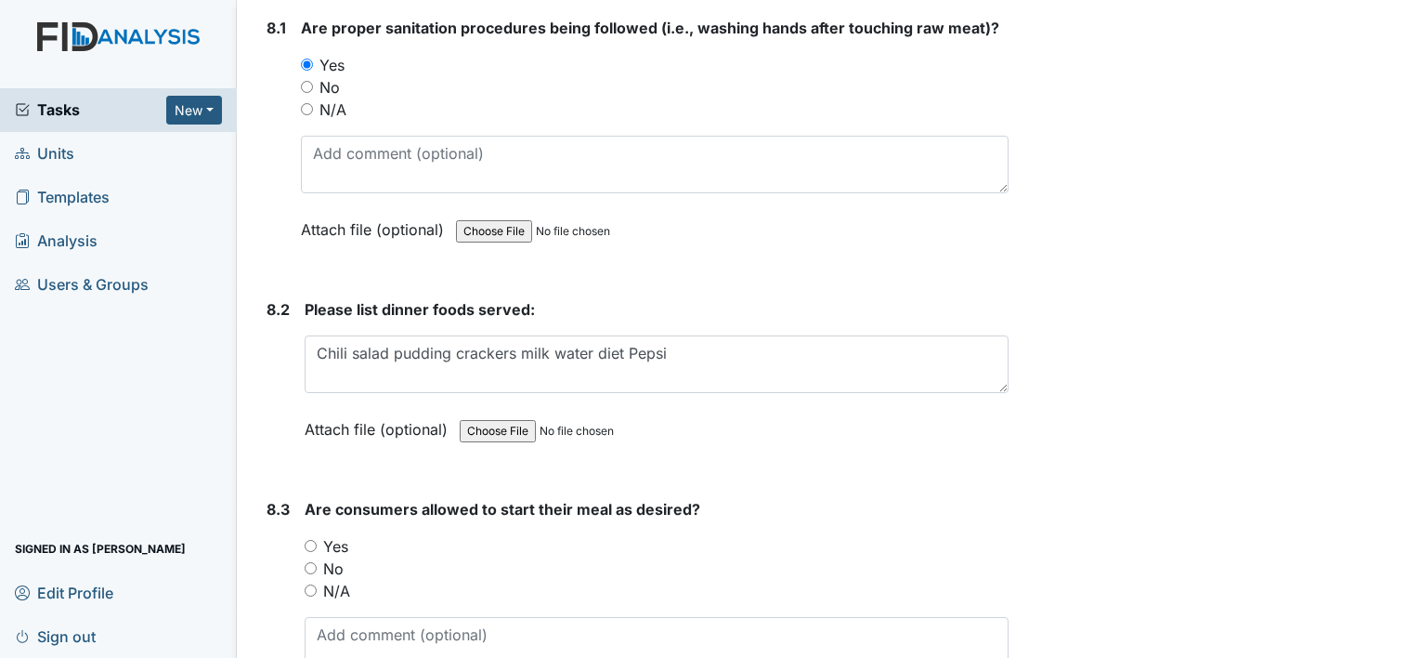
click at [309, 540] on input "Yes" at bounding box center [311, 546] width 12 height 12
radio input "true"
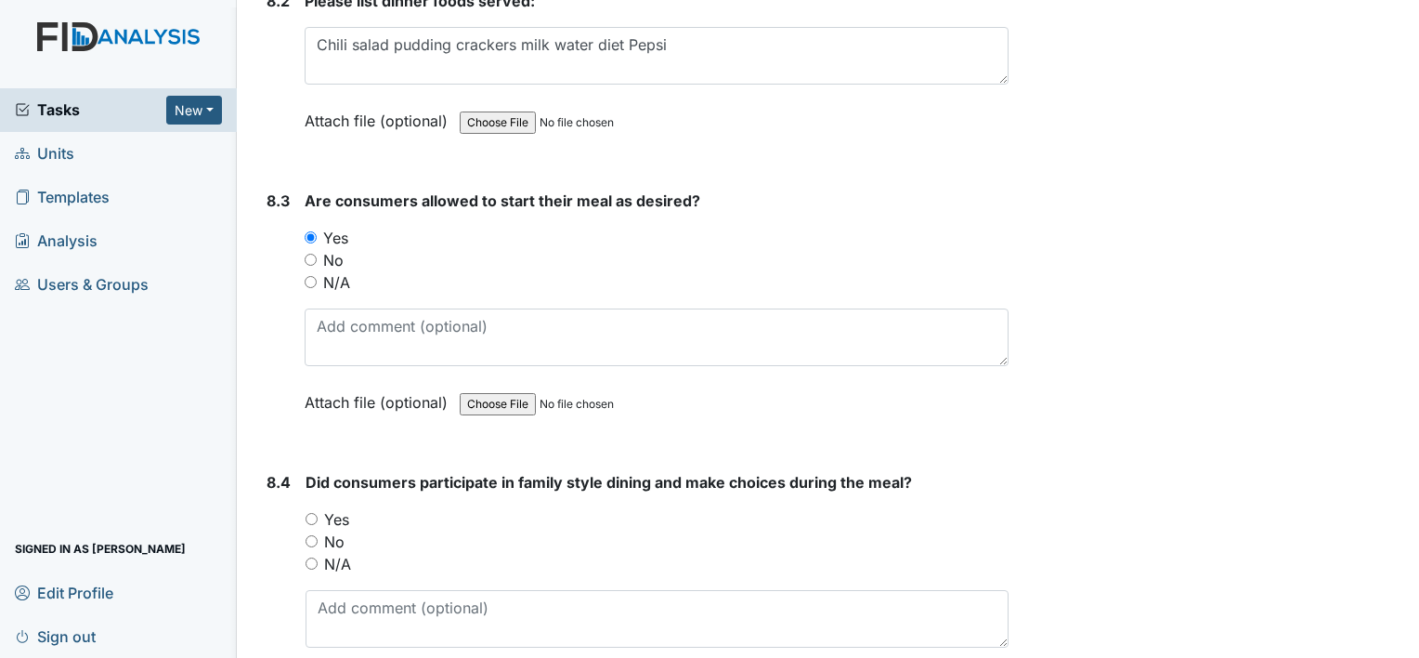
scroll to position [14557, 0]
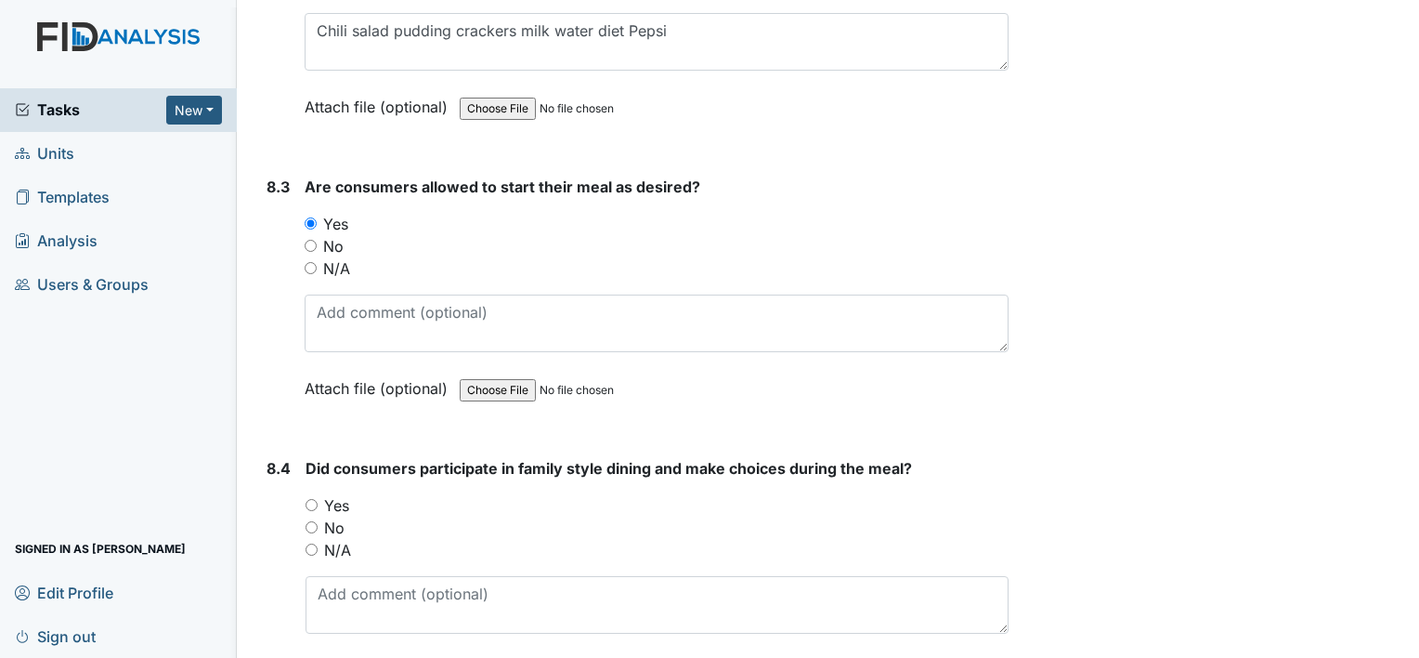
click at [312, 499] on input "Yes" at bounding box center [312, 505] width 12 height 12
radio input "true"
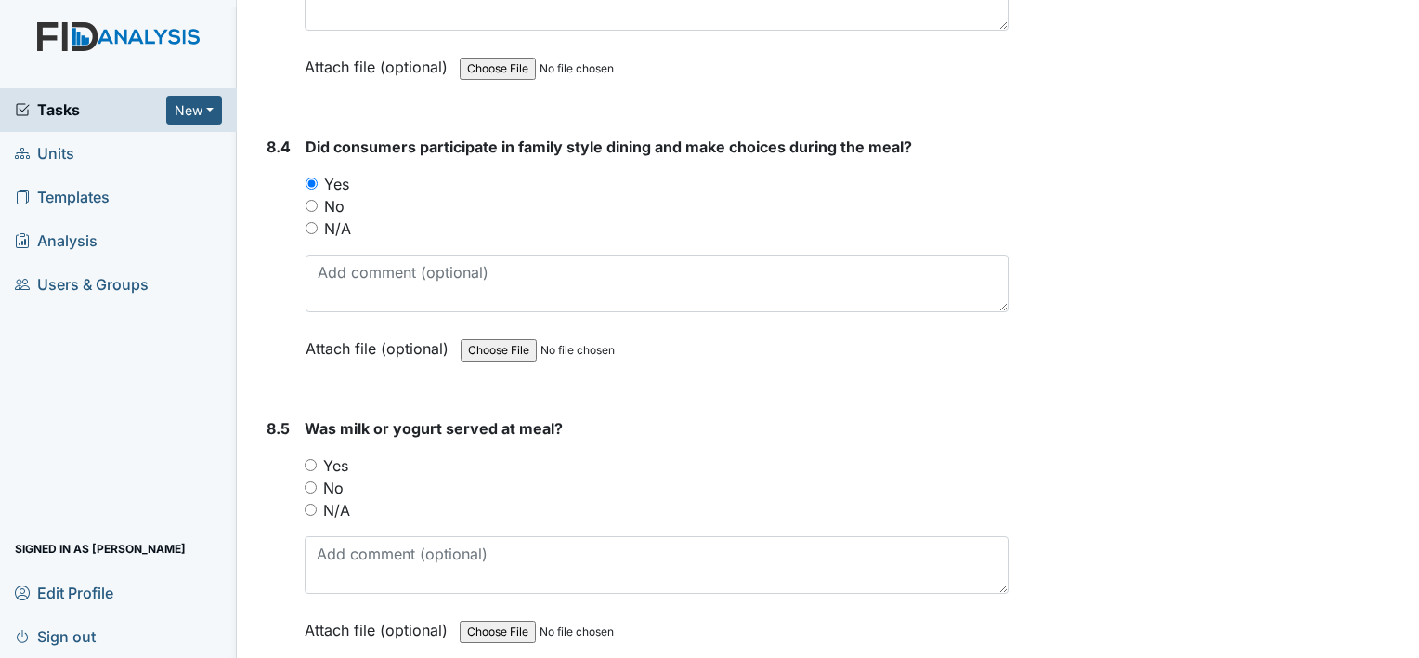
scroll to position [14916, 0]
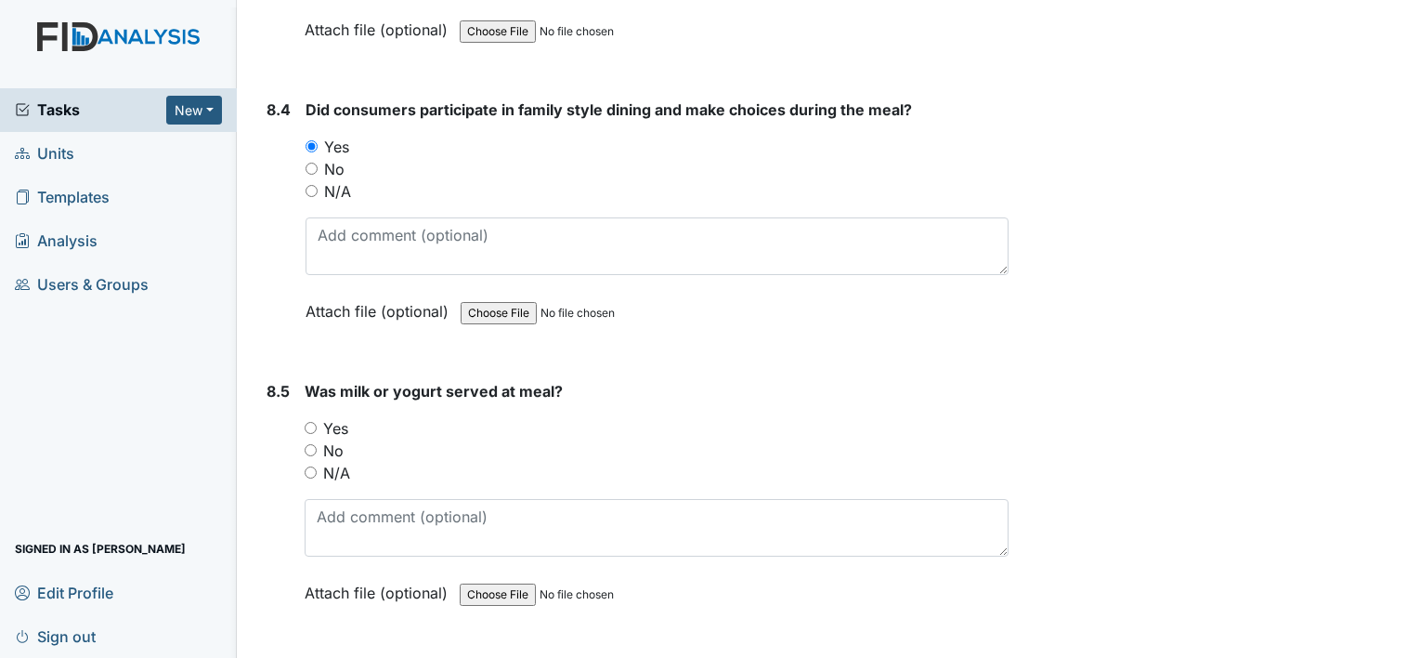
click at [307, 422] on input "Yes" at bounding box center [311, 428] width 12 height 12
radio input "true"
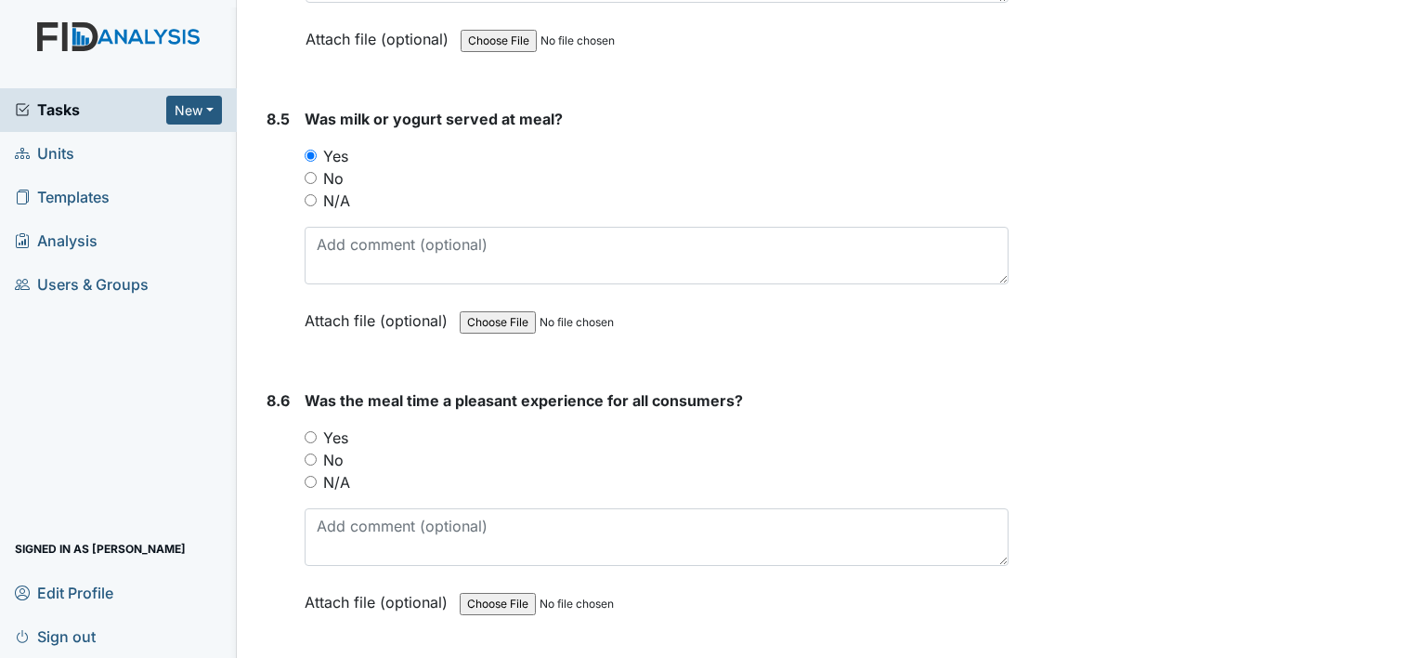
scroll to position [15189, 0]
click at [309, 430] on input "Yes" at bounding box center [311, 436] width 12 height 12
radio input "true"
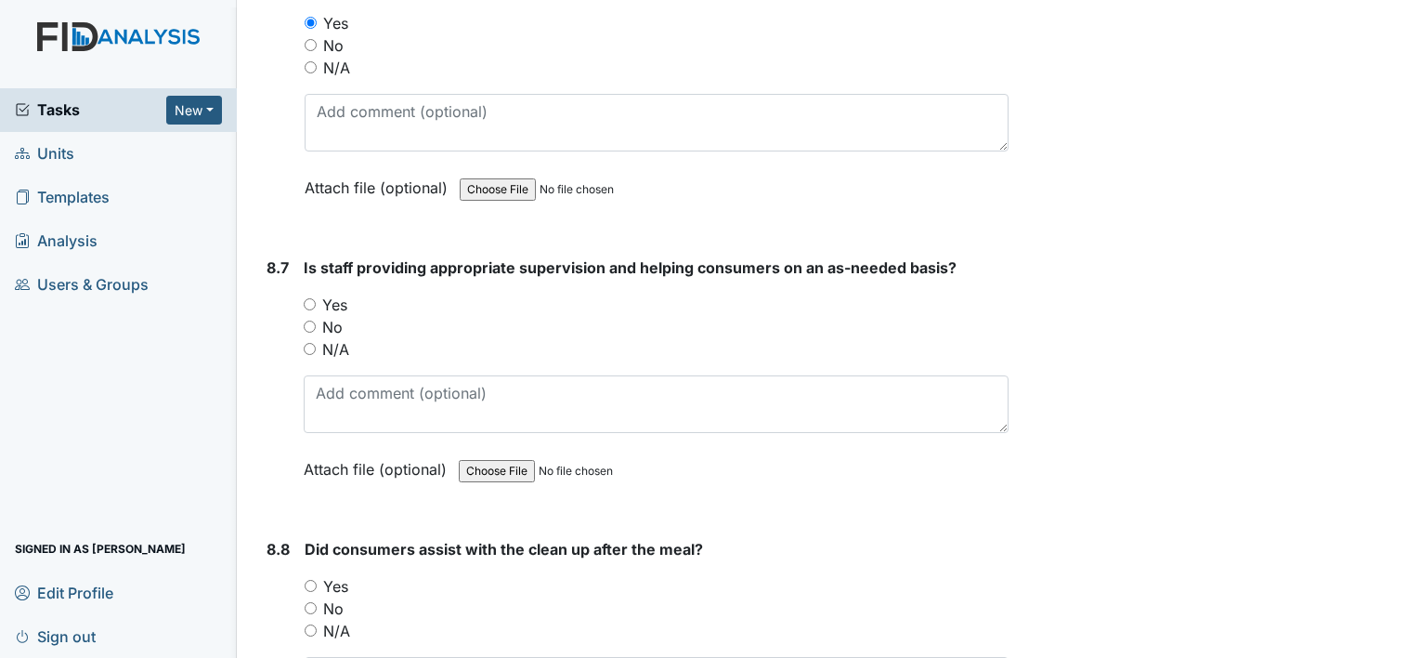
scroll to position [15610, 0]
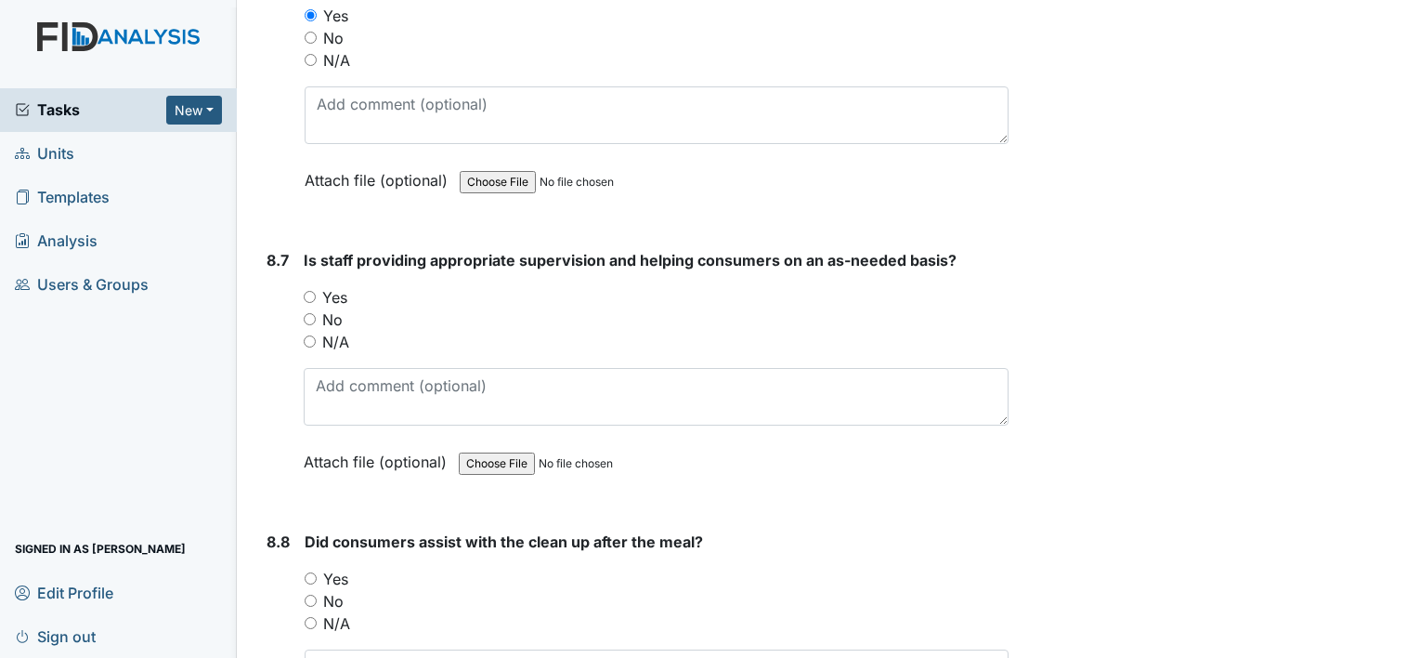
click at [312, 291] on input "Yes" at bounding box center [310, 297] width 12 height 12
radio input "true"
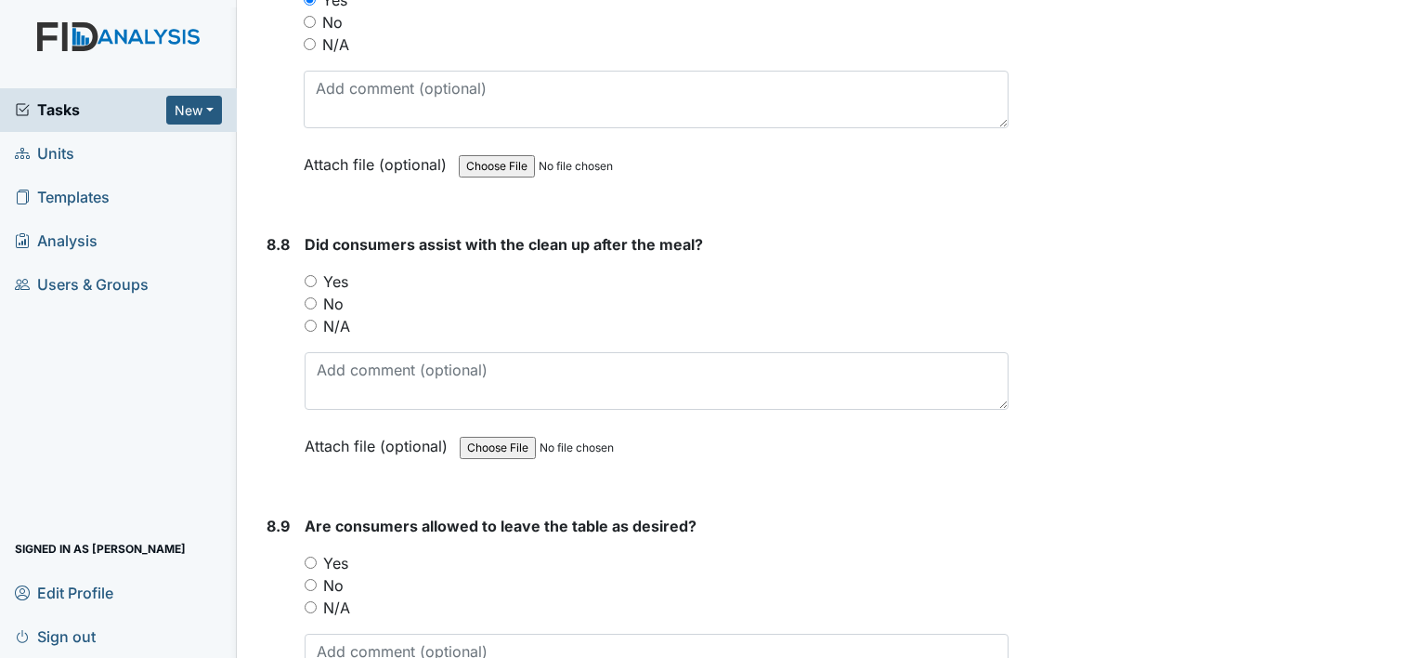
scroll to position [15944, 0]
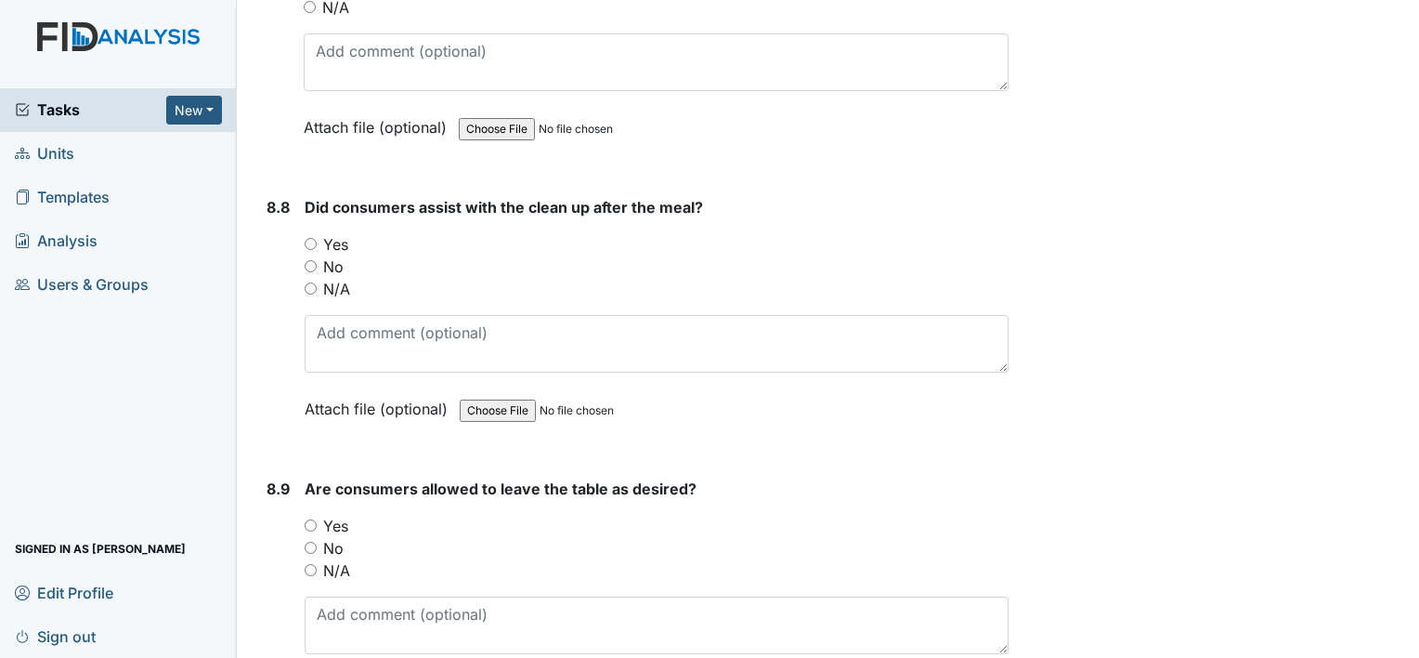
click at [307, 238] on input "Yes" at bounding box center [311, 244] width 12 height 12
radio input "true"
click at [309, 519] on input "Yes" at bounding box center [311, 525] width 12 height 12
radio input "true"
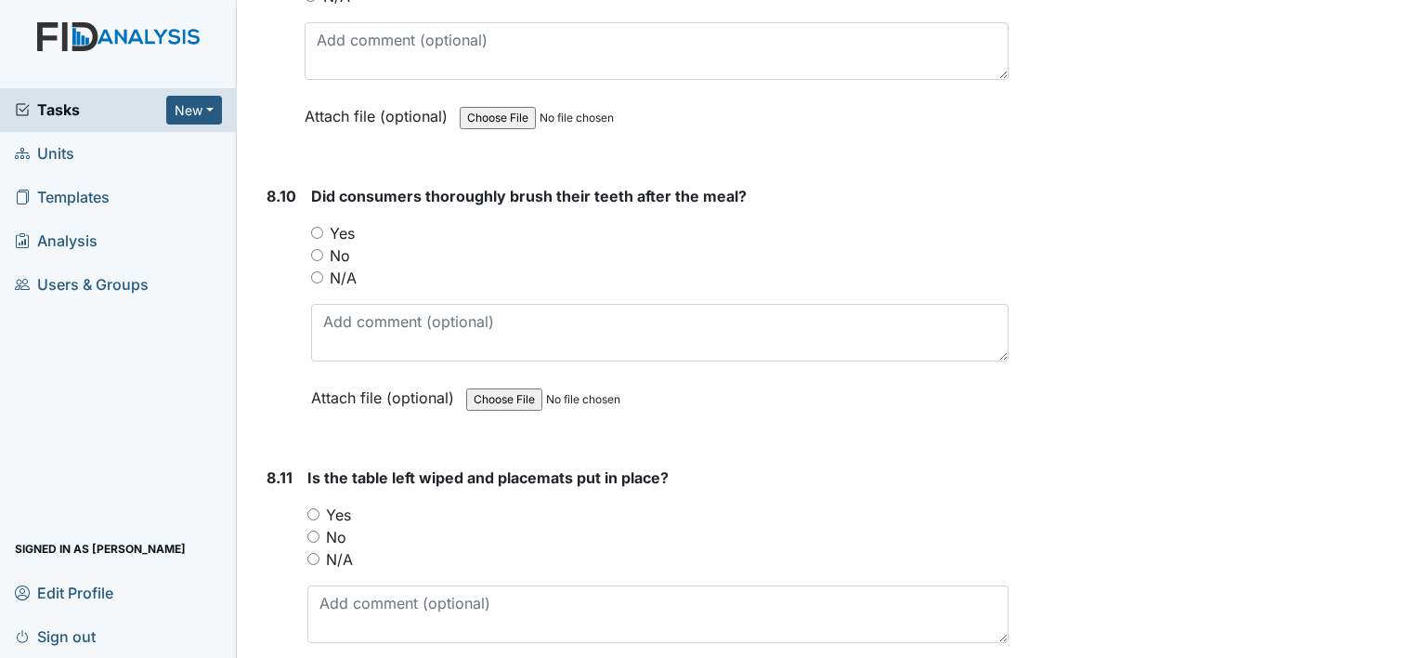
scroll to position [16526, 0]
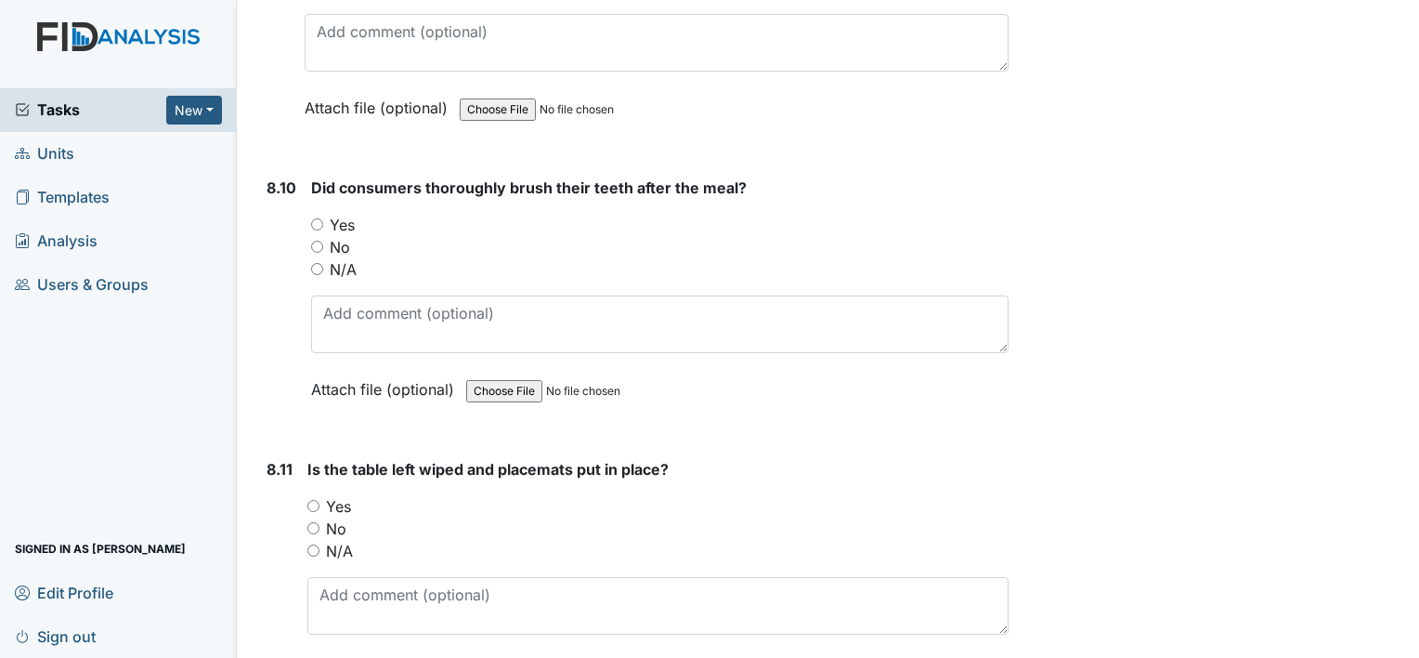
click at [315, 218] on input "Yes" at bounding box center [317, 224] width 12 height 12
radio input "true"
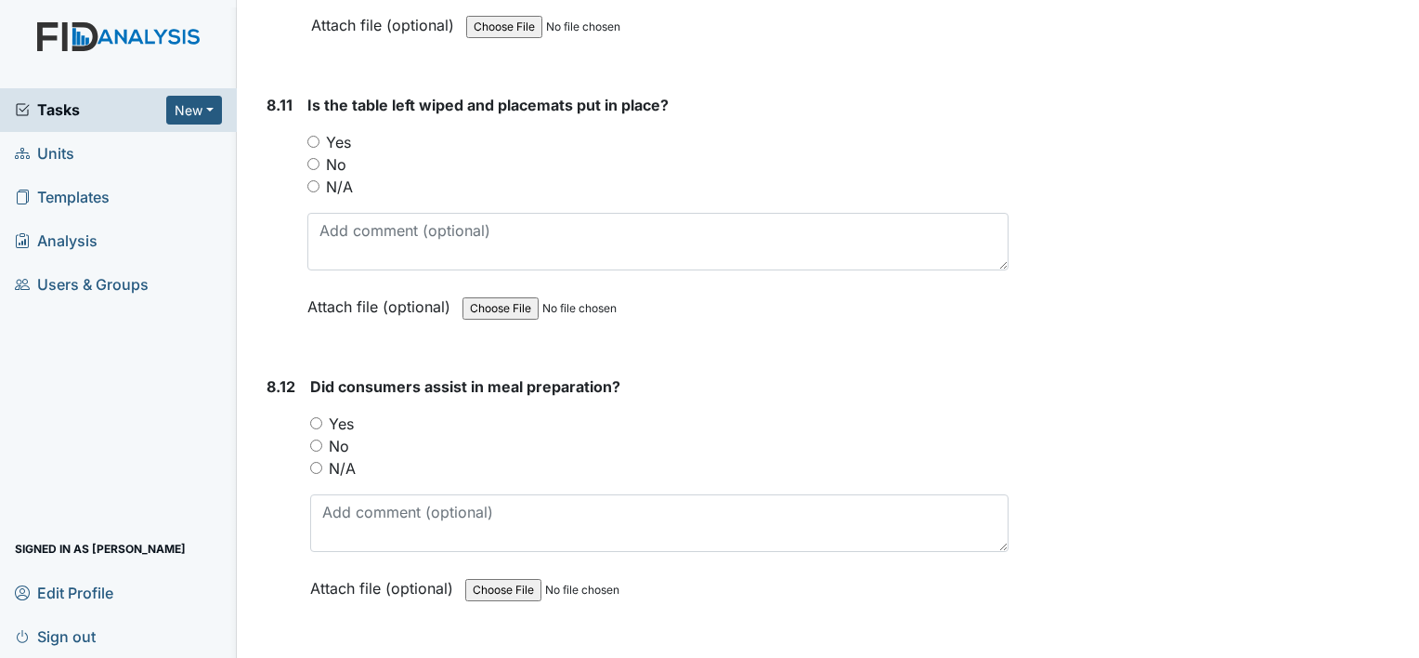
scroll to position [16898, 0]
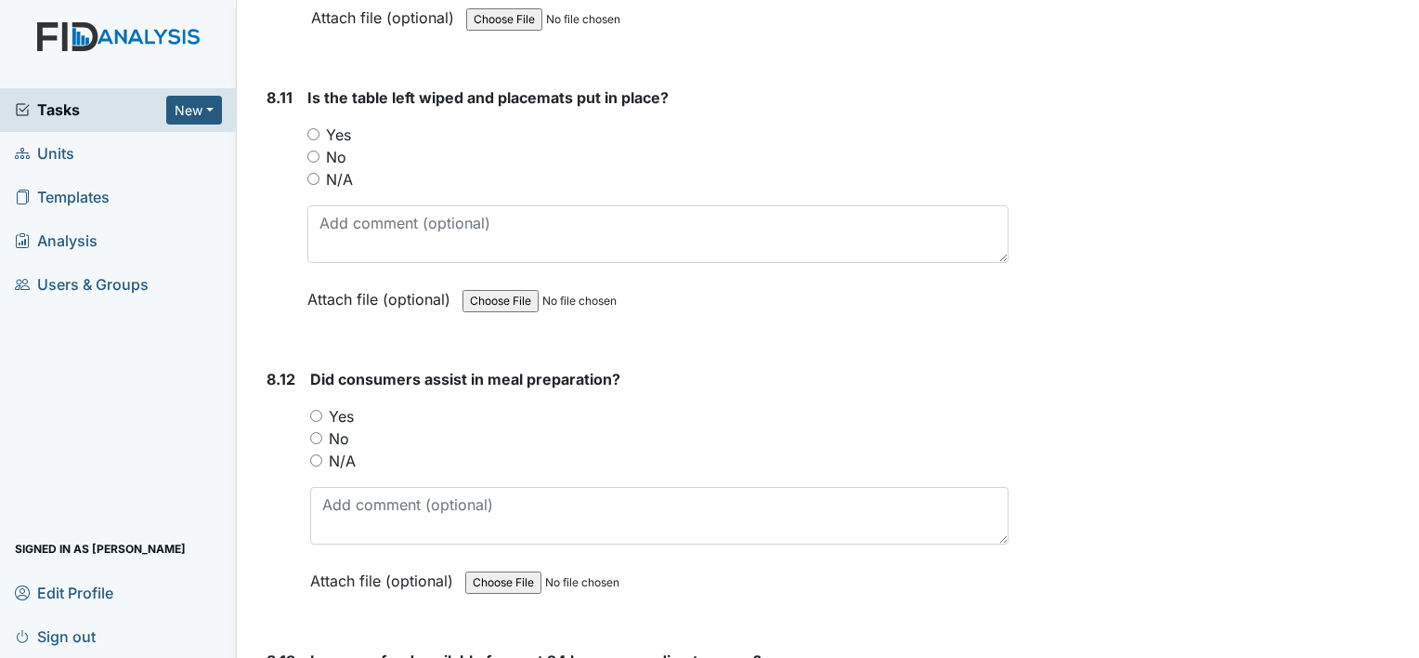
click at [313, 128] on input "Yes" at bounding box center [313, 134] width 12 height 12
radio input "true"
click at [317, 410] on input "Yes" at bounding box center [316, 416] width 12 height 12
radio input "true"
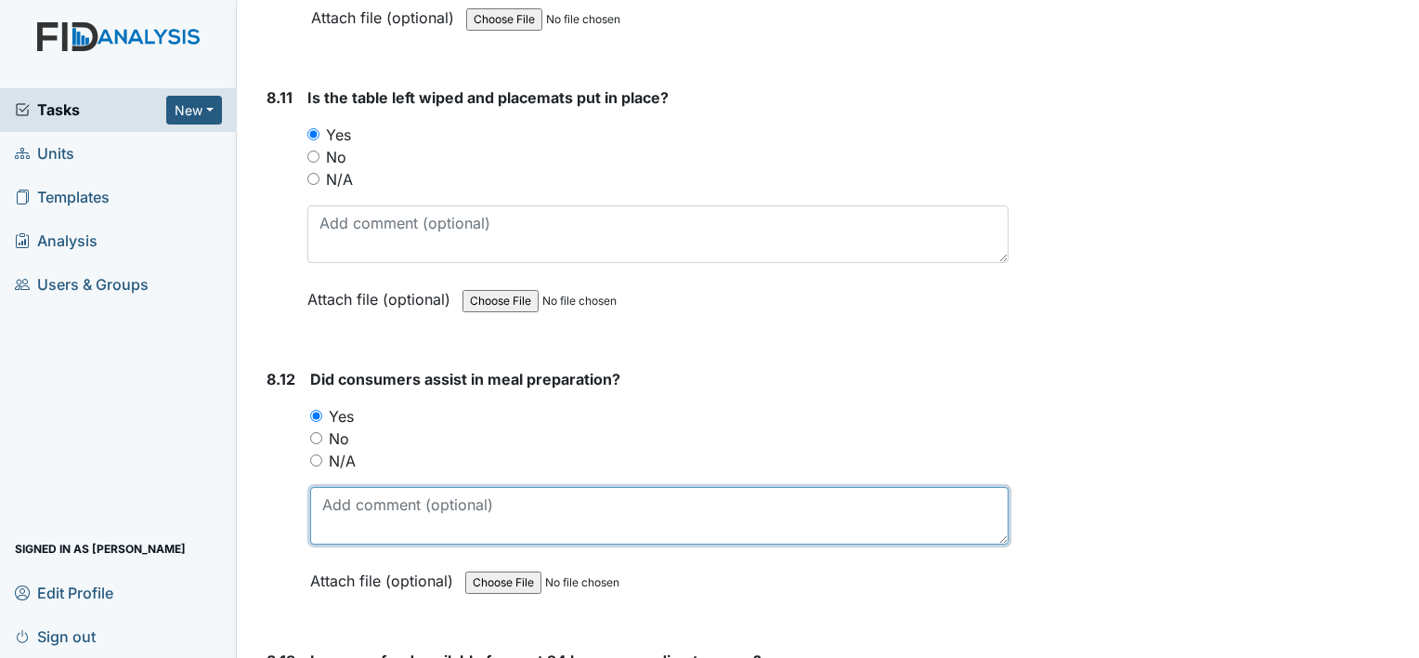
click at [327, 487] on textarea at bounding box center [659, 516] width 698 height 58
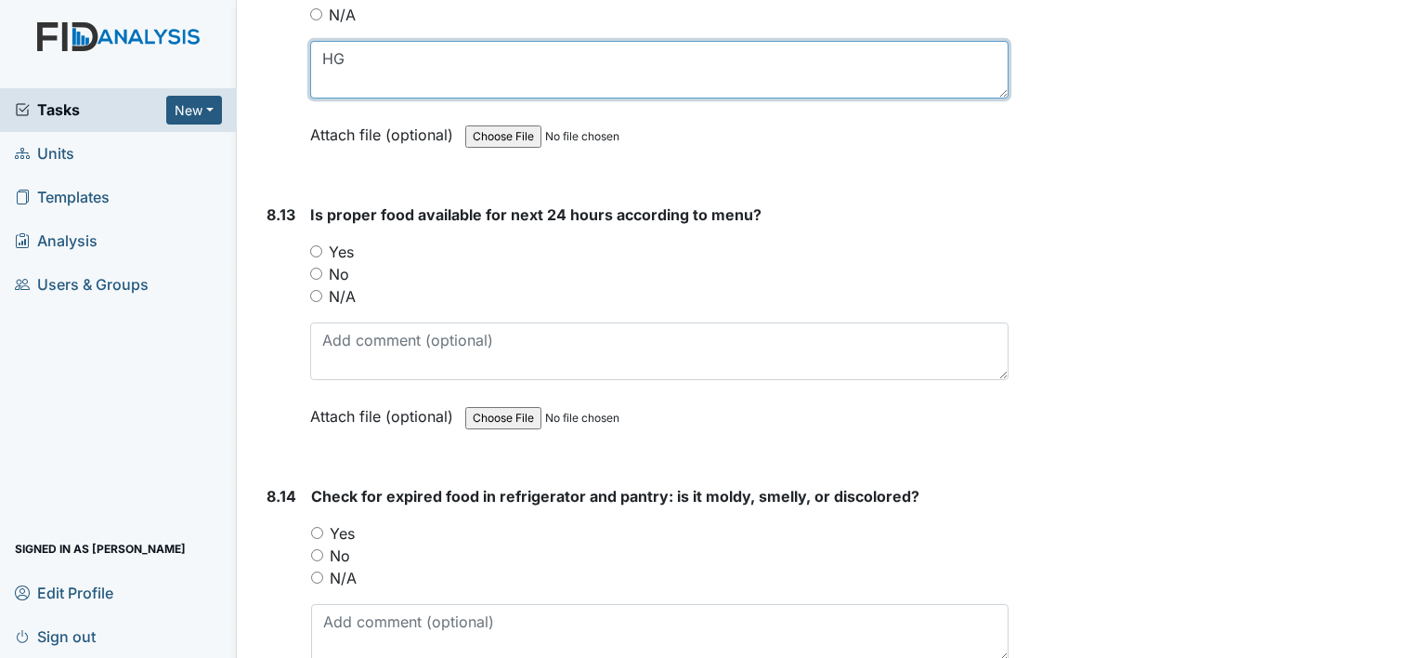
scroll to position [17381, 0]
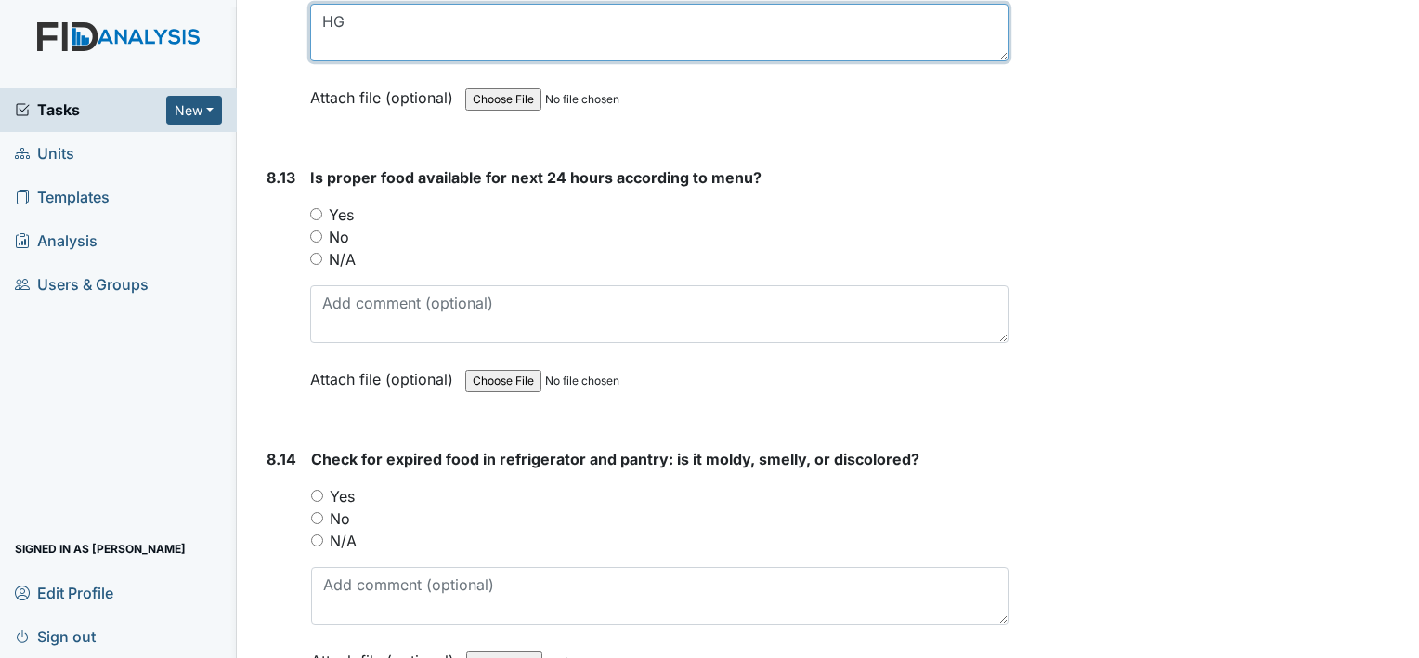
type textarea "HG"
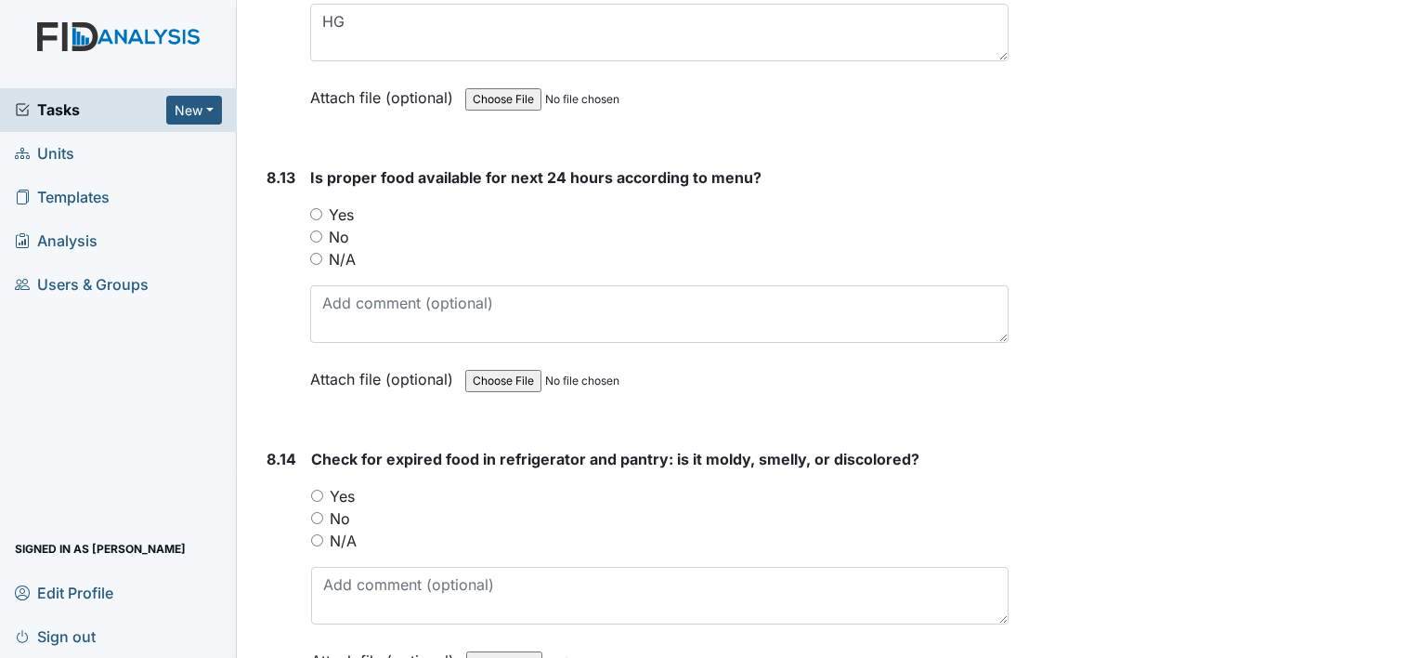
click at [316, 208] on input "Yes" at bounding box center [316, 214] width 12 height 12
radio input "true"
click at [316, 512] on input "No" at bounding box center [317, 518] width 12 height 12
radio input "true"
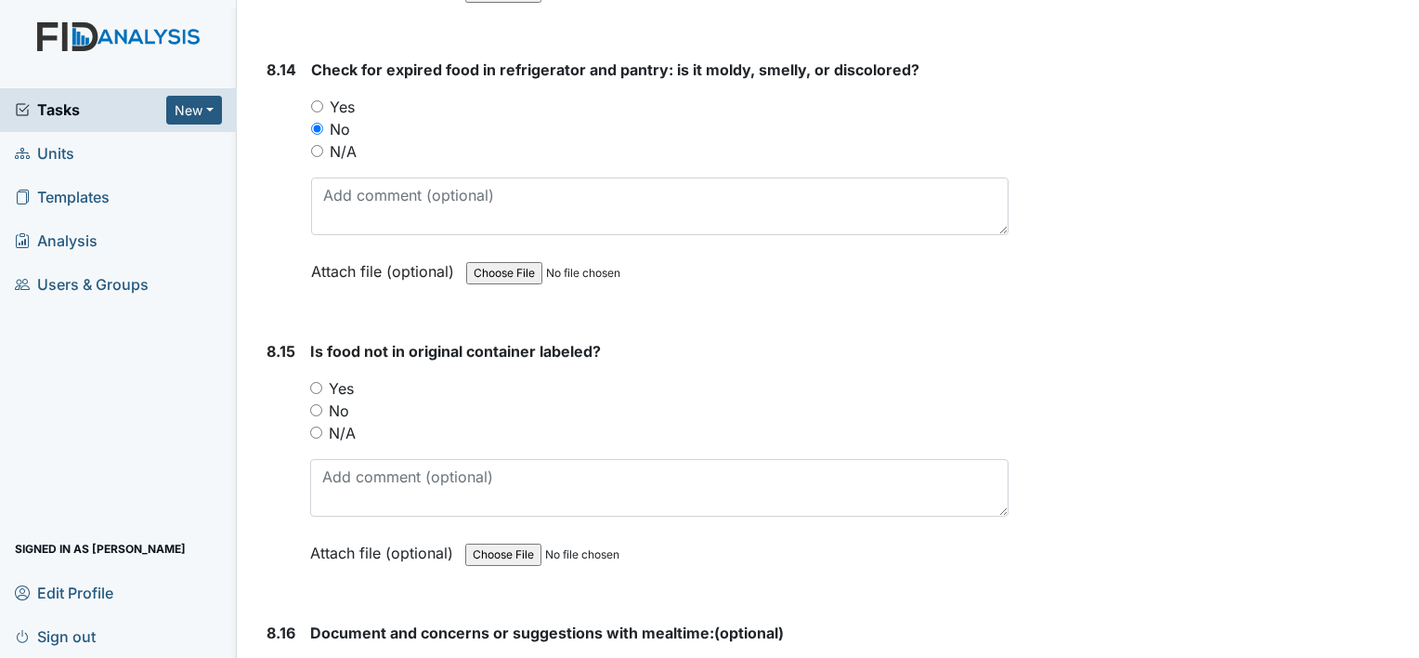
scroll to position [17776, 0]
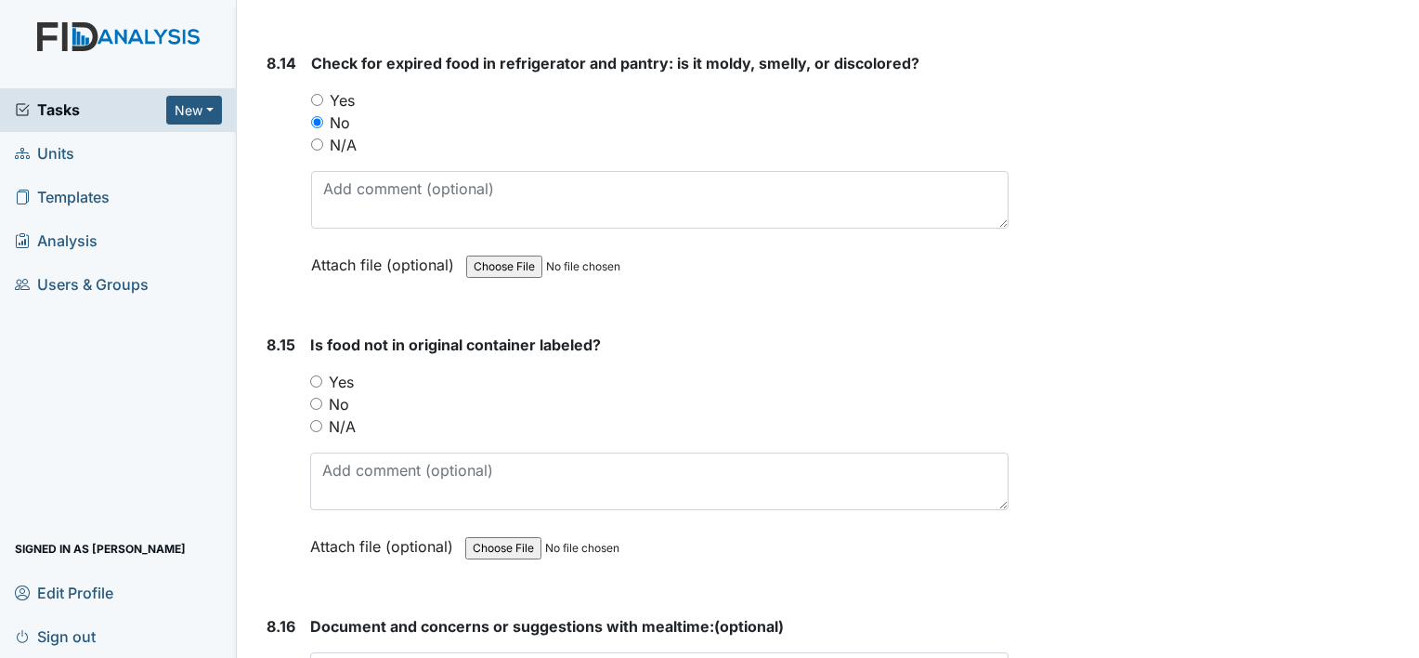
click at [315, 375] on input "Yes" at bounding box center [316, 381] width 12 height 12
radio input "true"
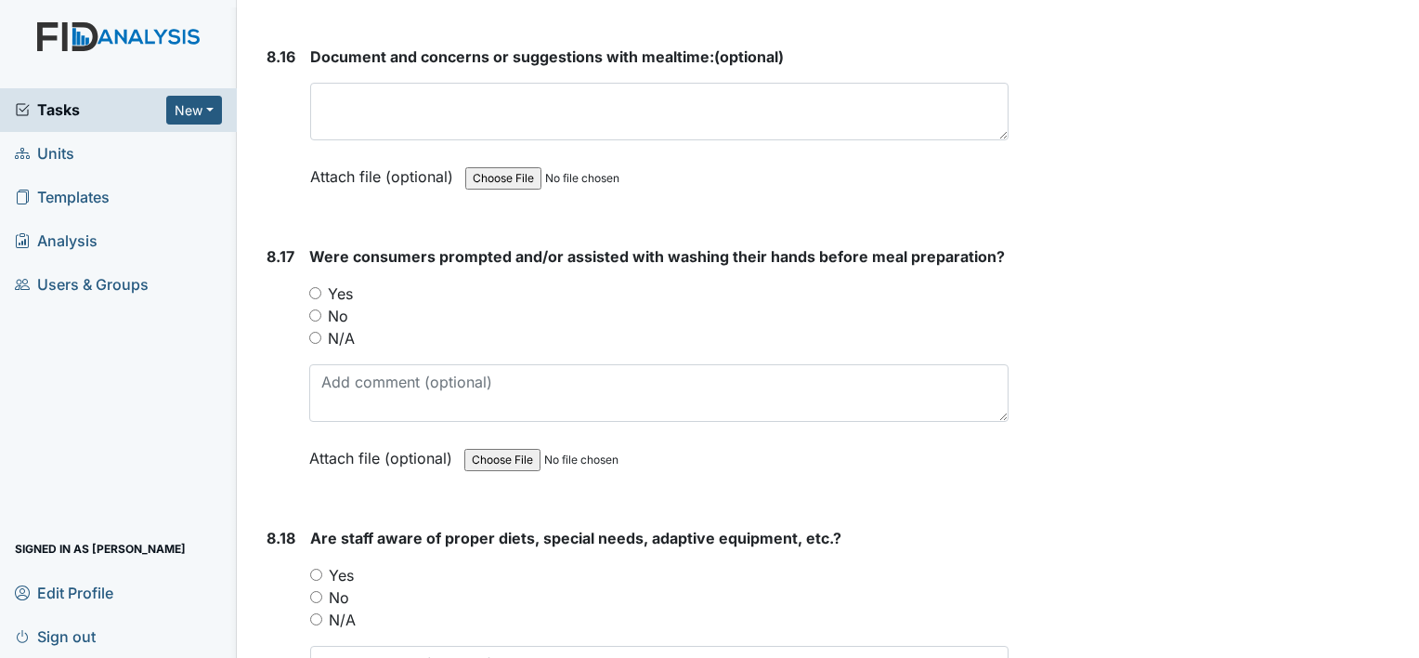
scroll to position [18383, 0]
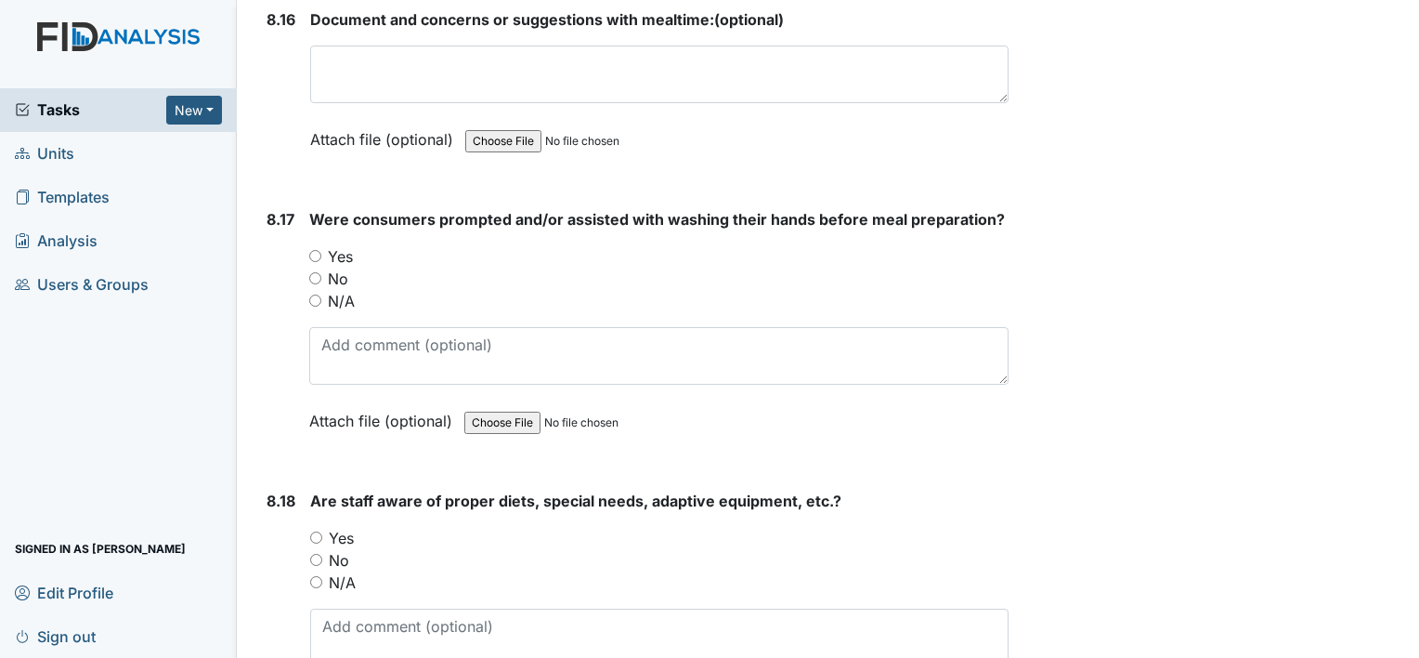
click at [312, 250] on input "Yes" at bounding box center [315, 256] width 12 height 12
radio input "true"
click at [316, 531] on input "Yes" at bounding box center [316, 537] width 12 height 12
radio input "true"
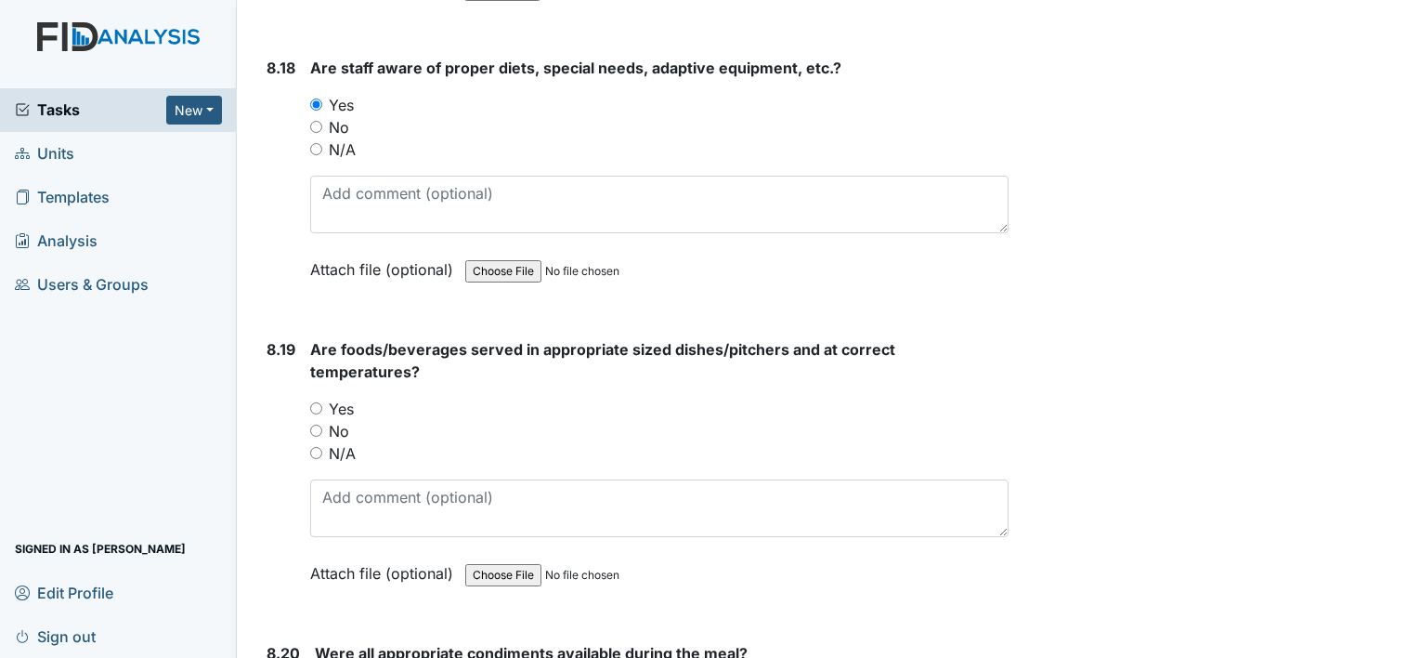
scroll to position [18828, 0]
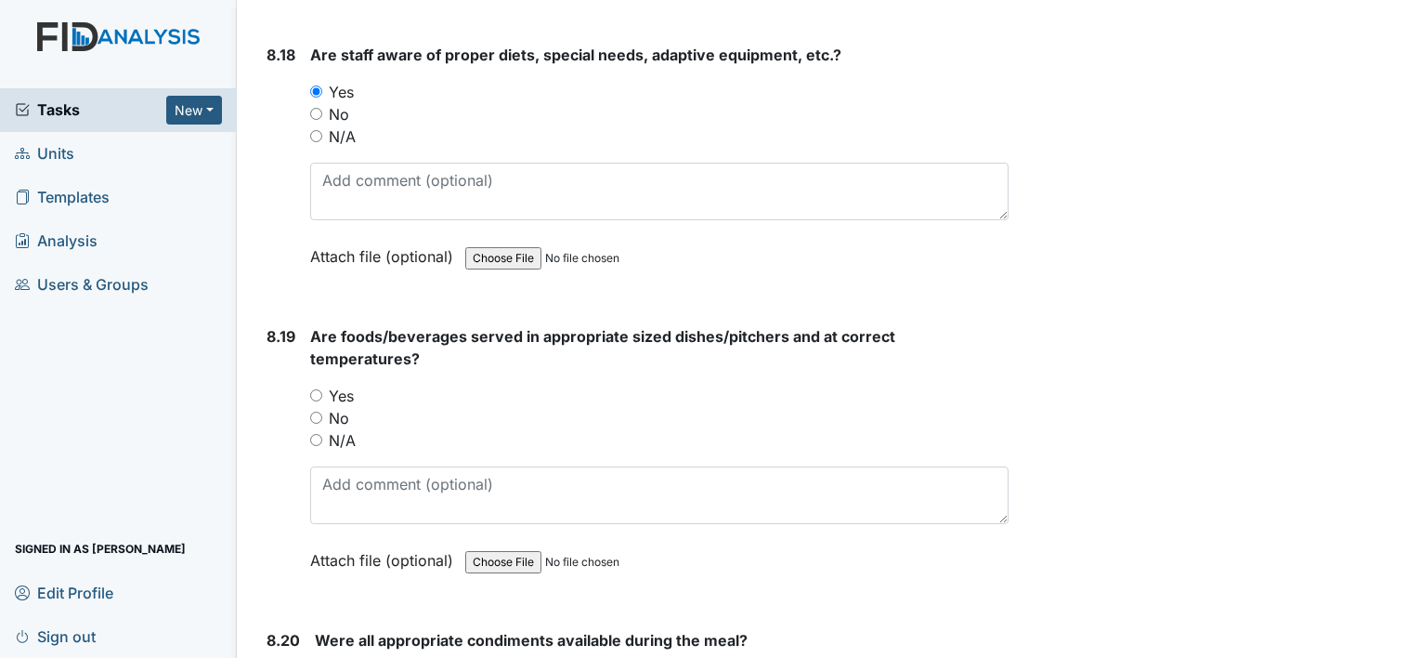
click at [317, 389] on input "Yes" at bounding box center [316, 395] width 12 height 12
radio input "true"
click at [317, 389] on input "Yes" at bounding box center [316, 395] width 12 height 12
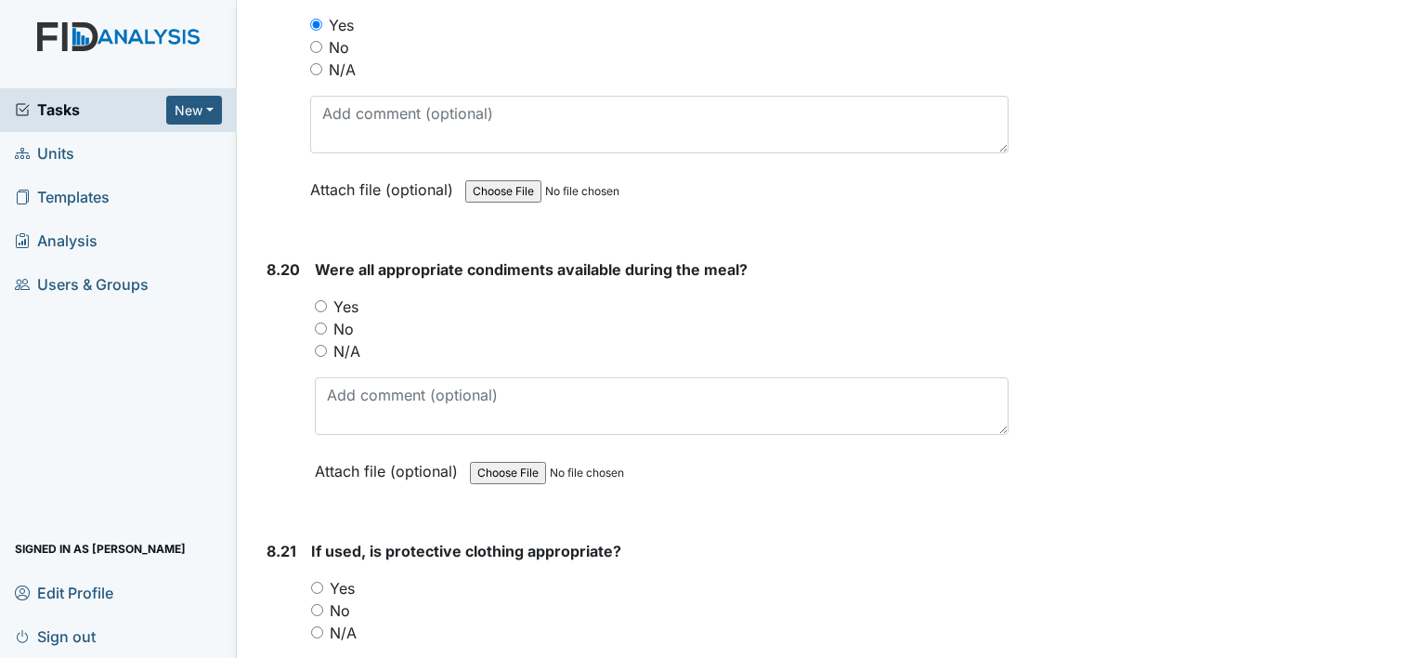
scroll to position [19200, 0]
click at [319, 299] on input "Yes" at bounding box center [321, 305] width 12 height 12
radio input "true"
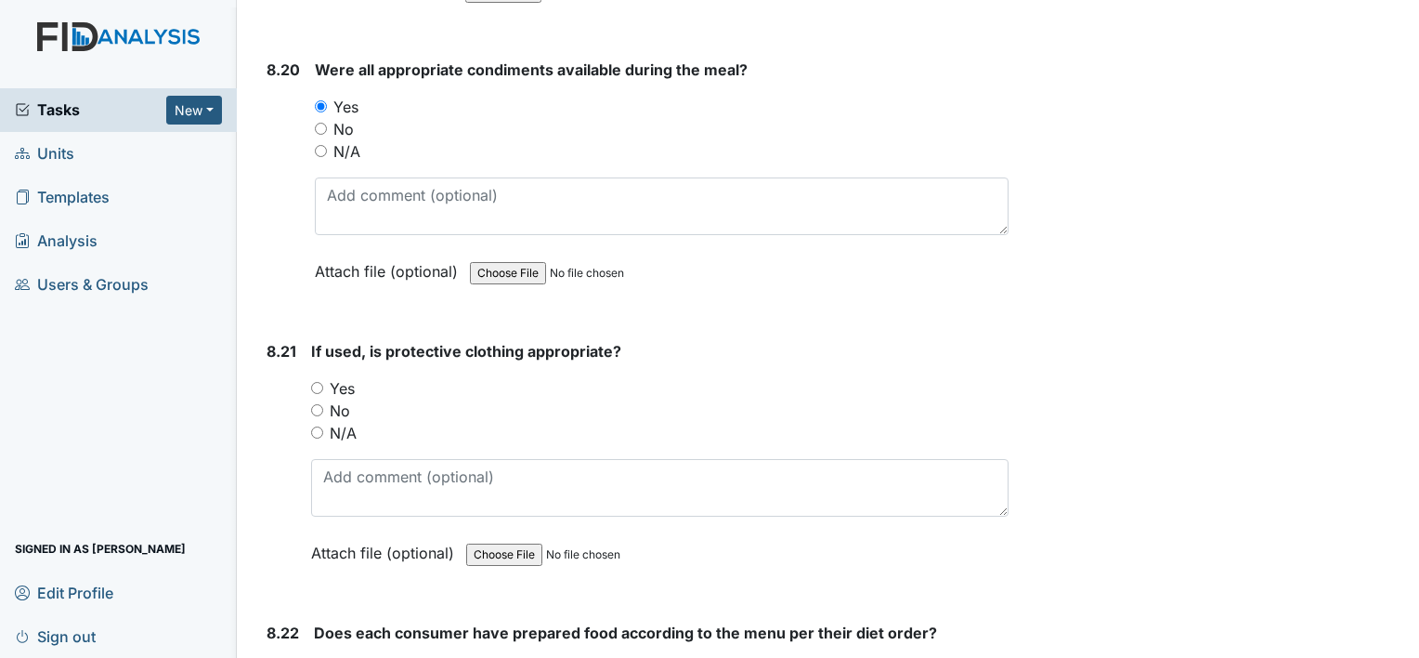
scroll to position [19423, 0]
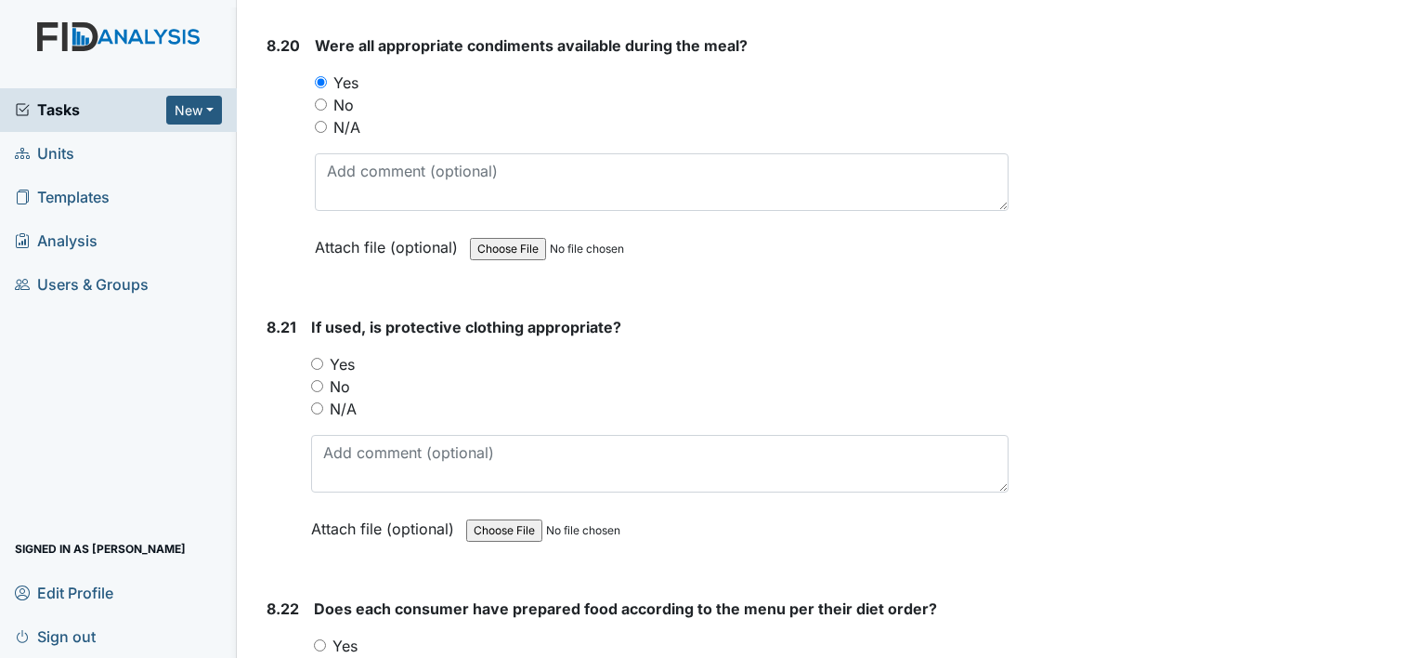
click at [319, 358] on input "Yes" at bounding box center [317, 364] width 12 height 12
radio input "true"
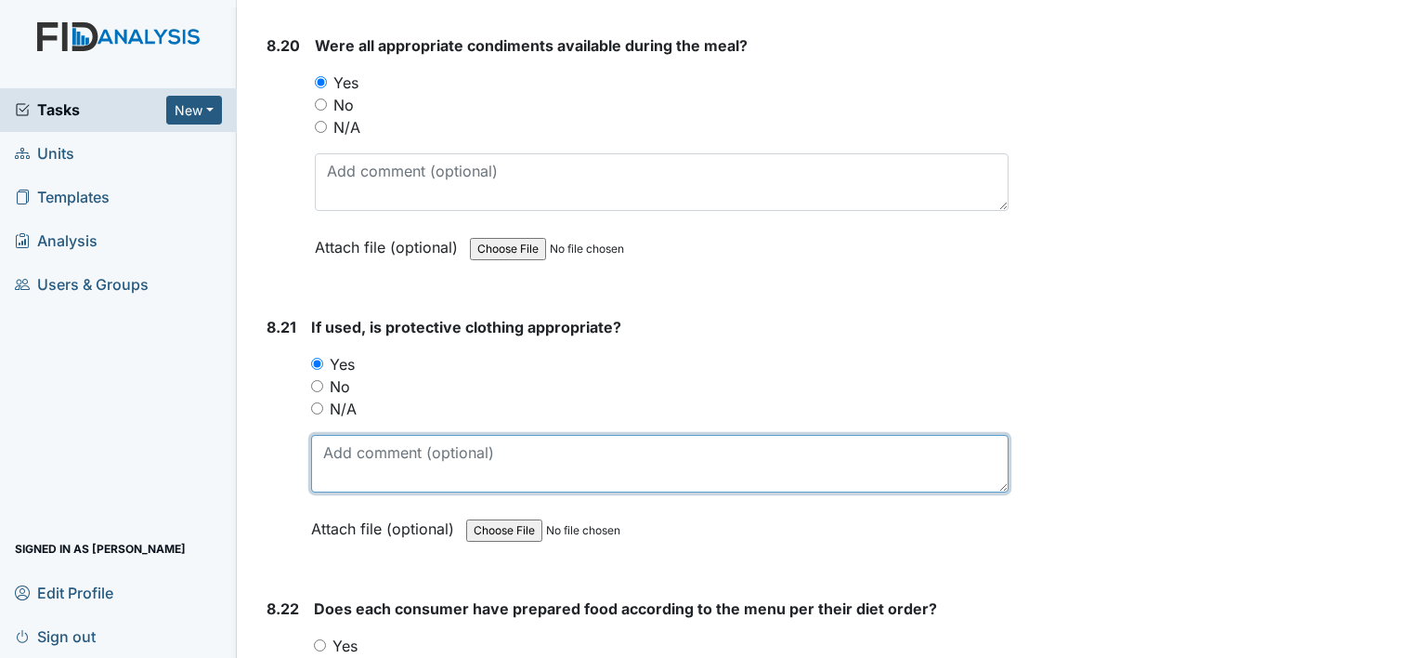
click at [332, 435] on textarea at bounding box center [659, 464] width 697 height 58
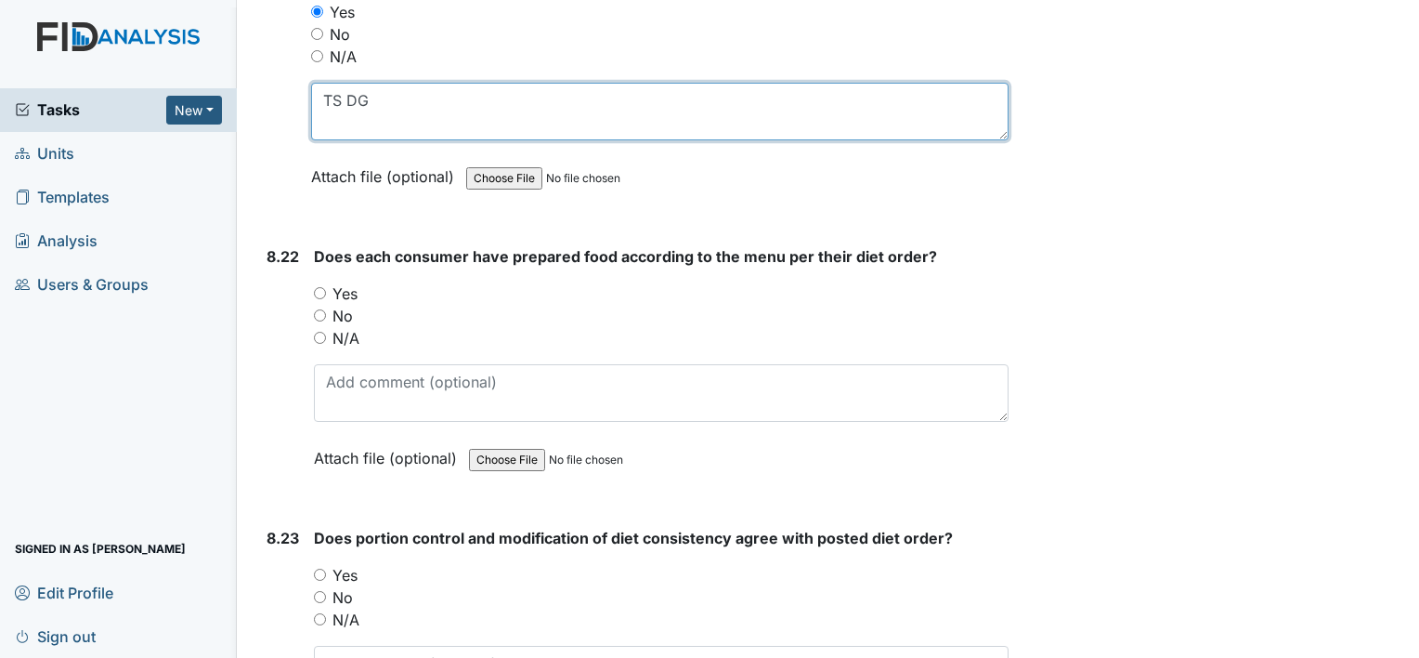
scroll to position [19781, 0]
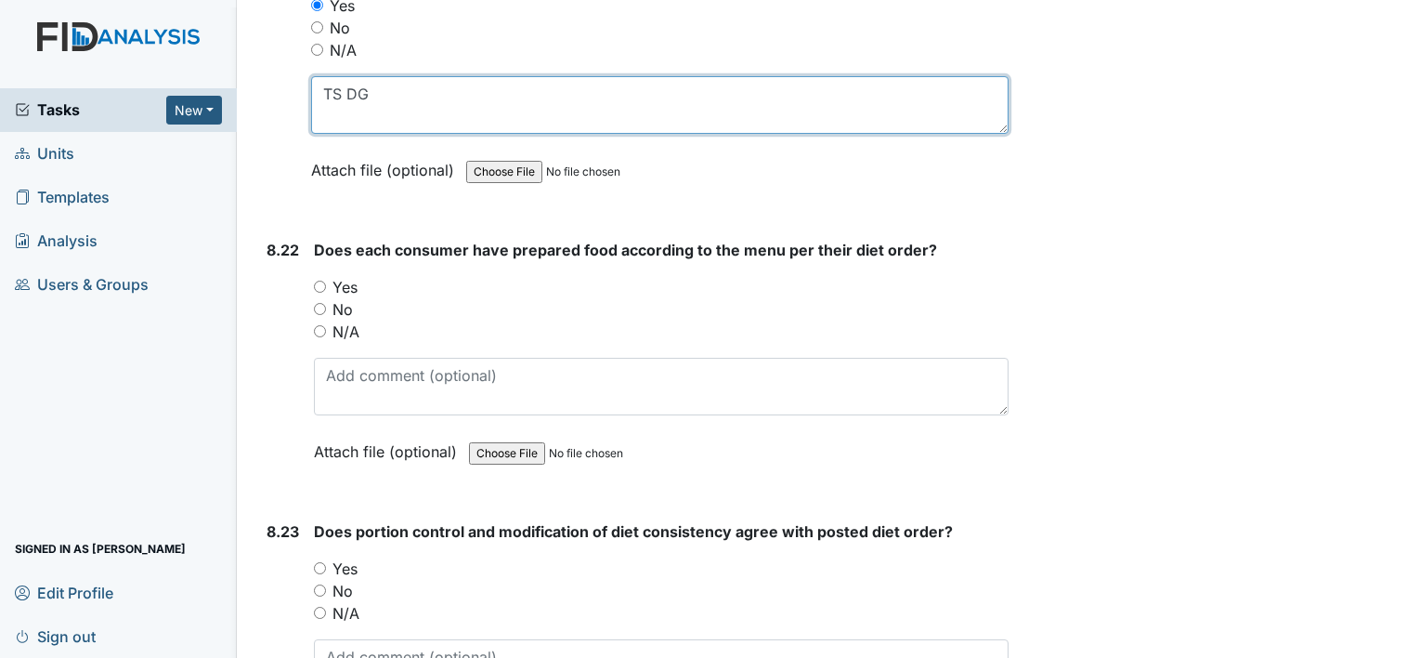
type textarea "TS DG"
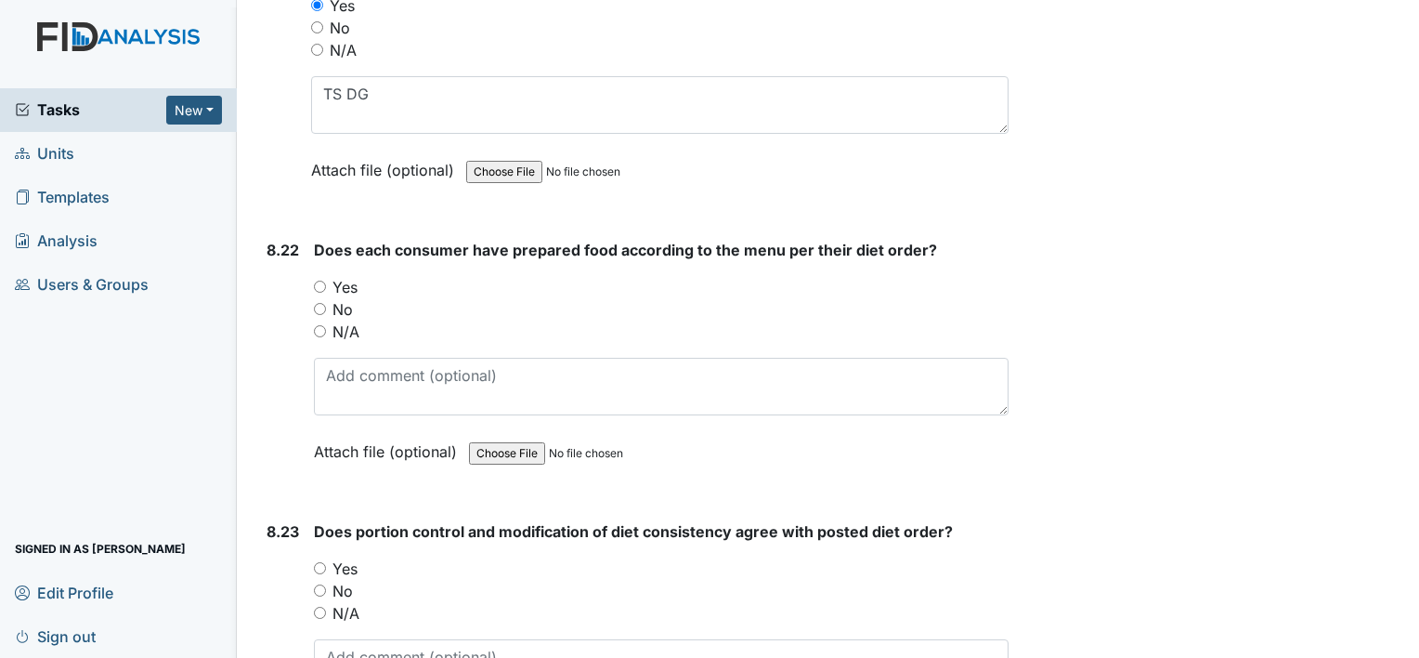
click at [319, 280] on input "Yes" at bounding box center [320, 286] width 12 height 12
radio input "true"
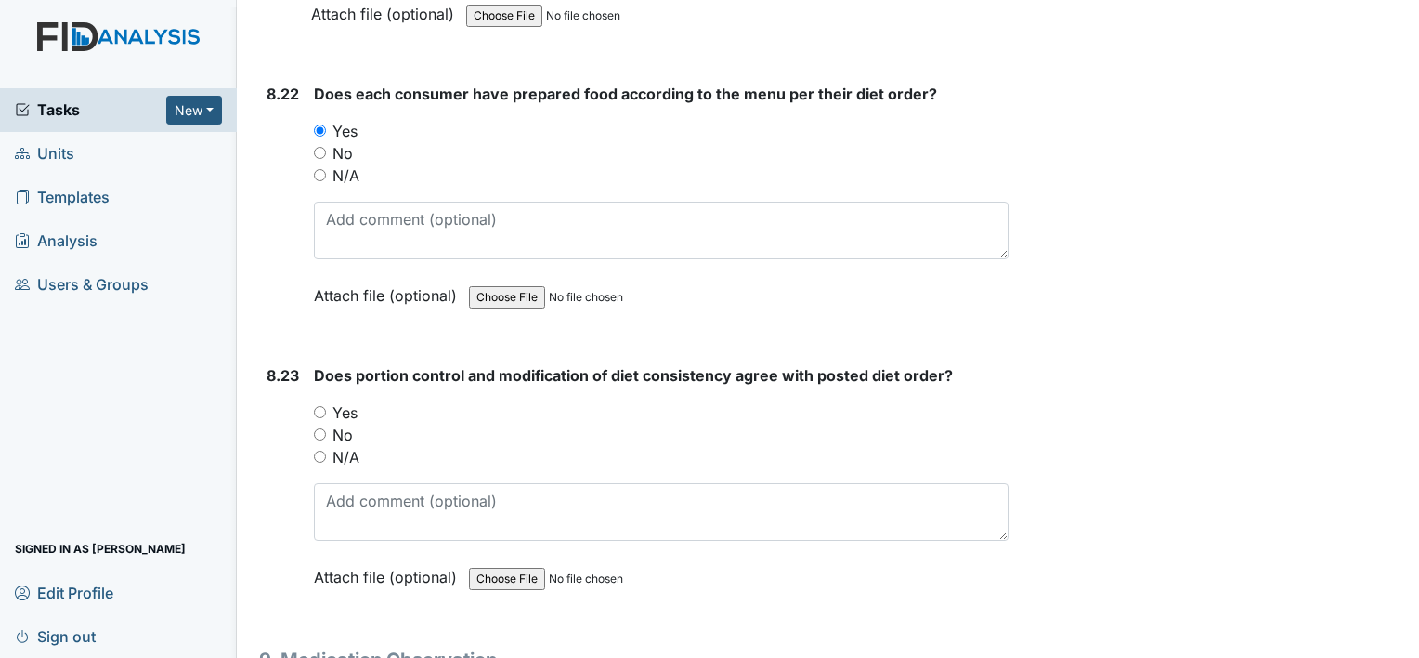
scroll to position [19955, 0]
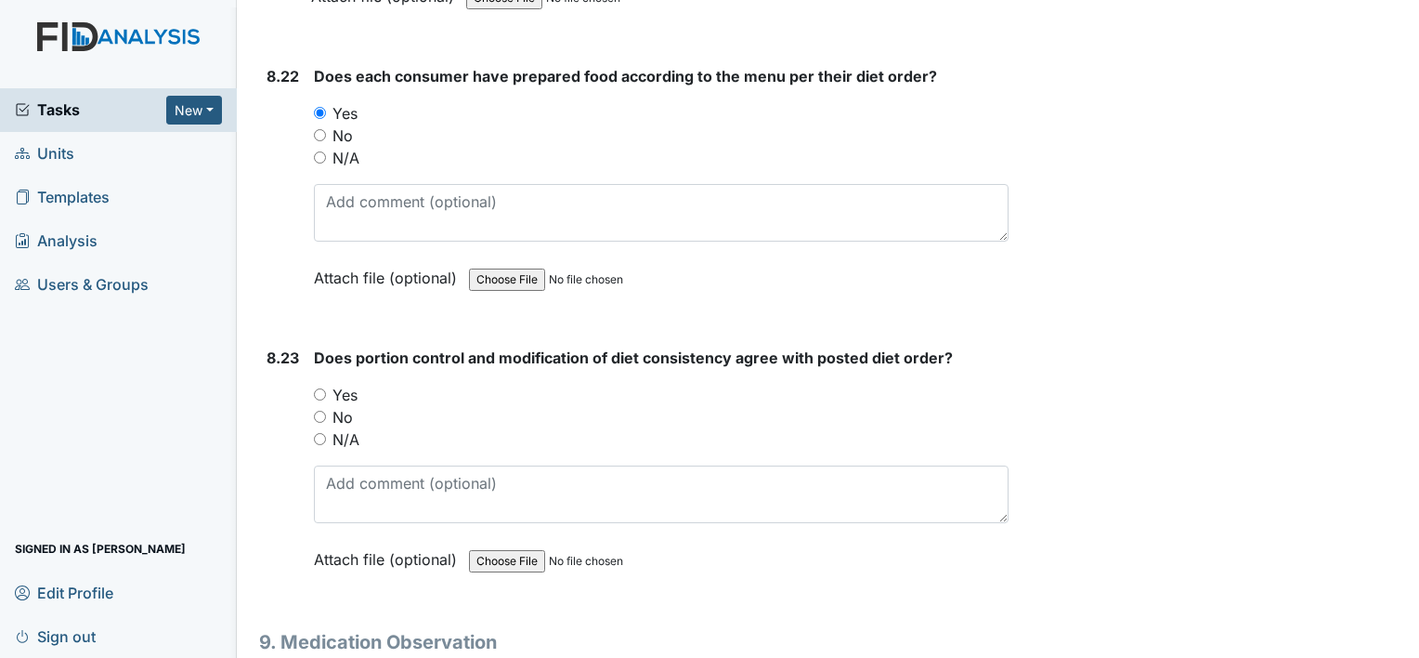
click at [320, 388] on input "Yes" at bounding box center [320, 394] width 12 height 12
radio input "true"
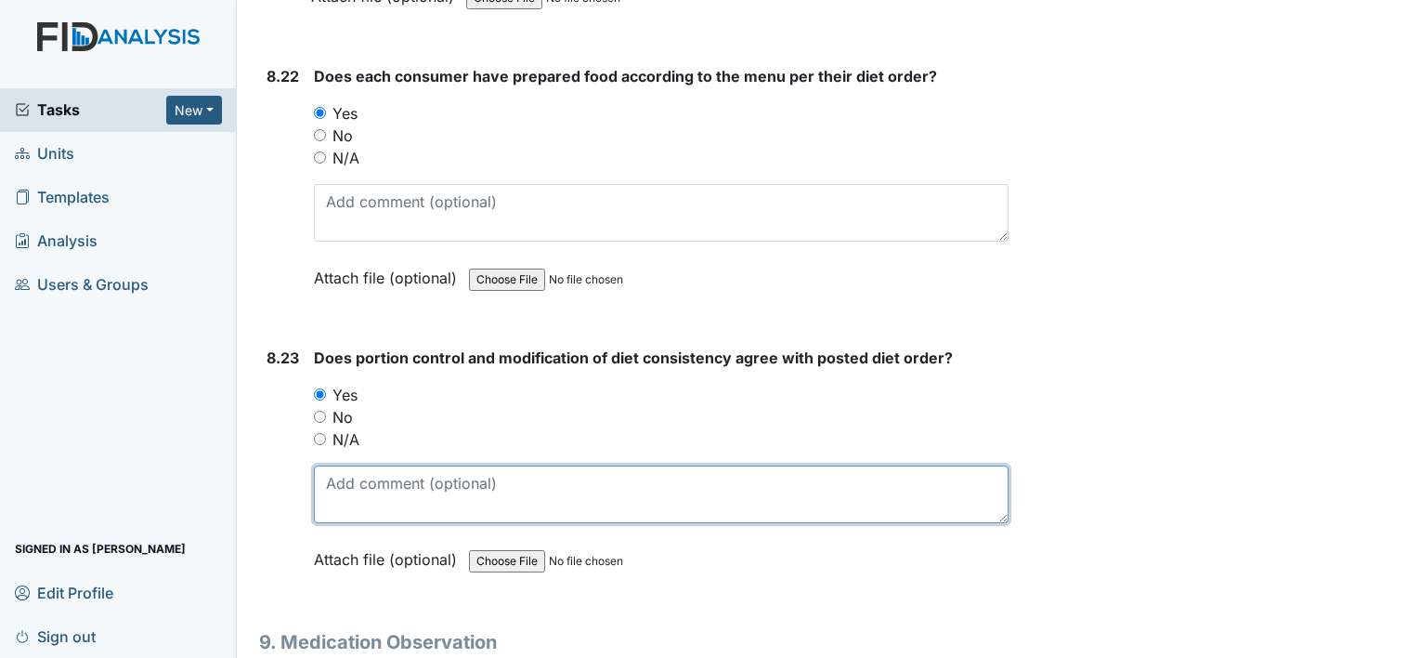
click at [335, 465] on textarea at bounding box center [661, 494] width 695 height 58
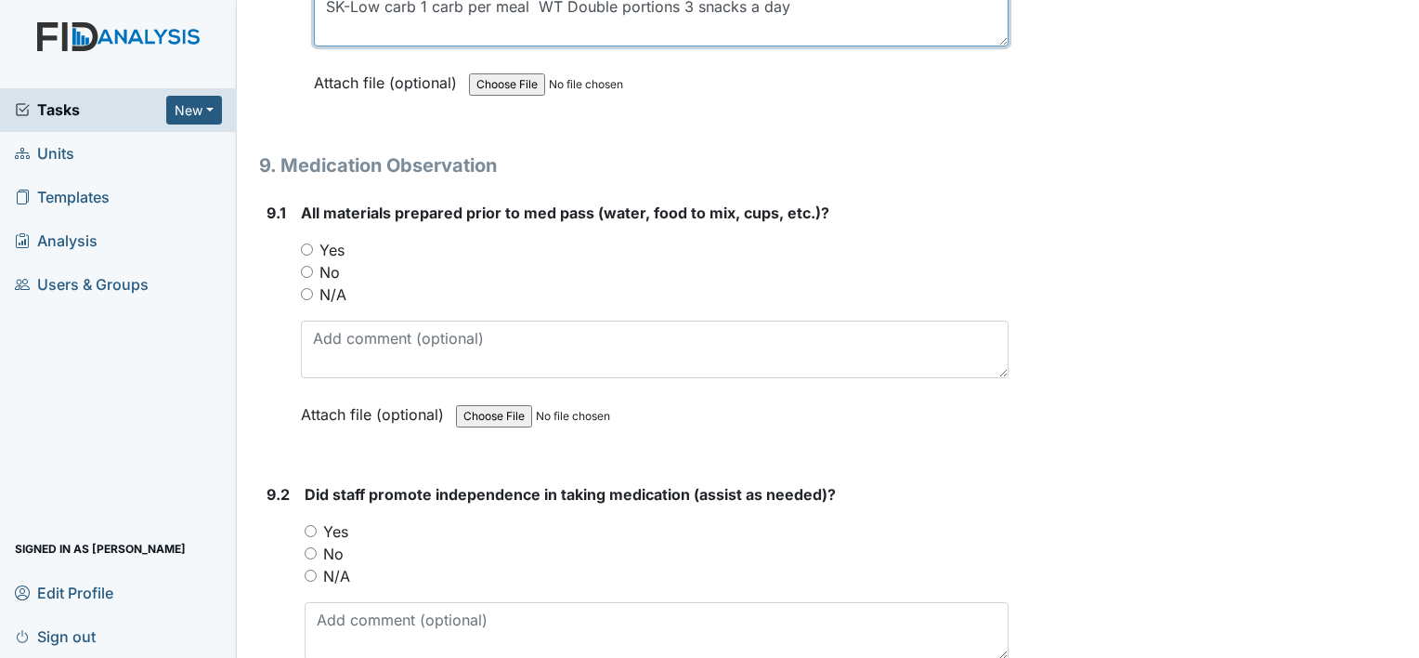
scroll to position [20438, 0]
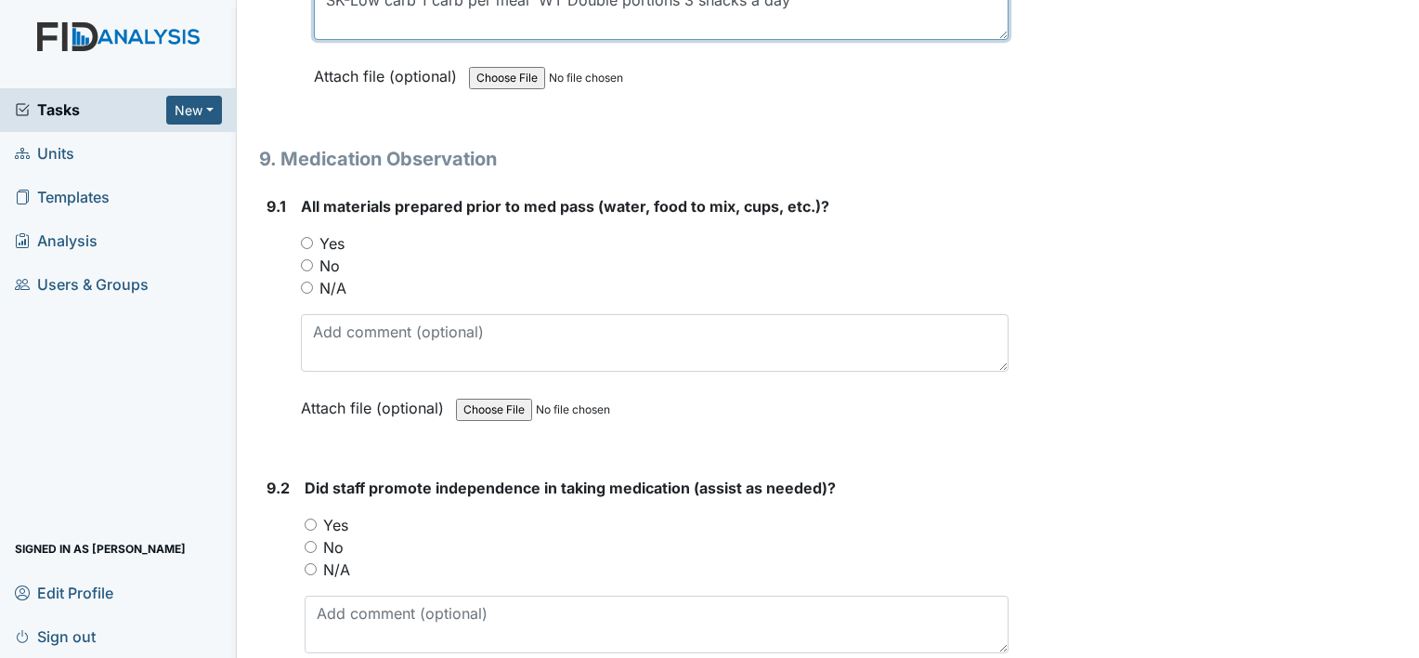
type textarea "SK-Low carb 1 carb per meal WT Double portions 3 snacks a day"
click at [306, 237] on input "Yes" at bounding box center [307, 243] width 12 height 12
radio input "true"
click at [306, 518] on input "Yes" at bounding box center [311, 524] width 12 height 12
radio input "true"
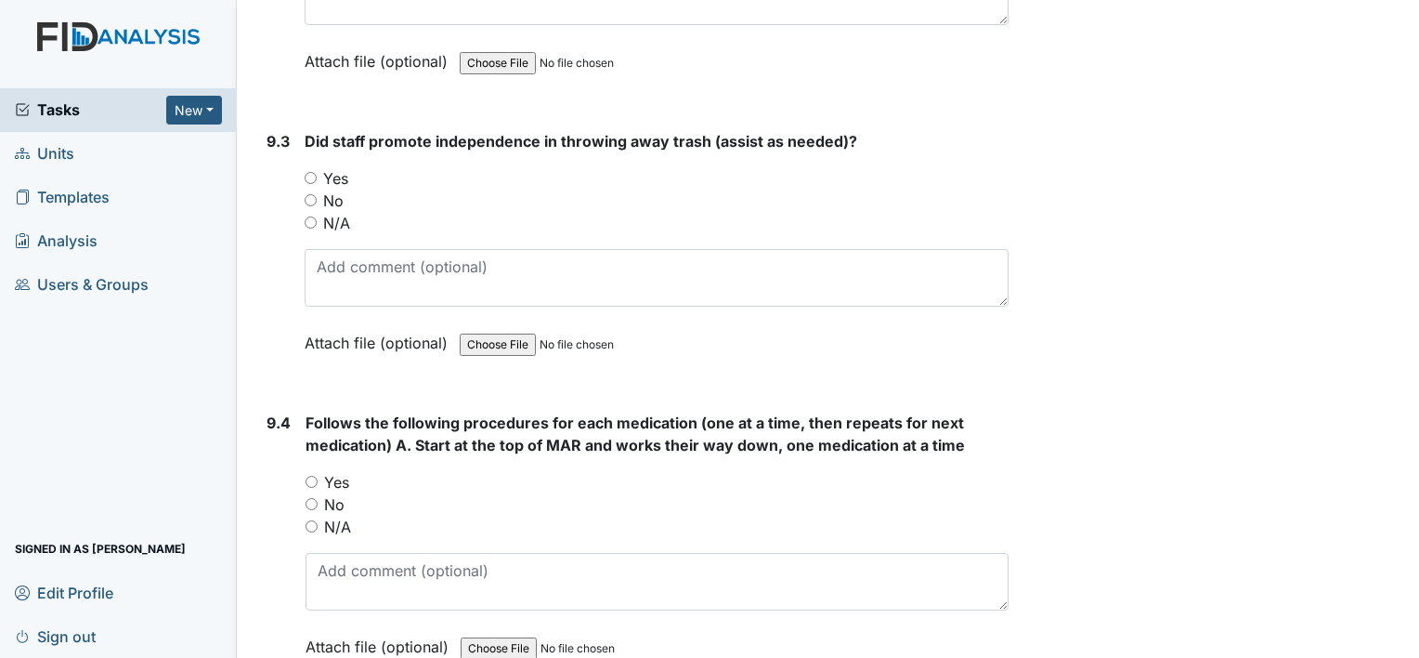
scroll to position [21069, 0]
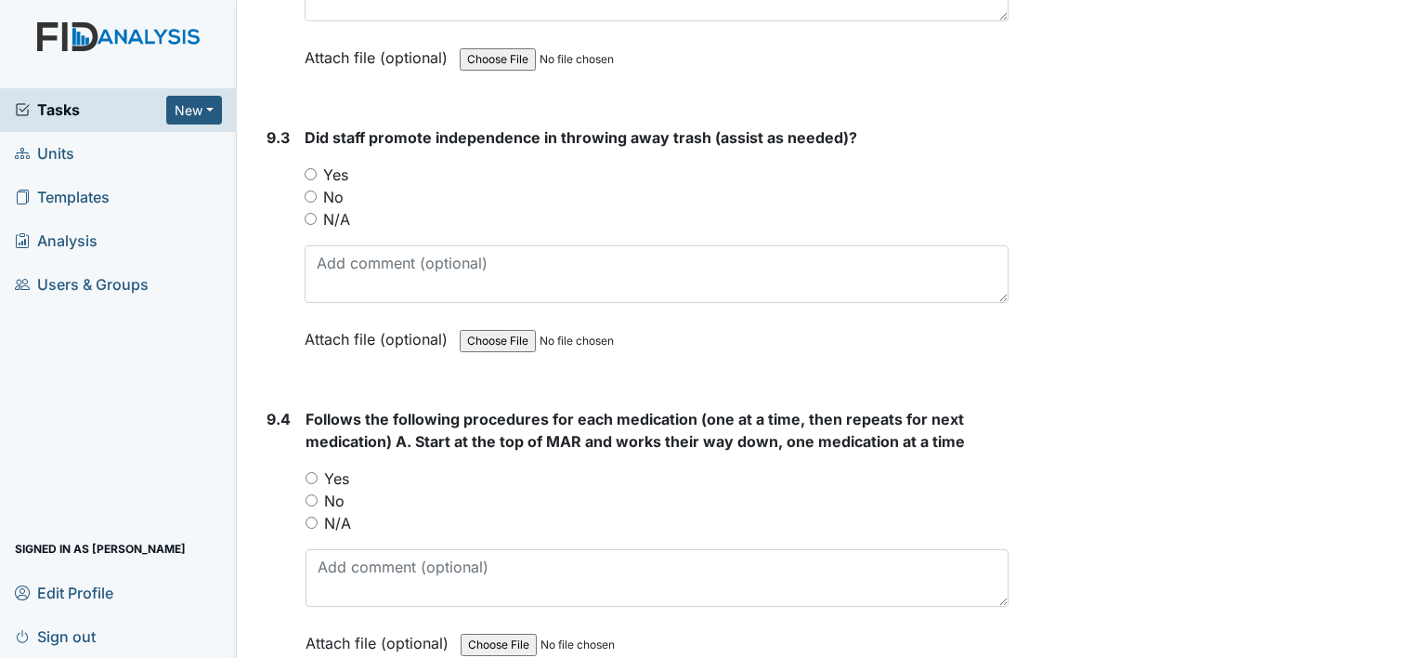
click at [310, 168] on input "Yes" at bounding box center [311, 174] width 12 height 12
radio input "true"
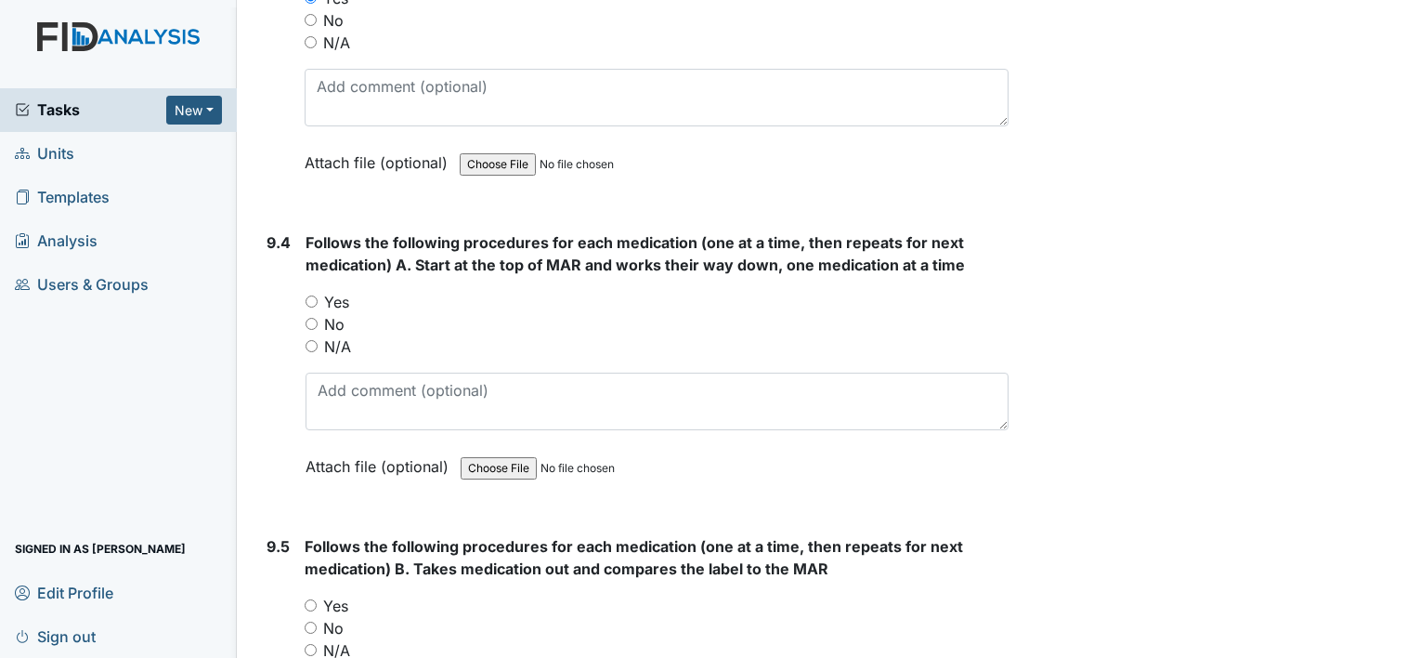
scroll to position [21255, 0]
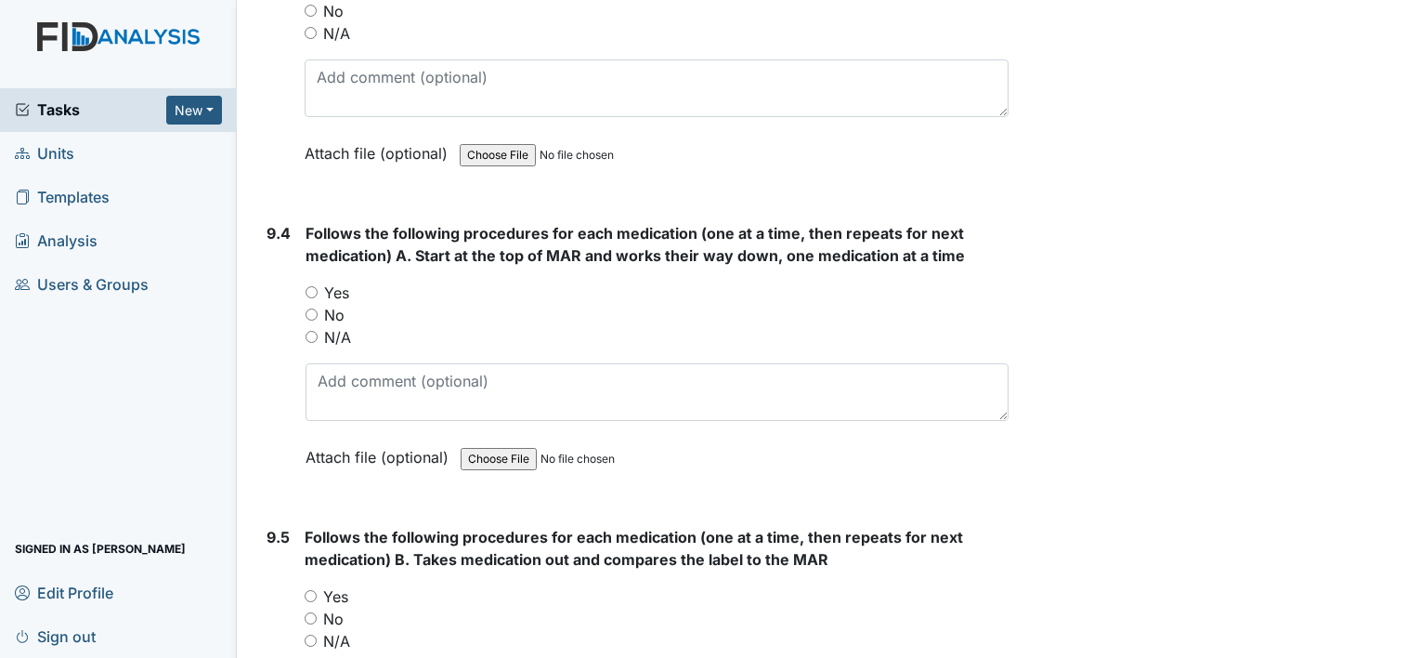
click at [310, 286] on input "Yes" at bounding box center [312, 292] width 12 height 12
radio input "true"
click at [310, 590] on input "Yes" at bounding box center [311, 596] width 12 height 12
radio input "true"
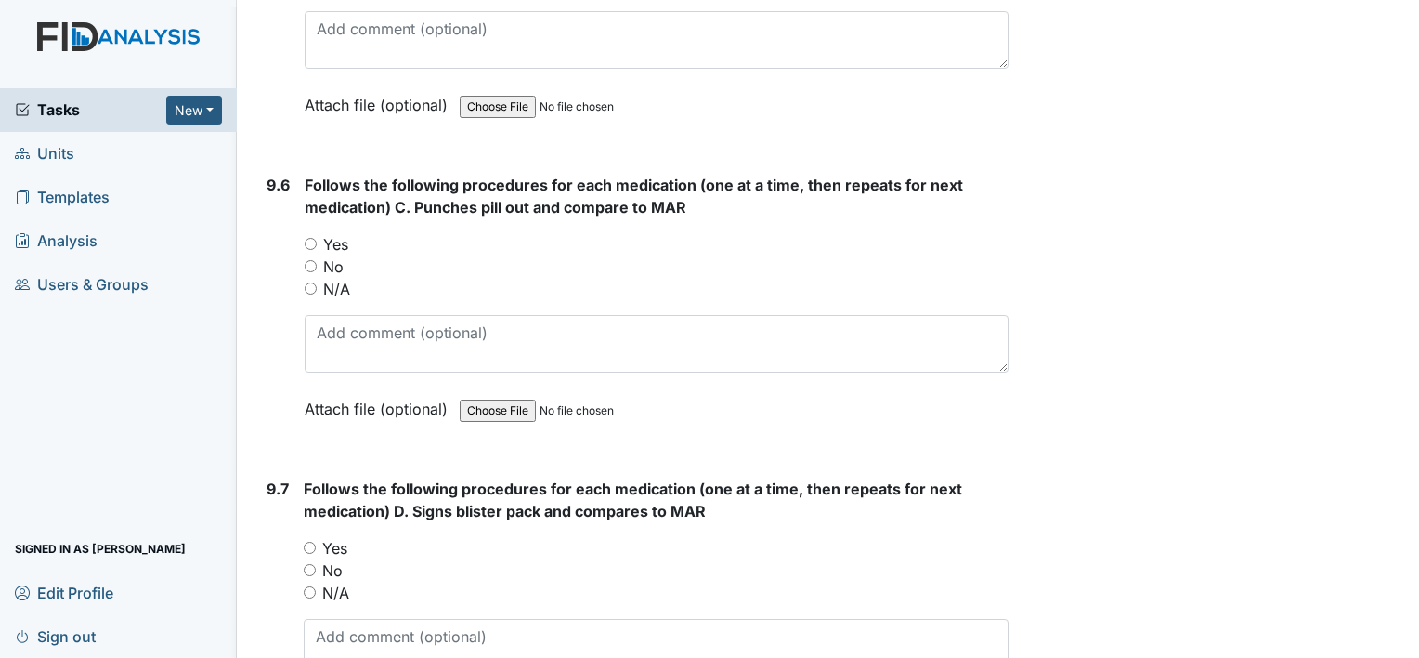
scroll to position [21948, 0]
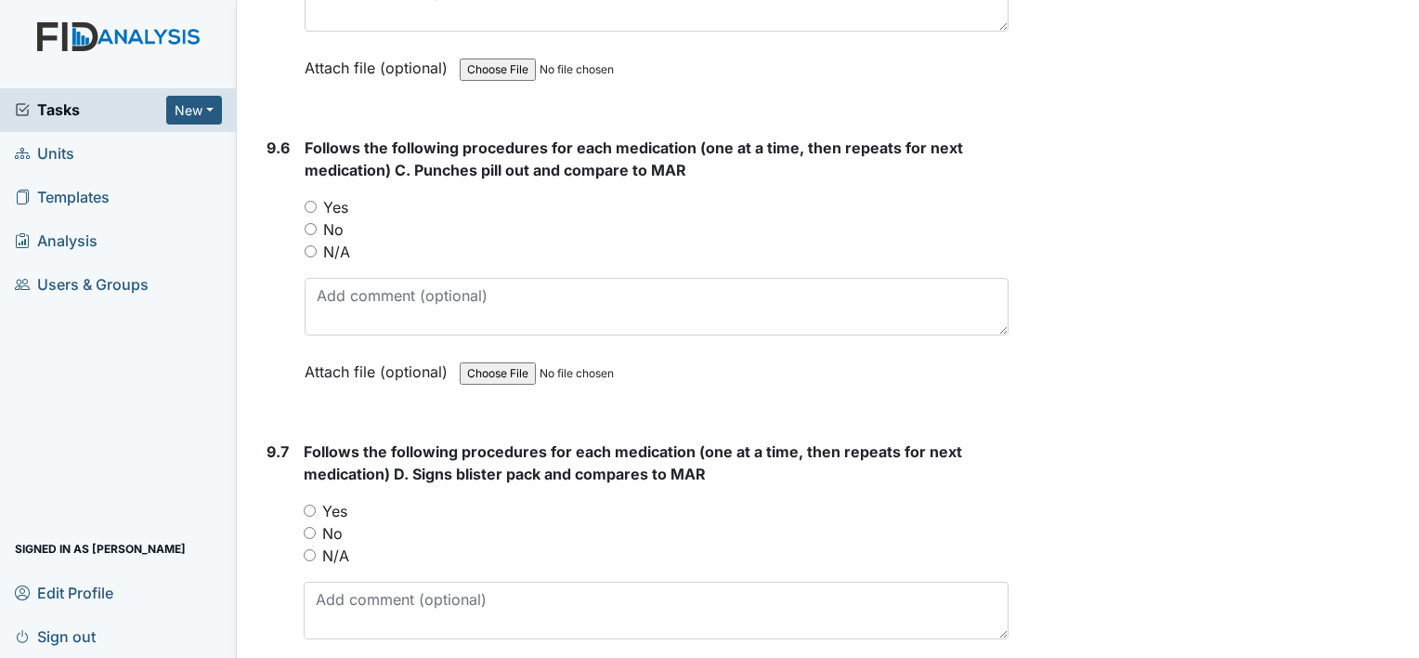
click at [311, 201] on input "Yes" at bounding box center [311, 207] width 12 height 12
radio input "true"
click at [312, 504] on input "Yes" at bounding box center [310, 510] width 12 height 12
radio input "true"
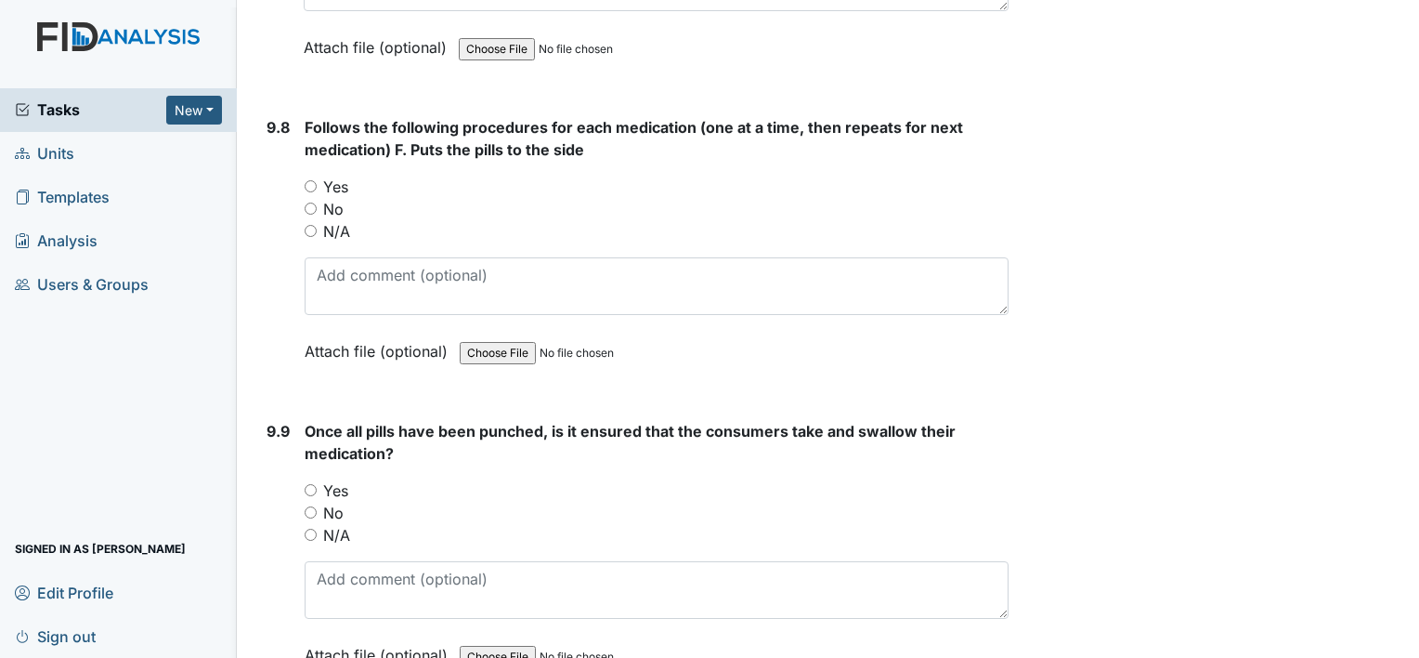
scroll to position [22604, 0]
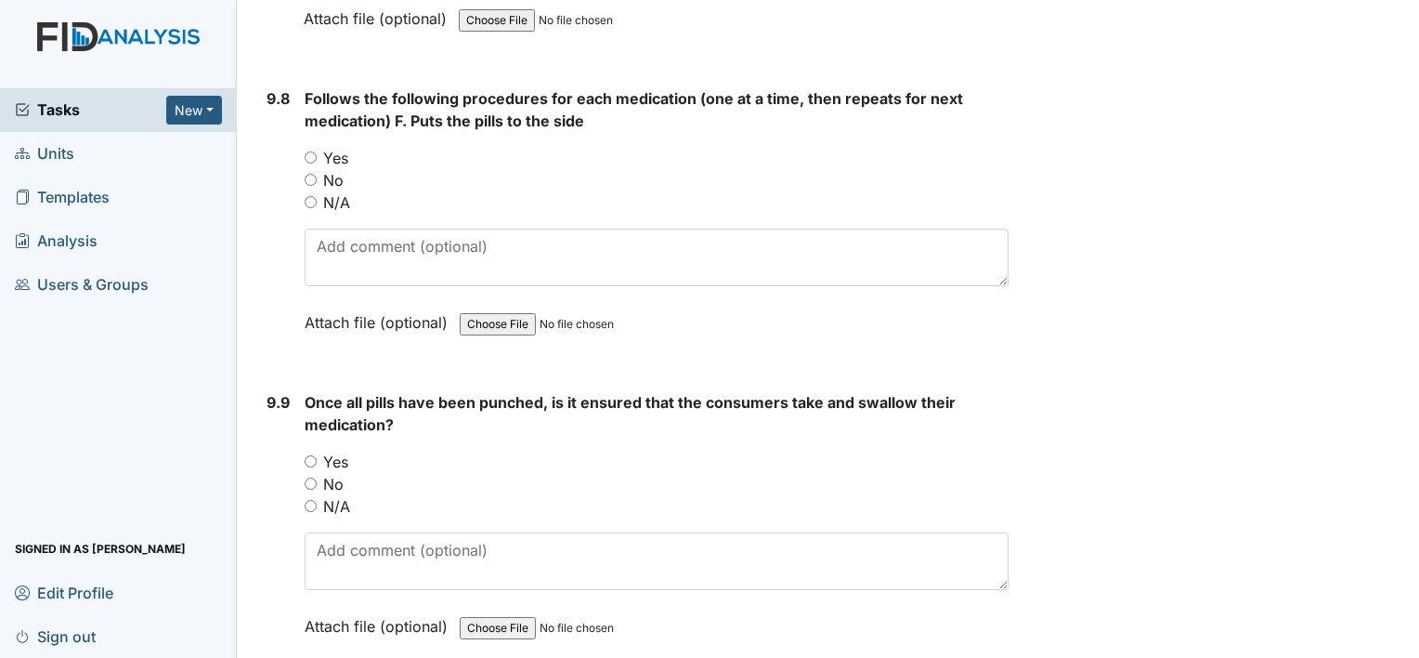
click at [308, 151] on input "Yes" at bounding box center [311, 157] width 12 height 12
radio input "true"
click at [311, 455] on input "Yes" at bounding box center [311, 461] width 12 height 12
radio input "true"
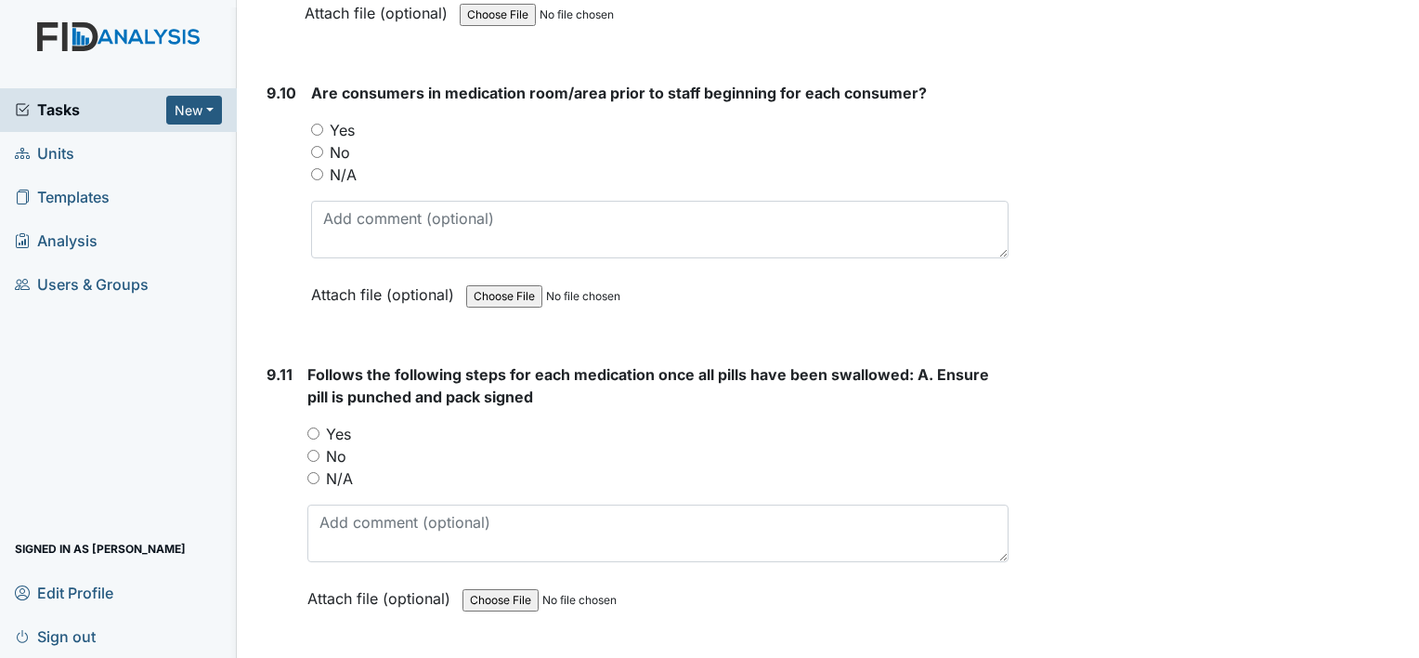
scroll to position [23224, 0]
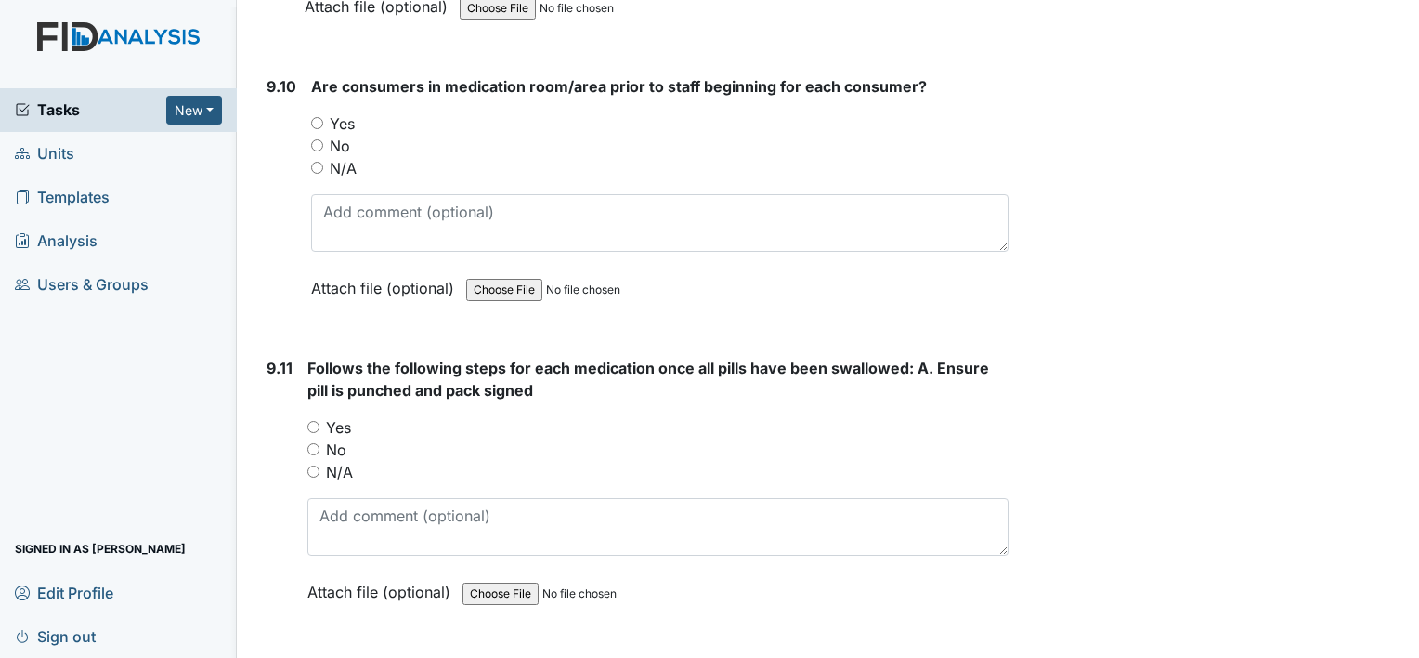
click at [317, 117] on input "Yes" at bounding box center [317, 123] width 12 height 12
radio input "true"
click at [309, 421] on input "Yes" at bounding box center [313, 427] width 12 height 12
radio input "true"
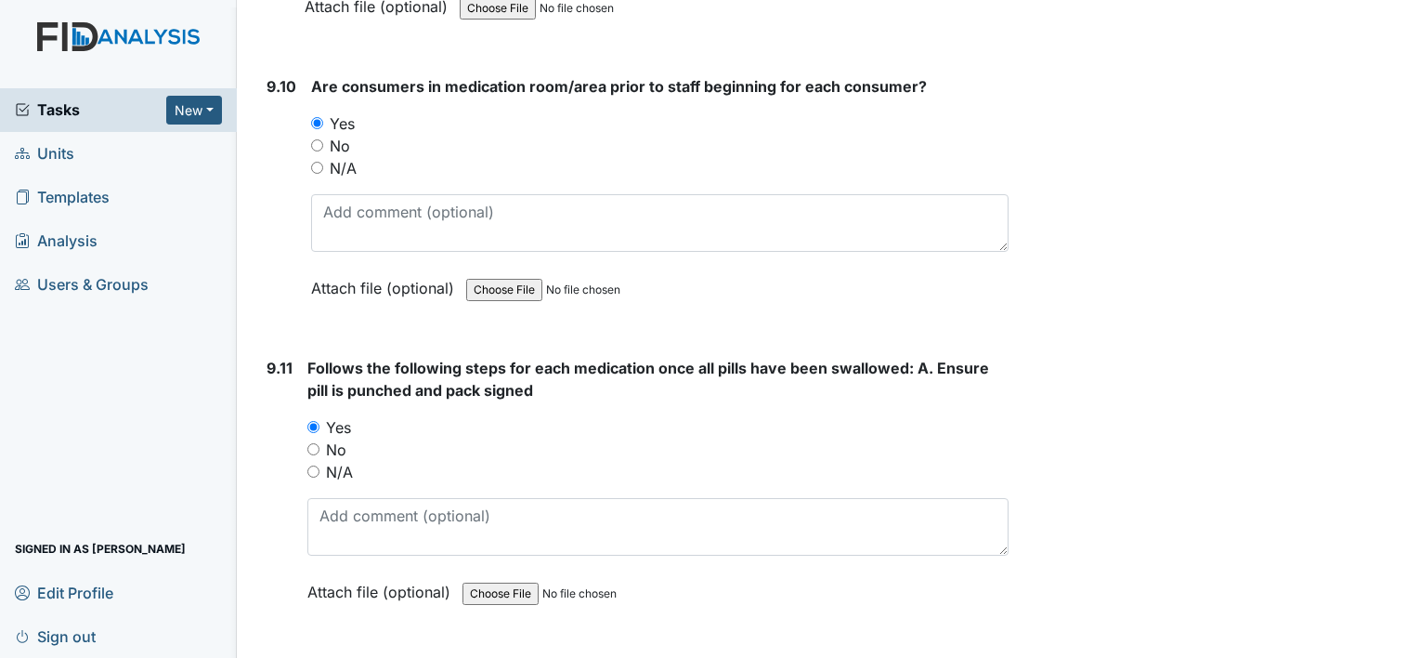
radio input "true"
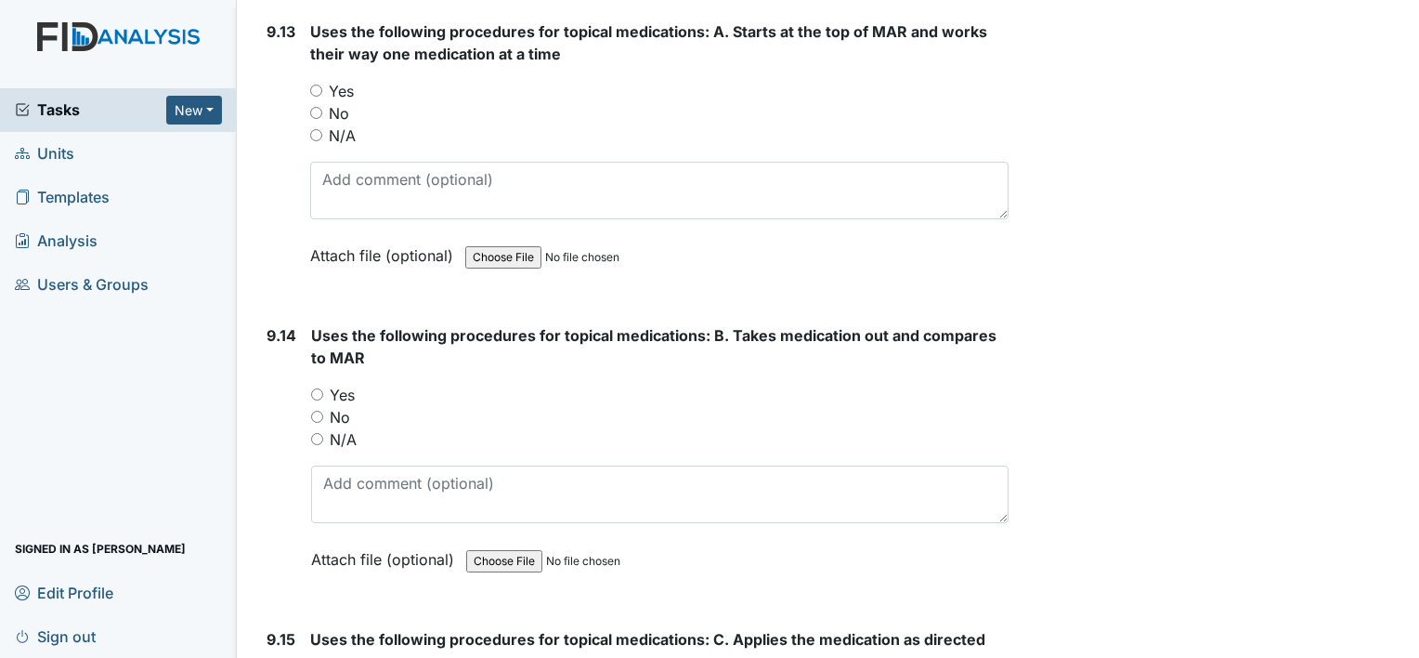
scroll to position [24176, 0]
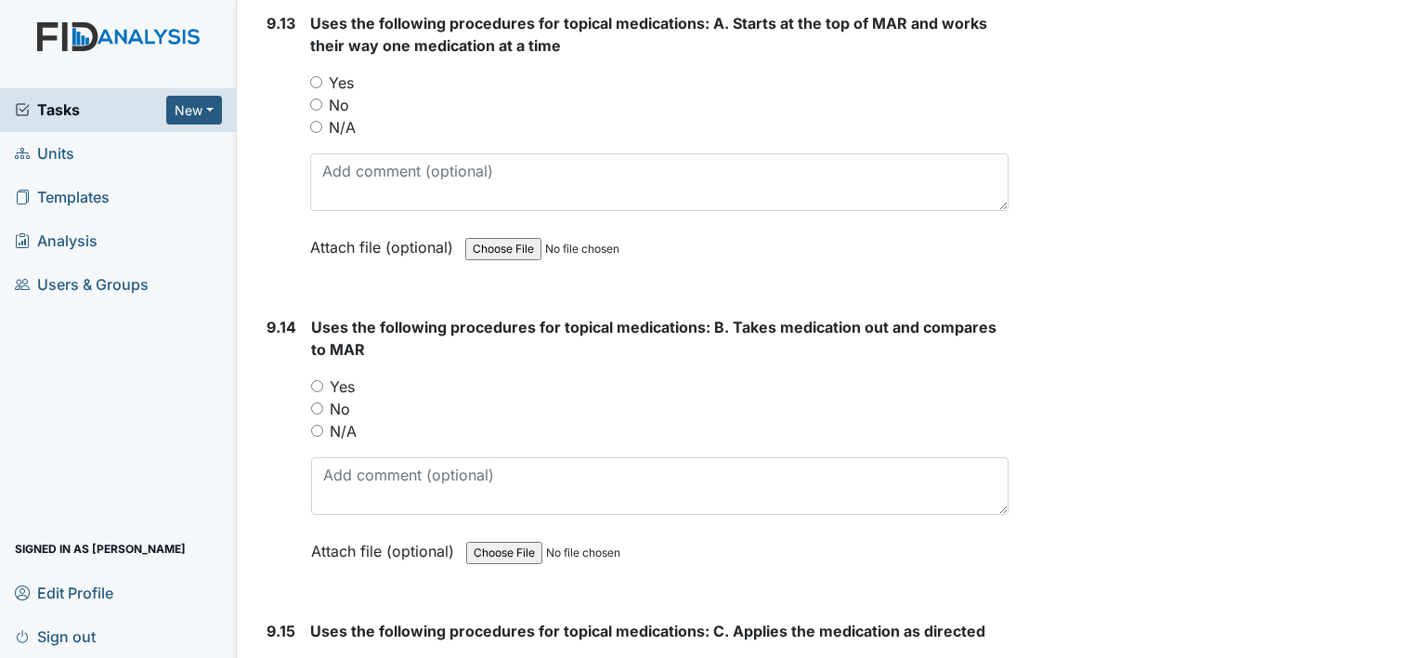
click at [319, 380] on input "Yes" at bounding box center [317, 386] width 12 height 12
radio input "true"
click at [314, 657] on input "Yes" at bounding box center [316, 667] width 12 height 12
radio input "true"
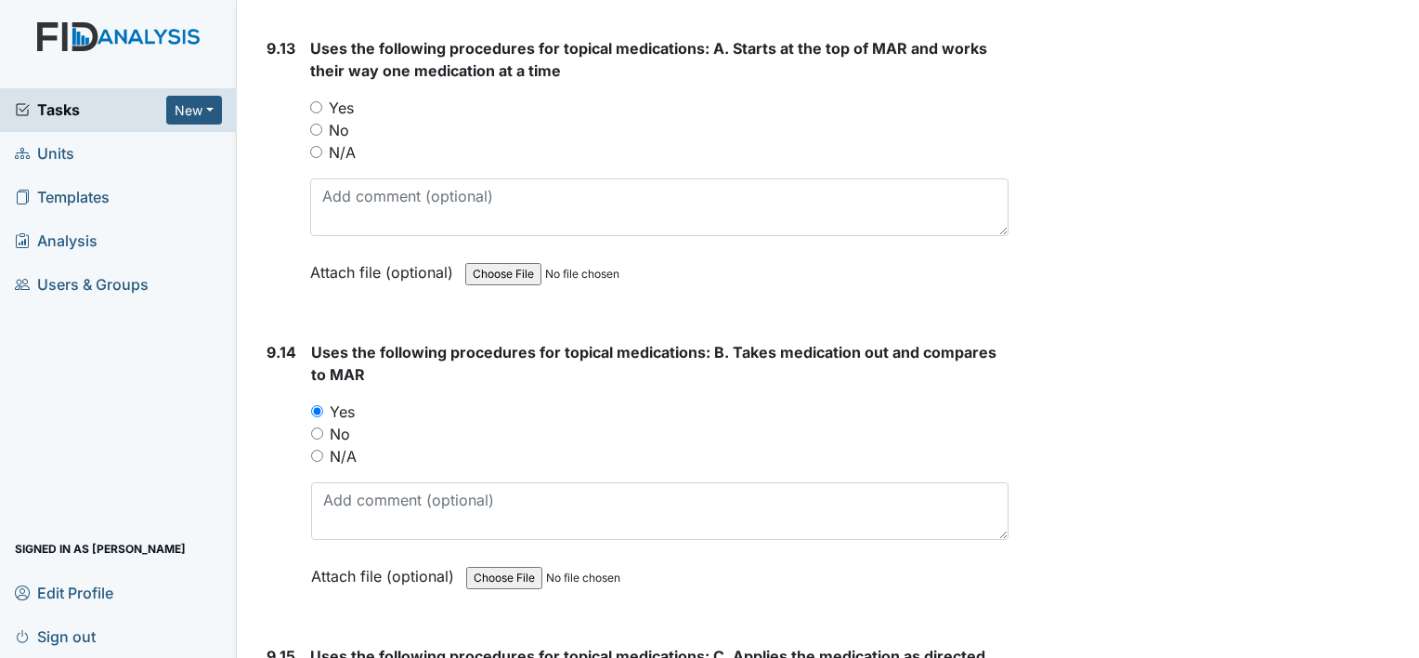
scroll to position [24139, 0]
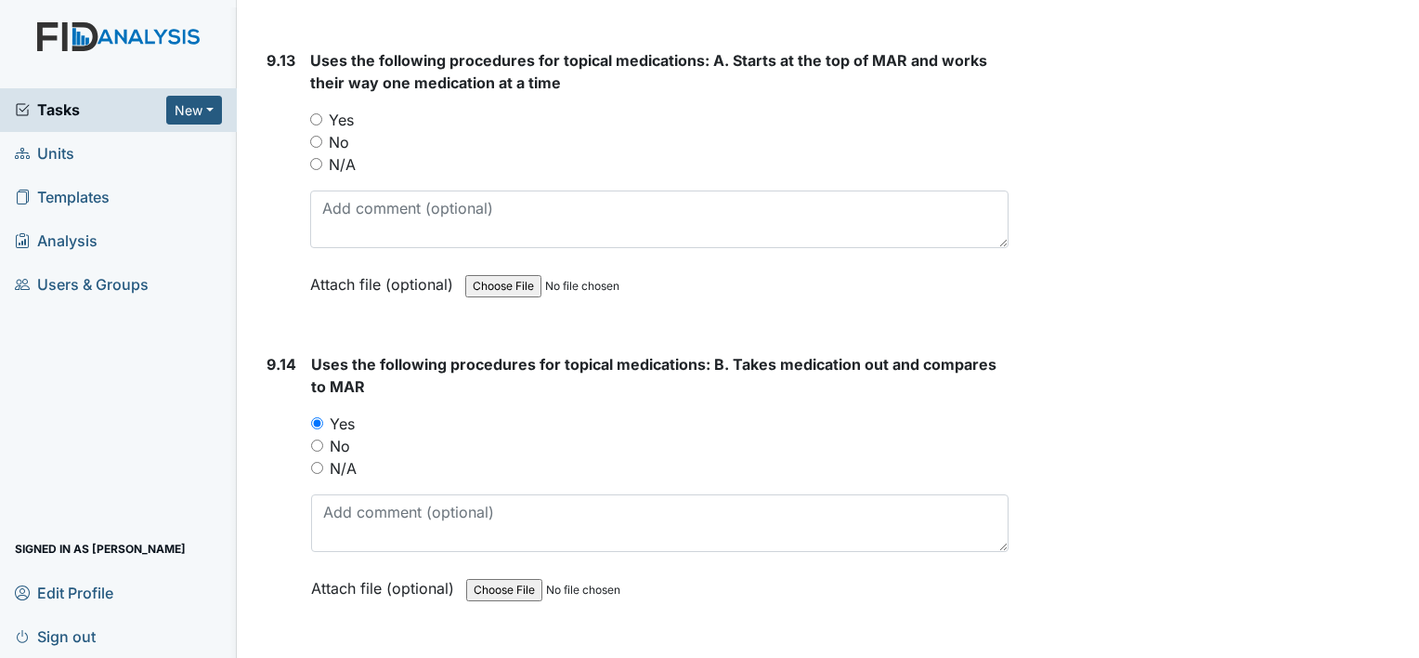
click at [319, 113] on input "Yes" at bounding box center [316, 119] width 12 height 12
radio input "true"
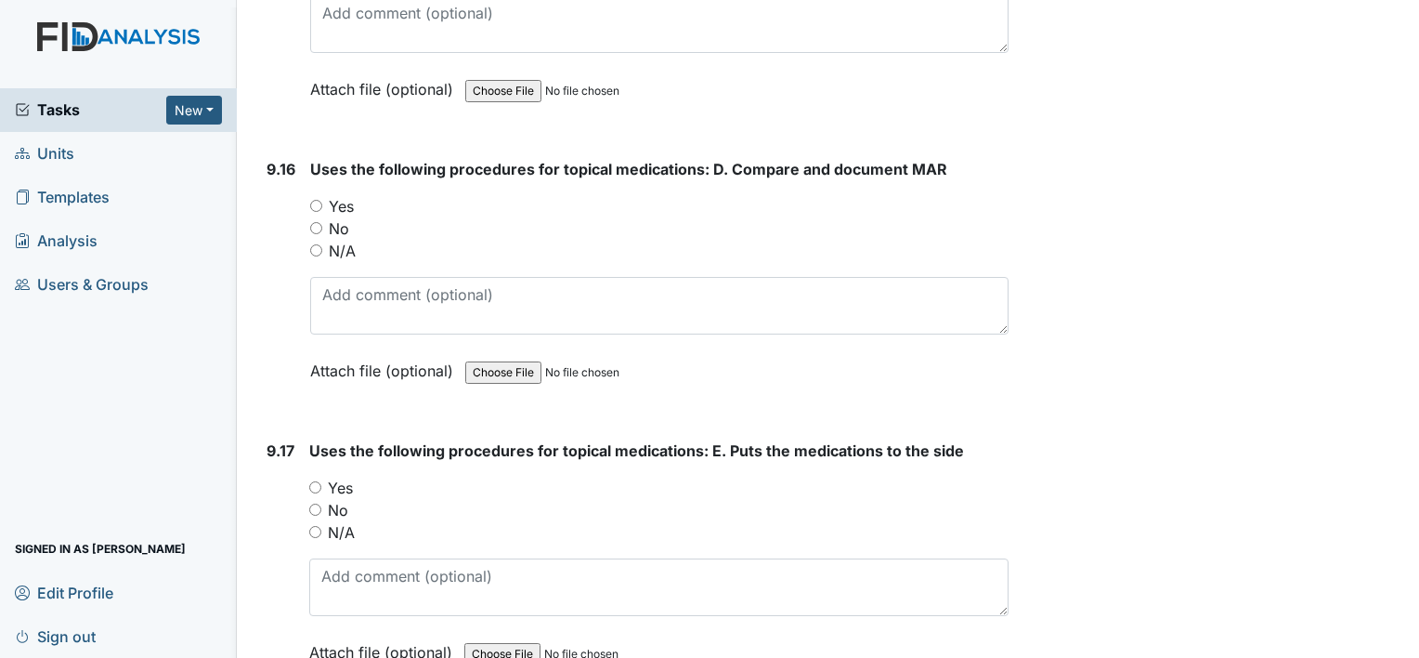
scroll to position [24956, 0]
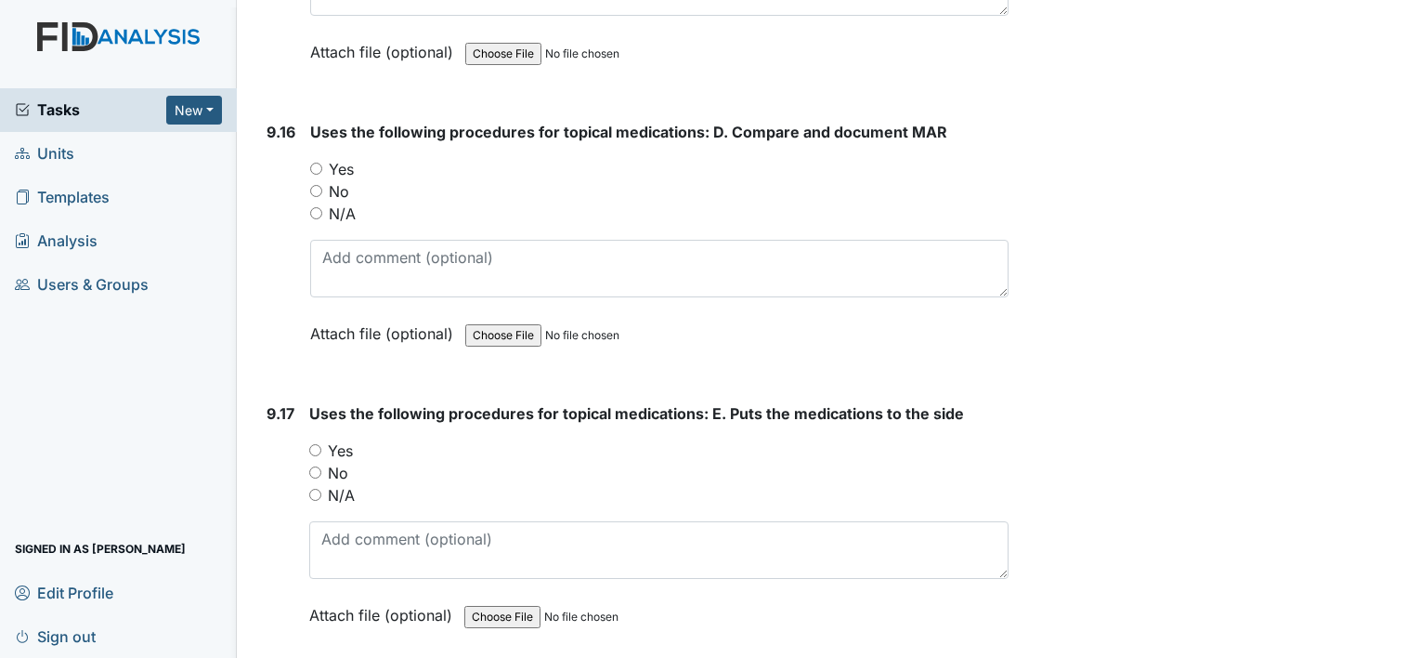
click at [314, 163] on input "Yes" at bounding box center [316, 169] width 12 height 12
radio input "true"
click at [314, 466] on input "No" at bounding box center [315, 472] width 12 height 12
radio input "true"
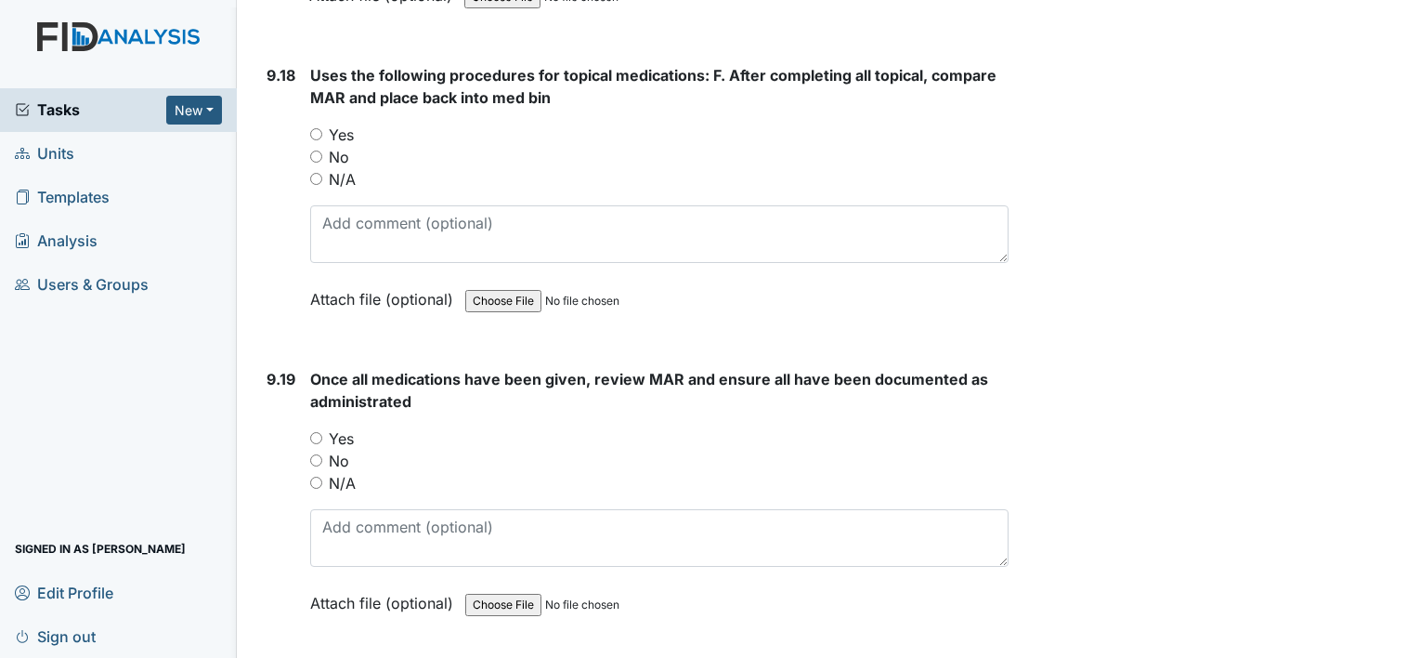
scroll to position [25587, 0]
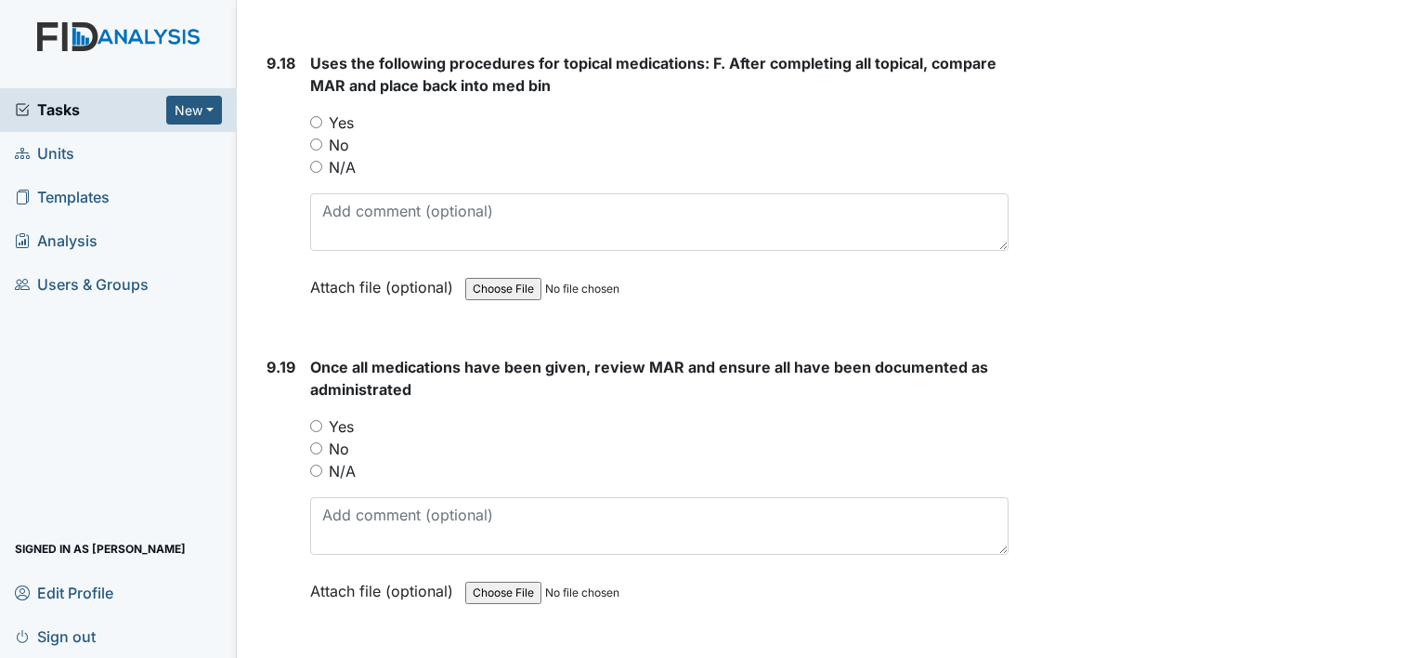
click at [315, 116] on input "Yes" at bounding box center [316, 122] width 12 height 12
radio input "true"
click at [318, 420] on input "Yes" at bounding box center [316, 426] width 12 height 12
radio input "true"
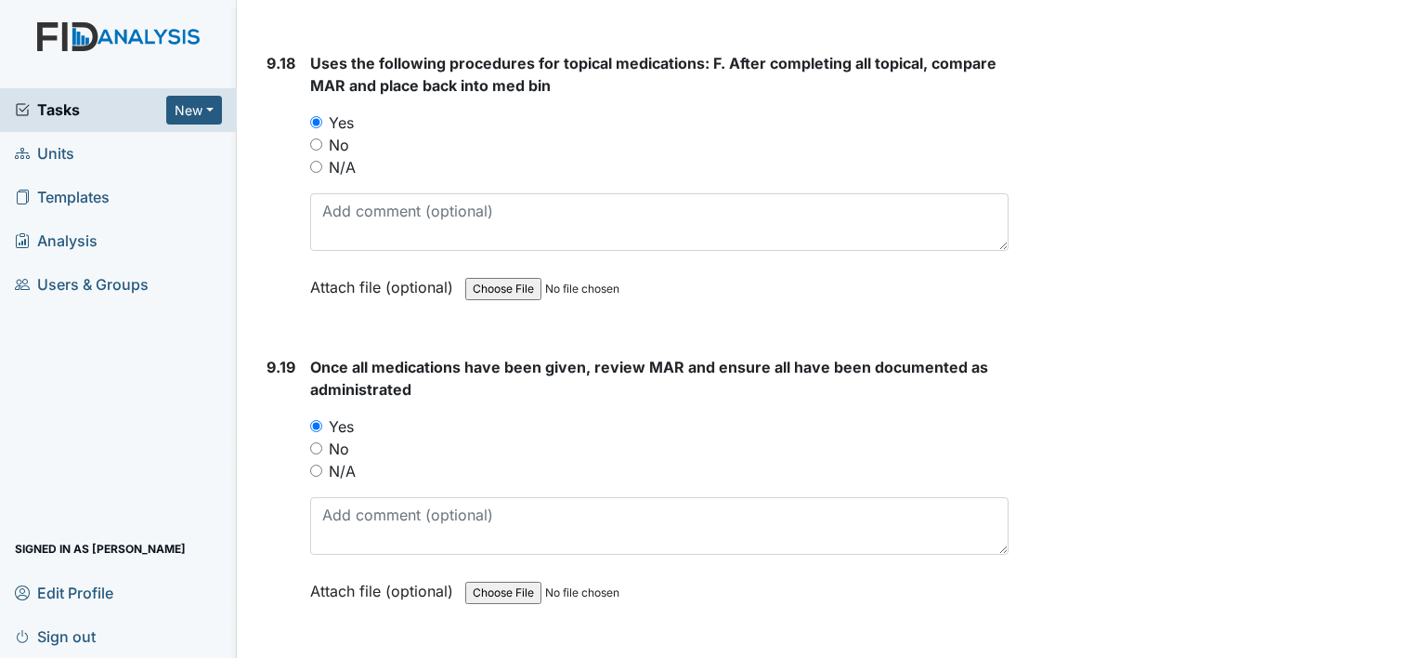
radio input "true"
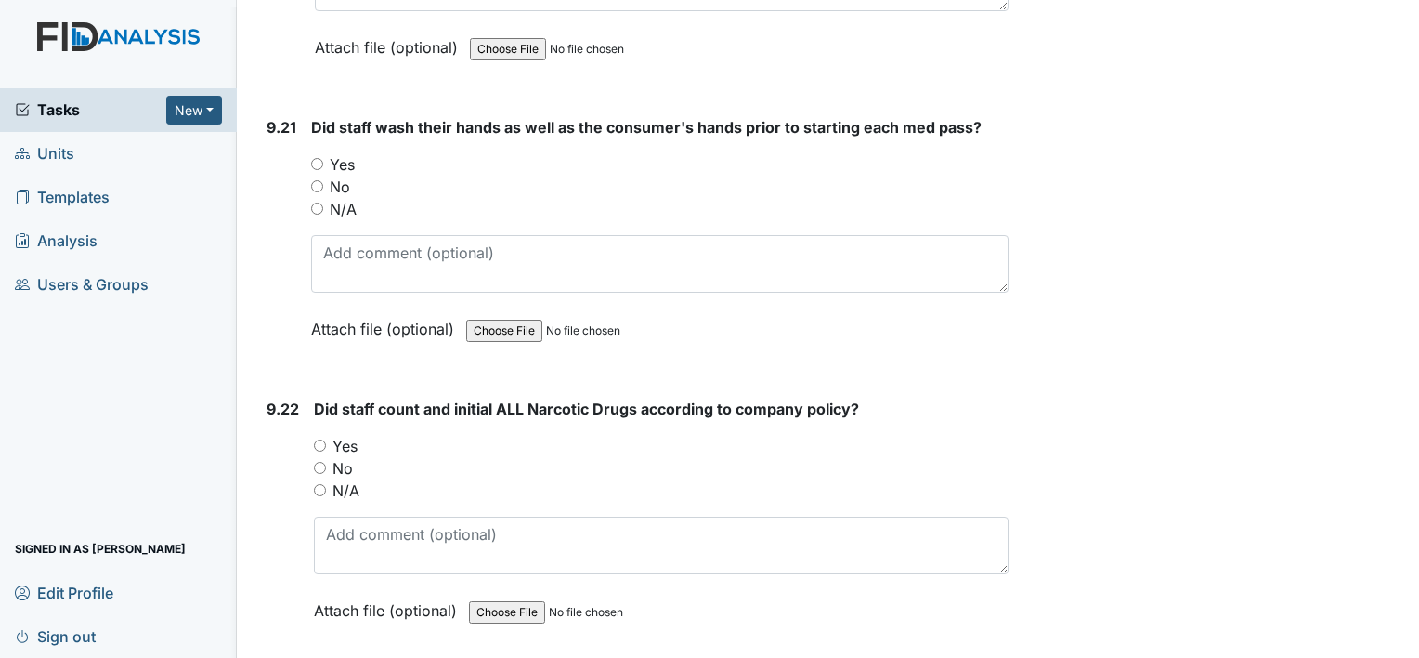
scroll to position [26442, 0]
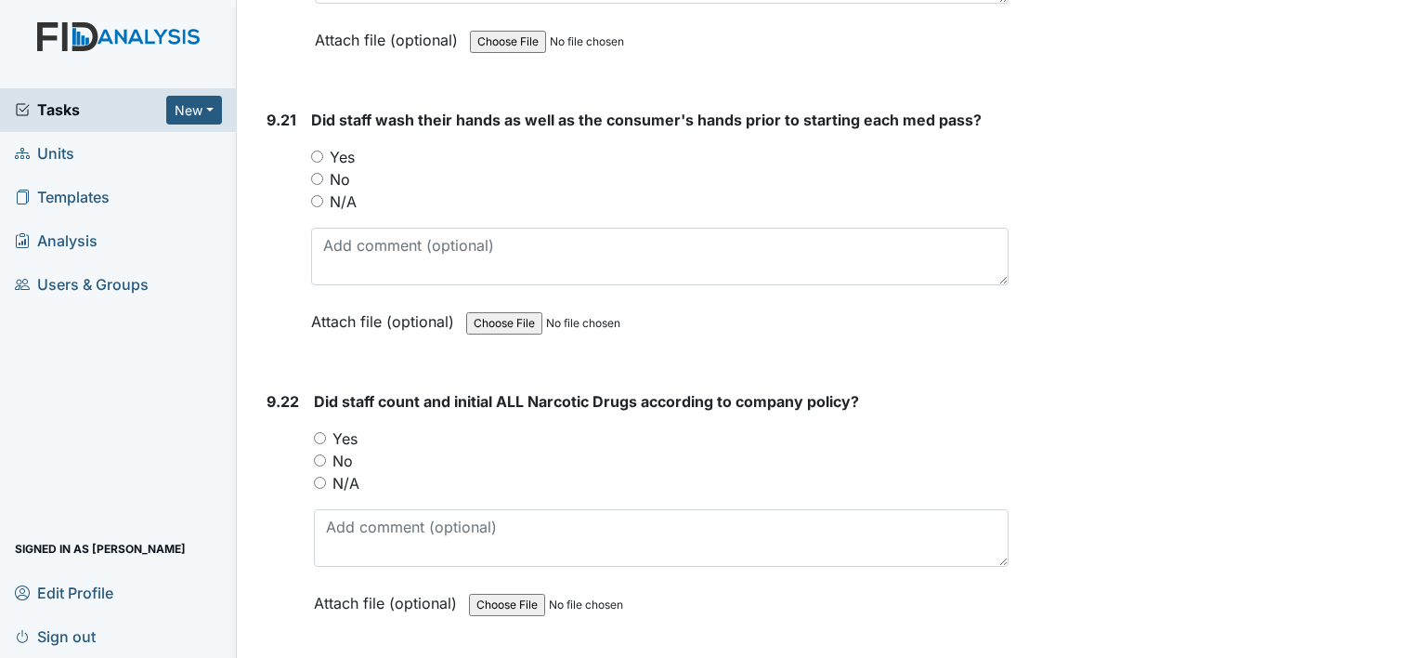
click at [316, 150] on input "Yes" at bounding box center [317, 156] width 12 height 12
radio input "true"
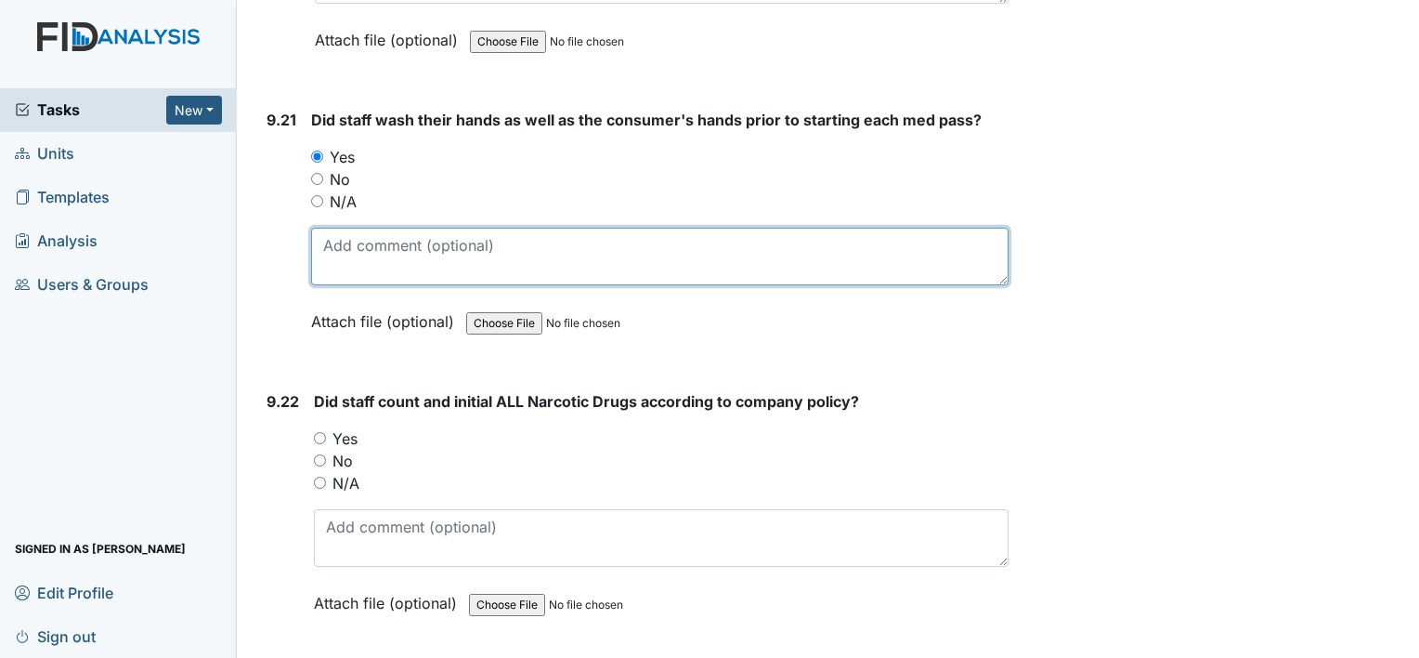
click at [334, 228] on textarea at bounding box center [659, 257] width 697 height 58
type textarea "Hand sanitizer"
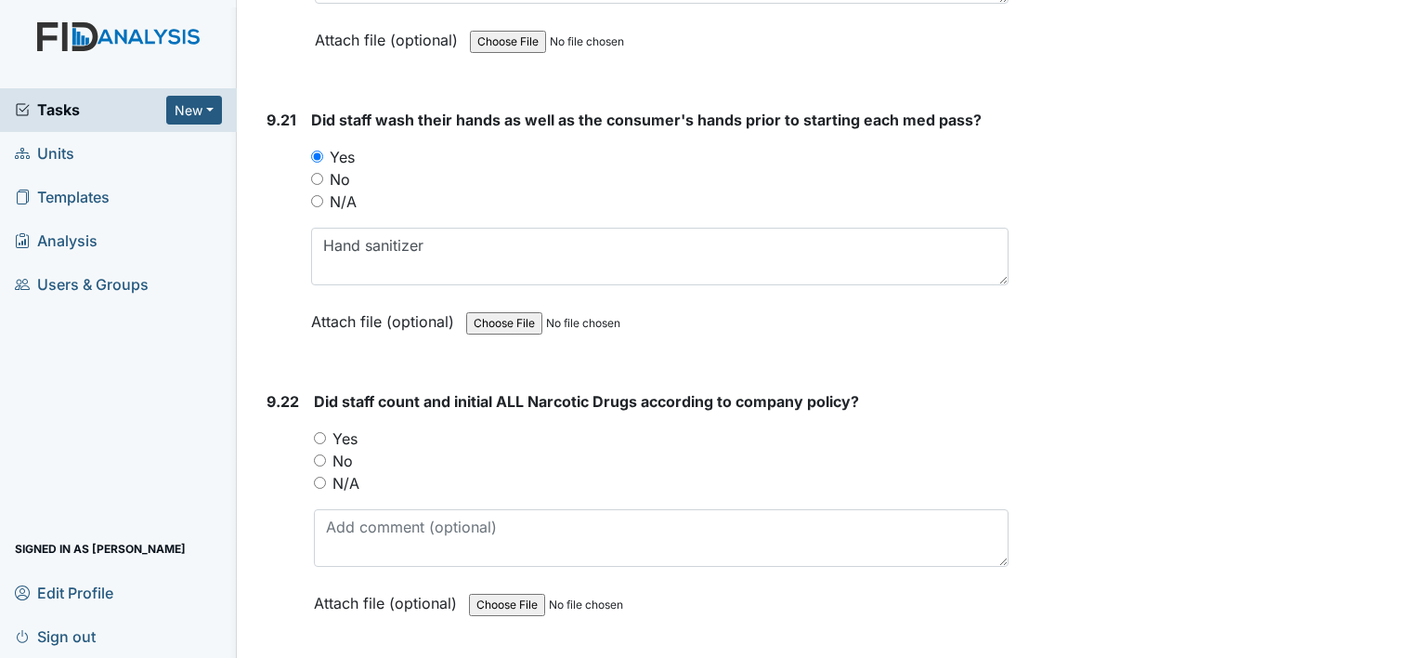
click at [319, 432] on input "Yes" at bounding box center [320, 438] width 12 height 12
radio input "true"
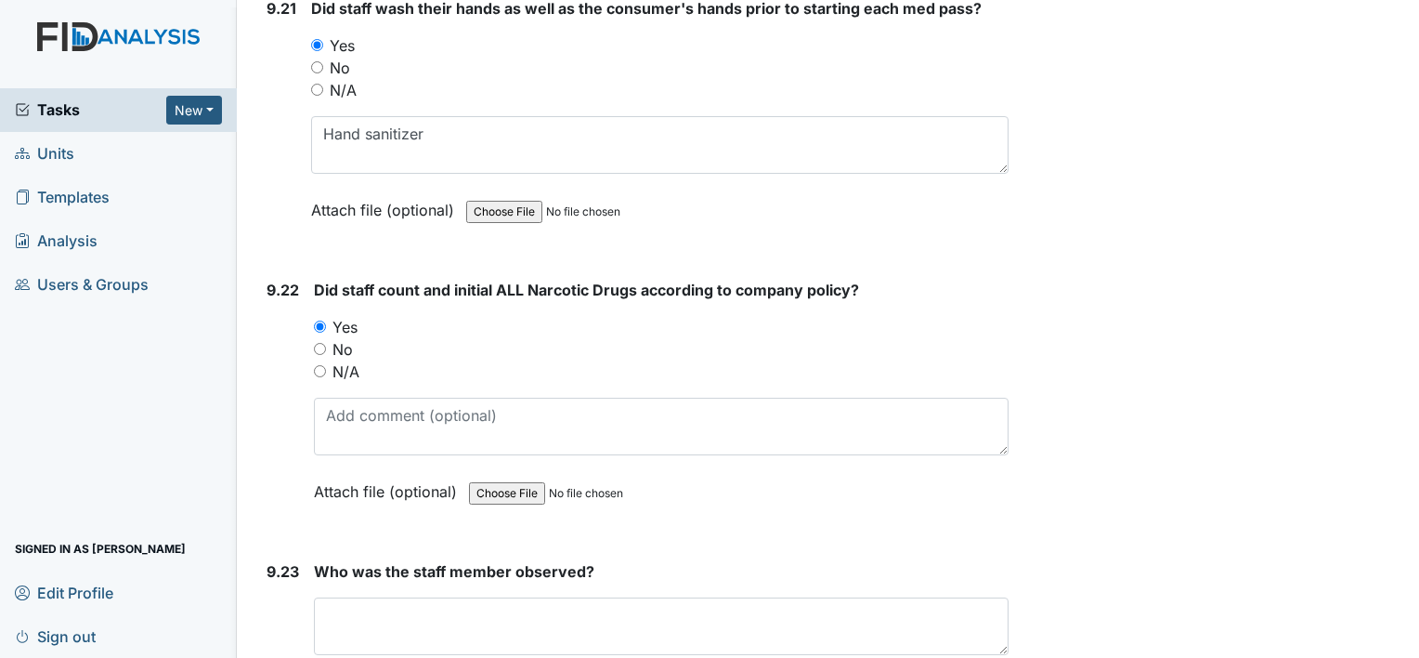
scroll to position [26590, 0]
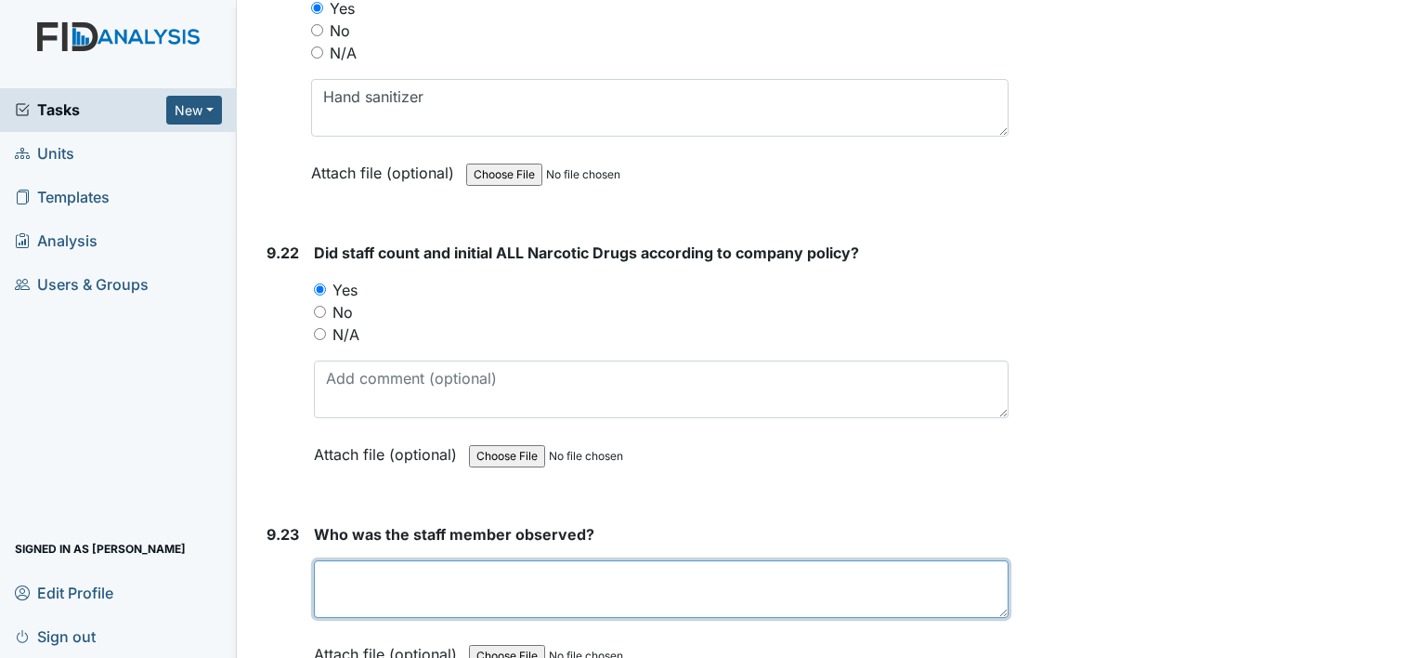
click at [342, 560] on textarea at bounding box center [661, 589] width 695 height 58
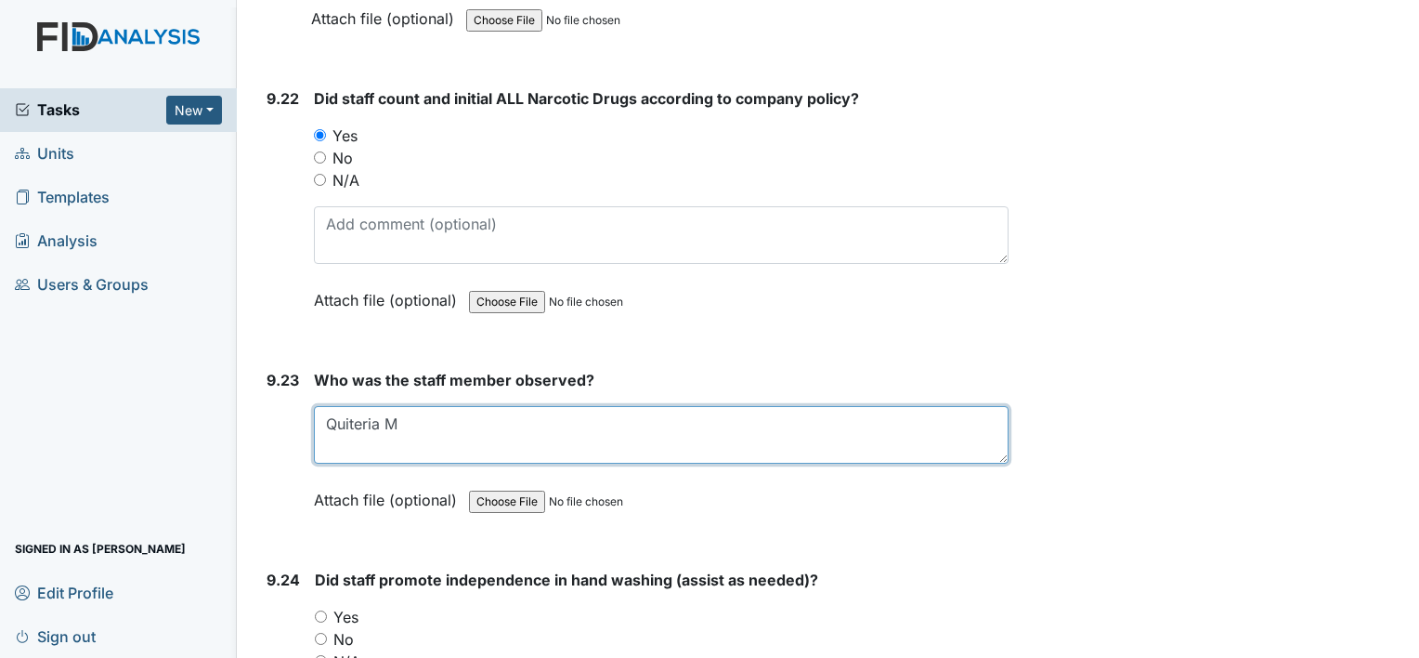
scroll to position [26751, 0]
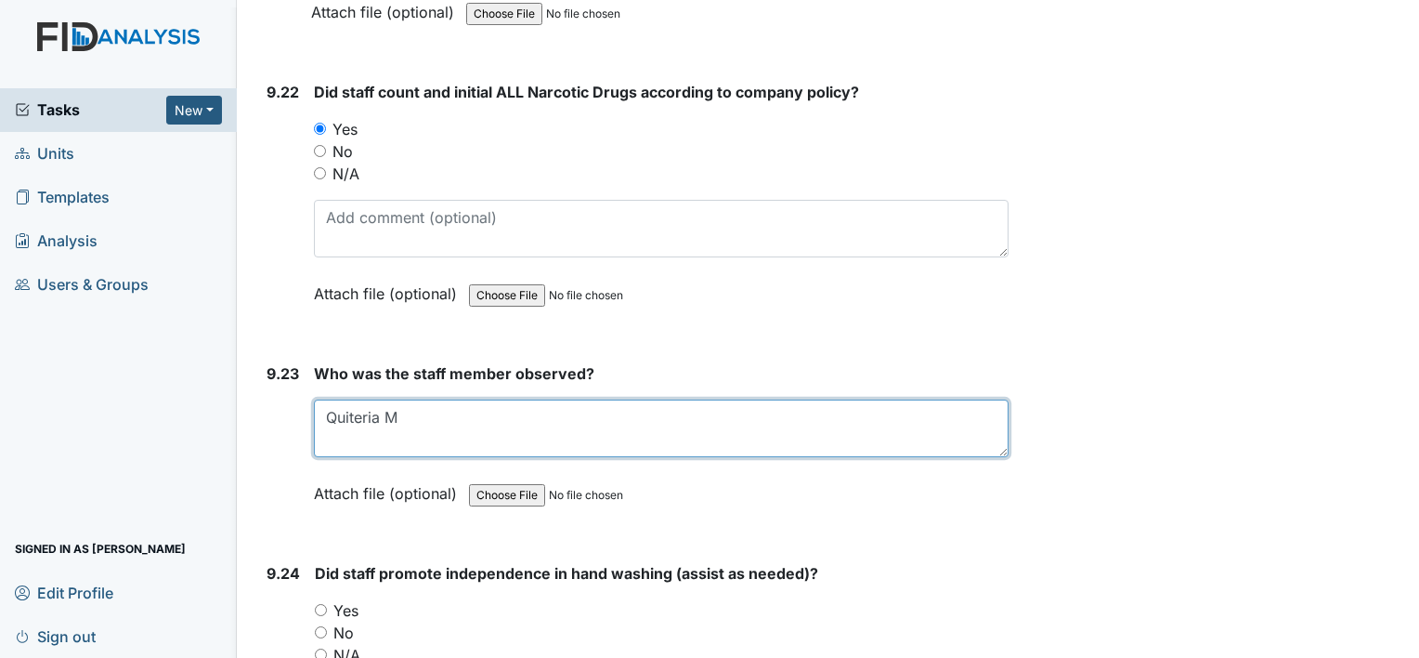
type textarea "Quiteria M"
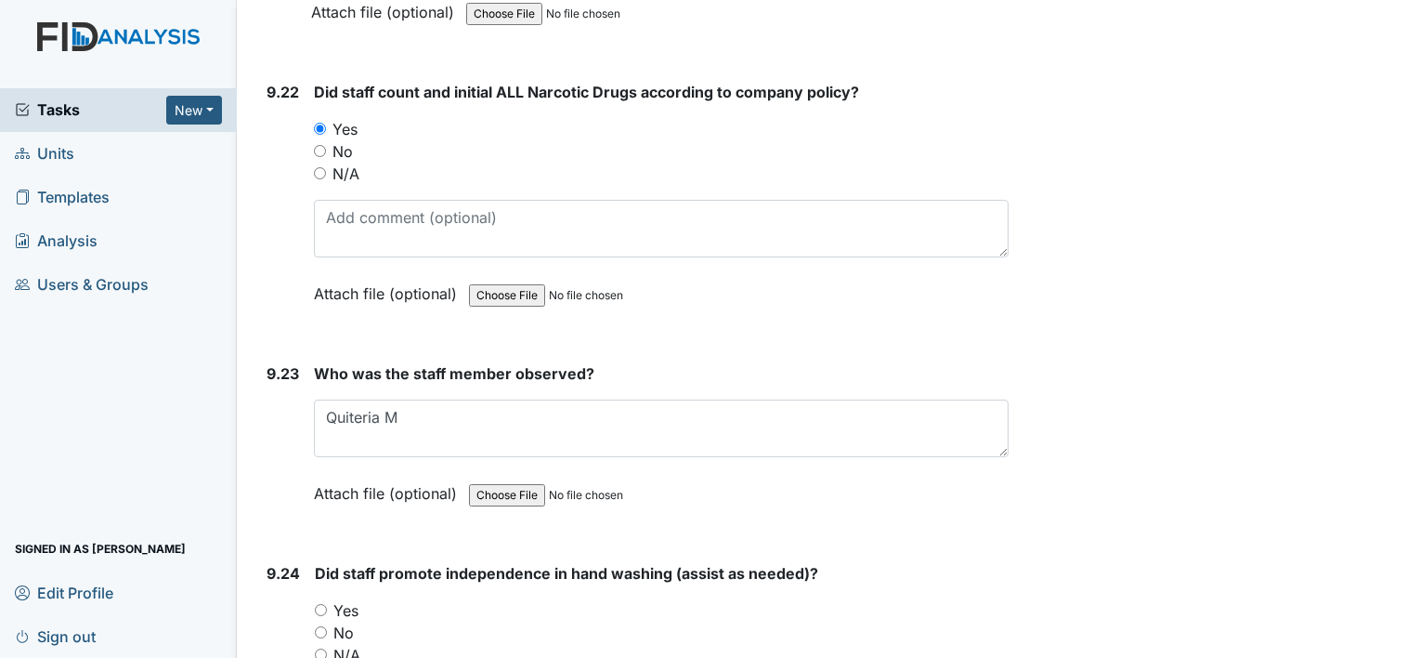
click at [320, 604] on input "Yes" at bounding box center [321, 610] width 12 height 12
radio input "true"
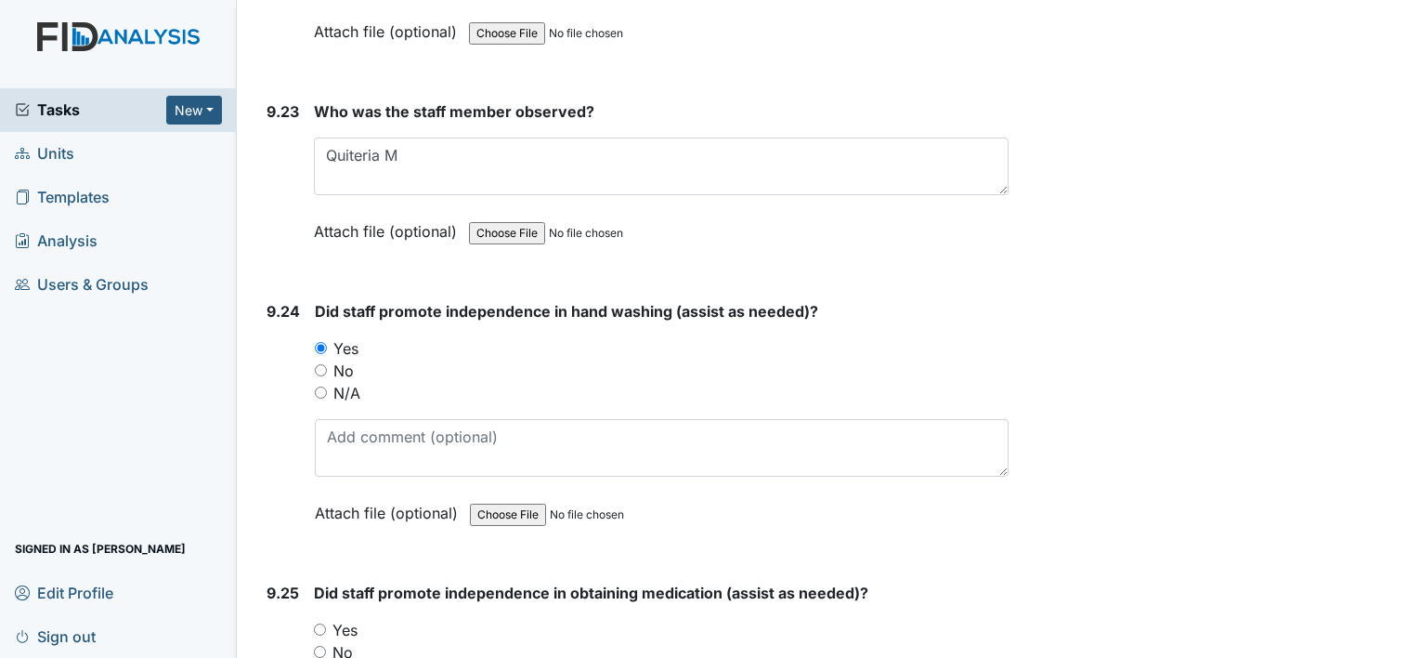
scroll to position [27023, 0]
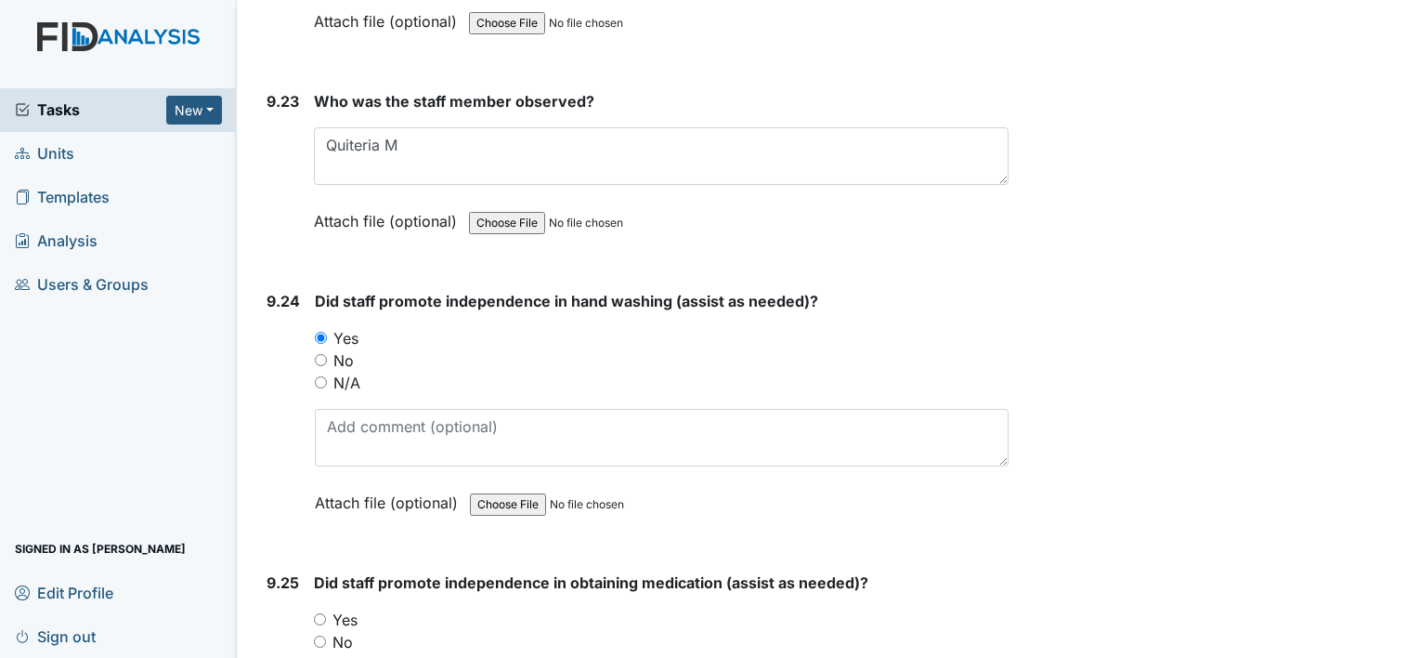
click at [319, 613] on input "Yes" at bounding box center [320, 619] width 12 height 12
radio input "true"
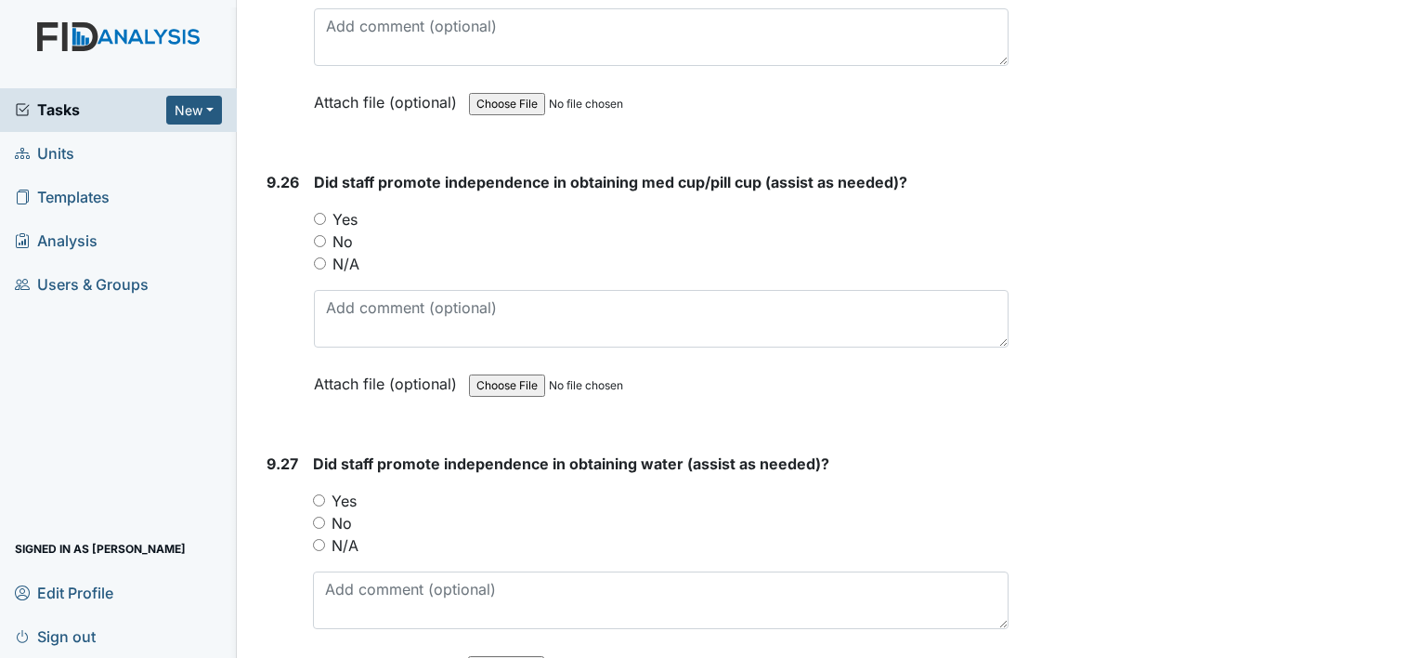
scroll to position [27742, 0]
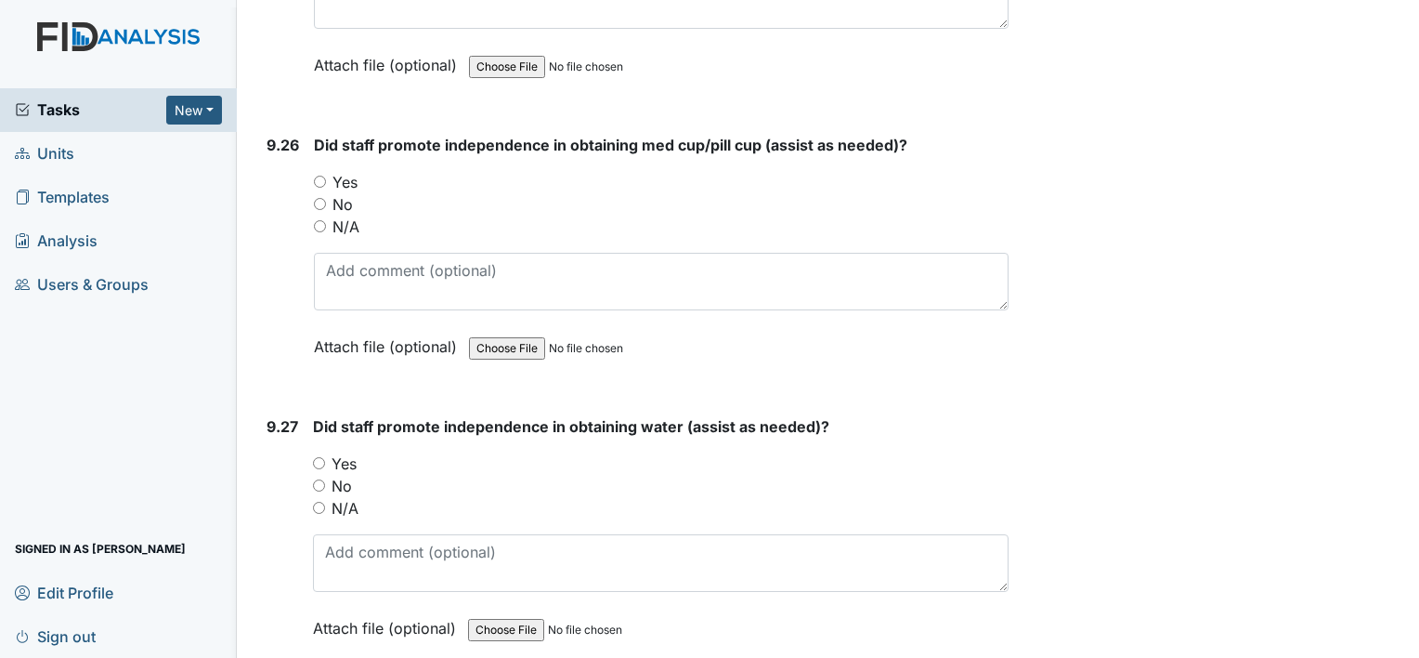
click at [323, 176] on input "Yes" at bounding box center [320, 182] width 12 height 12
radio input "true"
click at [319, 457] on input "Yes" at bounding box center [319, 463] width 12 height 12
radio input "true"
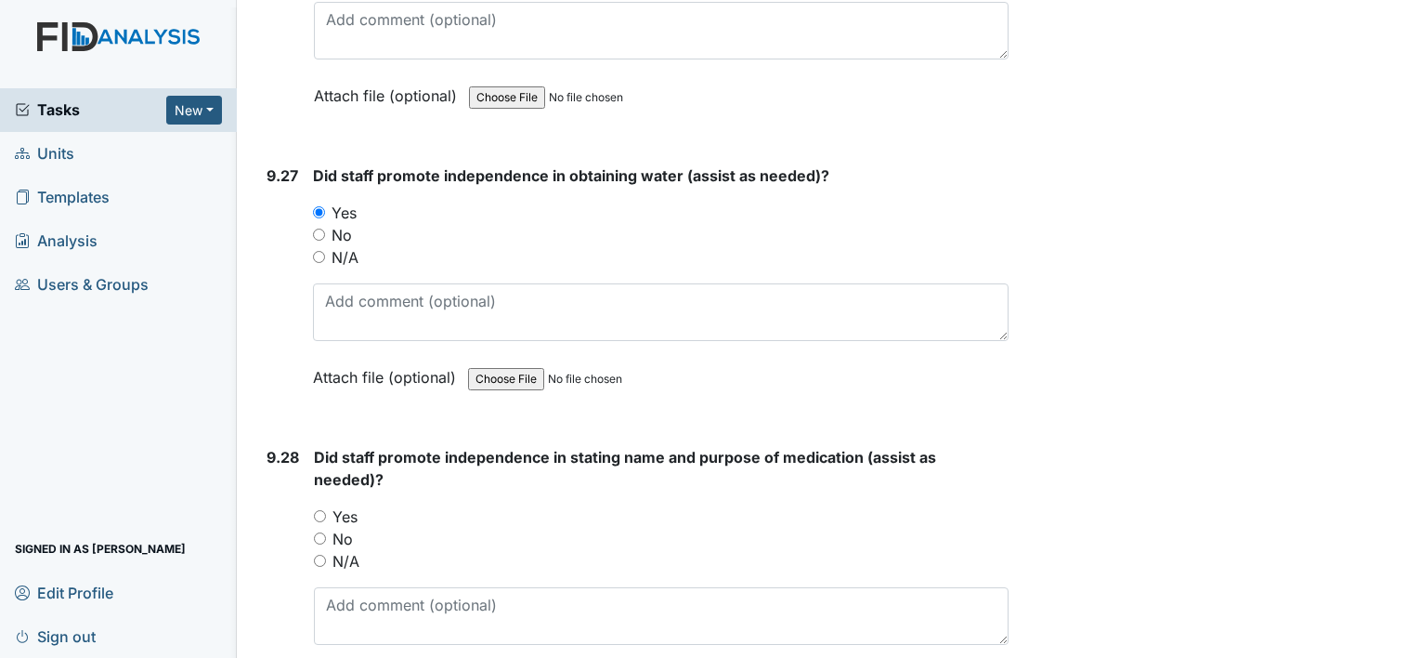
scroll to position [28002, 0]
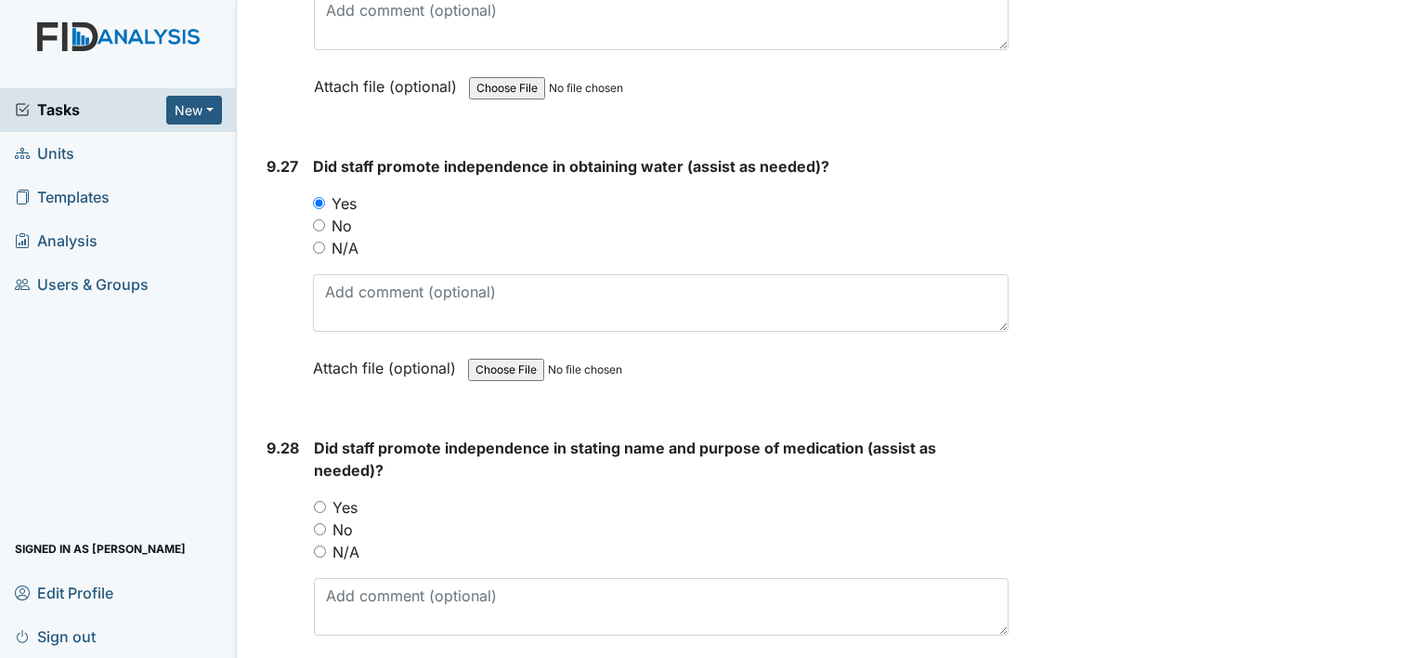
click at [319, 501] on input "Yes" at bounding box center [320, 507] width 12 height 12
radio input "true"
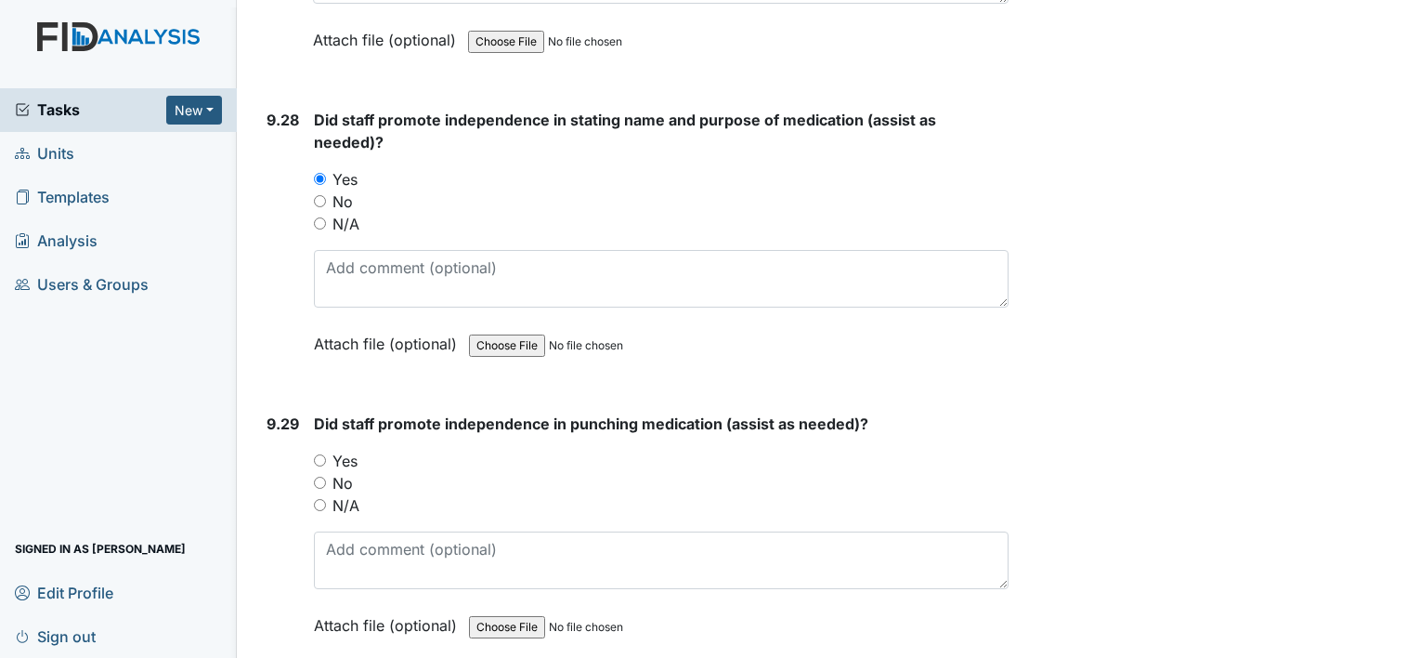
scroll to position [28348, 0]
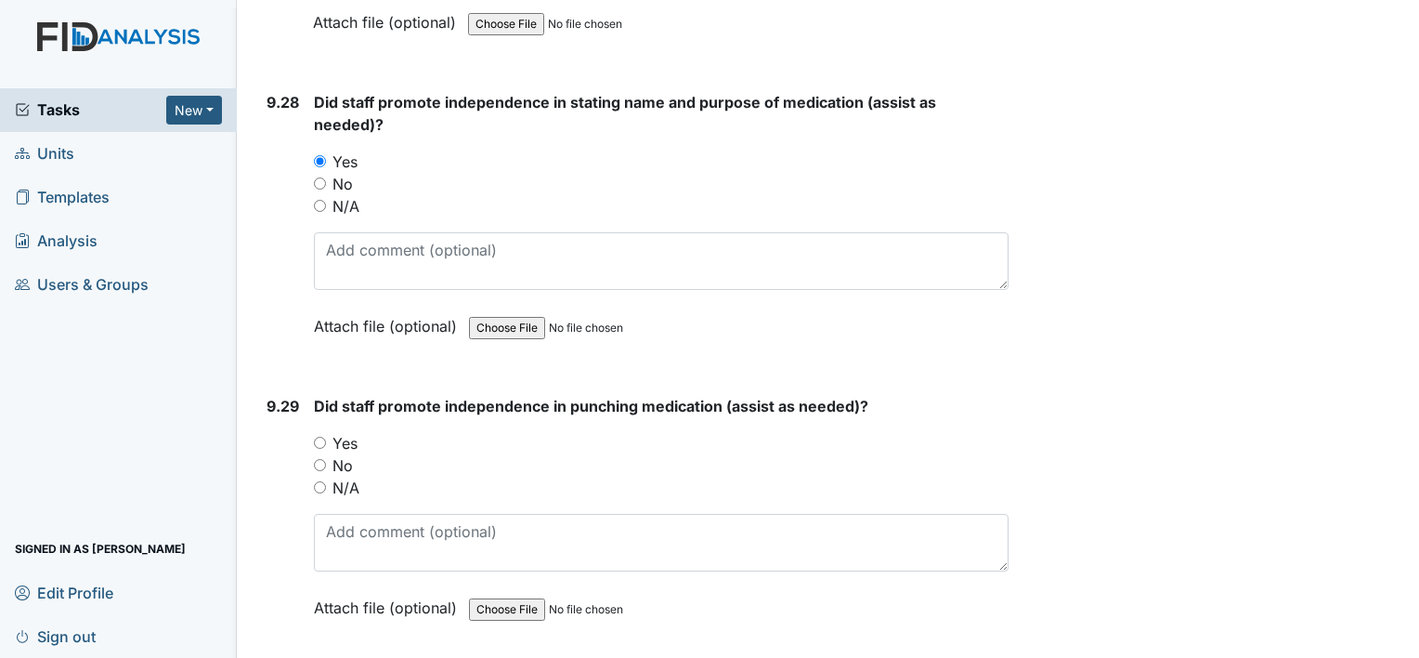
click at [319, 436] on input "Yes" at bounding box center [320, 442] width 12 height 12
radio input "true"
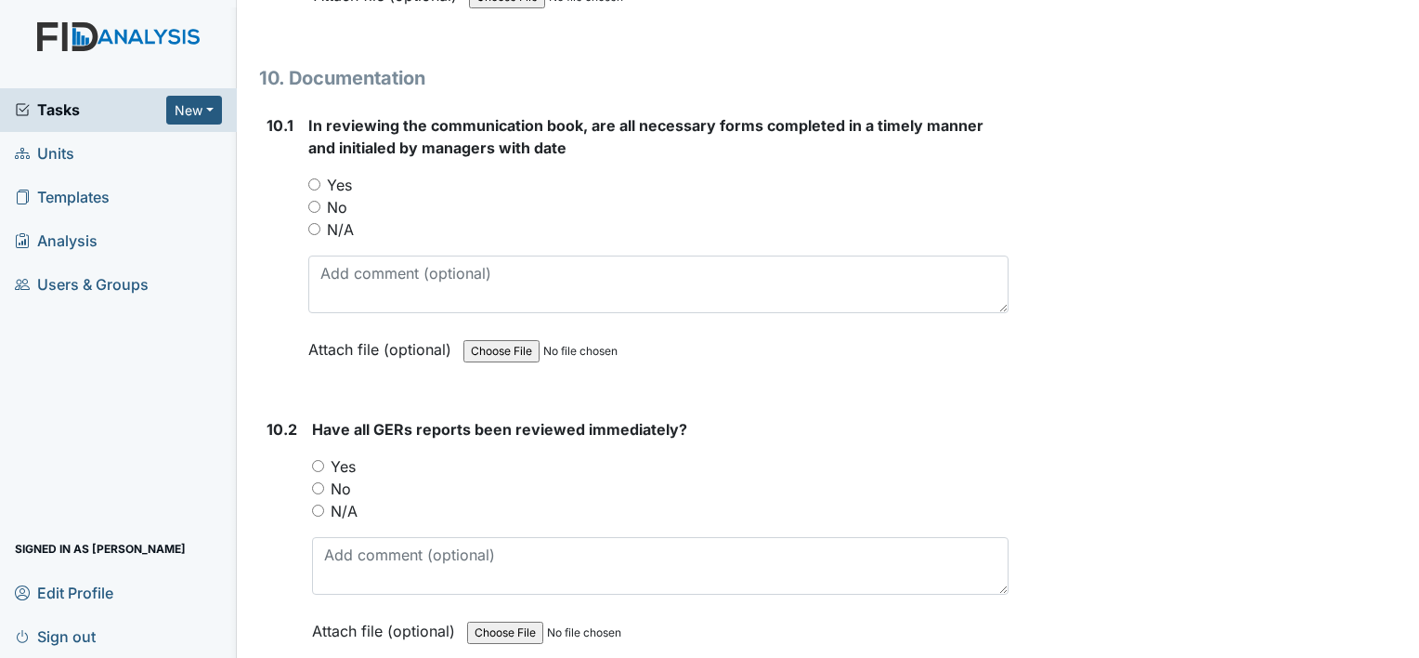
scroll to position [28968, 0]
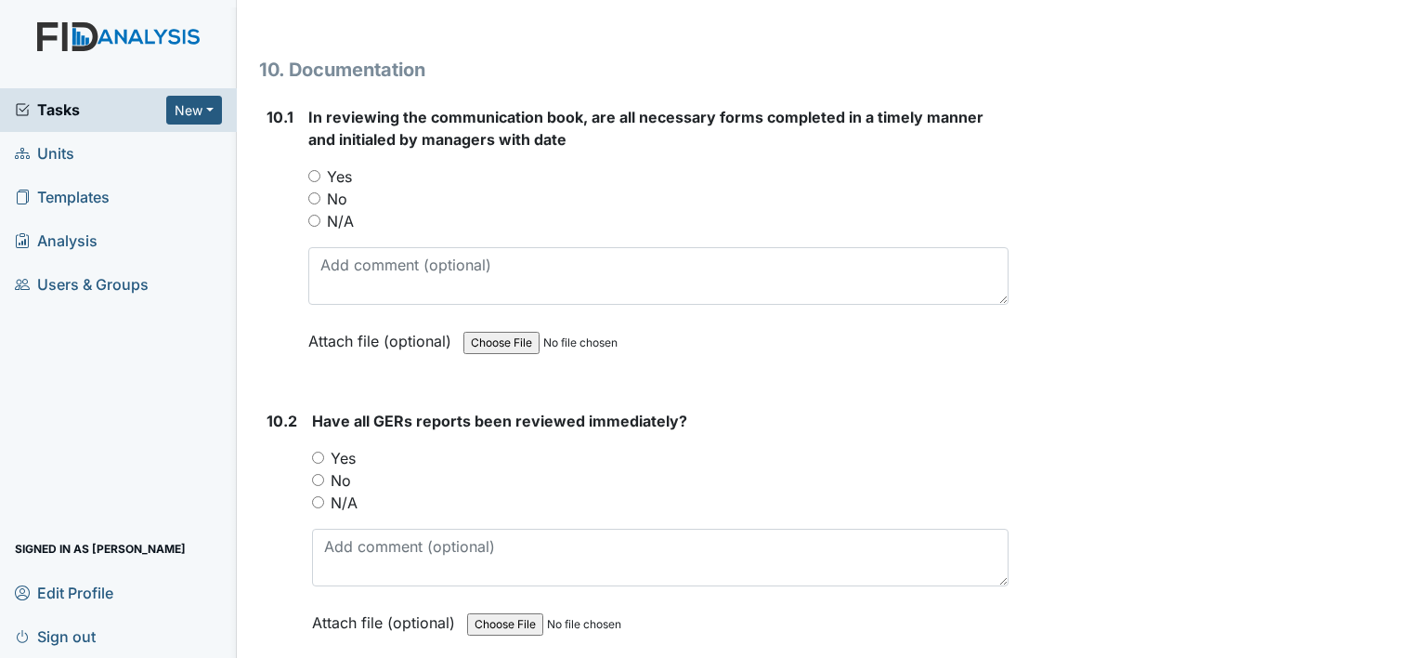
click at [311, 170] on input "Yes" at bounding box center [314, 176] width 12 height 12
radio input "true"
click at [319, 451] on input "Yes" at bounding box center [318, 457] width 12 height 12
radio input "true"
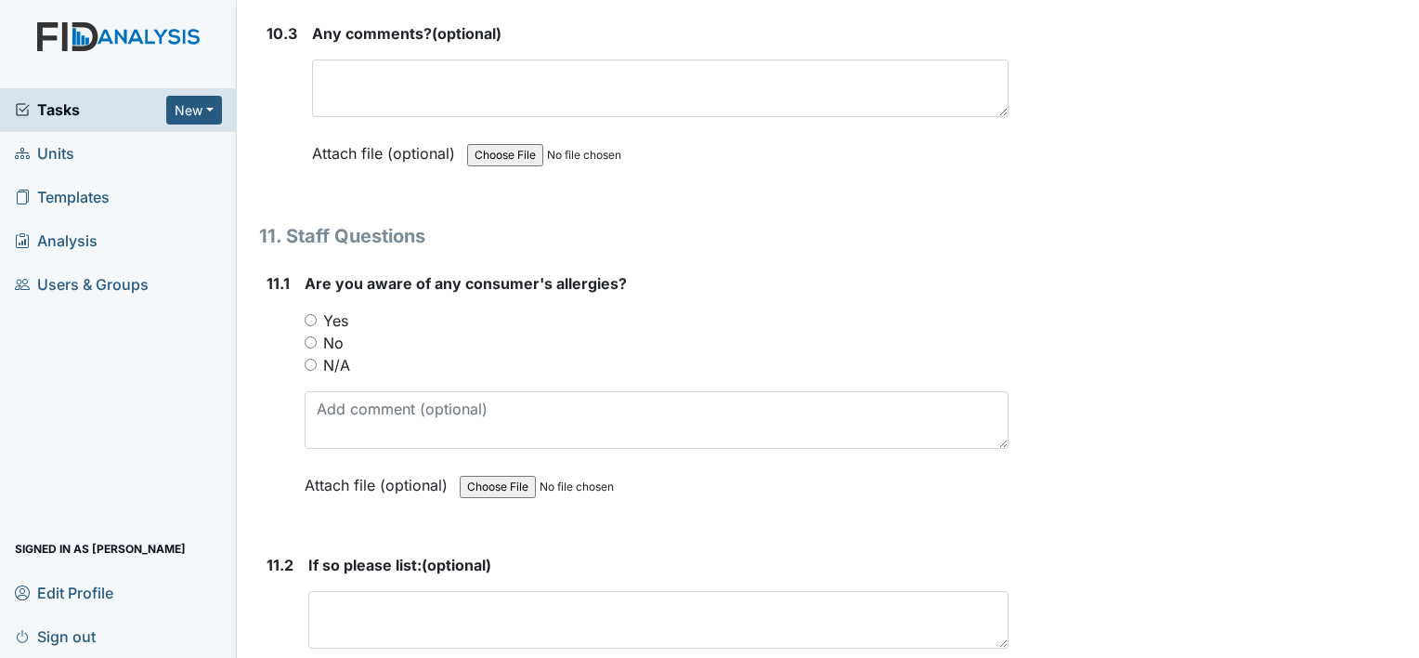
scroll to position [29674, 0]
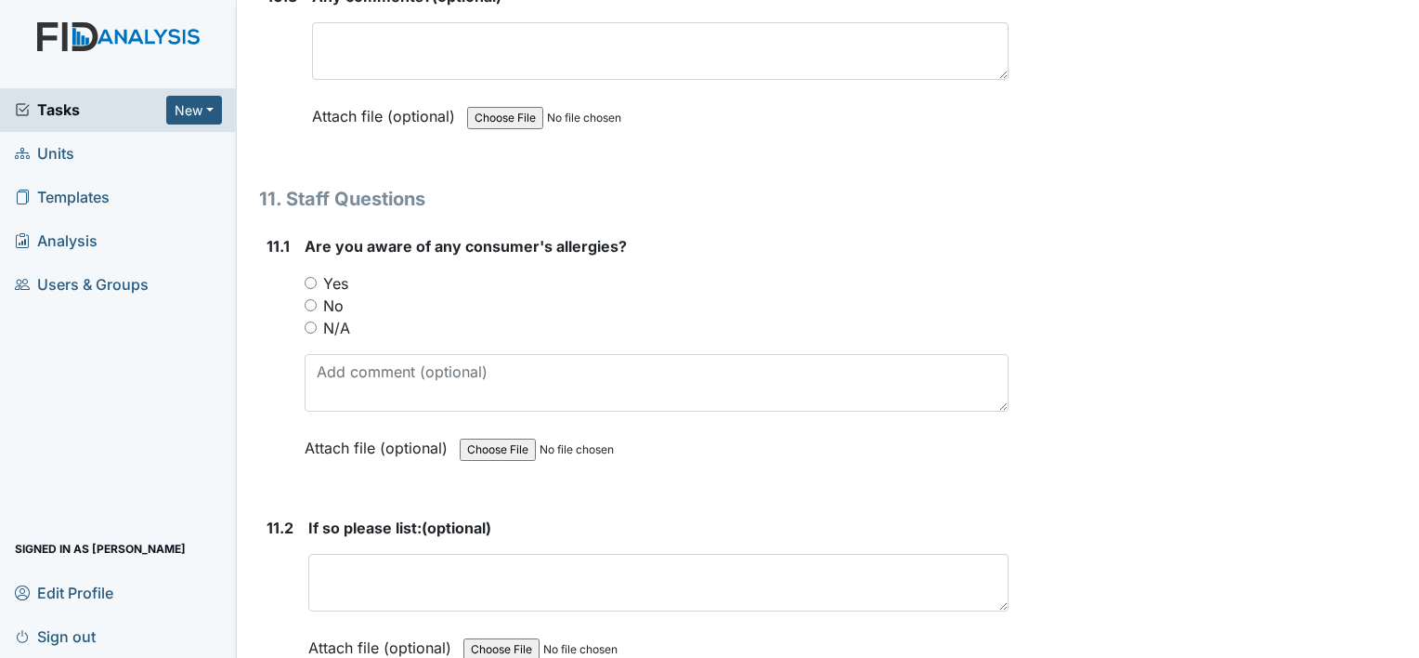
click at [308, 277] on input "Yes" at bounding box center [311, 283] width 12 height 12
radio input "true"
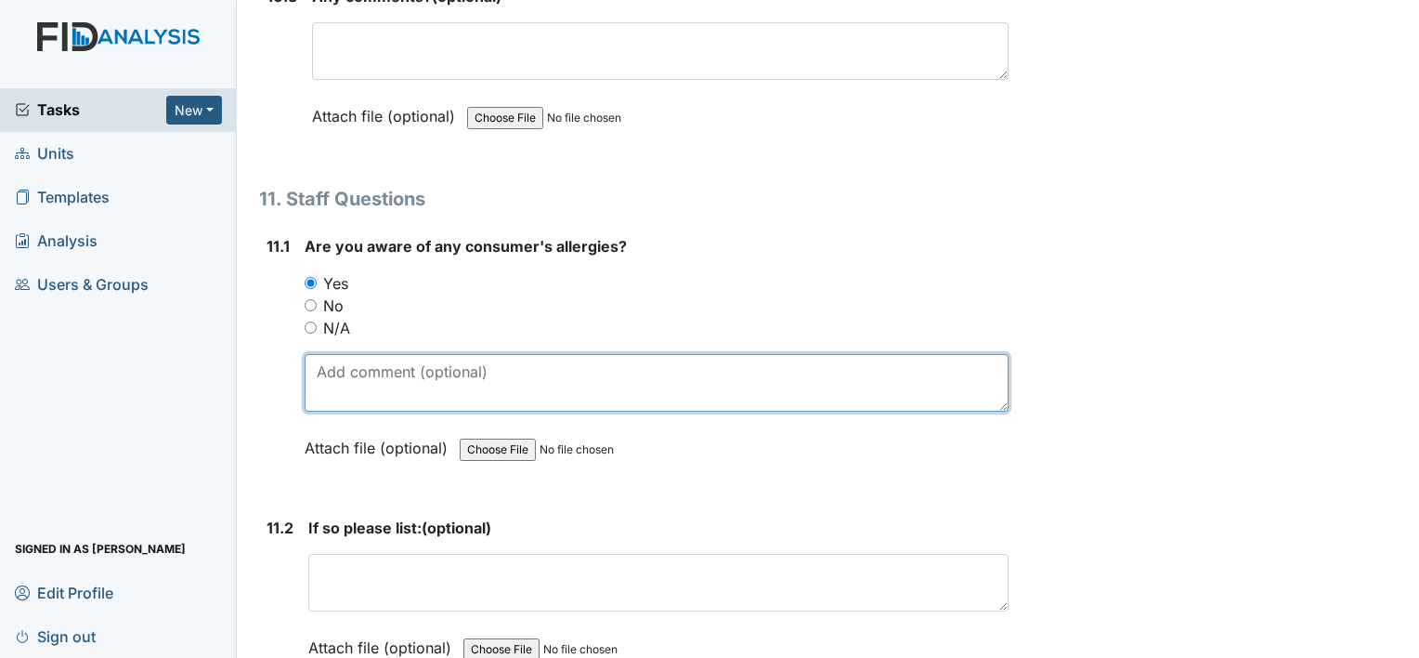
click at [326, 354] on textarea at bounding box center [657, 383] width 704 height 58
type textarea "DG seafood HG Beef"
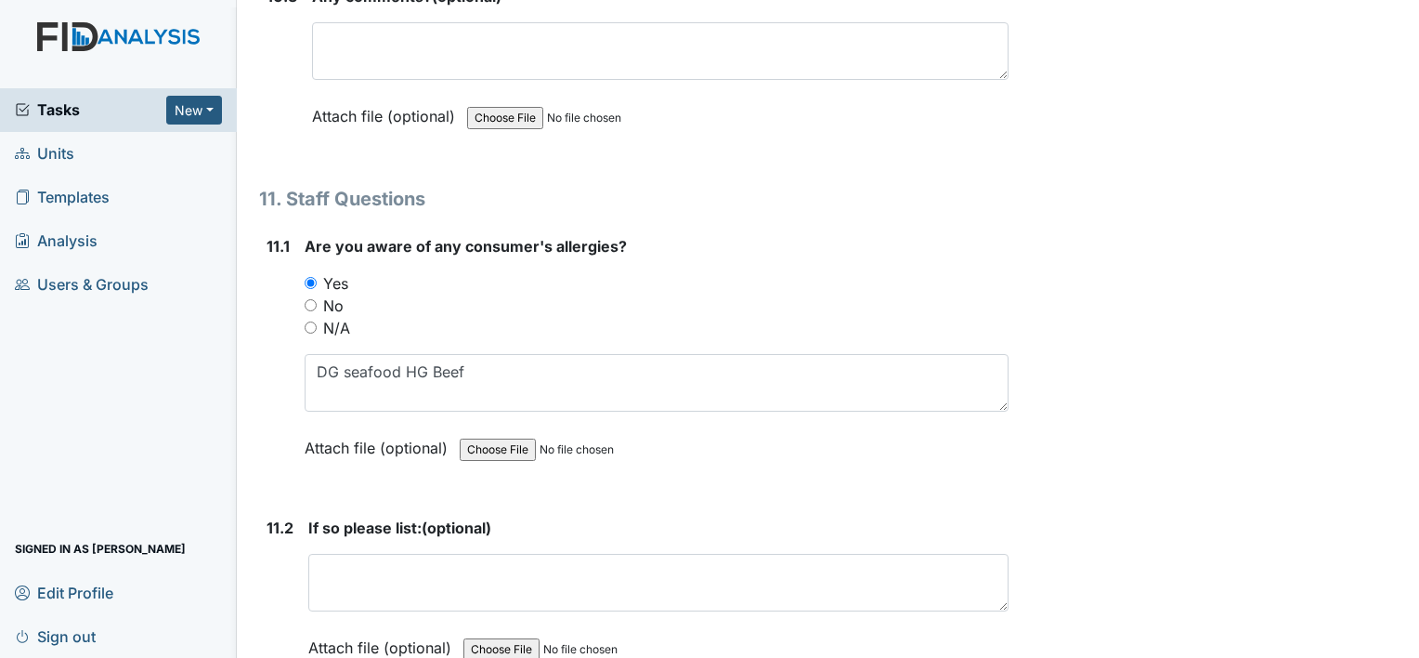
click at [644, 516] on strong "If so please list: (optional)" at bounding box center [658, 527] width 700 height 22
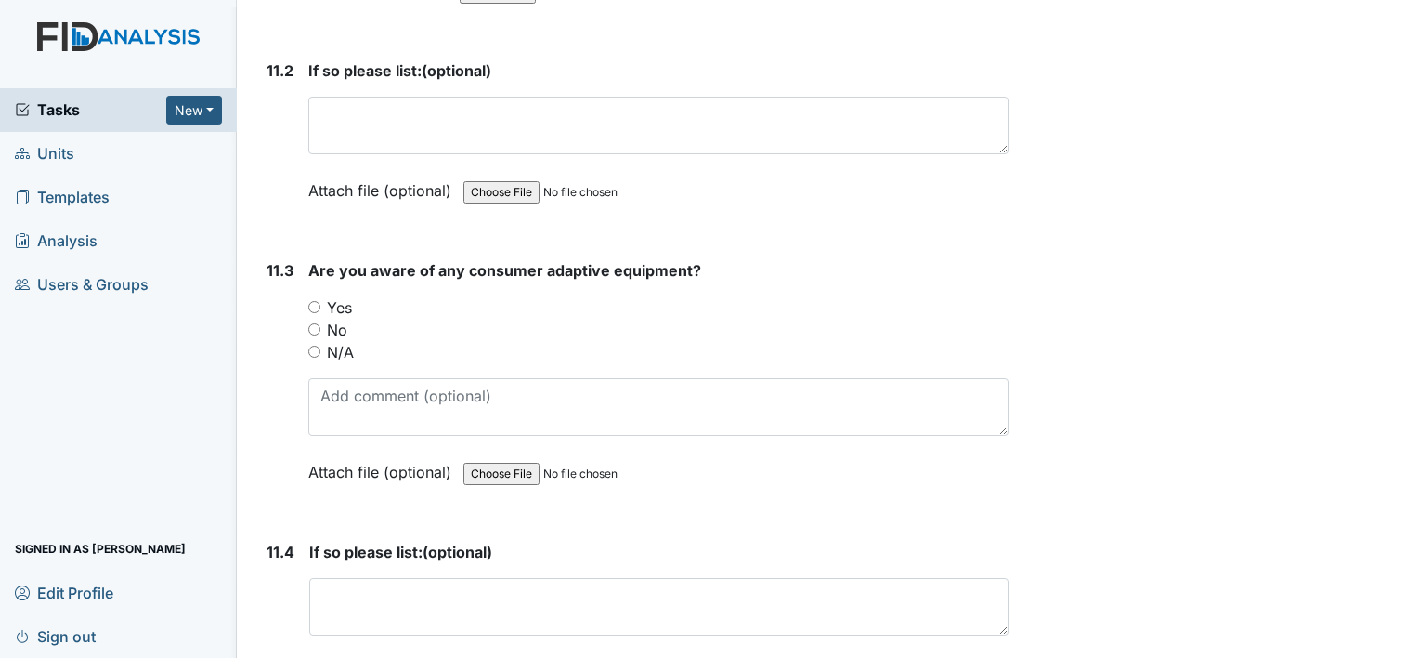
scroll to position [30131, 0]
click at [314, 301] on input "Yes" at bounding box center [314, 307] width 12 height 12
radio input "true"
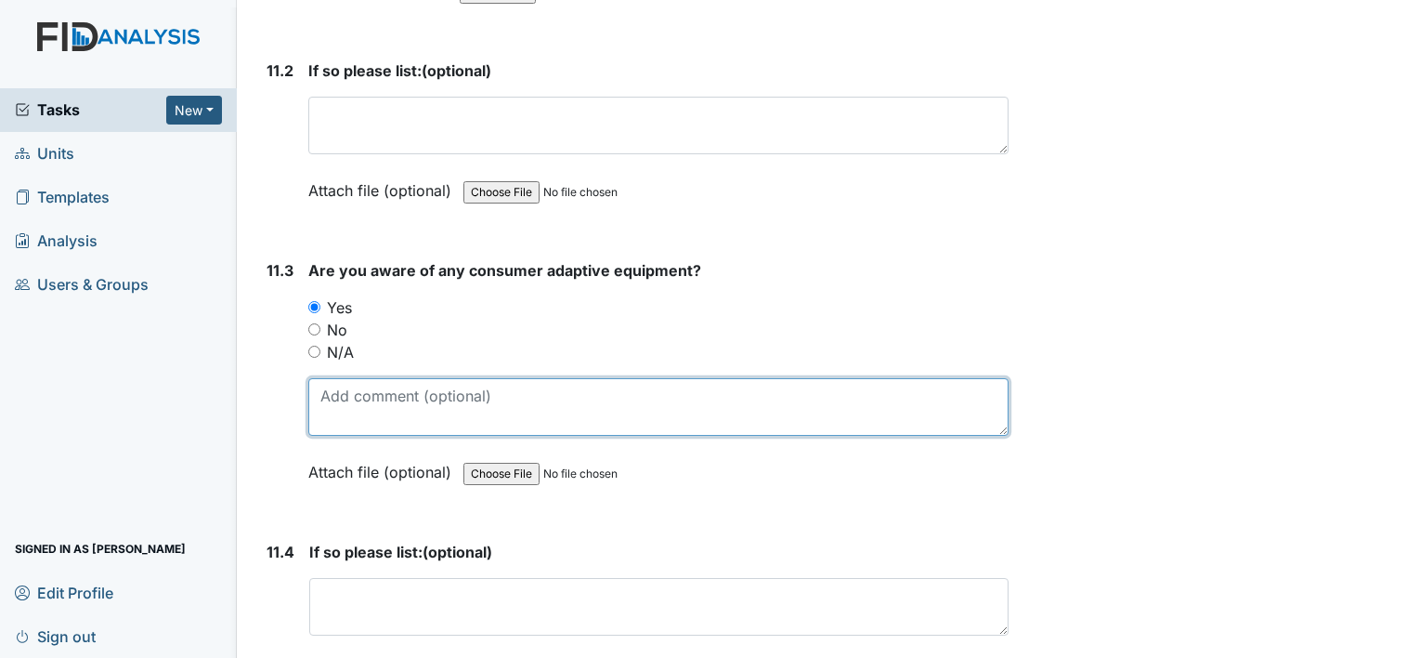
click at [321, 378] on textarea at bounding box center [658, 407] width 700 height 58
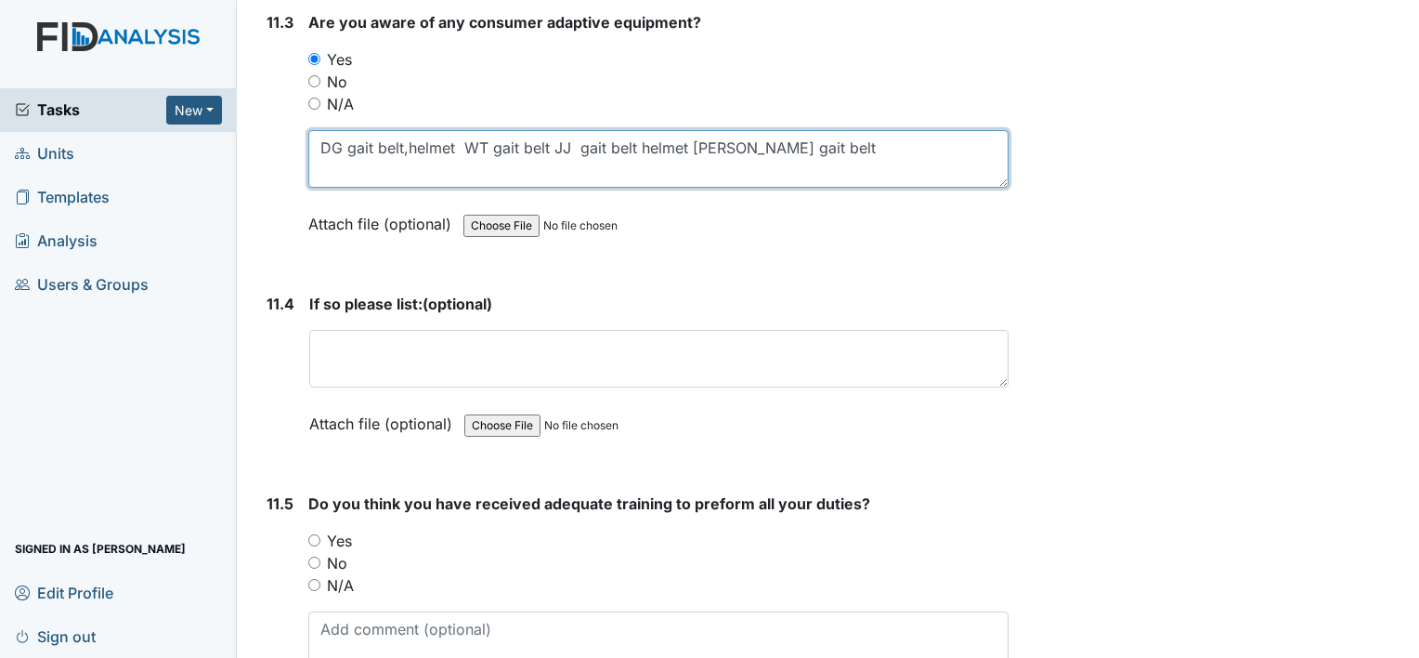
scroll to position [30416, 0]
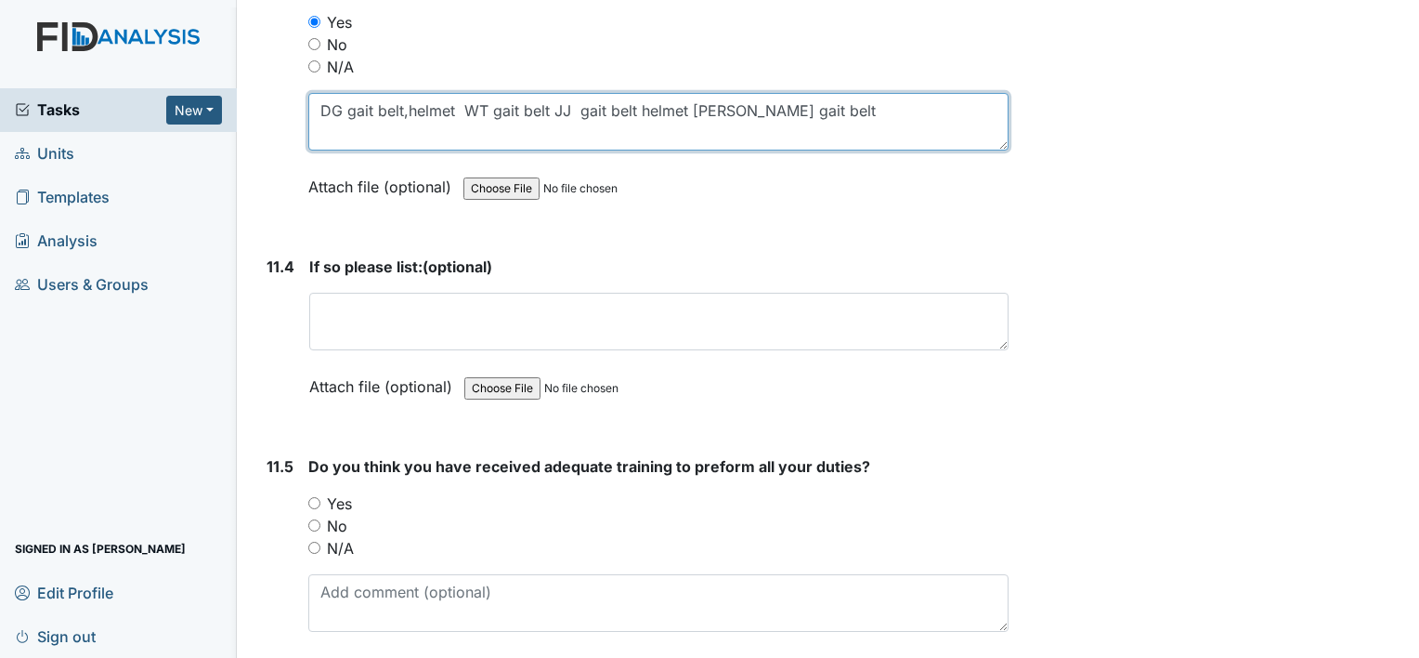
type textarea "DG gait belt,helmet WT gait belt JJ gait belt helmet walker SK gait belt"
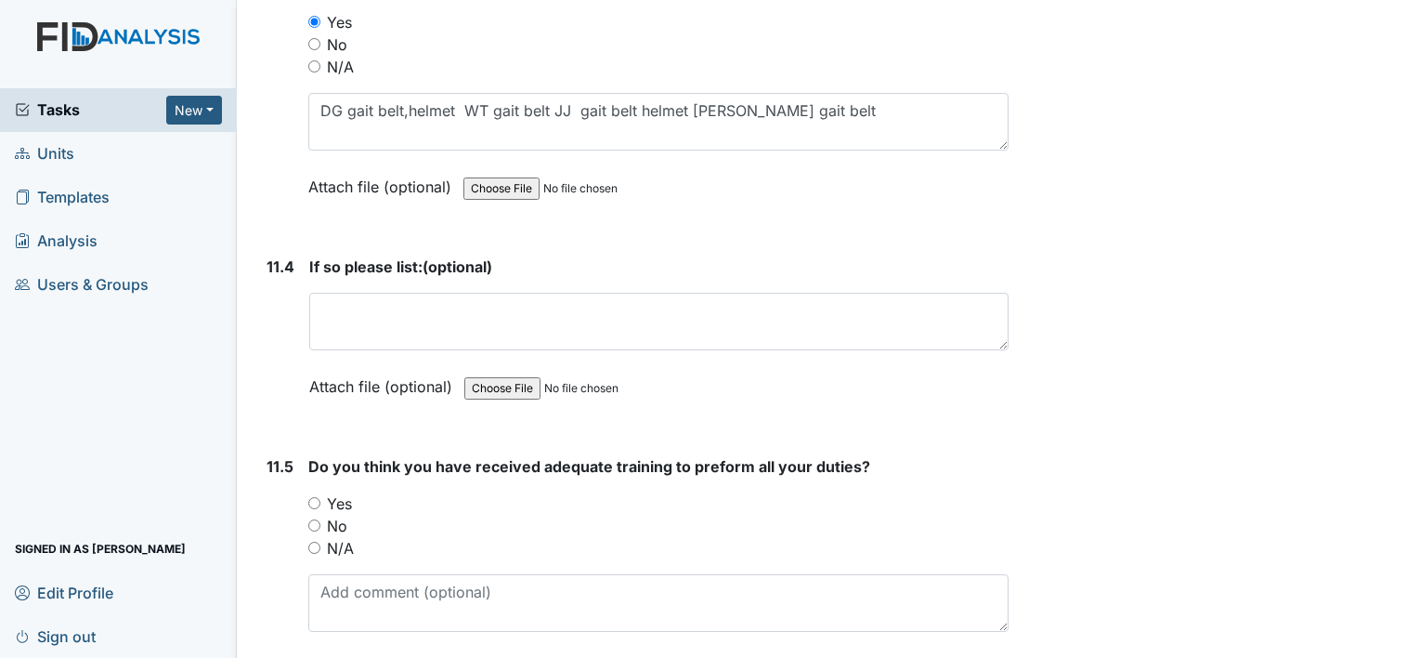
click at [314, 497] on input "Yes" at bounding box center [314, 503] width 12 height 12
radio input "true"
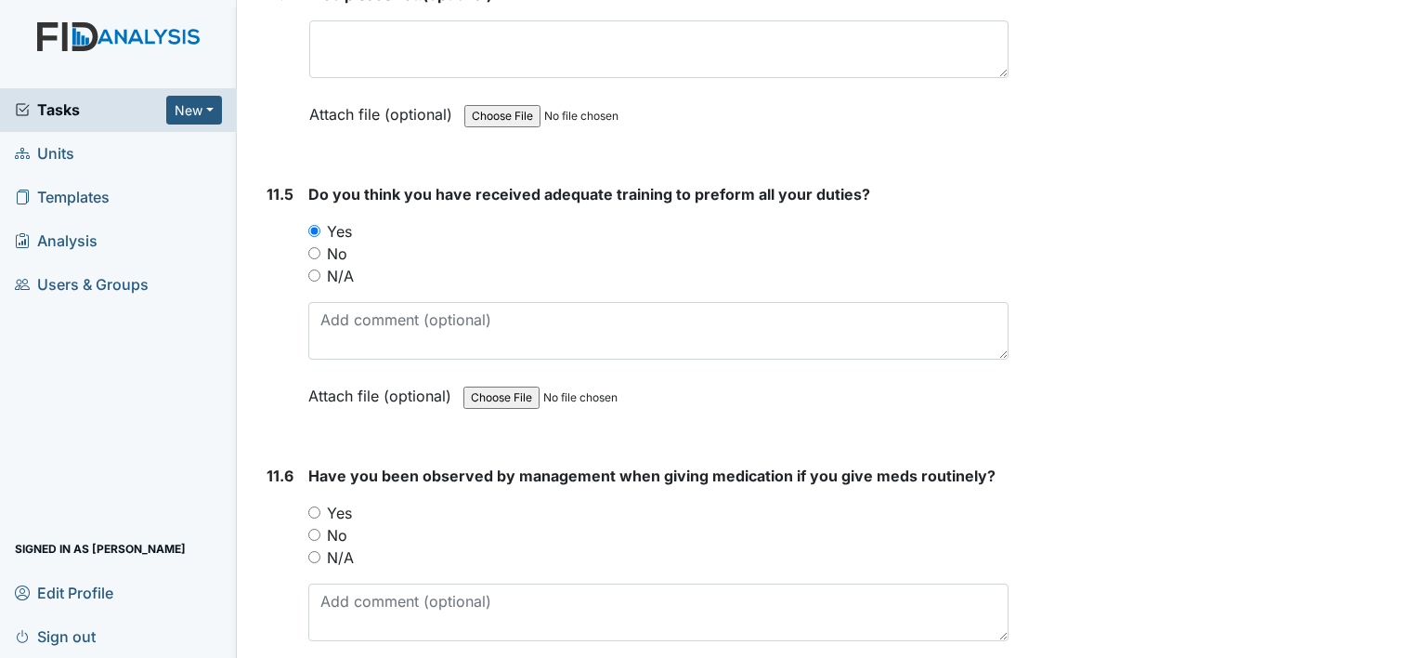
scroll to position [30700, 0]
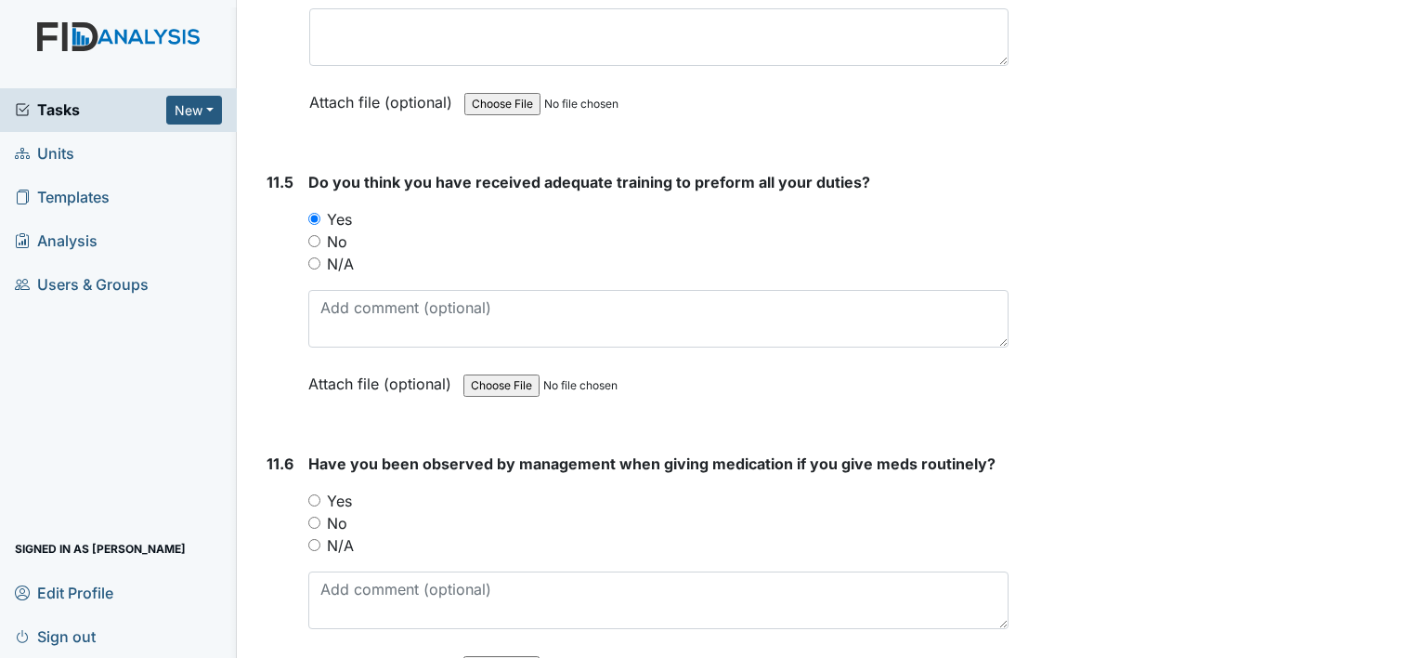
click at [315, 494] on input "Yes" at bounding box center [314, 500] width 12 height 12
radio input "true"
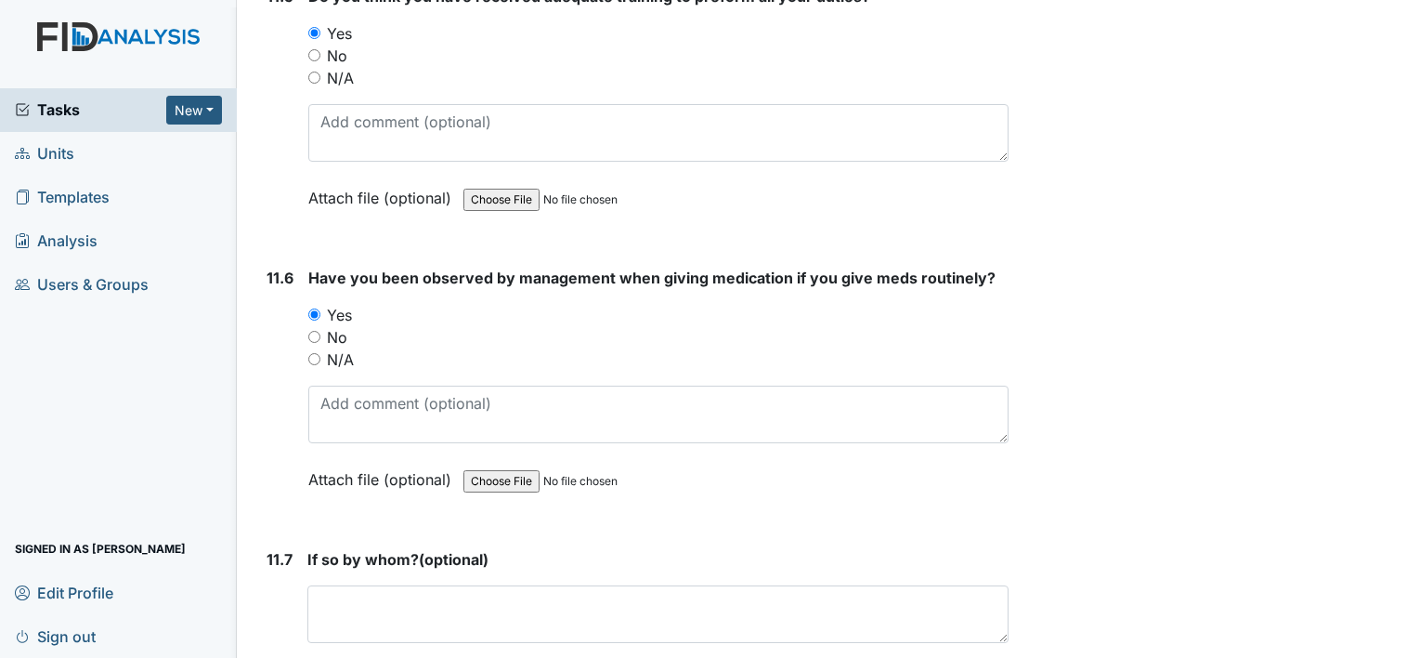
scroll to position [30923, 0]
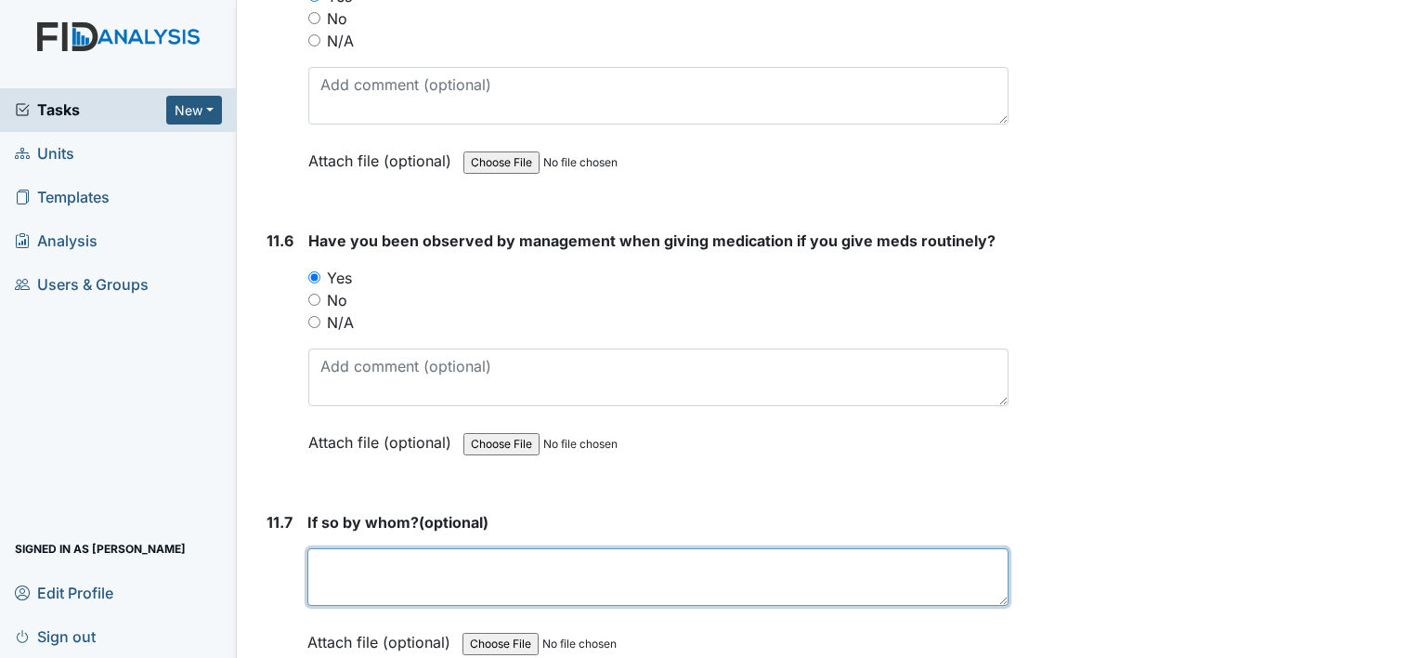
click at [326, 548] on textarea at bounding box center [657, 577] width 701 height 58
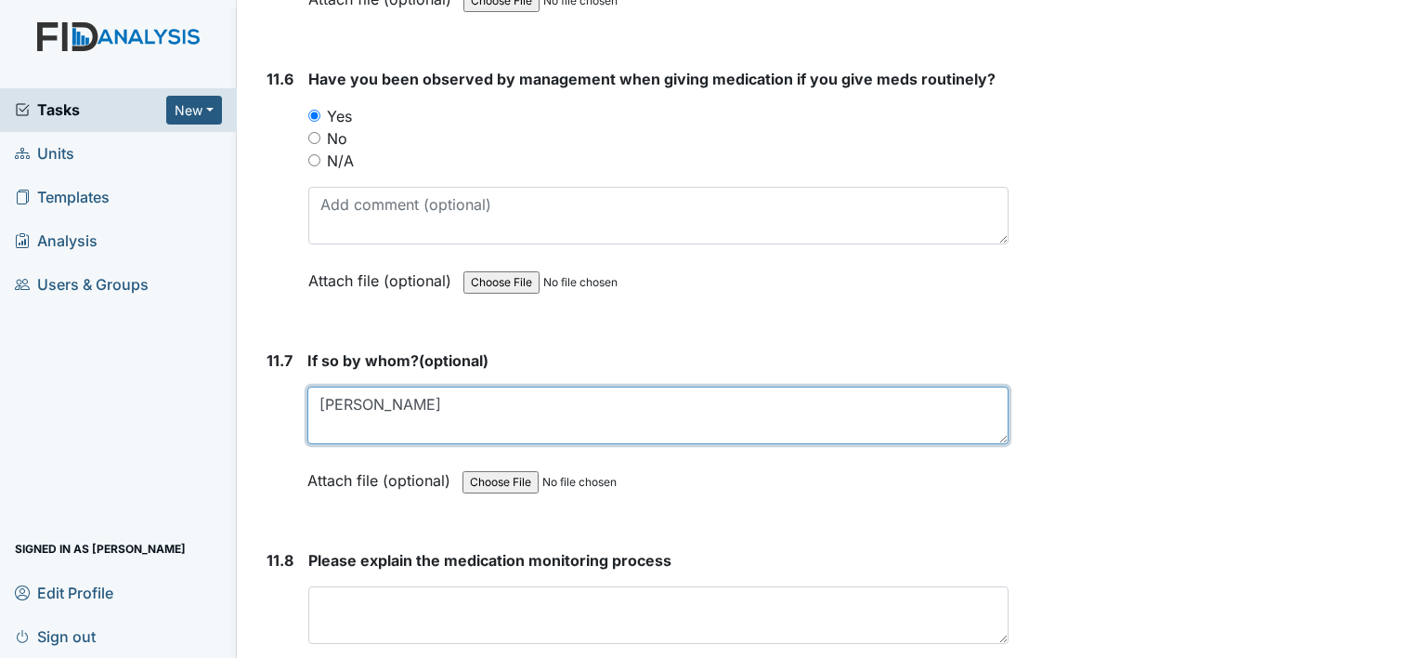
scroll to position [31122, 0]
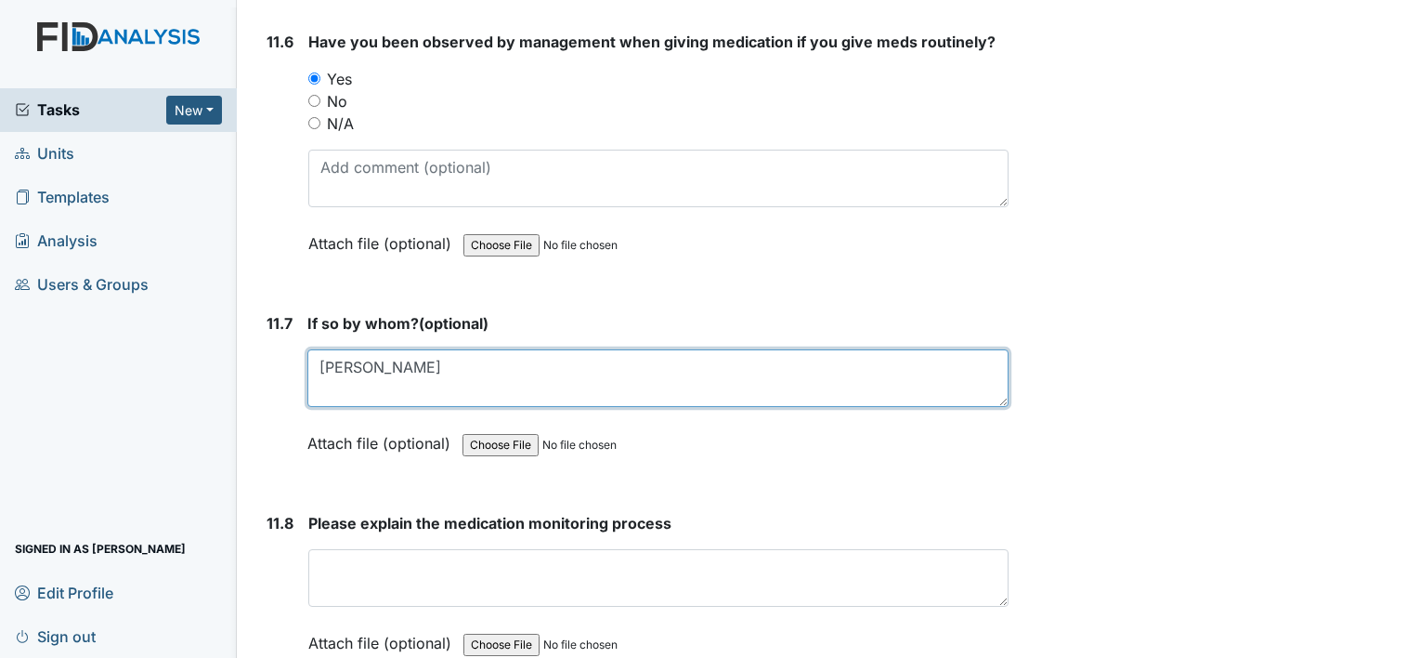
type textarea "M Carter"
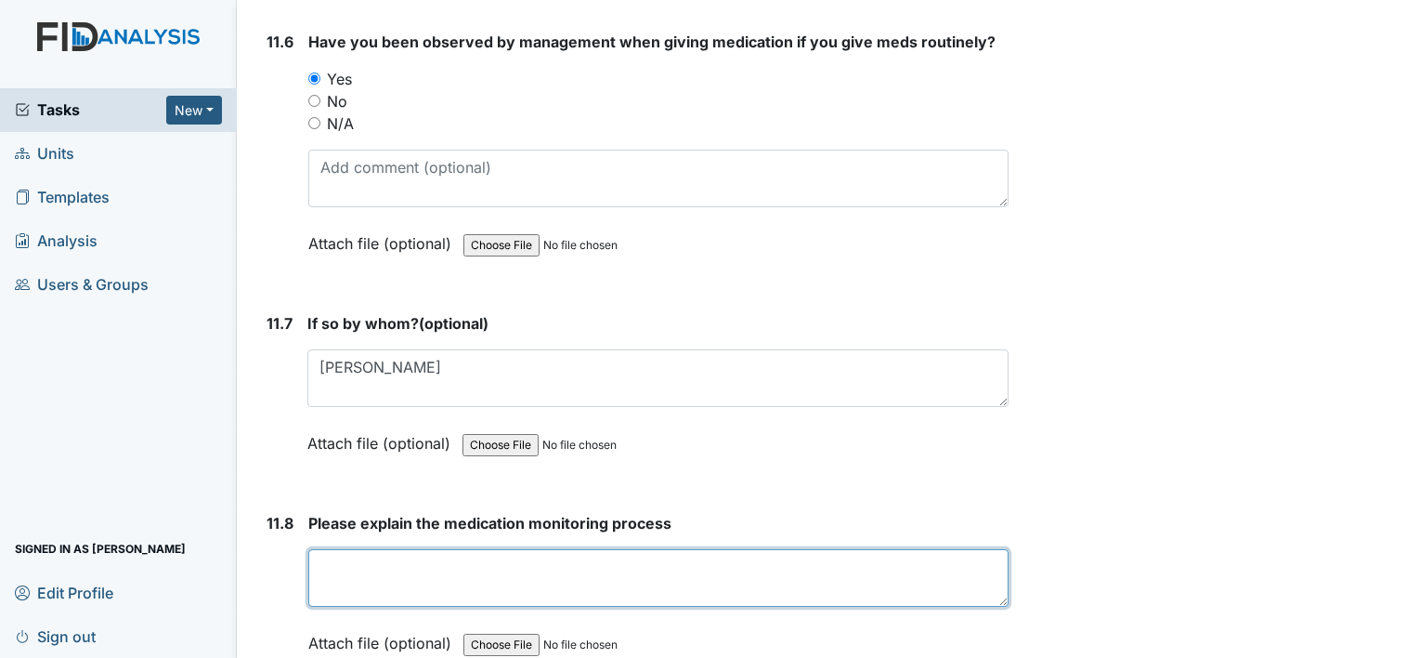
click at [322, 549] on textarea at bounding box center [658, 578] width 700 height 58
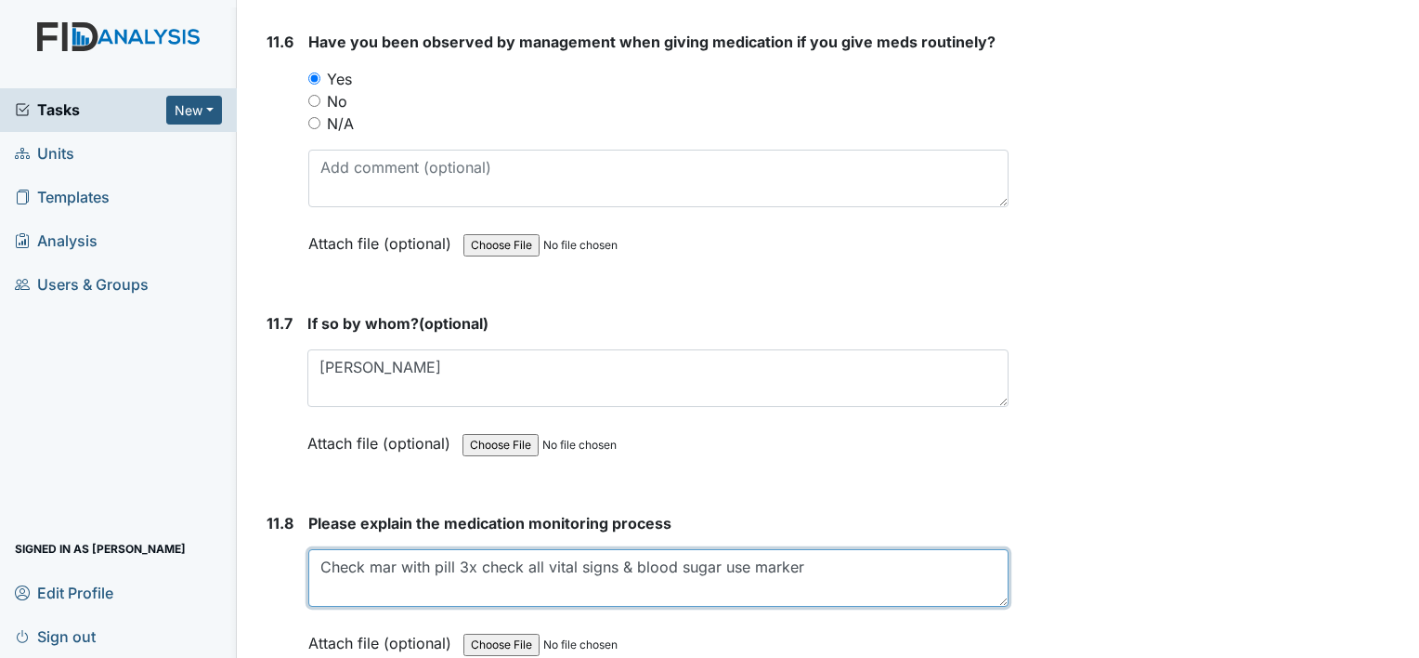
click at [815, 549] on textarea "Check mar with pill 3x check all vital signs & blood sugar use marker" at bounding box center [658, 578] width 700 height 58
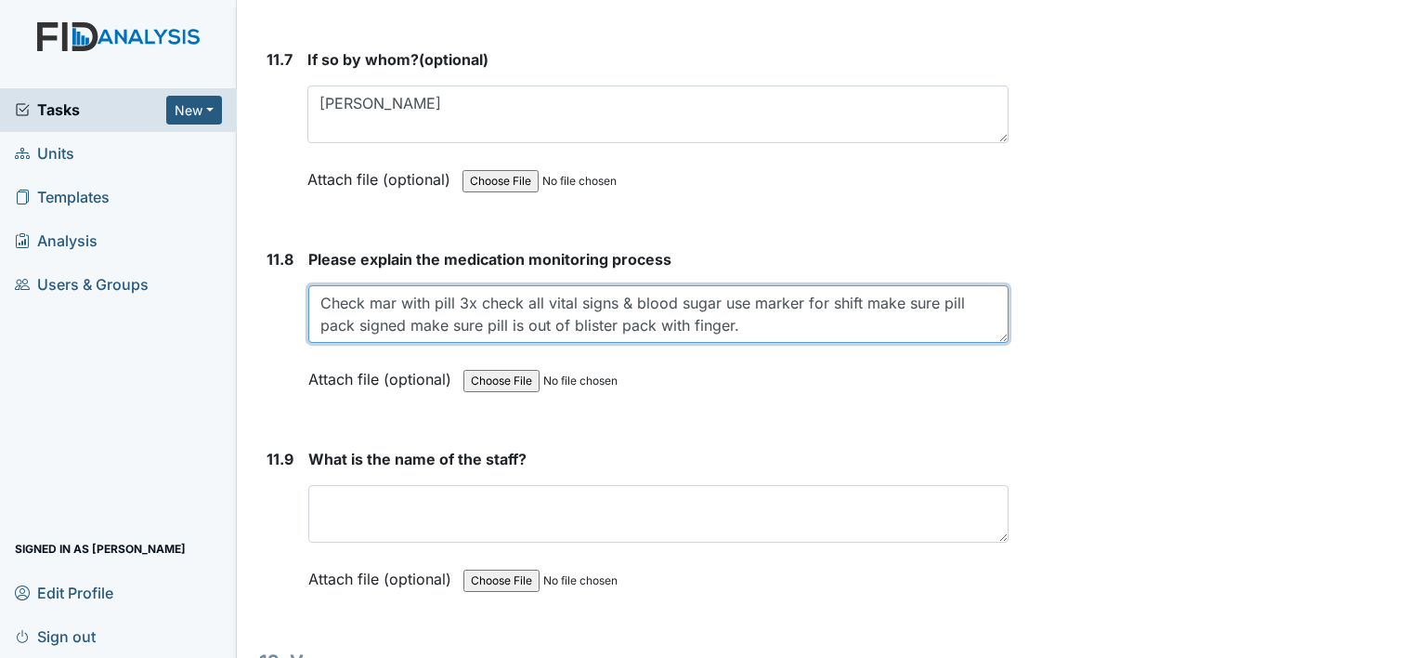
scroll to position [31394, 0]
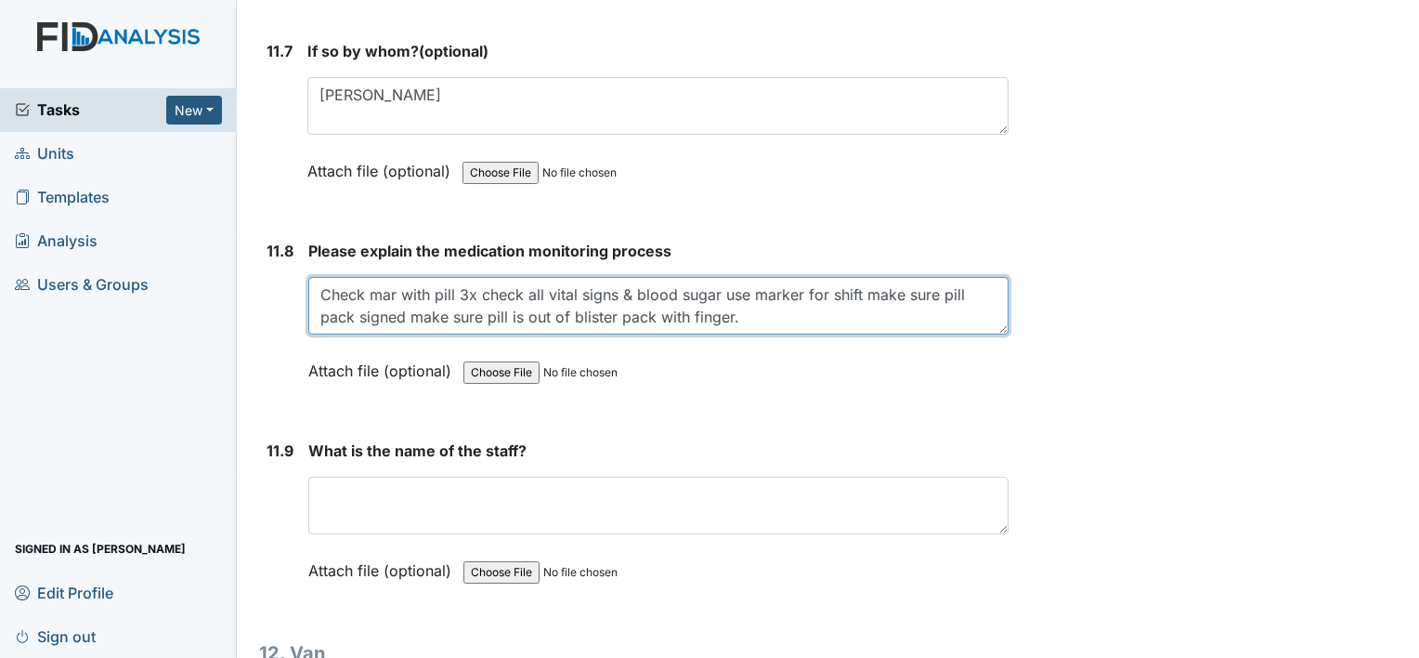
type textarea "Check mar with pill 3x check all vital signs & blood sugar use marker for shift…"
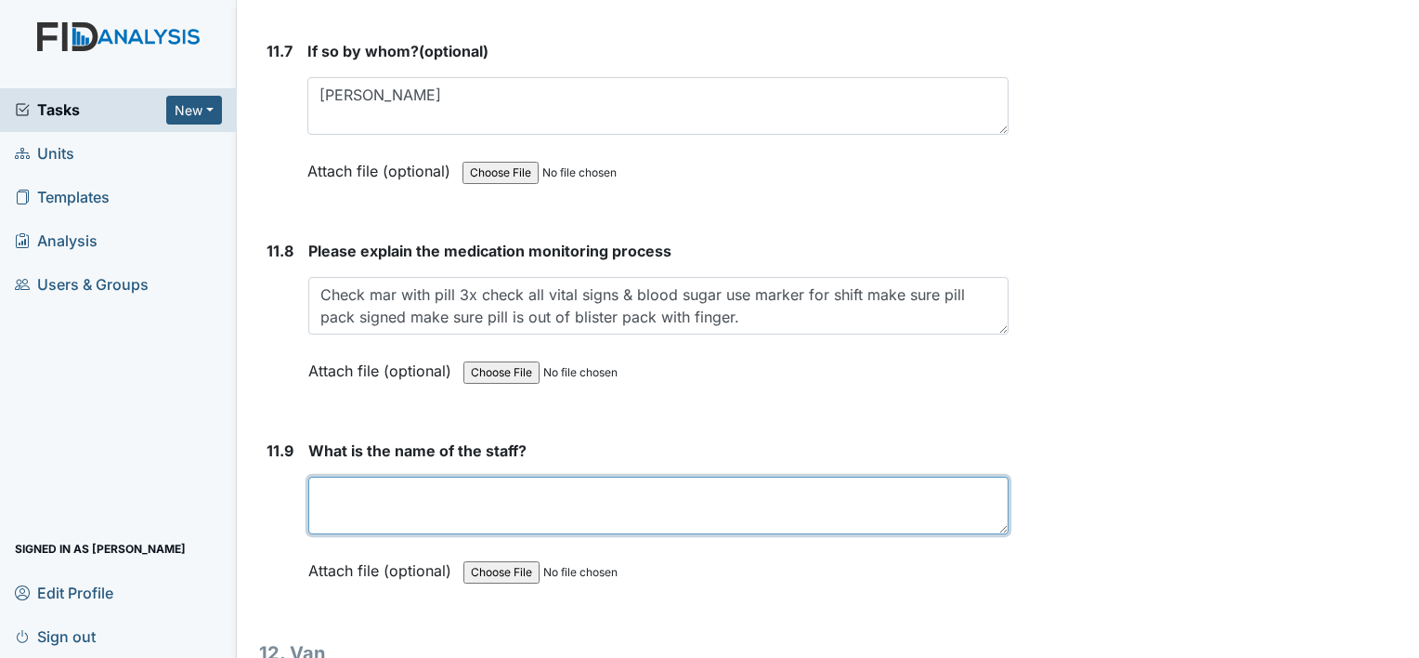
click at [319, 476] on textarea at bounding box center [658, 505] width 700 height 58
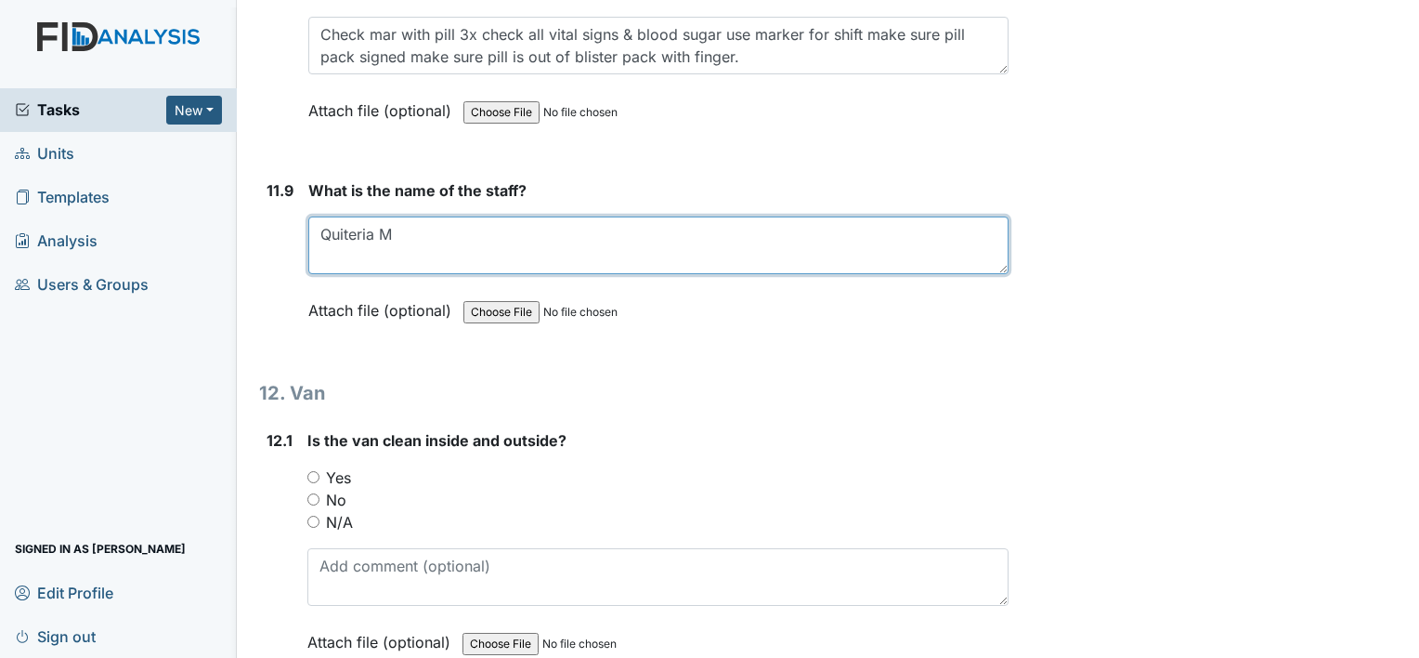
scroll to position [31691, 0]
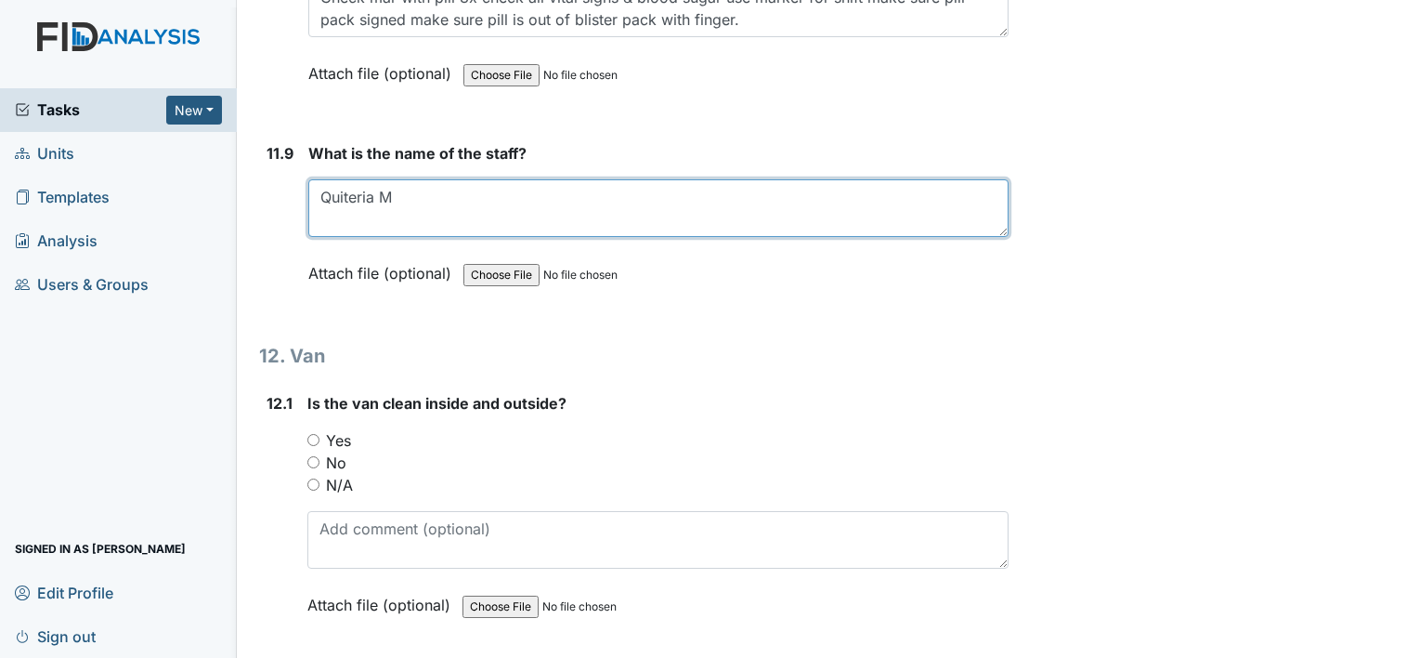
type textarea "Quiteria M"
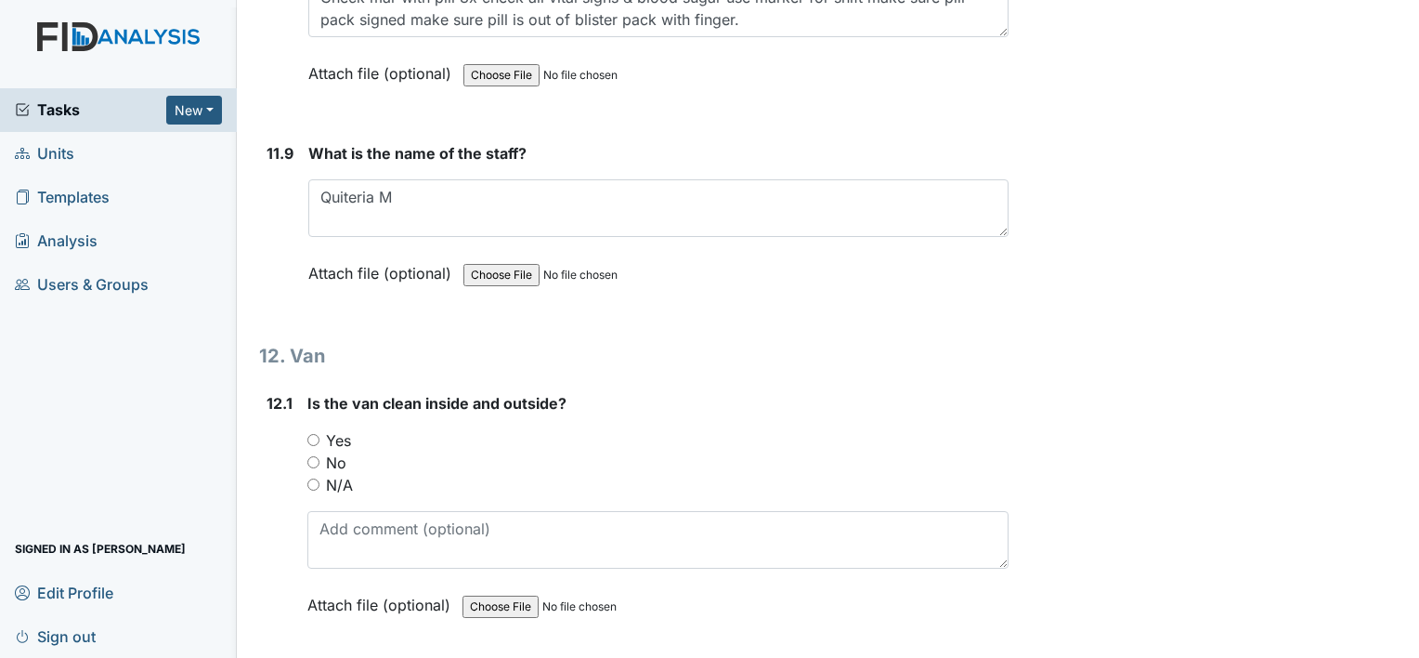
click at [311, 434] on input "Yes" at bounding box center [313, 440] width 12 height 12
radio input "true"
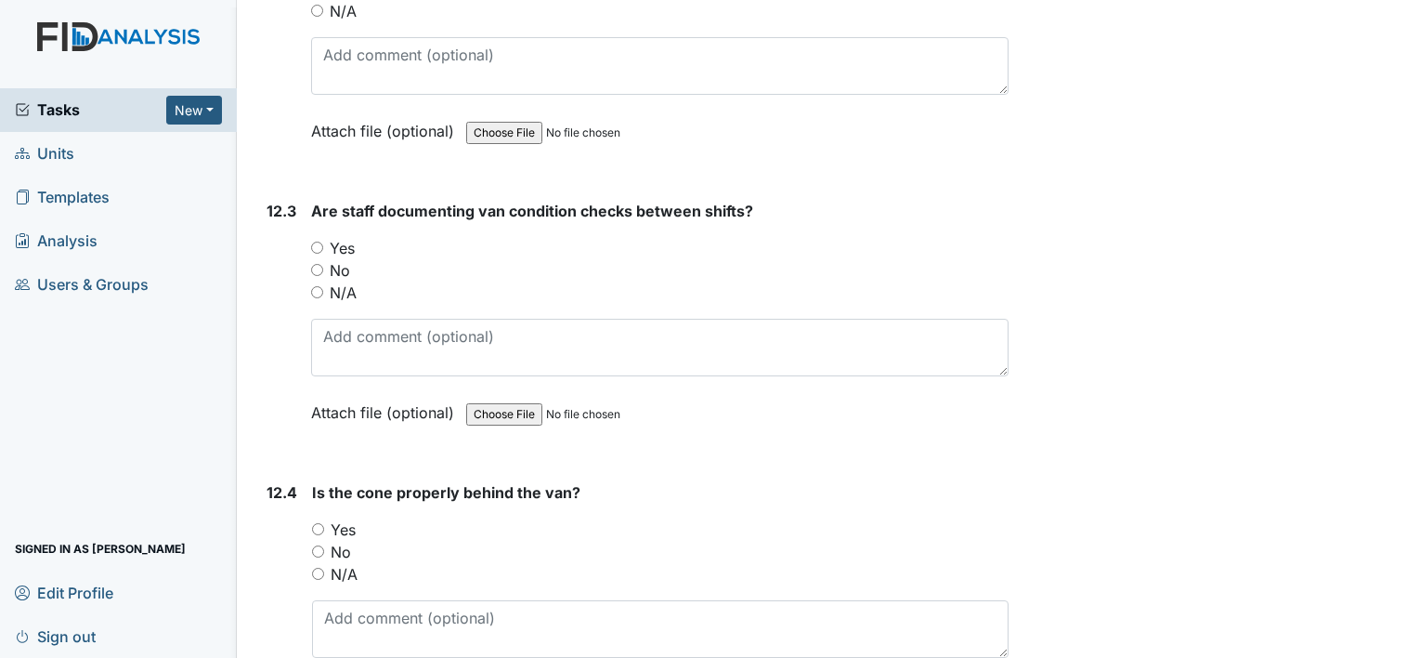
scroll to position [32483, 0]
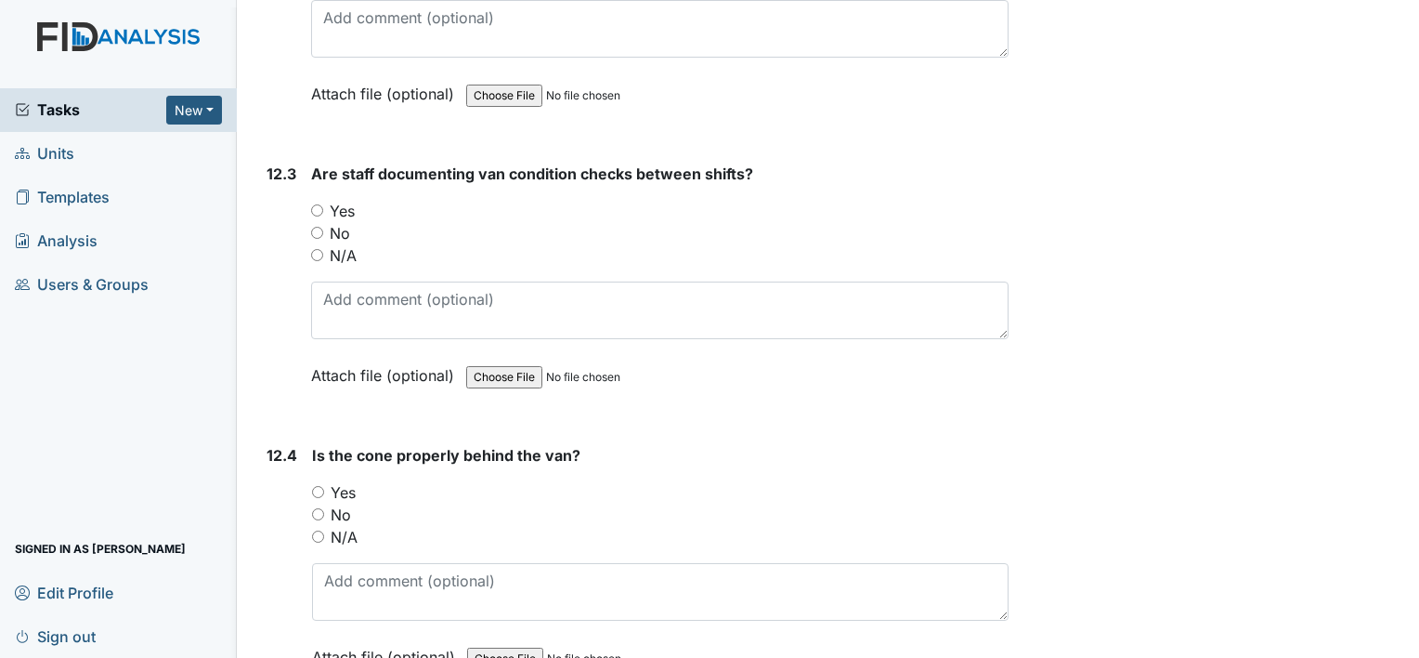
click at [319, 204] on input "Yes" at bounding box center [317, 210] width 12 height 12
radio input "true"
click at [319, 486] on input "Yes" at bounding box center [318, 492] width 12 height 12
radio input "true"
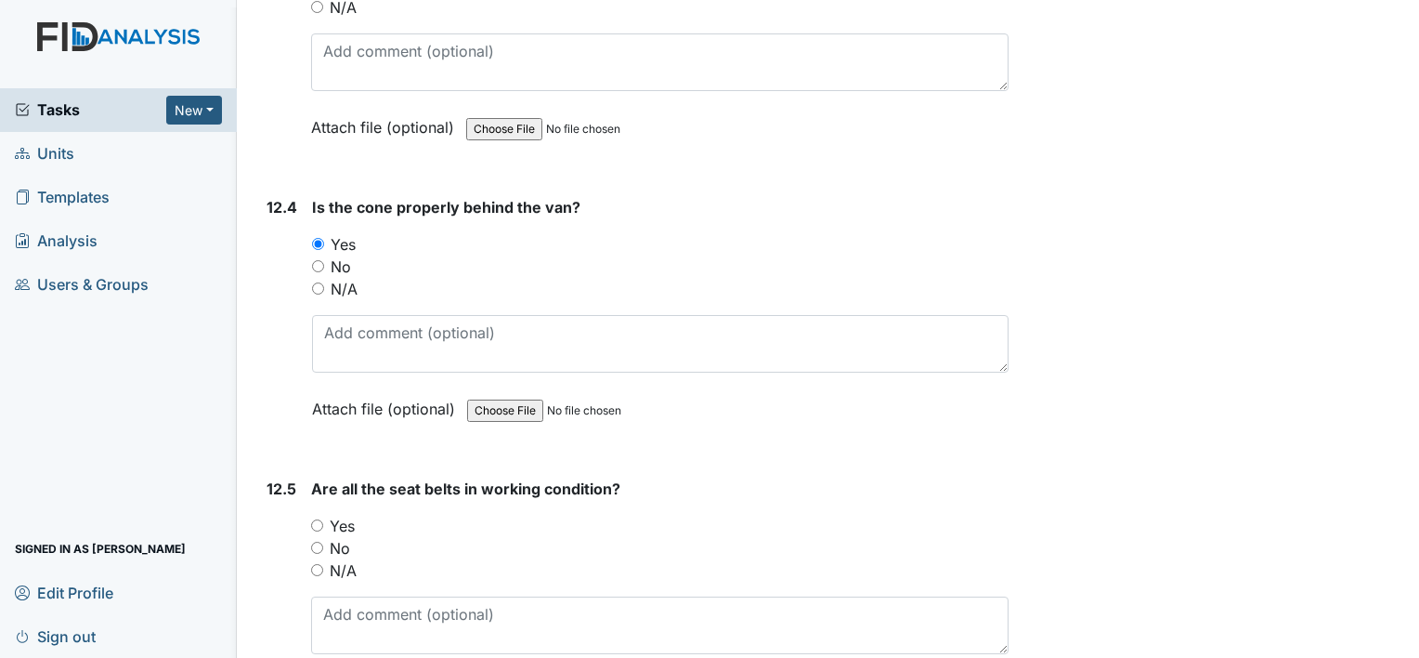
scroll to position [32748, 0]
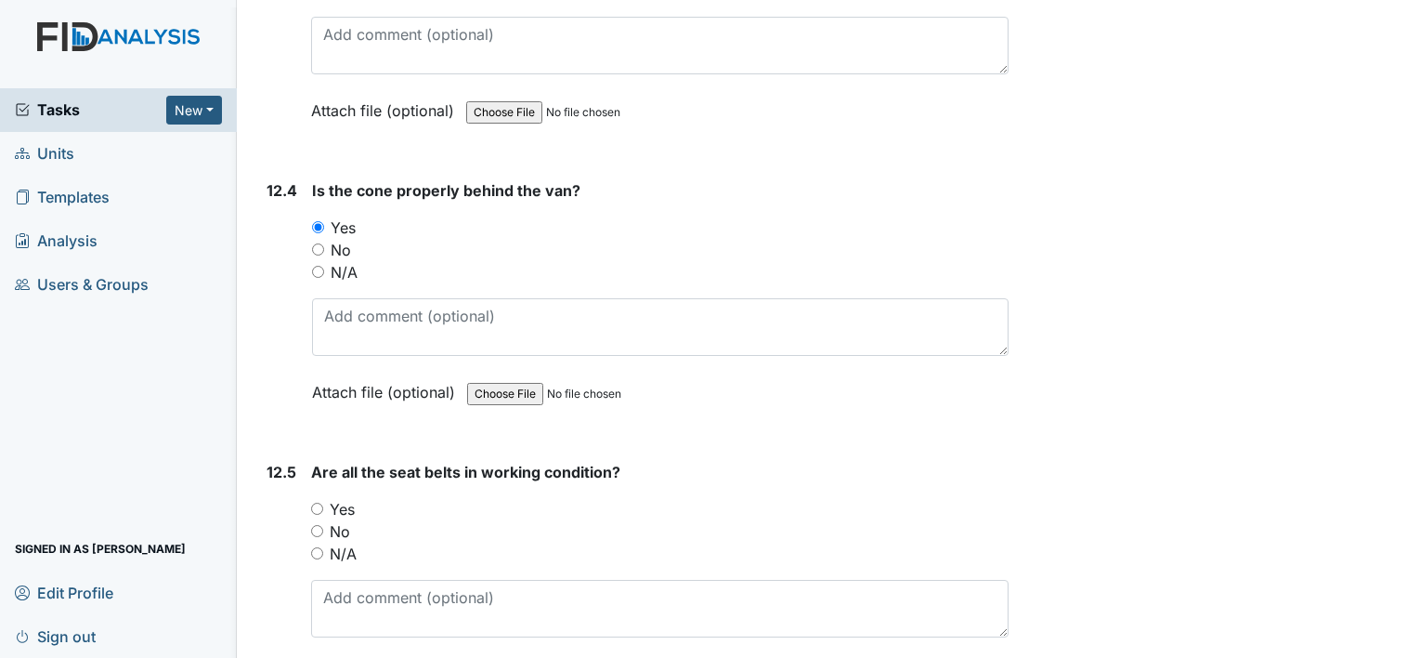
click at [318, 502] on input "Yes" at bounding box center [317, 508] width 12 height 12
radio input "true"
